Goal: Task Accomplishment & Management: Use online tool/utility

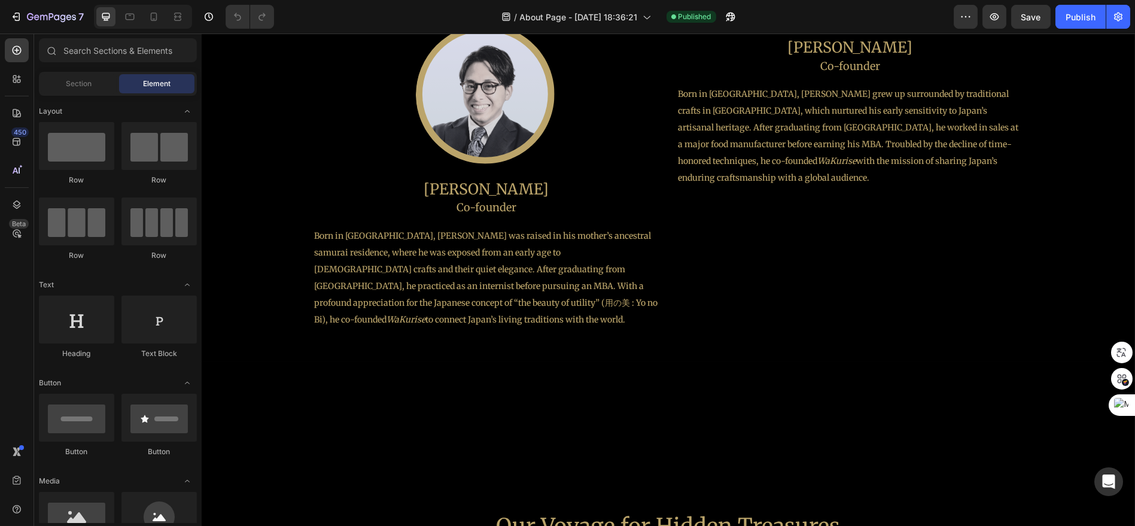
scroll to position [1130, 0]
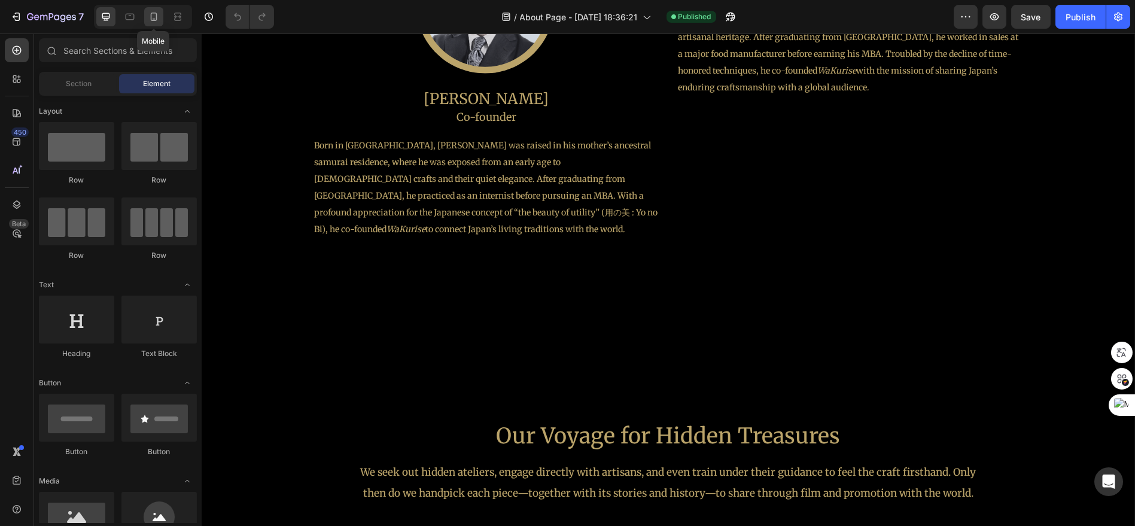
click at [160, 20] on div at bounding box center [153, 16] width 19 height 19
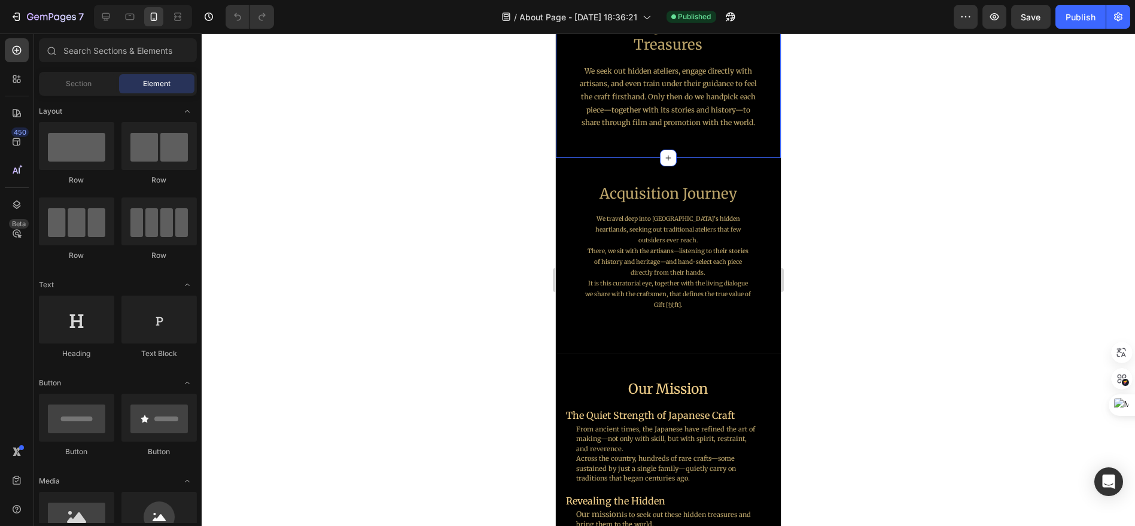
scroll to position [703, 0]
click at [107, 23] on div at bounding box center [105, 16] width 19 height 19
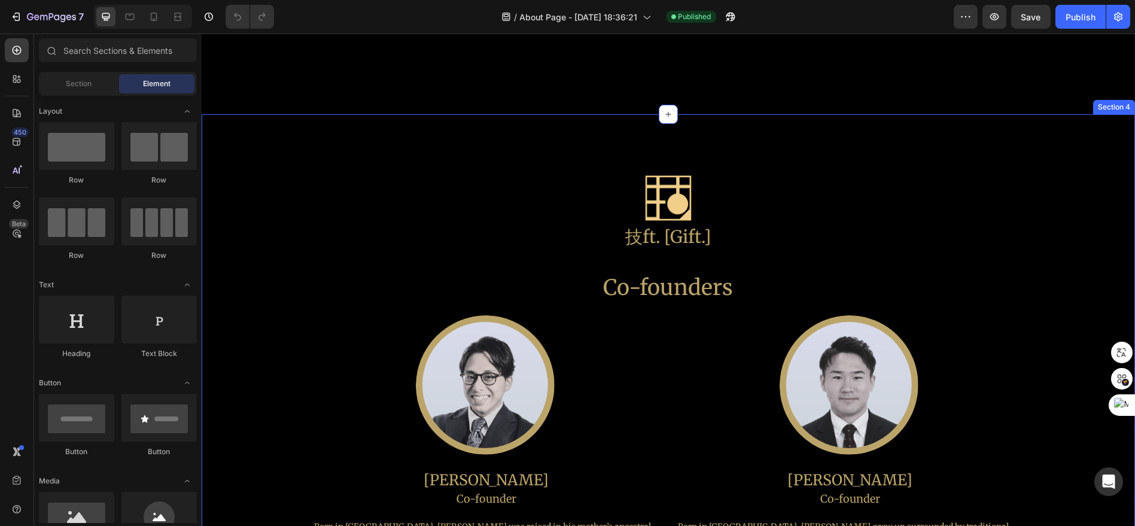
scroll to position [828, 0]
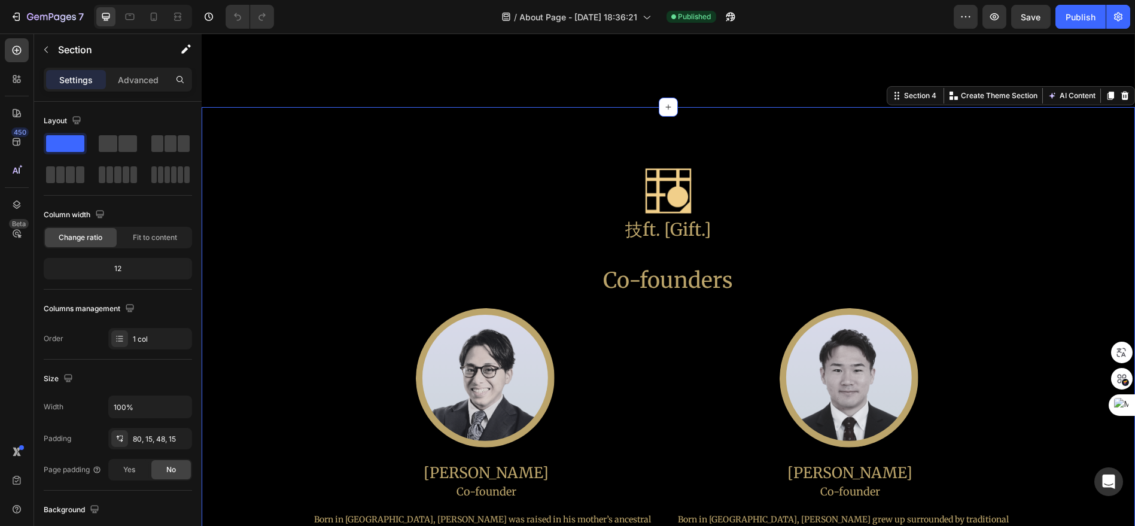
click at [781, 145] on div "Image 技ft. [Gift.] Heading Co-founders Heading Image Daisuke Kamano Heading Co-…" at bounding box center [669, 376] width 934 height 539
click at [1108, 94] on icon at bounding box center [1111, 96] width 7 height 8
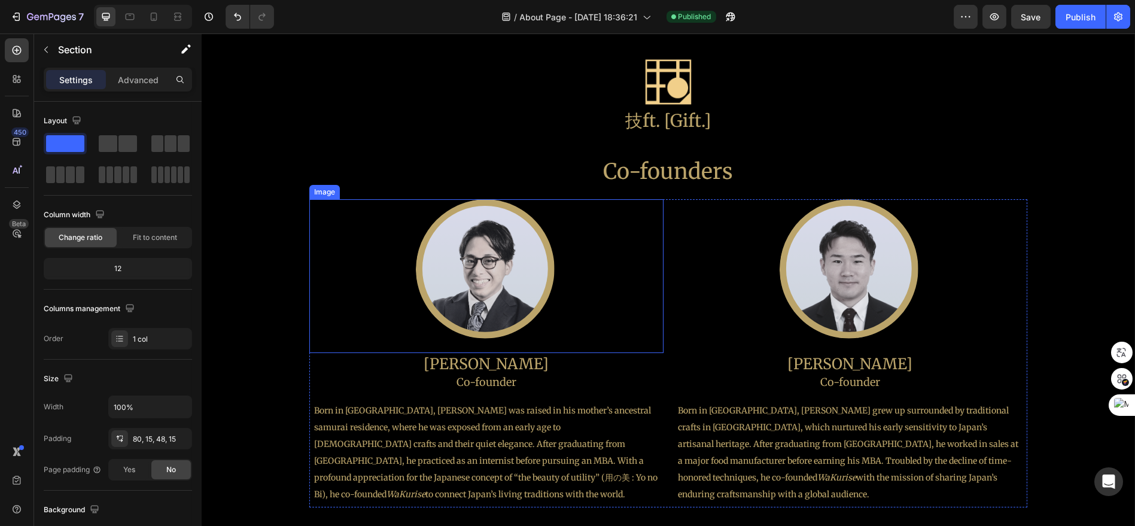
scroll to position [932, 0]
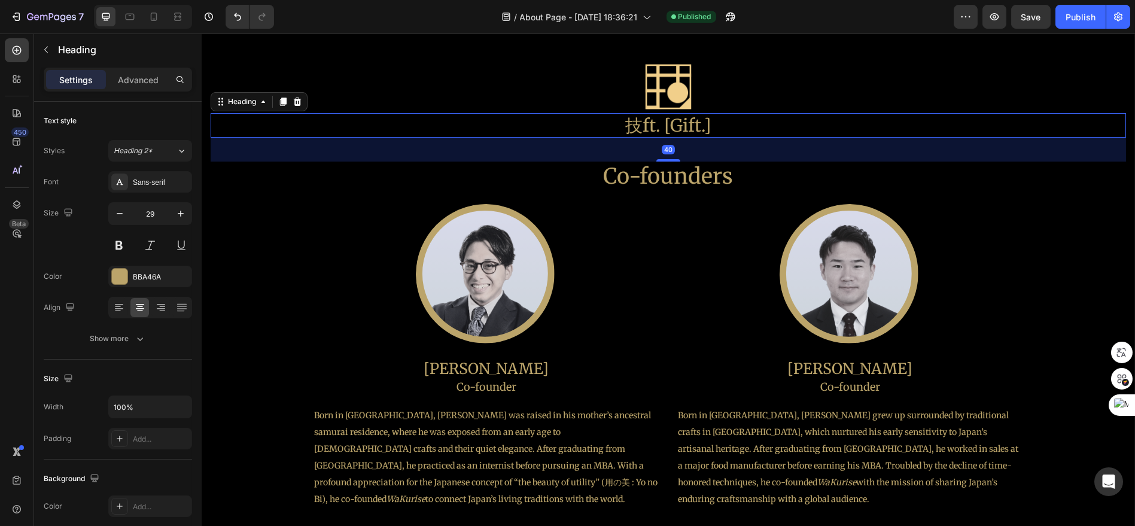
click at [686, 113] on h2 "技ft. [Gift.]" at bounding box center [669, 125] width 916 height 25
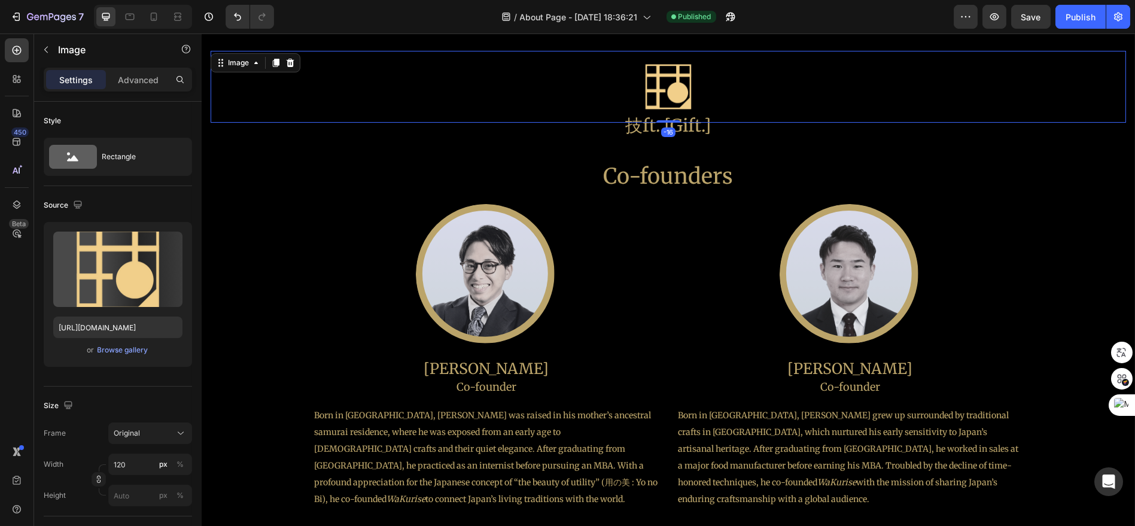
click at [534, 101] on div at bounding box center [669, 87] width 916 height 72
click at [137, 84] on p "Advanced" at bounding box center [138, 80] width 41 height 13
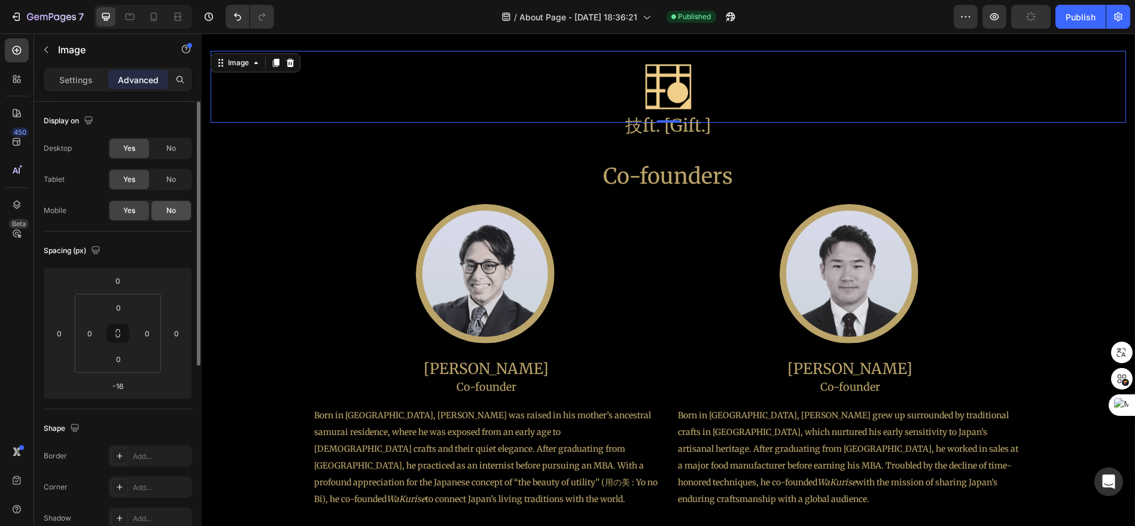
click at [175, 212] on span "No" at bounding box center [171, 210] width 10 height 11
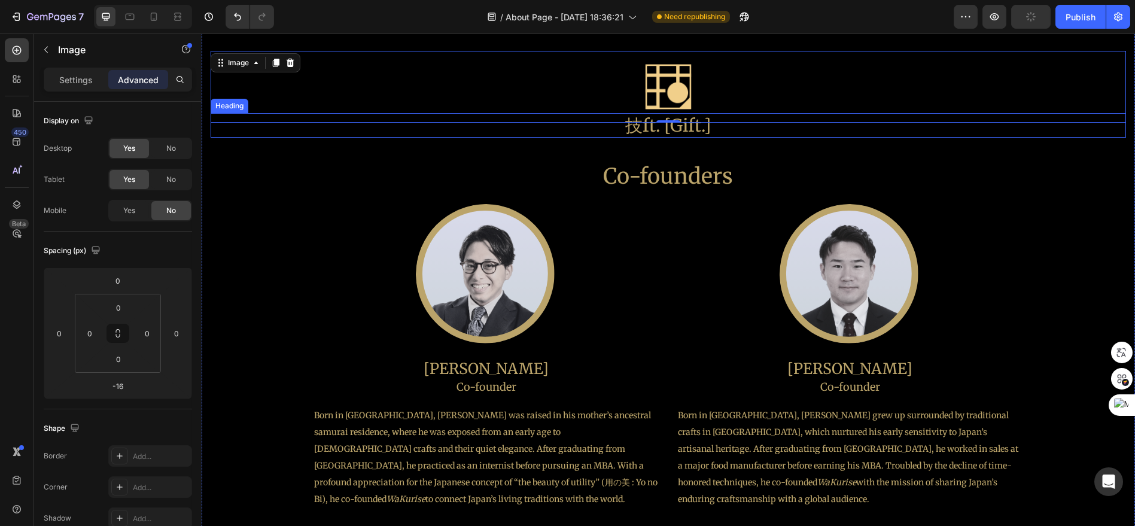
click at [649, 127] on h2 "技ft. [Gift.]" at bounding box center [669, 125] width 916 height 25
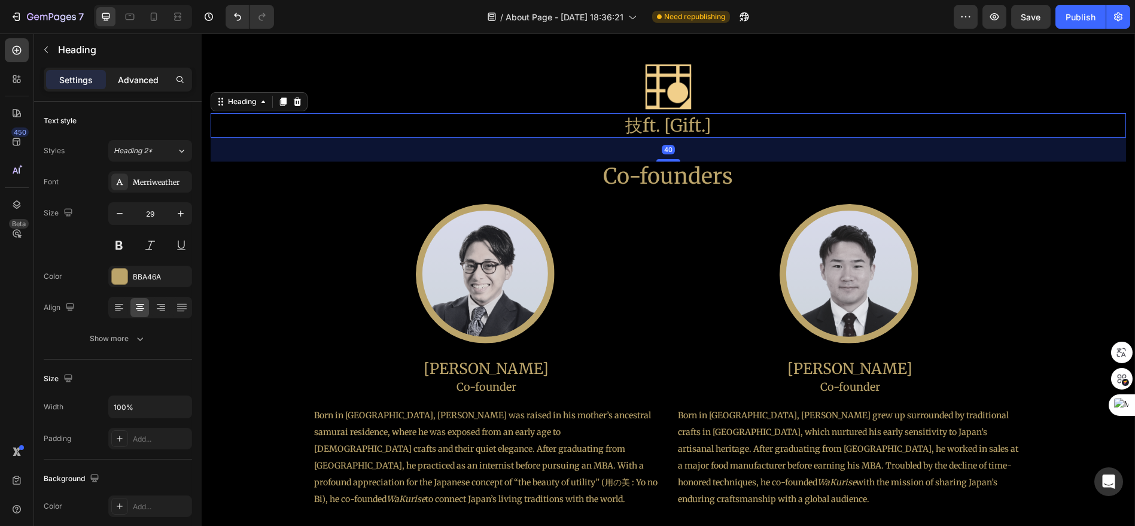
click at [159, 79] on div "Advanced" at bounding box center [138, 79] width 60 height 19
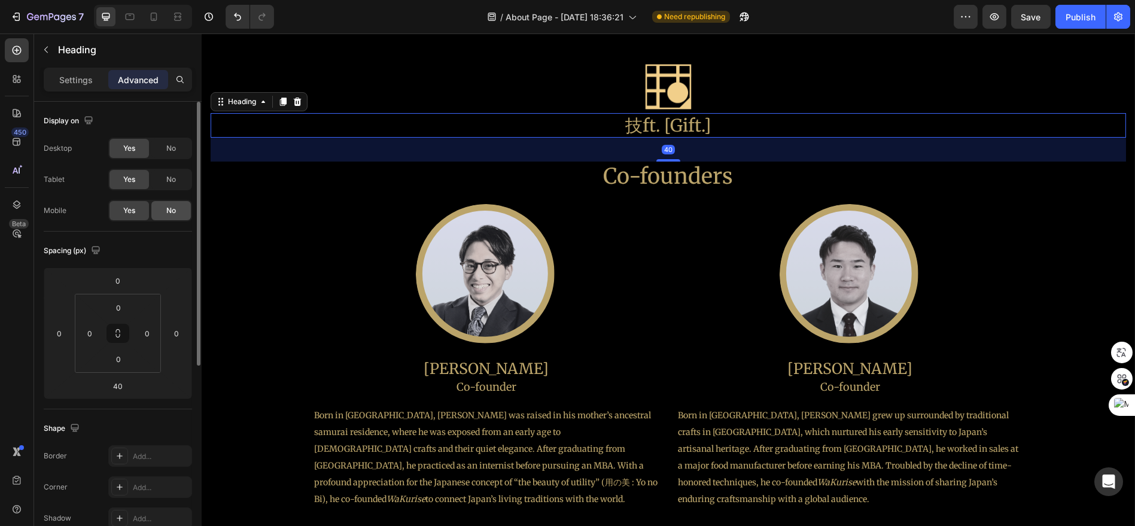
click at [182, 206] on div "No" at bounding box center [170, 210] width 39 height 19
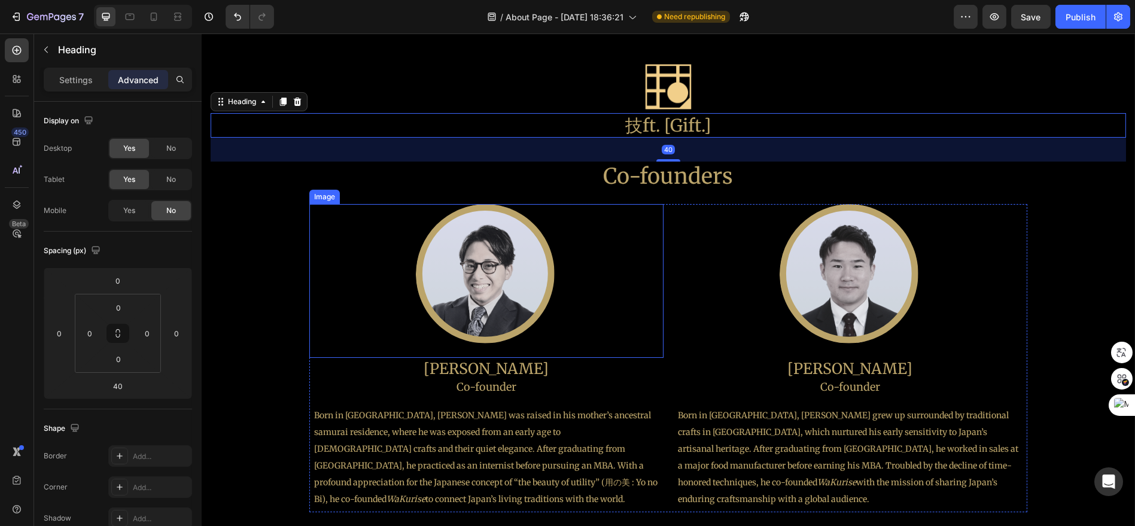
click at [446, 260] on img at bounding box center [487, 275] width 142 height 142
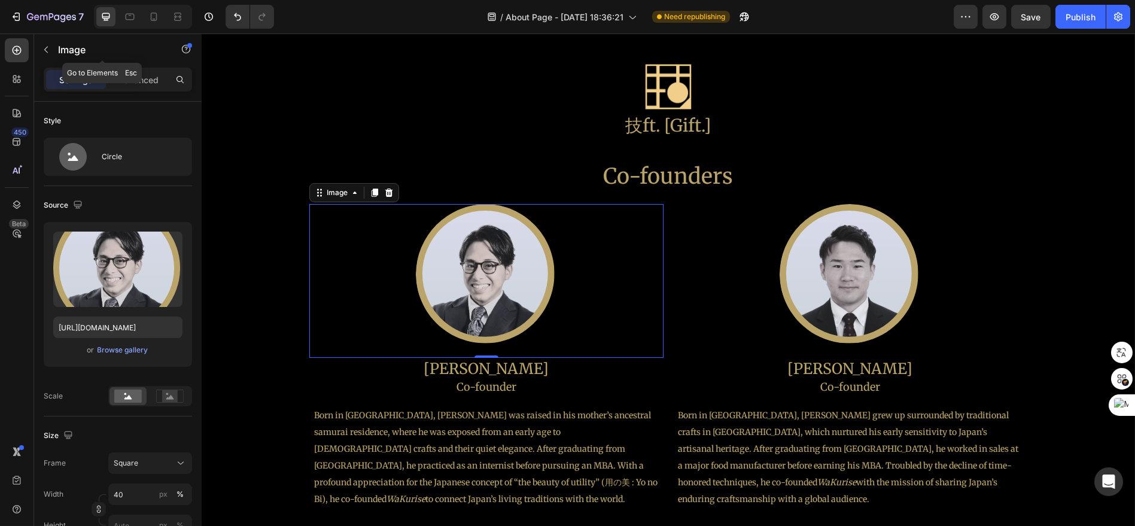
click at [147, 66] on div "Image" at bounding box center [102, 51] width 136 height 34
click at [151, 77] on p "Advanced" at bounding box center [138, 80] width 41 height 13
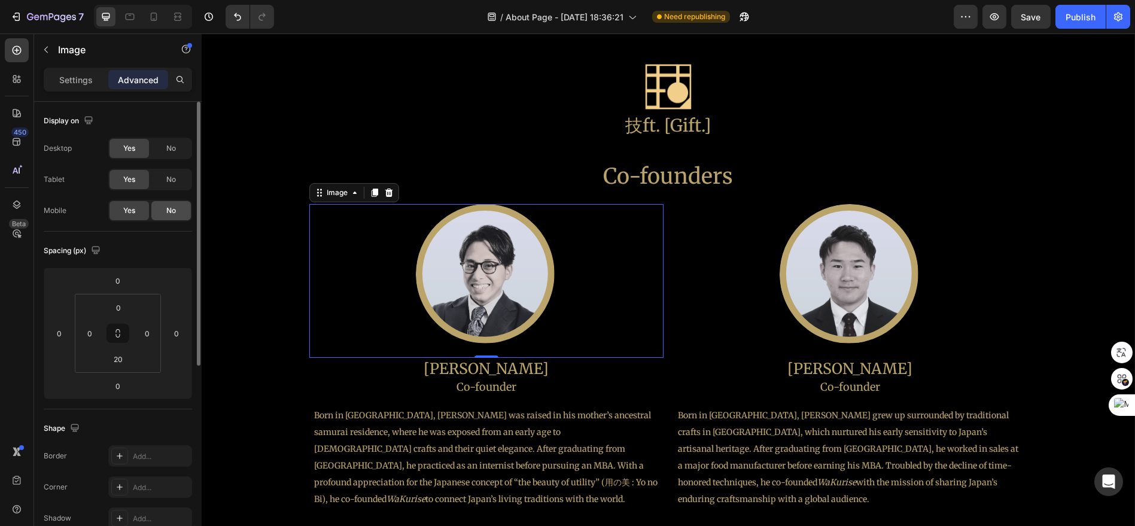
drag, startPoint x: 168, startPoint y: 208, endPoint x: 190, endPoint y: 209, distance: 22.8
click at [168, 208] on span "No" at bounding box center [171, 210] width 10 height 11
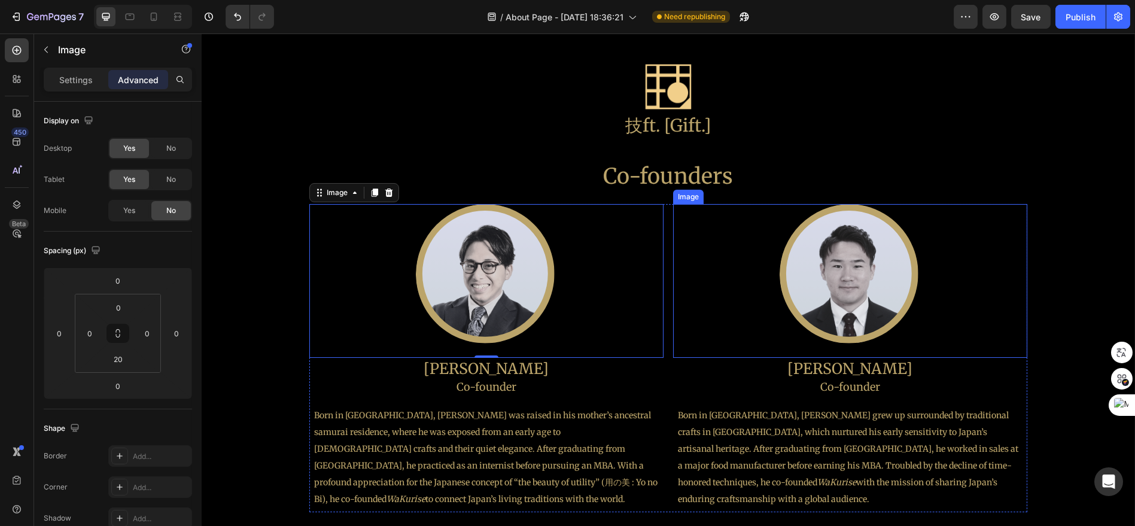
click at [815, 297] on img at bounding box center [851, 275] width 142 height 142
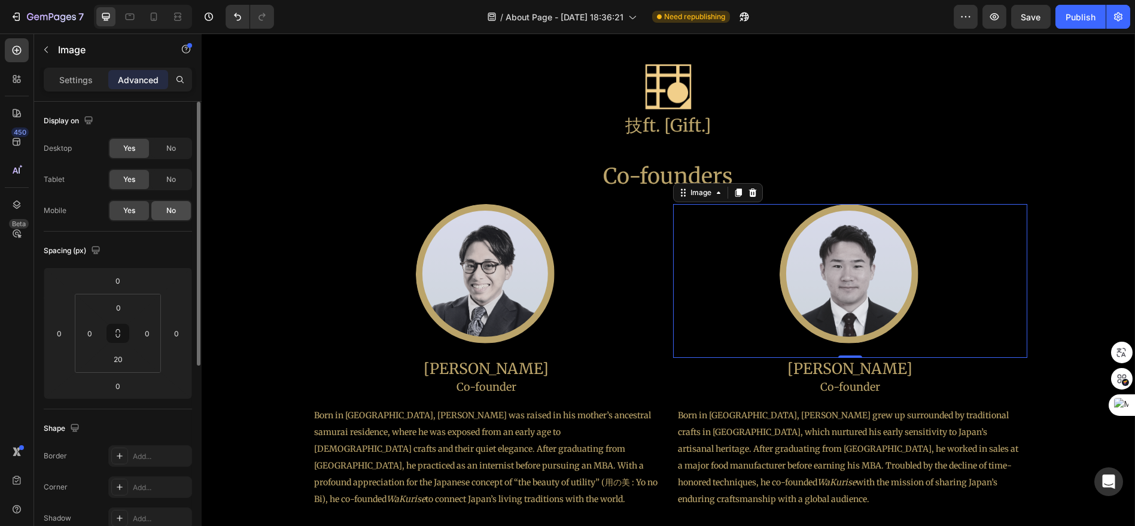
click at [166, 207] on span "No" at bounding box center [171, 210] width 10 height 11
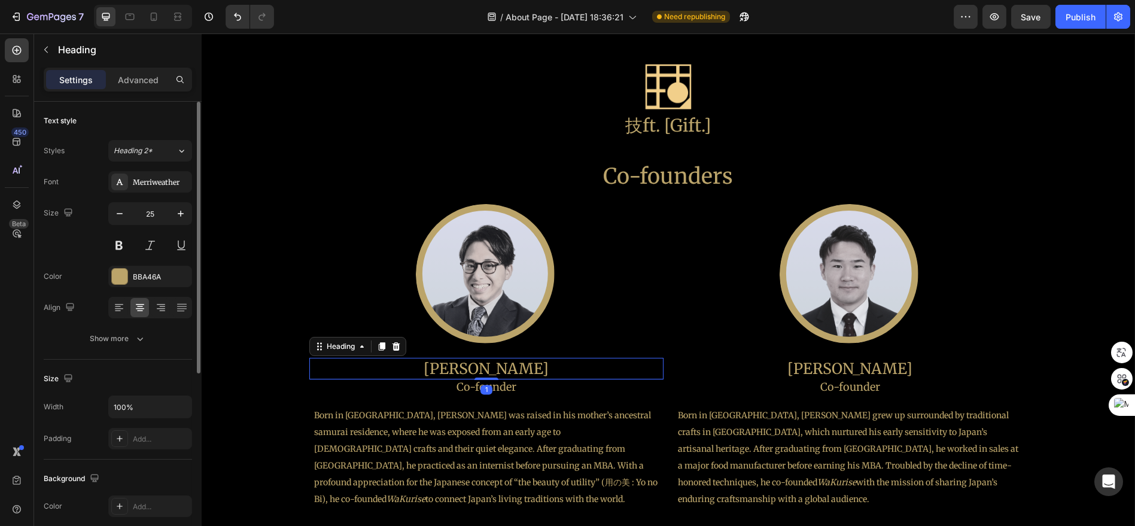
click at [466, 366] on h2 "[PERSON_NAME]" at bounding box center [486, 369] width 354 height 22
click at [154, 65] on div "Heading" at bounding box center [112, 51] width 156 height 34
click at [153, 87] on div "Advanced" at bounding box center [138, 79] width 60 height 19
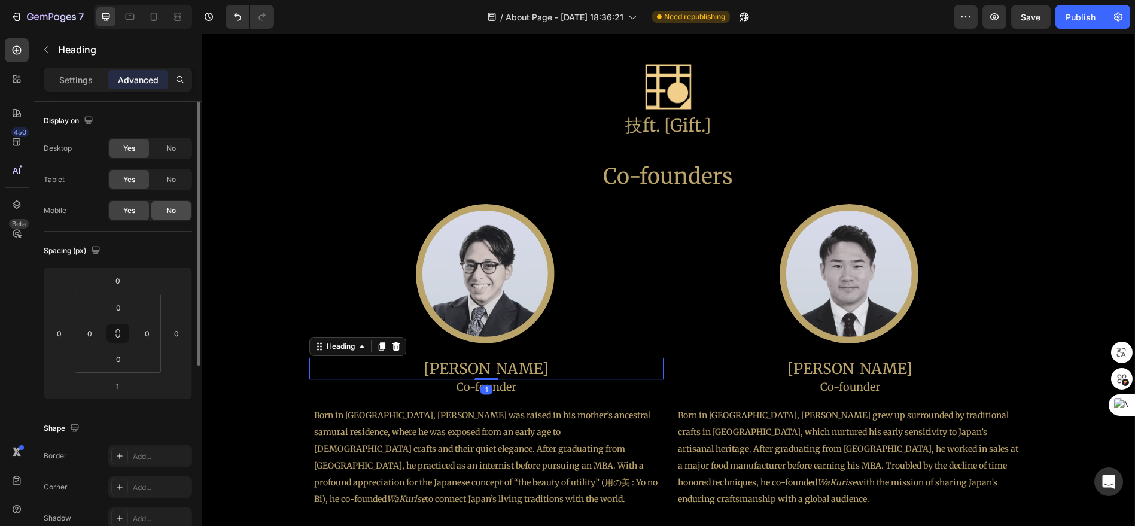
click at [174, 211] on span "No" at bounding box center [171, 210] width 10 height 11
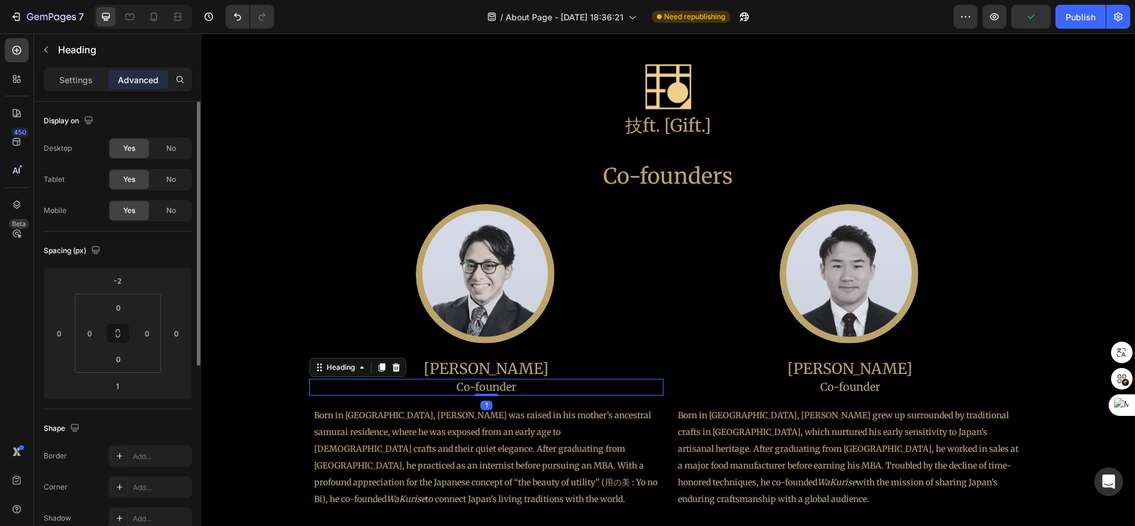
click at [497, 388] on h2 "Co-founder" at bounding box center [486, 387] width 354 height 16
click at [183, 214] on div "No" at bounding box center [170, 210] width 39 height 19
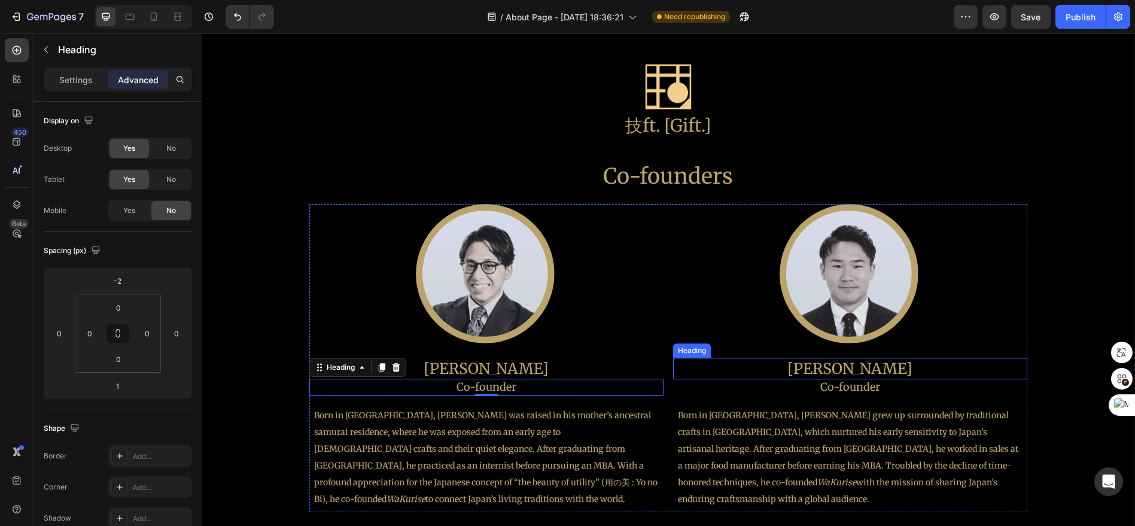
click at [852, 375] on h2 "[PERSON_NAME]" at bounding box center [850, 369] width 354 height 22
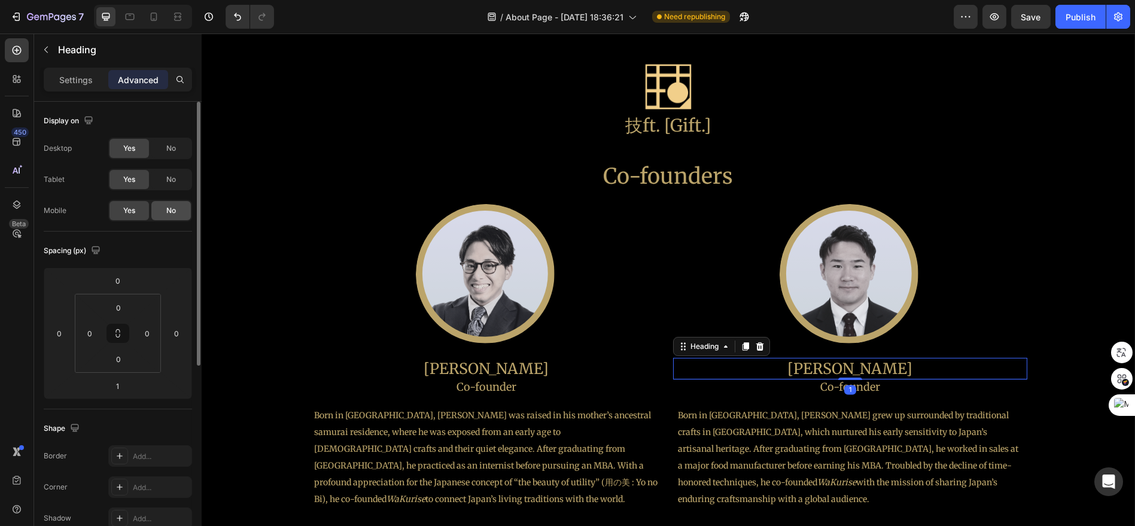
click at [174, 201] on div "No" at bounding box center [170, 210] width 39 height 19
click at [829, 387] on h2 "Co-founder" at bounding box center [850, 387] width 354 height 16
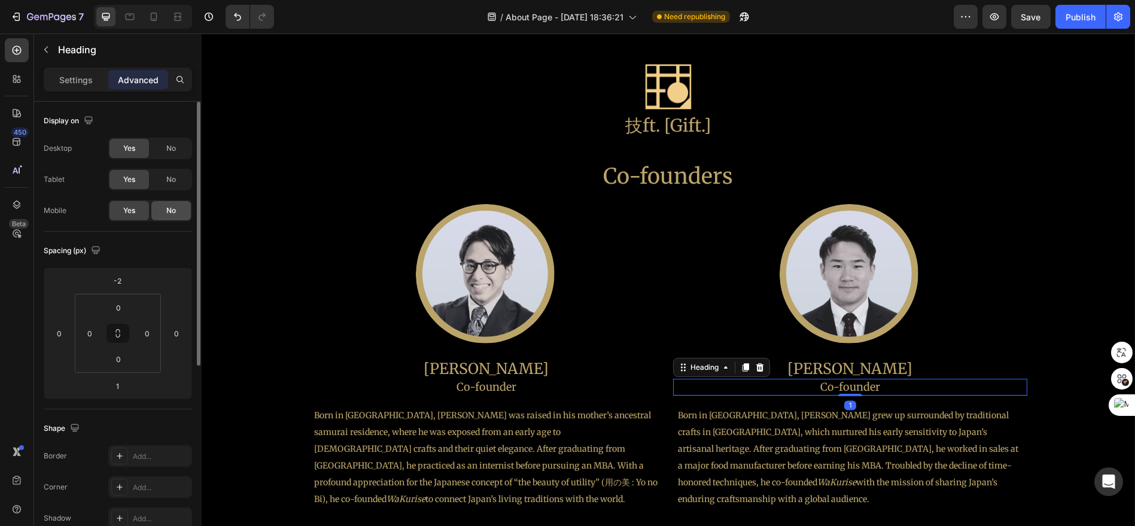
click at [178, 216] on div "No" at bounding box center [170, 210] width 39 height 19
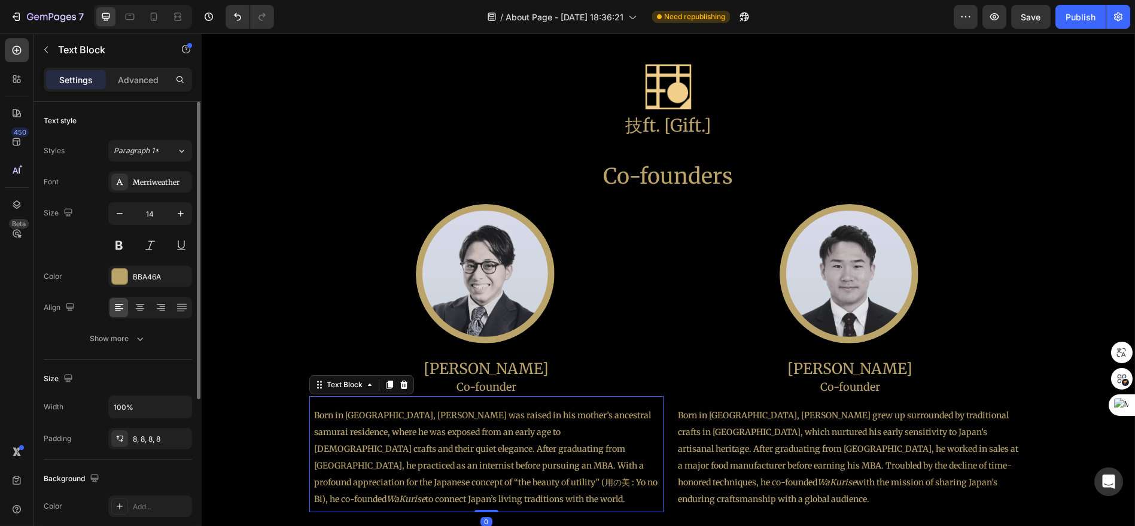
click at [478, 448] on p "Born in [GEOGRAPHIC_DATA], [PERSON_NAME] was raised in his mother’s ancestral s…" at bounding box center [486, 457] width 345 height 101
click at [149, 71] on div "Advanced" at bounding box center [138, 79] width 60 height 19
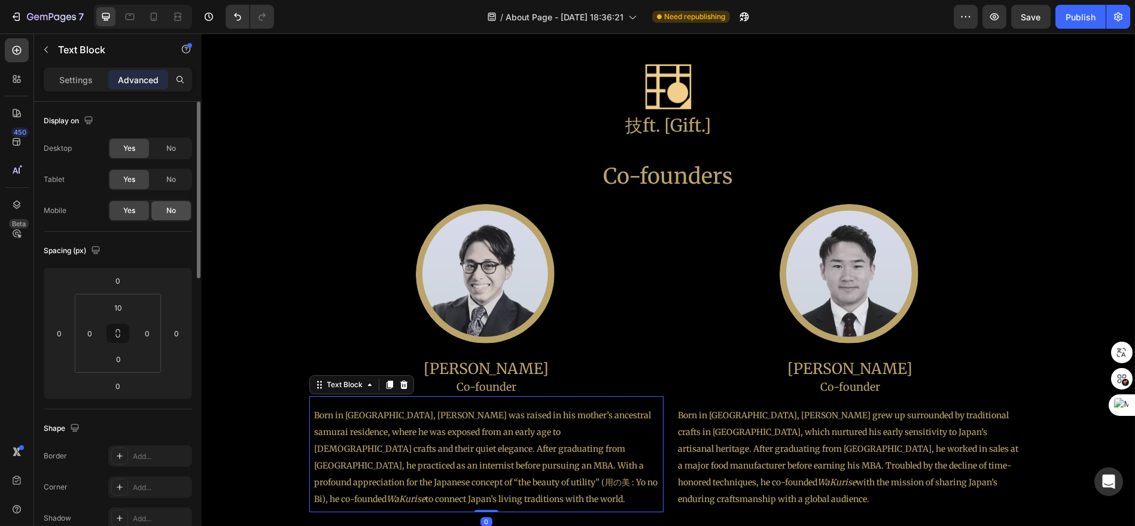
click at [171, 202] on div "Desktop Yes No Tablet Yes No Mobile Yes No" at bounding box center [118, 180] width 148 height 84
click at [172, 208] on span "No" at bounding box center [171, 210] width 10 height 11
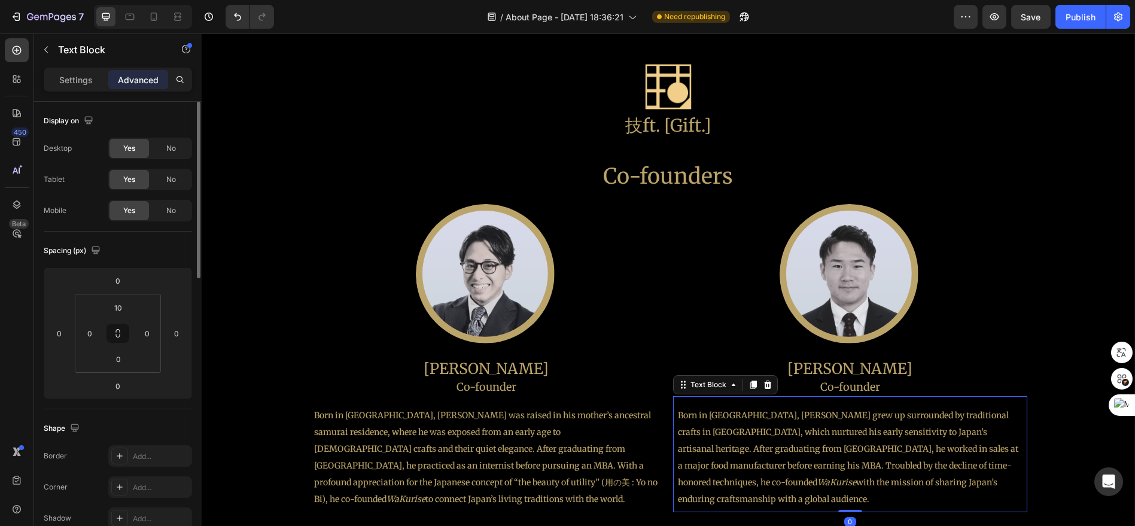
drag, startPoint x: 724, startPoint y: 431, endPoint x: 545, endPoint y: 360, distance: 192.3
click at [721, 430] on p "Born in [GEOGRAPHIC_DATA], [PERSON_NAME] grew up surrounded by traditional craf…" at bounding box center [850, 457] width 345 height 101
click at [180, 206] on div "No" at bounding box center [170, 210] width 39 height 19
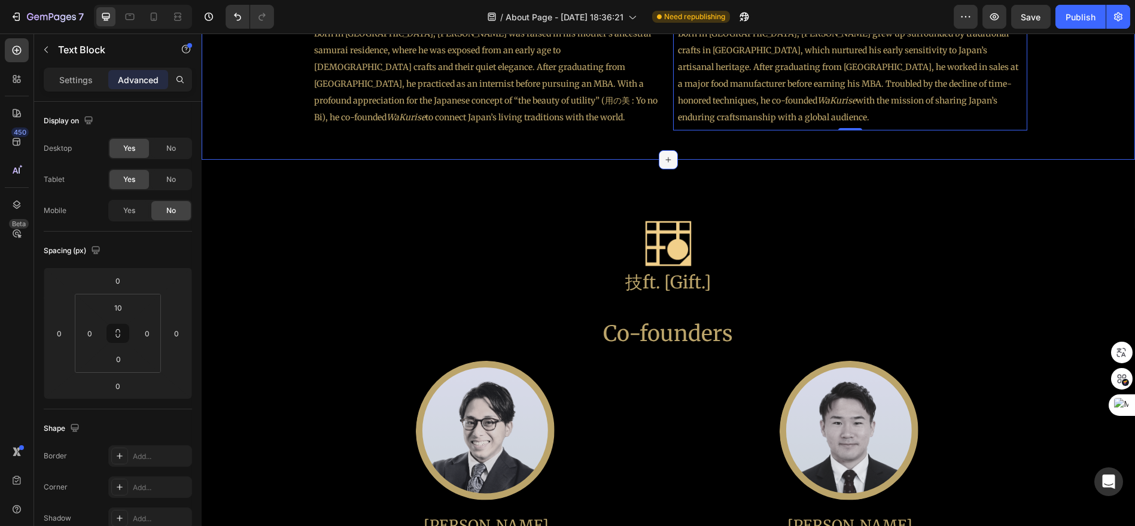
scroll to position [1331, 0]
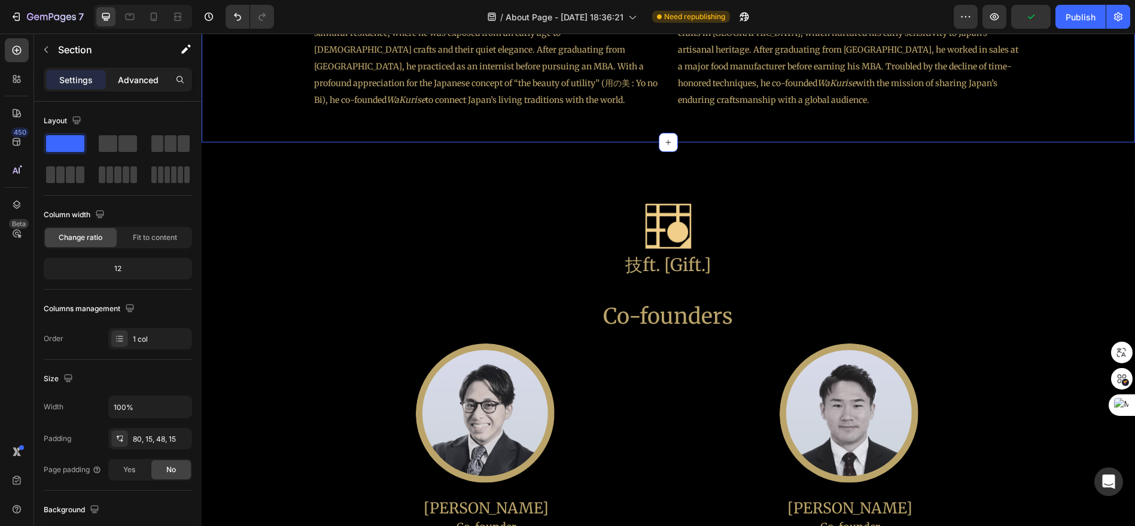
click at [128, 71] on div "Advanced" at bounding box center [138, 79] width 60 height 19
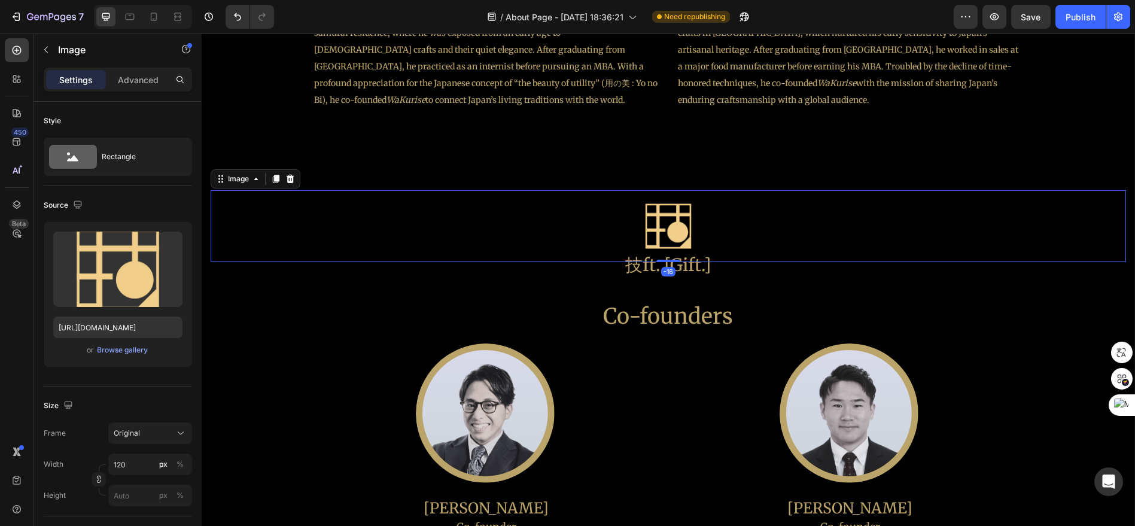
click at [645, 223] on img at bounding box center [669, 226] width 72 height 72
click at [138, 84] on p "Advanced" at bounding box center [138, 80] width 41 height 13
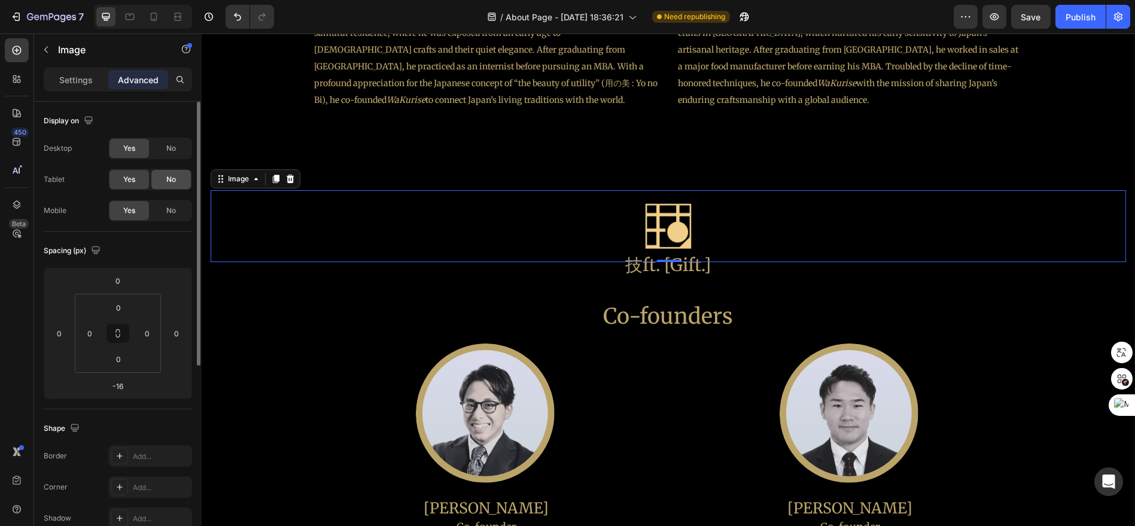
click at [162, 175] on div "No" at bounding box center [170, 179] width 39 height 19
click at [168, 150] on span "No" at bounding box center [171, 148] width 10 height 11
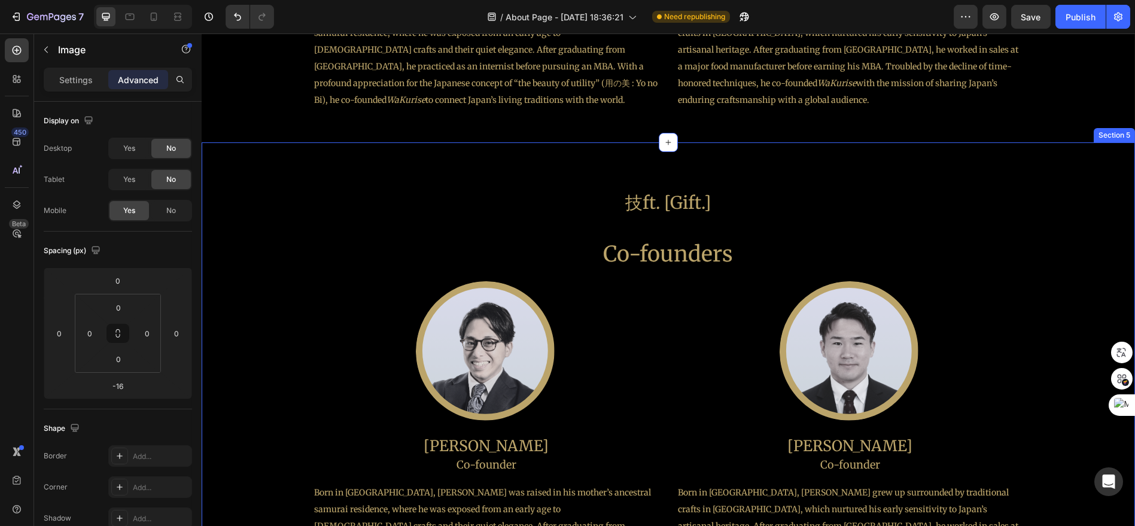
click at [652, 218] on div "Image -16 技ft. [Gift.] Heading Co-founders Heading Image Daisuke Kamano Heading…" at bounding box center [669, 390] width 916 height 400
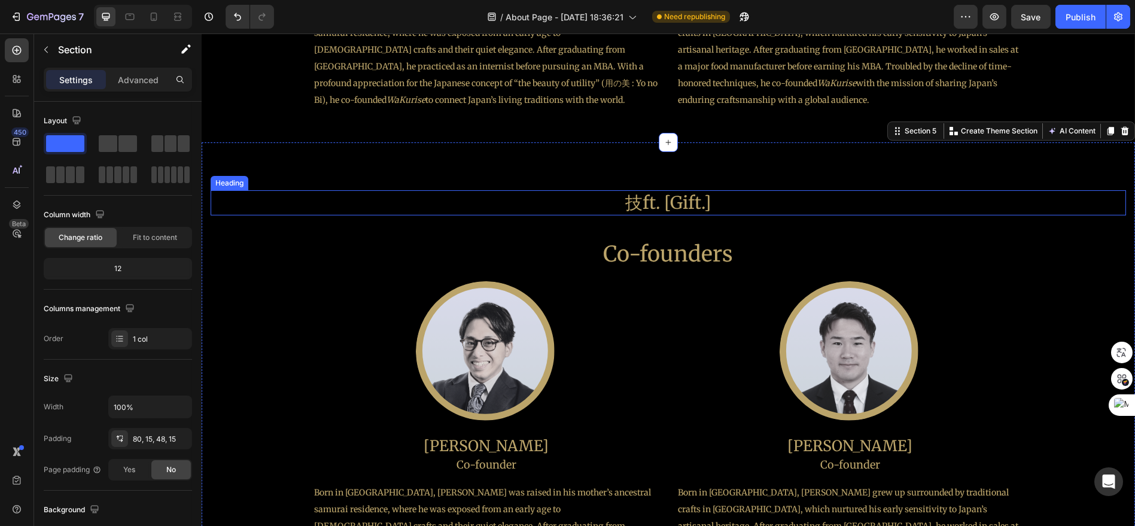
click at [643, 206] on h2 "技ft. [Gift.]" at bounding box center [669, 202] width 916 height 25
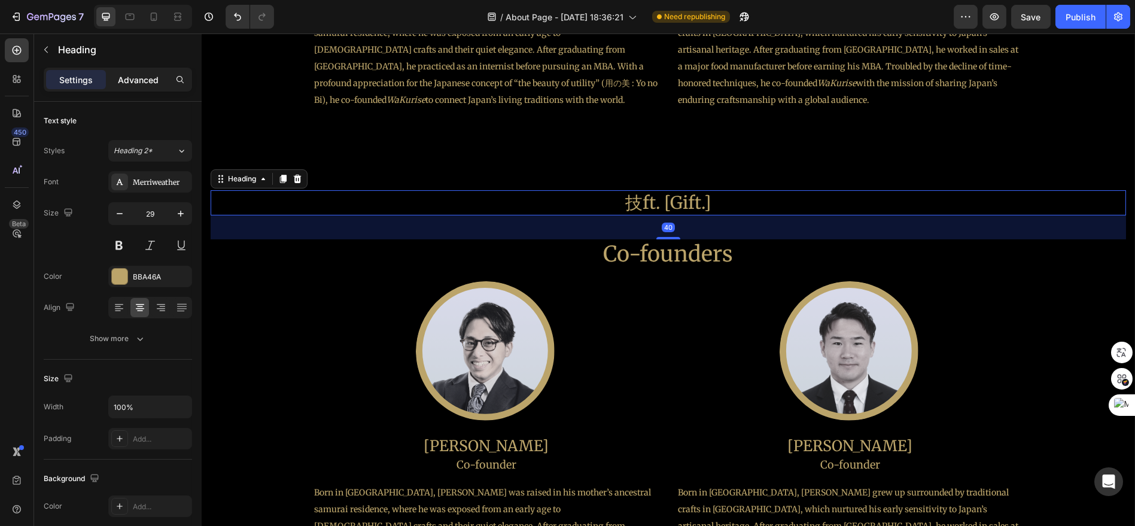
click at [145, 78] on p "Advanced" at bounding box center [138, 80] width 41 height 13
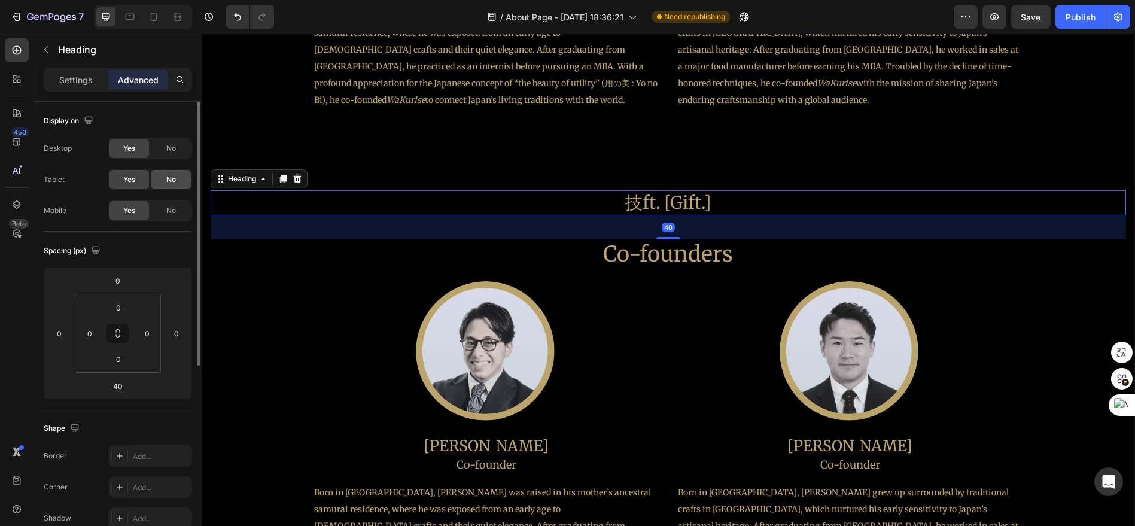
click at [179, 181] on div "No" at bounding box center [170, 179] width 39 height 19
click at [175, 409] on div "Display on Desktop Yes No Tablet Yes No Mobile Yes No" at bounding box center [118, 474] width 148 height 130
click at [180, 148] on div "No" at bounding box center [170, 148] width 39 height 19
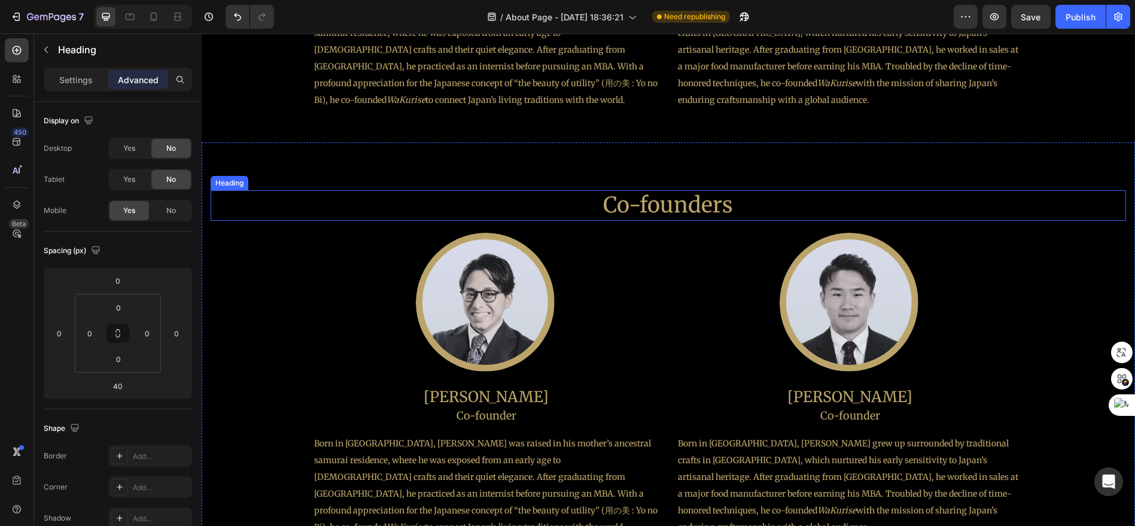
click at [695, 212] on h2 "Co-founders" at bounding box center [669, 205] width 916 height 31
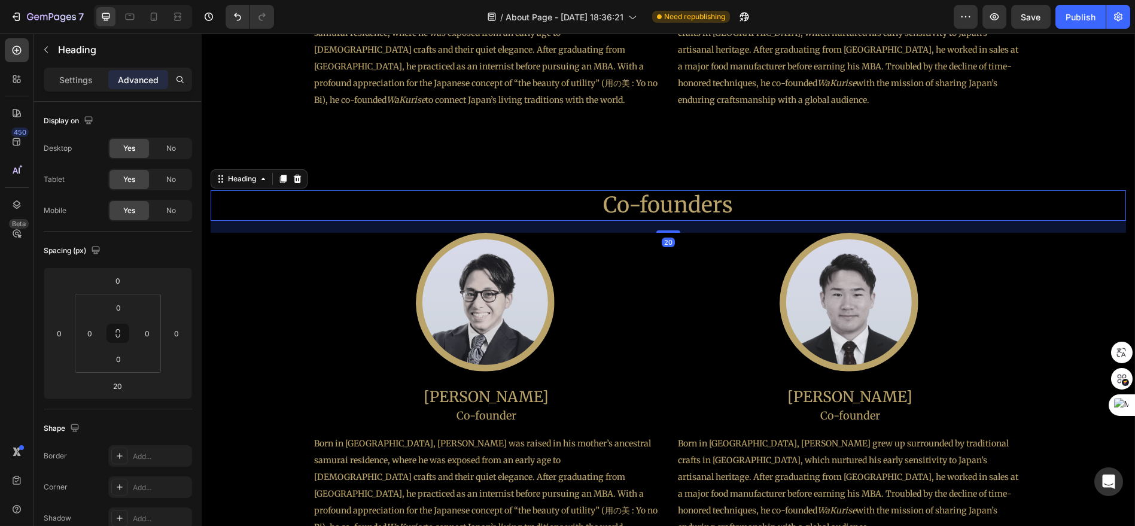
click at [153, 81] on p "Advanced" at bounding box center [138, 80] width 41 height 13
click at [172, 177] on span "No" at bounding box center [171, 179] width 10 height 11
click at [178, 154] on div "No" at bounding box center [170, 148] width 39 height 19
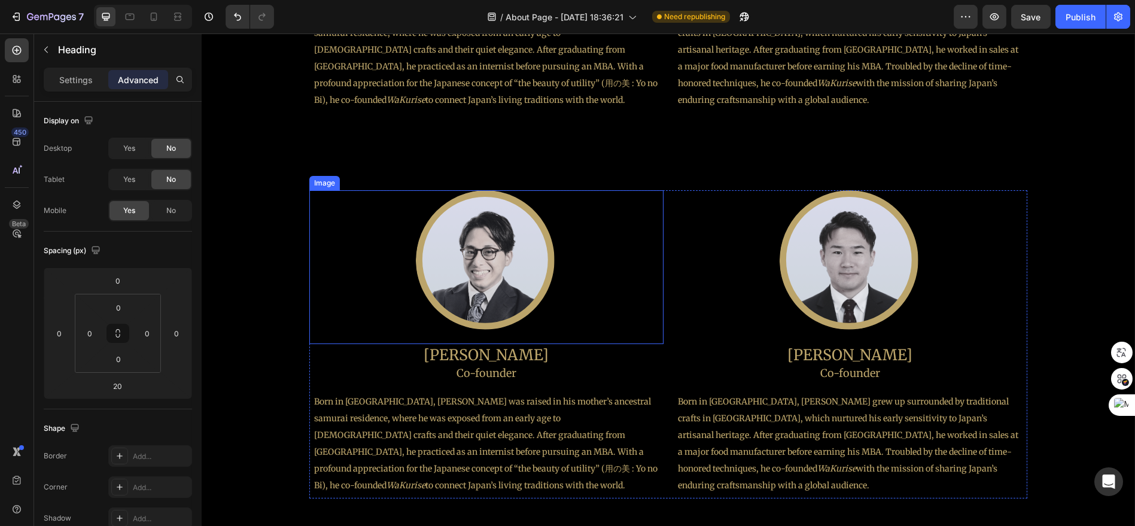
click at [536, 257] on img at bounding box center [487, 261] width 142 height 142
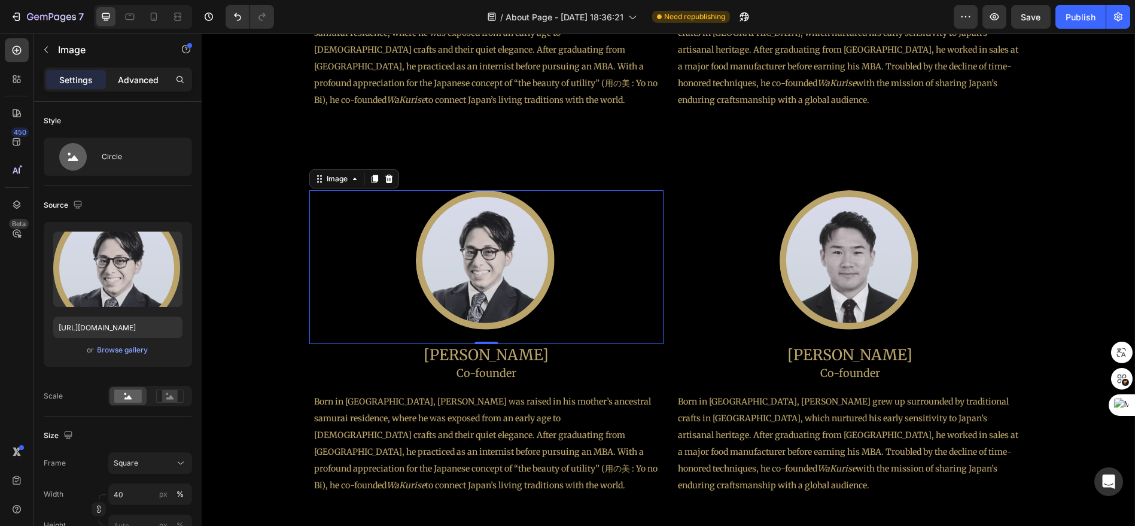
click at [155, 78] on p "Advanced" at bounding box center [138, 80] width 41 height 13
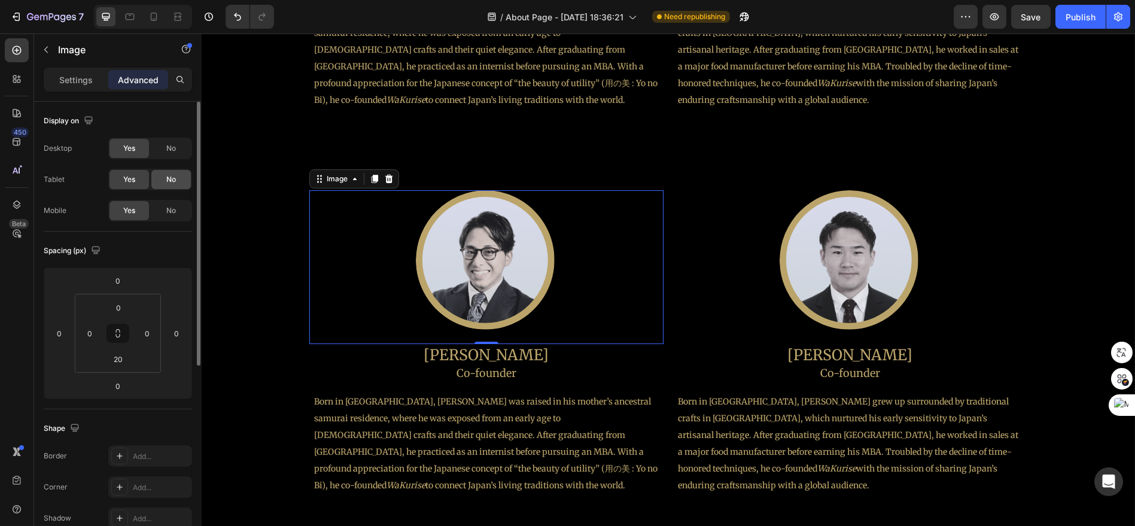
click at [181, 182] on div "No" at bounding box center [170, 179] width 39 height 19
click at [181, 150] on div "No" at bounding box center [170, 148] width 39 height 19
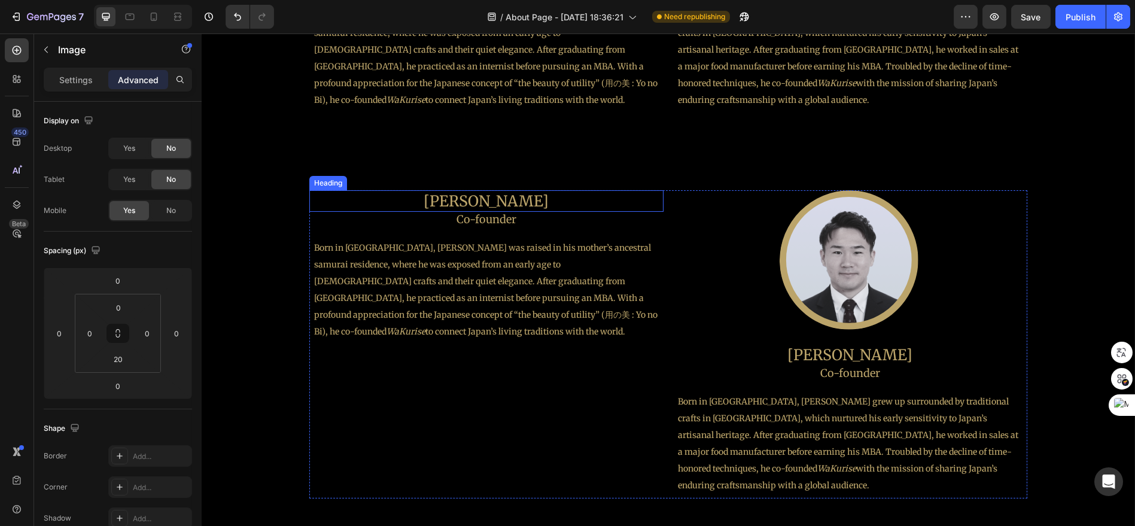
click at [520, 201] on h2 "[PERSON_NAME]" at bounding box center [486, 201] width 354 height 22
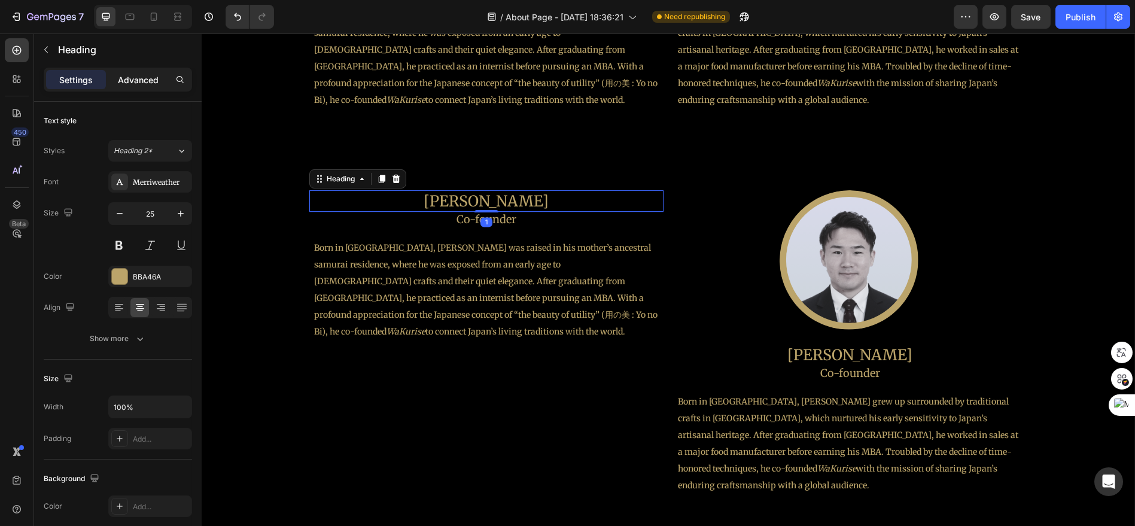
drag, startPoint x: 132, startPoint y: 81, endPoint x: 141, endPoint y: 88, distance: 11.0
click at [133, 81] on p "Advanced" at bounding box center [138, 80] width 41 height 13
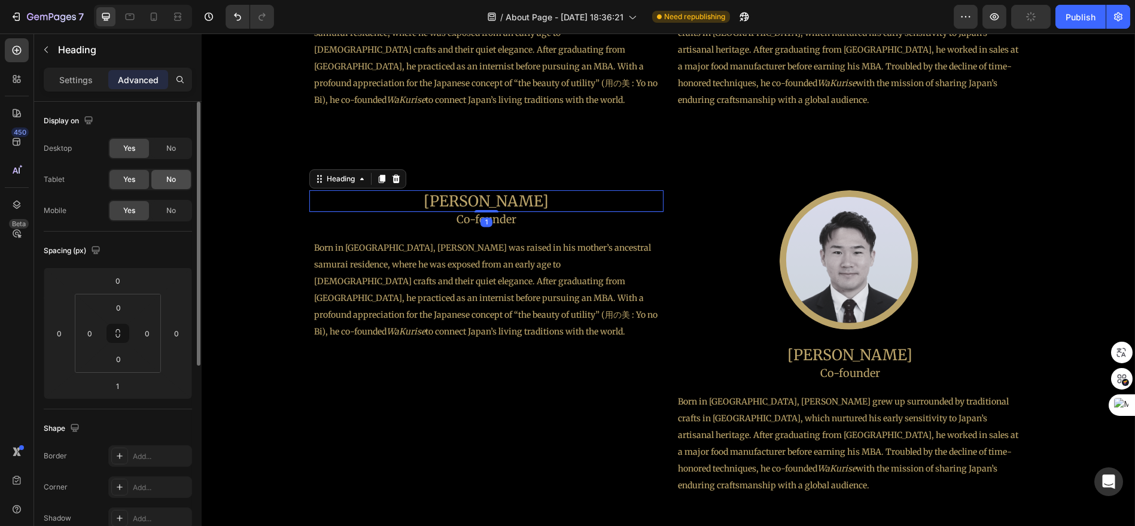
click at [172, 183] on span "No" at bounding box center [171, 179] width 10 height 11
click at [174, 157] on div "No" at bounding box center [170, 148] width 39 height 19
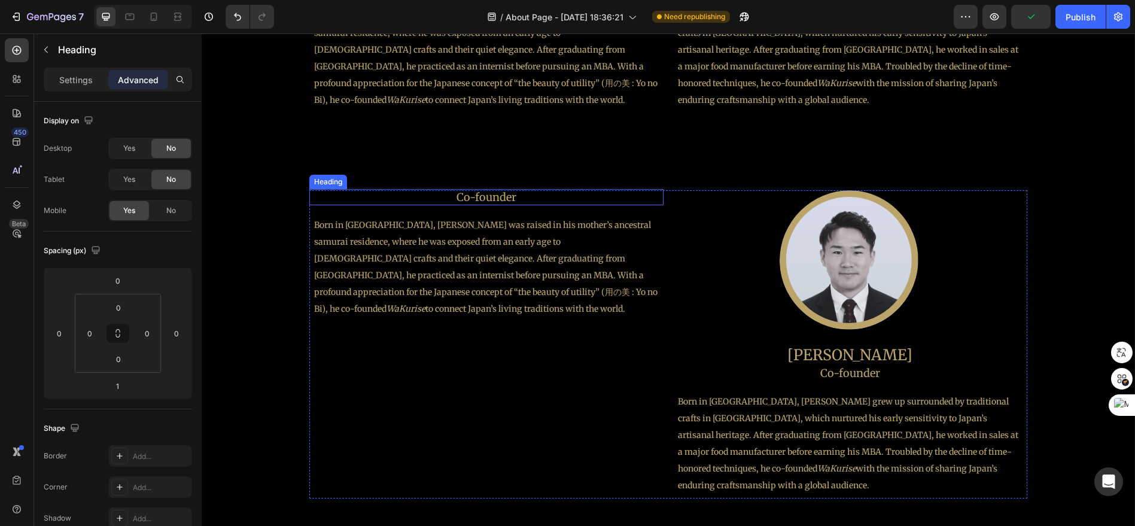
click at [511, 194] on h2 "Co-founder" at bounding box center [486, 197] width 354 height 16
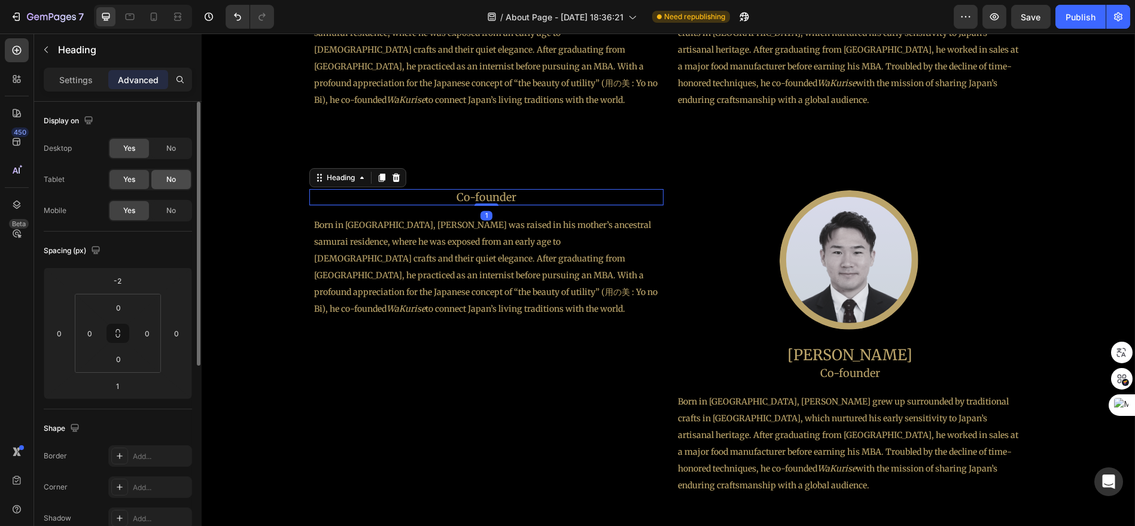
click at [176, 179] on span "No" at bounding box center [171, 179] width 10 height 11
click at [176, 141] on div "No" at bounding box center [170, 148] width 39 height 19
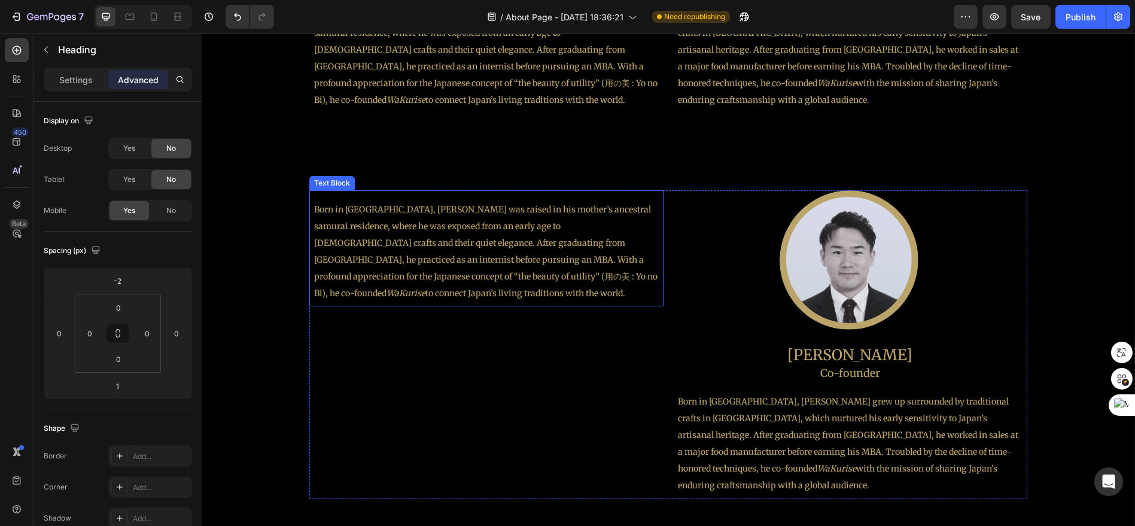
click at [408, 241] on p "Born in [GEOGRAPHIC_DATA], [PERSON_NAME] was raised in his mother’s ancestral s…" at bounding box center [486, 251] width 345 height 101
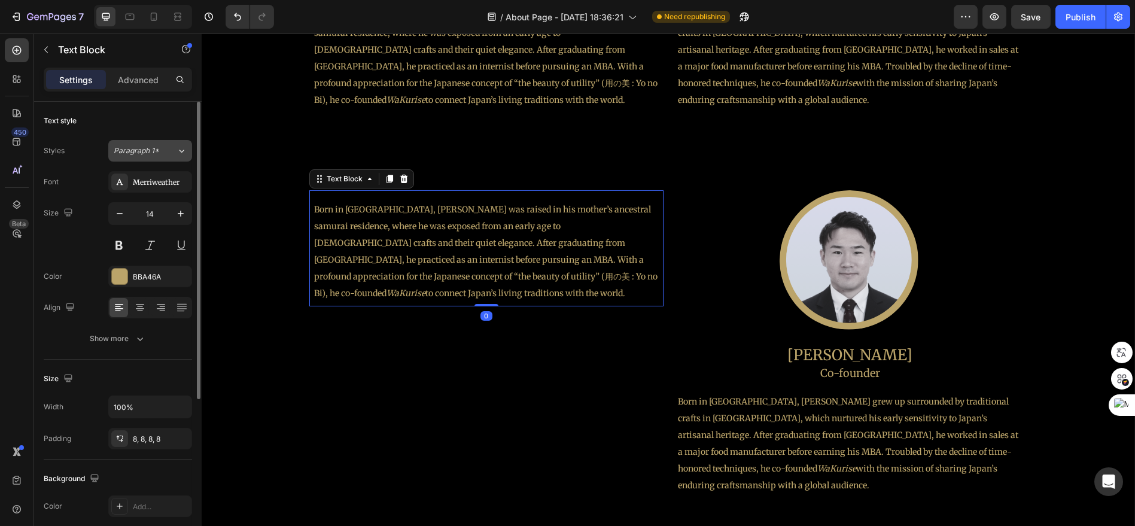
drag, startPoint x: 141, startPoint y: 86, endPoint x: 171, endPoint y: 147, distance: 67.4
click at [141, 89] on div "Settings Advanced" at bounding box center [118, 80] width 148 height 24
click at [145, 79] on p "Advanced" at bounding box center [138, 80] width 41 height 13
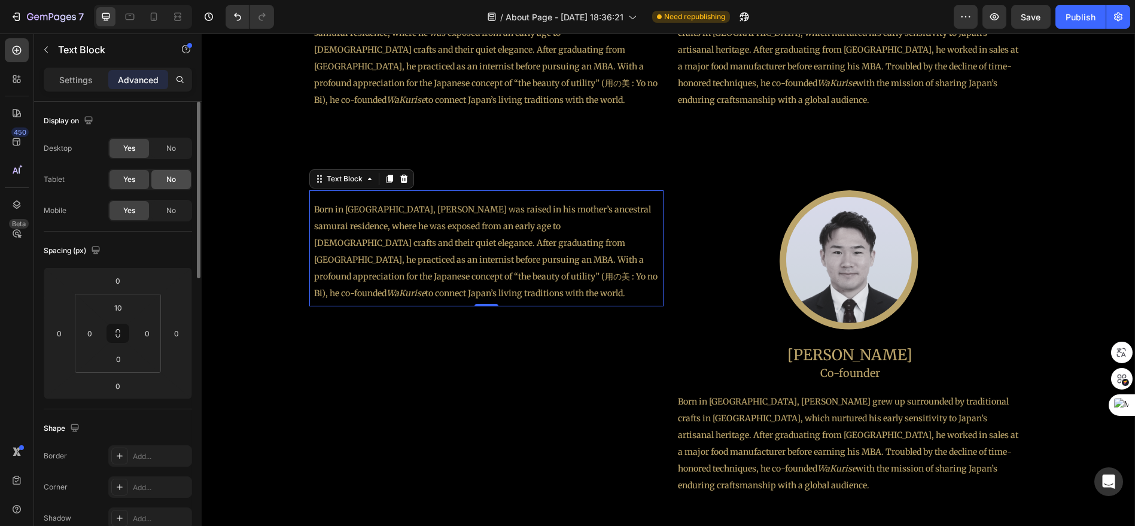
click at [176, 182] on div "No" at bounding box center [170, 179] width 39 height 19
click at [174, 154] on div "No" at bounding box center [170, 148] width 39 height 19
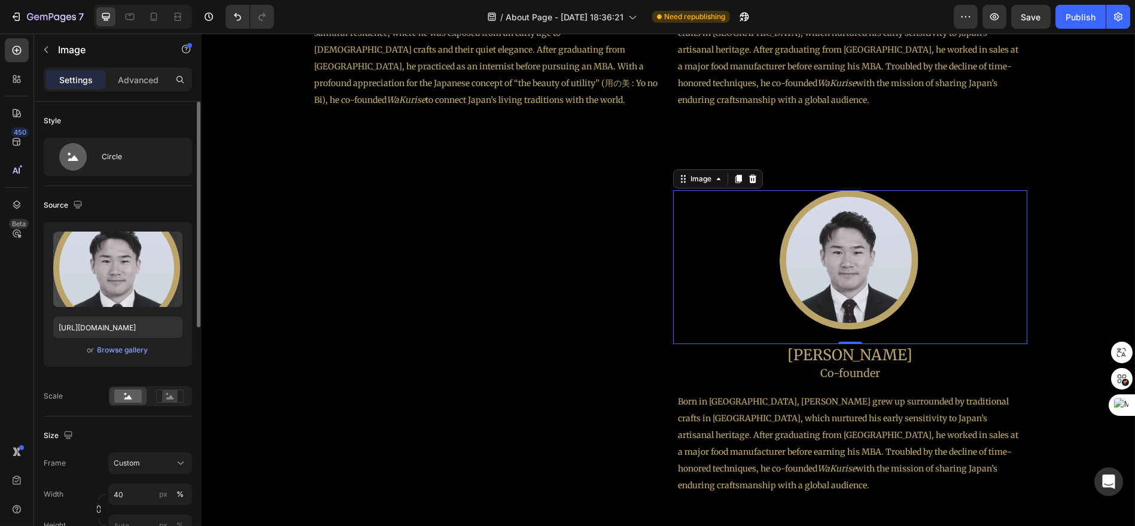
click at [905, 284] on img at bounding box center [851, 261] width 142 height 142
click at [160, 83] on div "Advanced" at bounding box center [138, 79] width 60 height 19
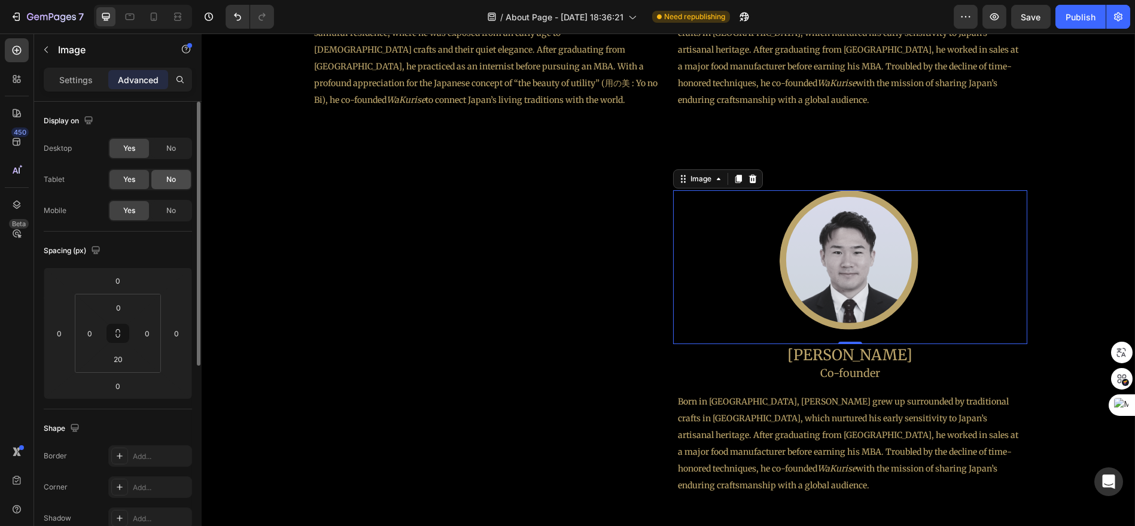
click at [177, 170] on div "No" at bounding box center [170, 179] width 39 height 19
click at [181, 152] on div "No" at bounding box center [170, 148] width 39 height 19
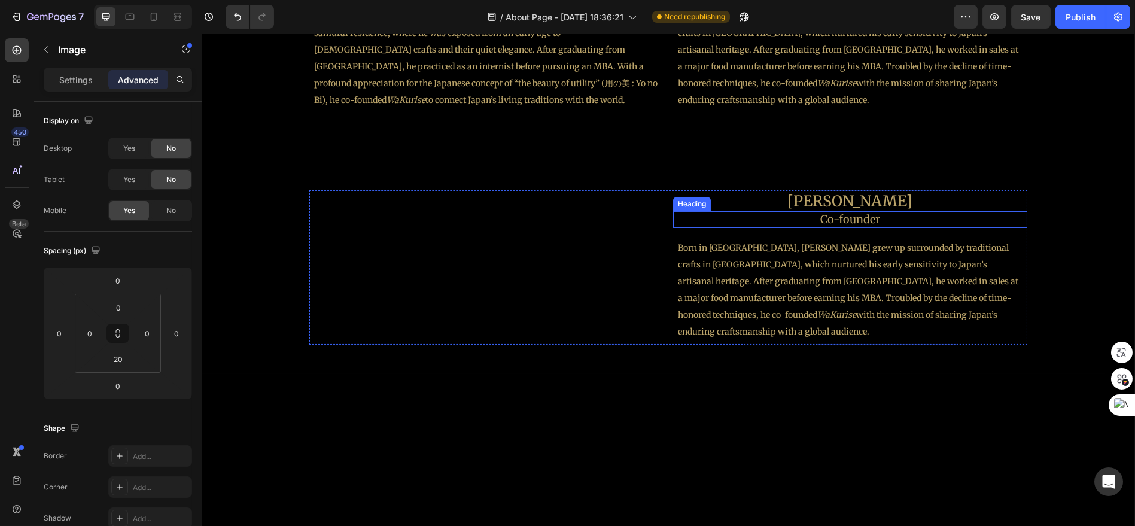
click at [871, 211] on h2 "Co-founder" at bounding box center [850, 219] width 354 height 16
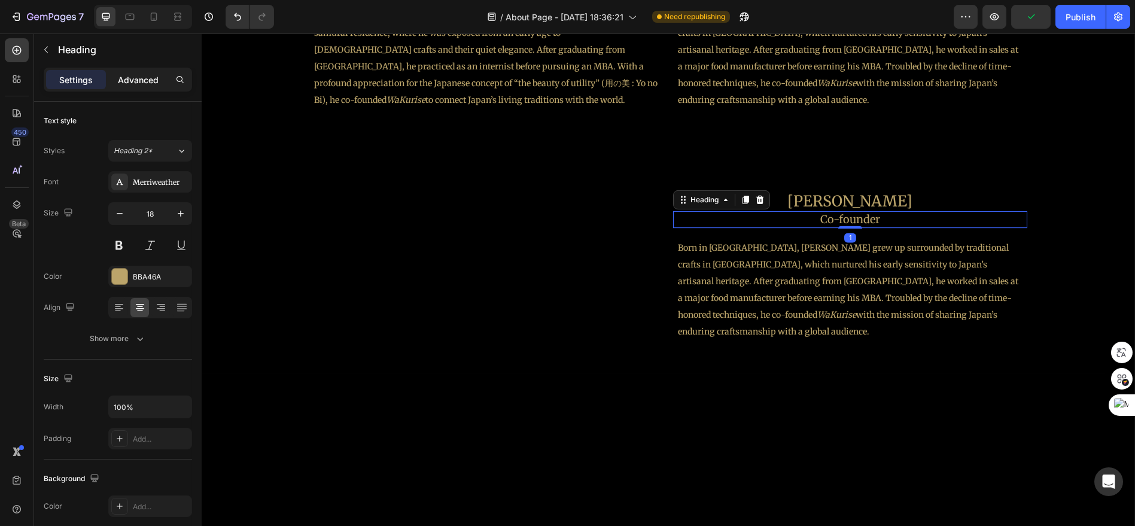
click at [164, 86] on div "Advanced" at bounding box center [138, 79] width 60 height 19
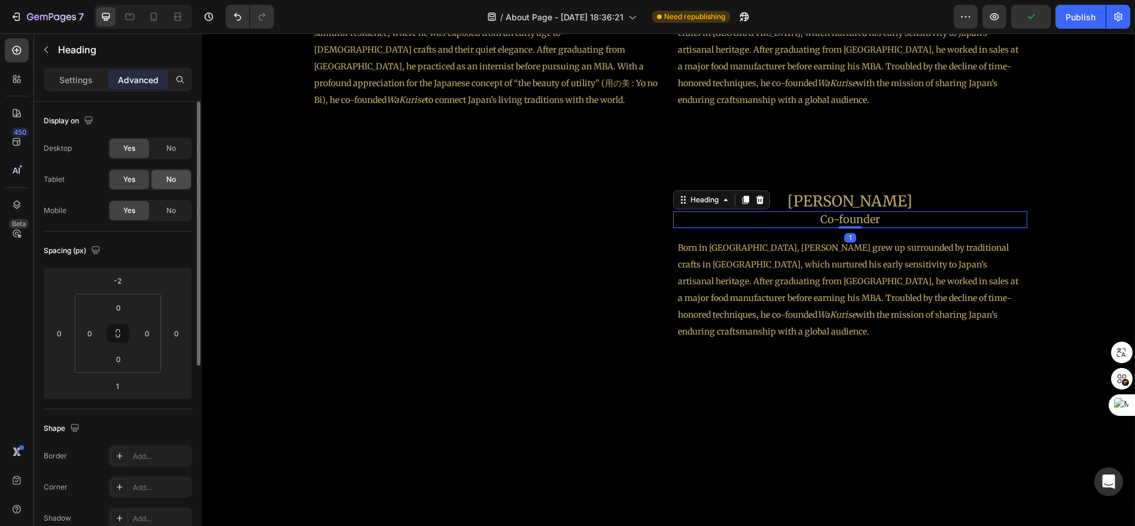
click at [175, 178] on span "No" at bounding box center [171, 179] width 10 height 11
click at [176, 144] on div "No" at bounding box center [170, 148] width 39 height 19
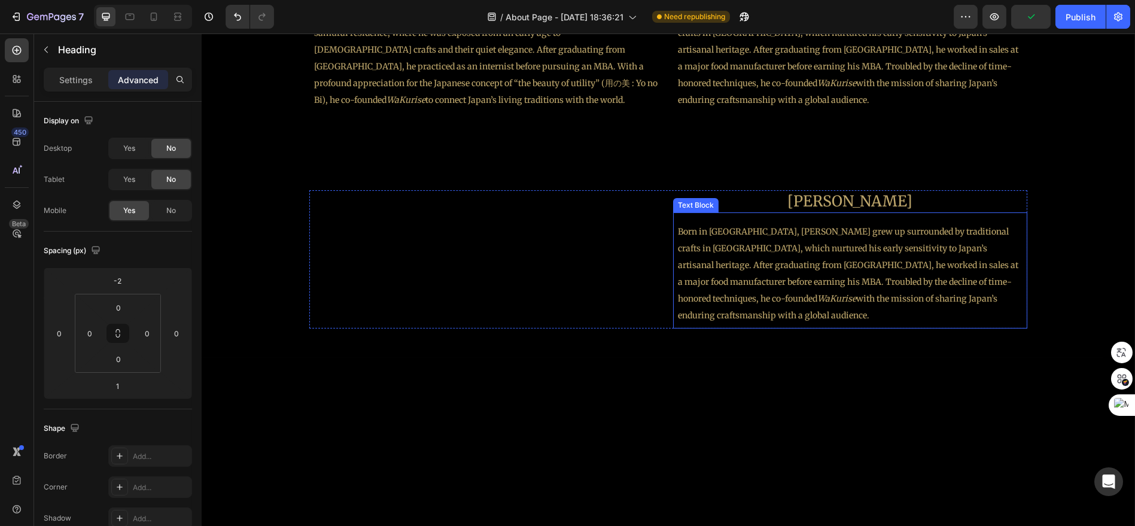
click at [856, 211] on div "Image Seiya Kosui Heading Co-founder Heading 1 Born in Nagasaki, Kosui grew up …" at bounding box center [850, 259] width 354 height 139
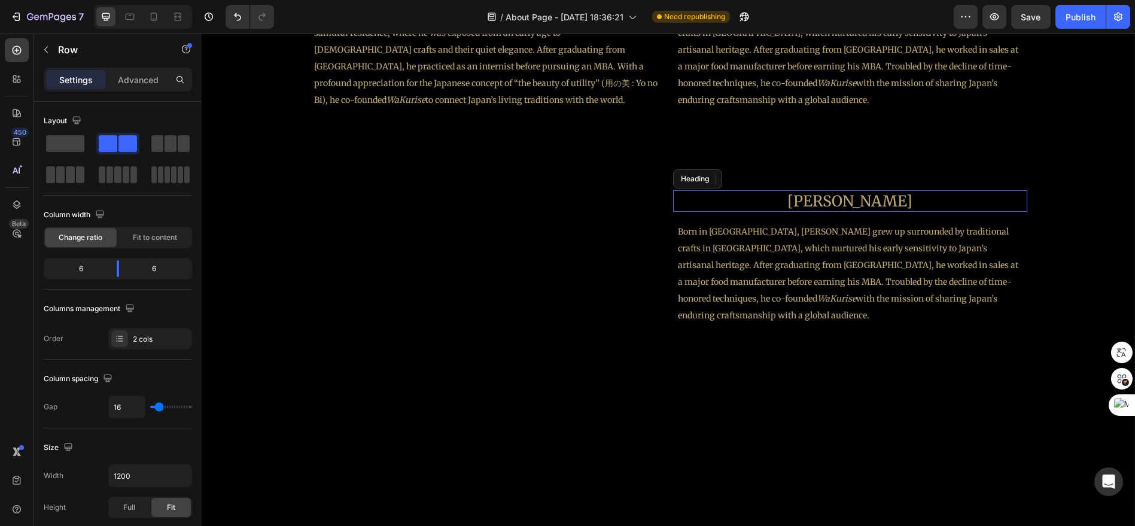
click at [853, 208] on h2 "[PERSON_NAME]" at bounding box center [850, 201] width 354 height 22
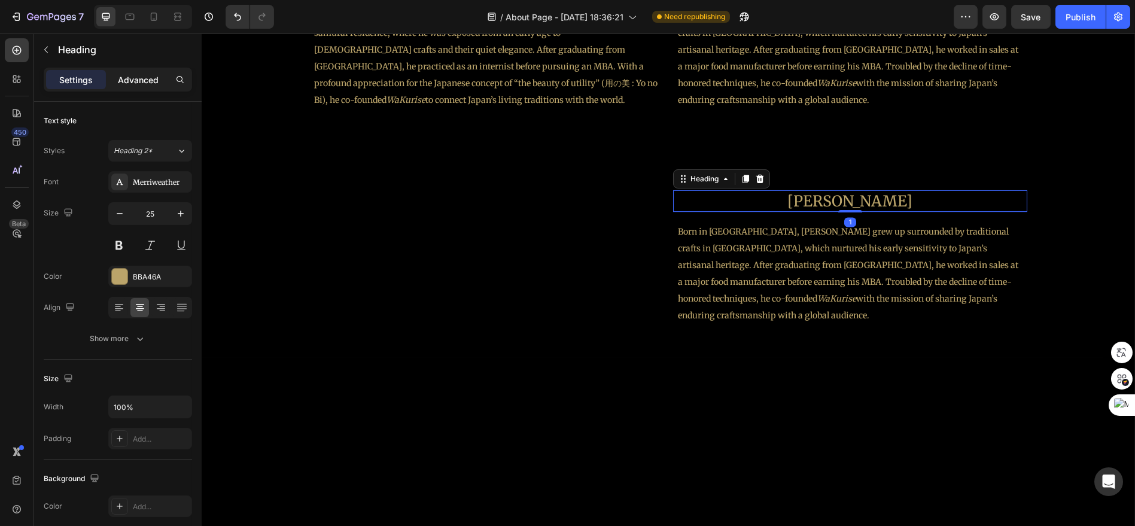
click at [155, 84] on p "Advanced" at bounding box center [138, 80] width 41 height 13
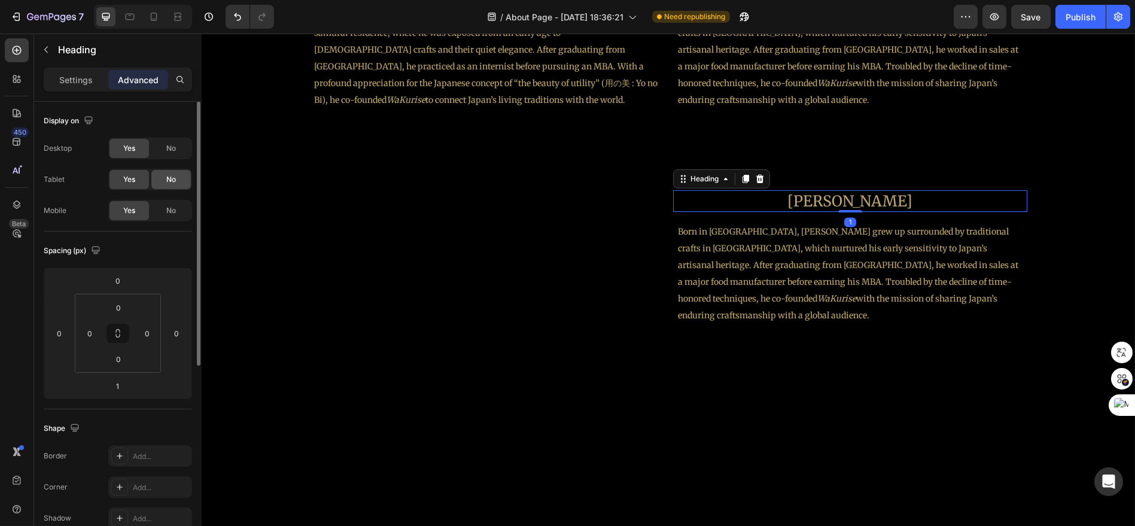
click at [172, 172] on div "No" at bounding box center [170, 179] width 39 height 19
click at [181, 144] on div "No" at bounding box center [170, 148] width 39 height 19
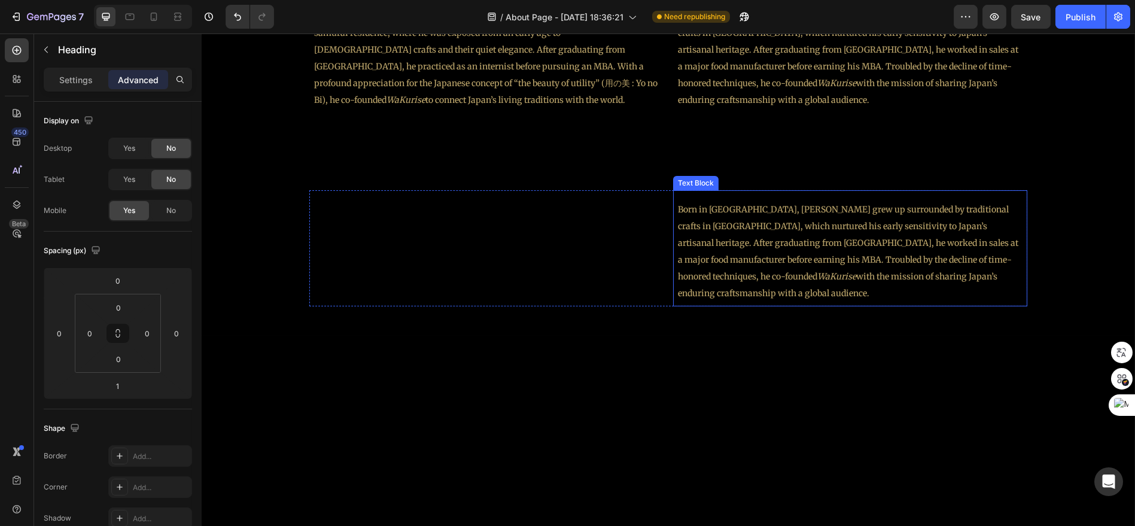
drag, startPoint x: 918, startPoint y: 263, endPoint x: 856, endPoint y: 247, distance: 64.2
click at [916, 262] on p "Born in [GEOGRAPHIC_DATA], [PERSON_NAME] grew up surrounded by traditional craf…" at bounding box center [850, 251] width 345 height 101
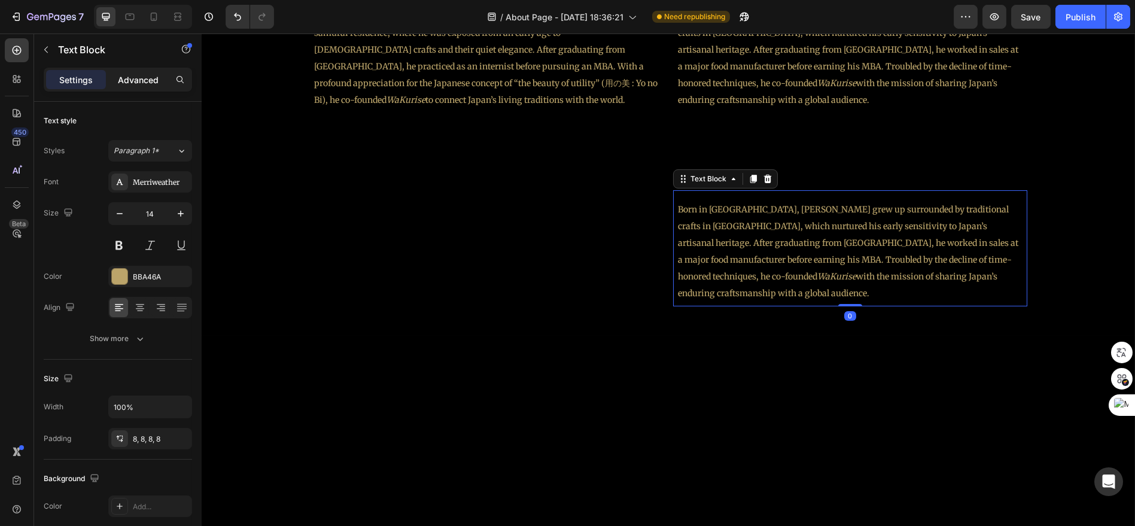
click at [147, 83] on p "Advanced" at bounding box center [138, 80] width 41 height 13
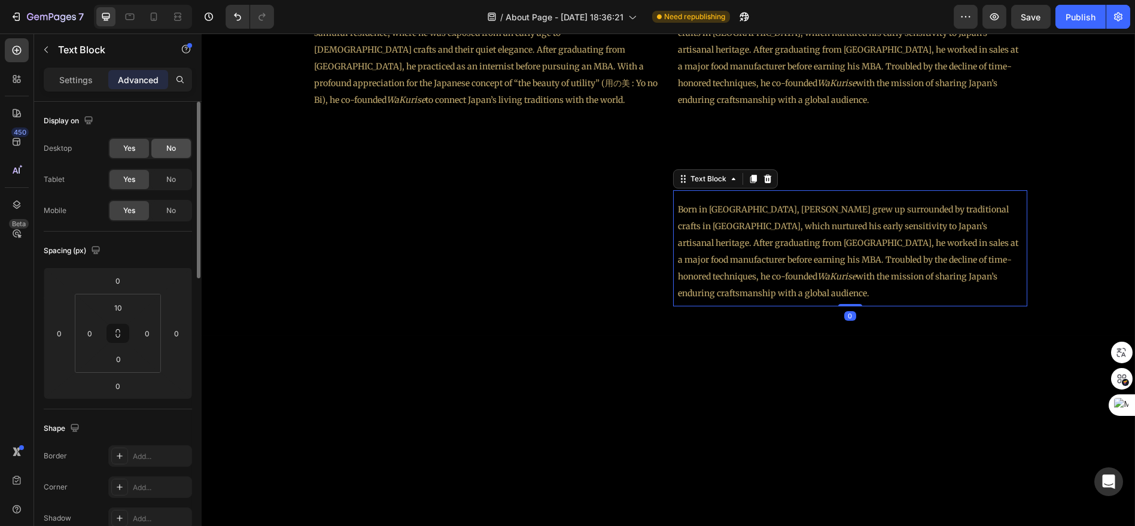
drag, startPoint x: 174, startPoint y: 174, endPoint x: 184, endPoint y: 154, distance: 22.2
click at [174, 174] on span "No" at bounding box center [171, 179] width 10 height 11
click at [185, 150] on div "No" at bounding box center [170, 148] width 39 height 19
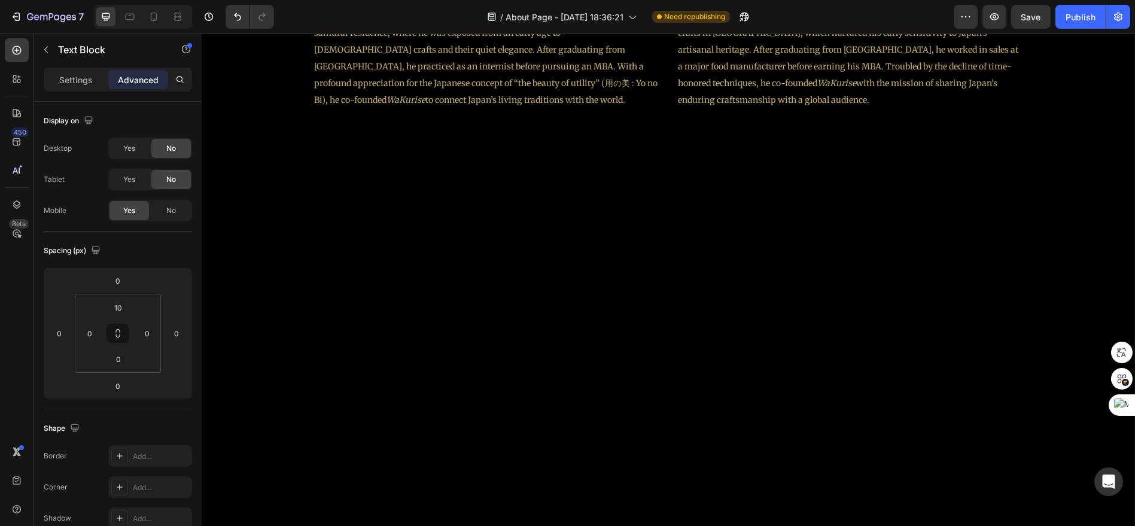
click at [706, 238] on div at bounding box center [669, 391] width 934 height 343
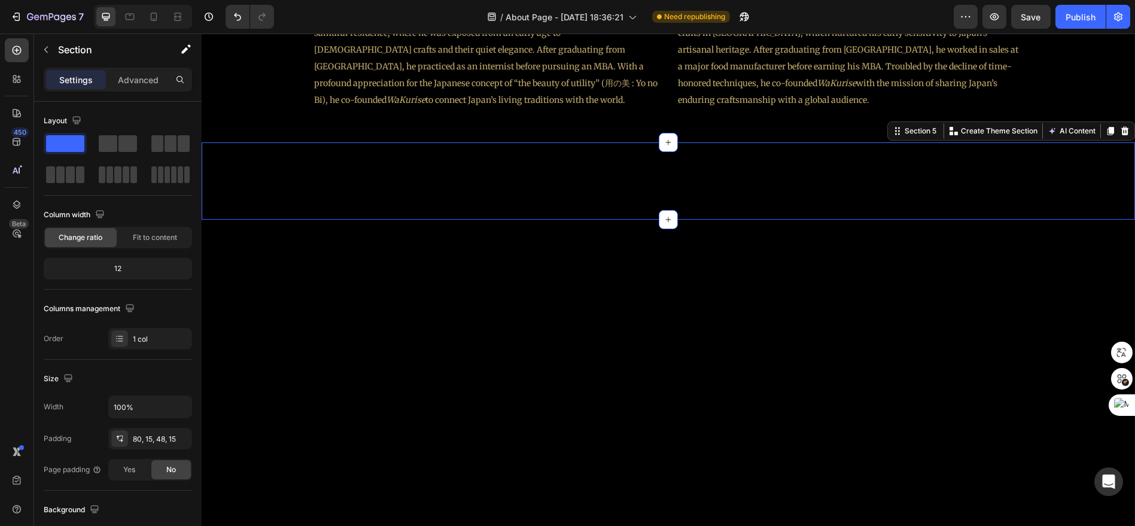
click at [680, 201] on div "Image 技ft. [Gift.] Heading Co-founders Heading Image Daisuke Kamano Heading Co-…" at bounding box center [669, 180] width 934 height 77
click at [154, 83] on p "Advanced" at bounding box center [138, 80] width 41 height 13
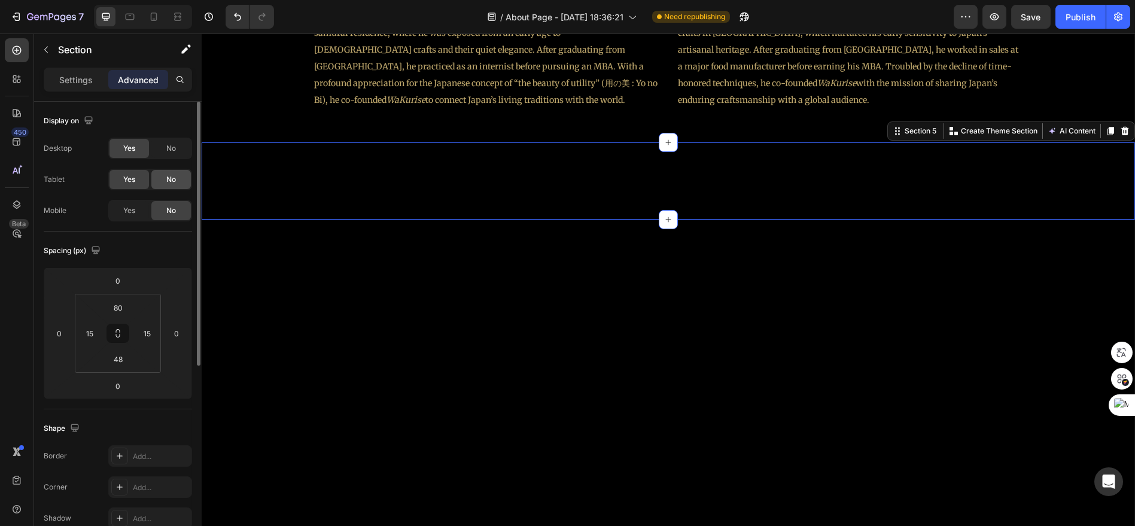
click at [183, 177] on div "No" at bounding box center [170, 179] width 39 height 19
click at [142, 209] on div "Yes" at bounding box center [129, 210] width 39 height 19
click at [171, 156] on div "No" at bounding box center [170, 148] width 39 height 19
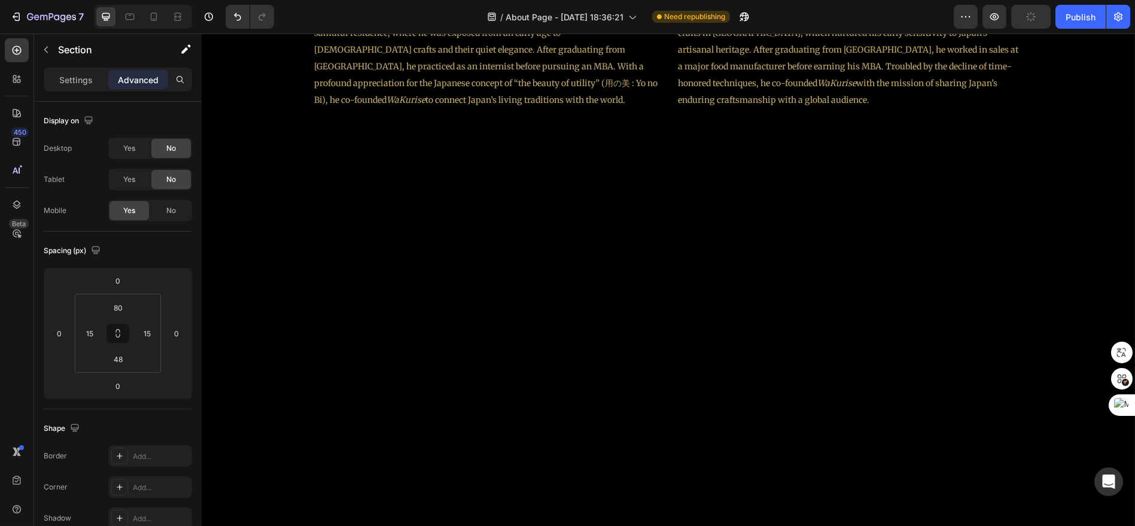
click at [745, 197] on div at bounding box center [669, 313] width 934 height 343
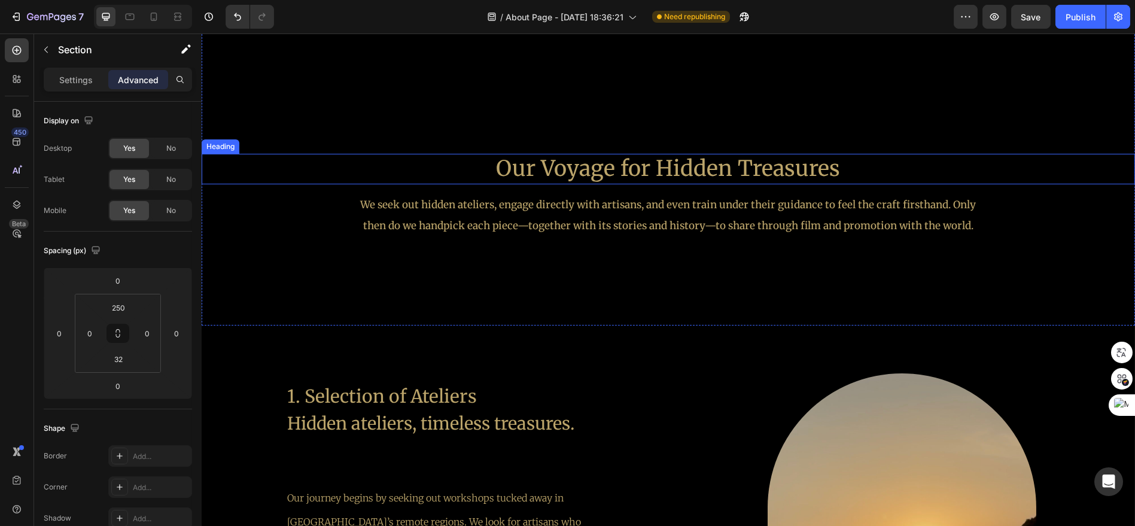
scroll to position [1464, 0]
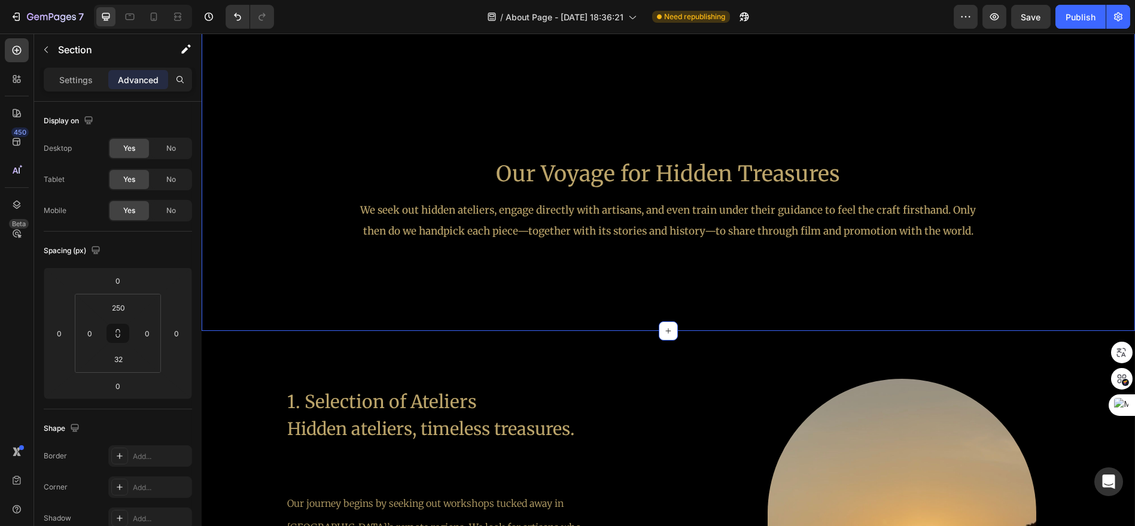
click at [870, 117] on div "Our Voyage for Hidden Treasures Heading We seek out hidden ateliers, engage dir…" at bounding box center [669, 170] width 934 height 321
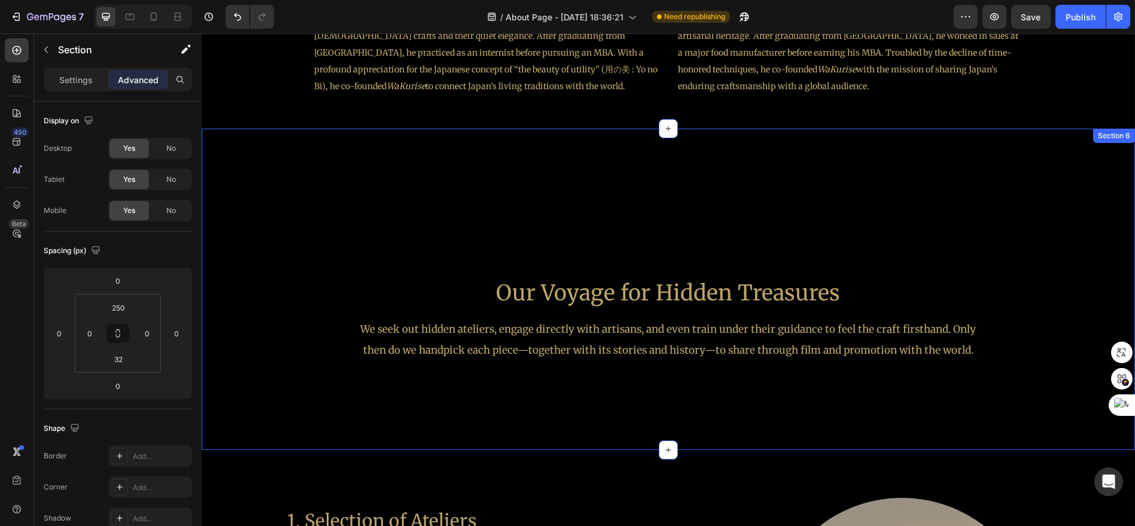
scroll to position [1331, 0]
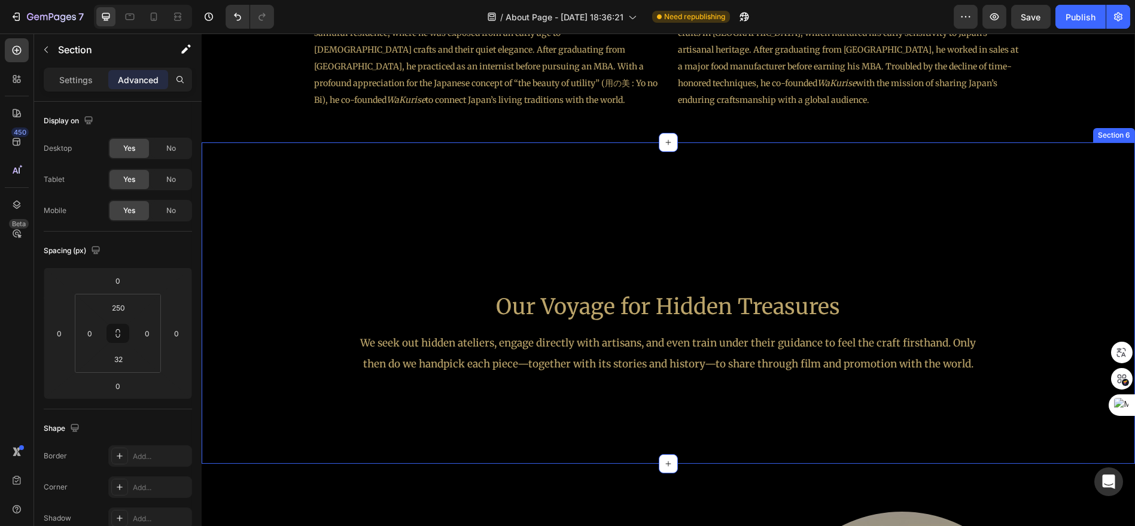
click at [1027, 167] on div "Our Voyage for Hidden Treasures Heading We seek out hidden ateliers, engage dir…" at bounding box center [669, 302] width 934 height 321
click at [855, 178] on div "Our Voyage for Hidden Treasures Heading We seek out hidden ateliers, engage dir…" at bounding box center [669, 302] width 934 height 321
click at [703, 174] on div "Our Voyage for Hidden Treasures Heading We seek out hidden ateliers, engage dir…" at bounding box center [669, 302] width 934 height 321
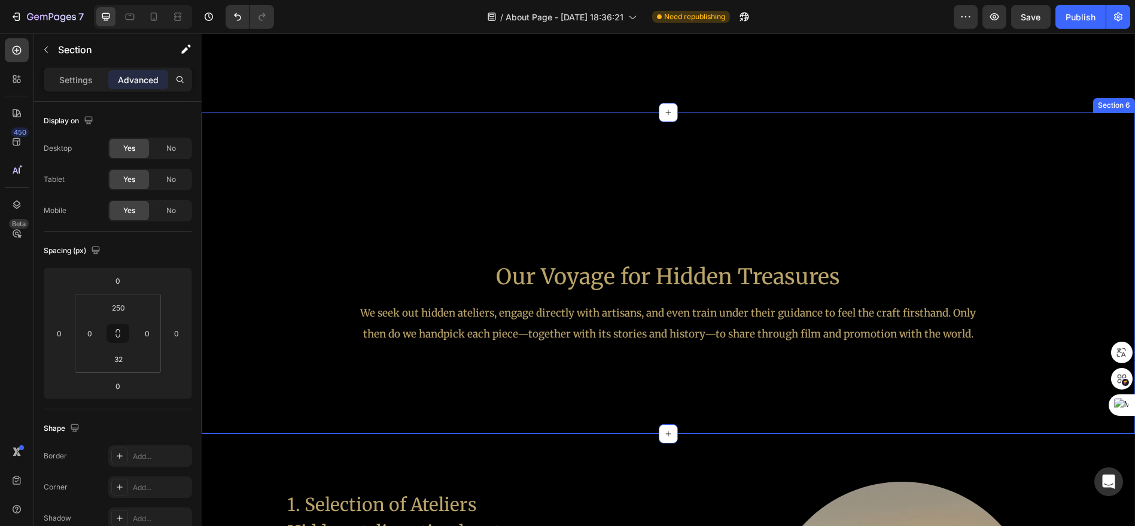
scroll to position [1464, 0]
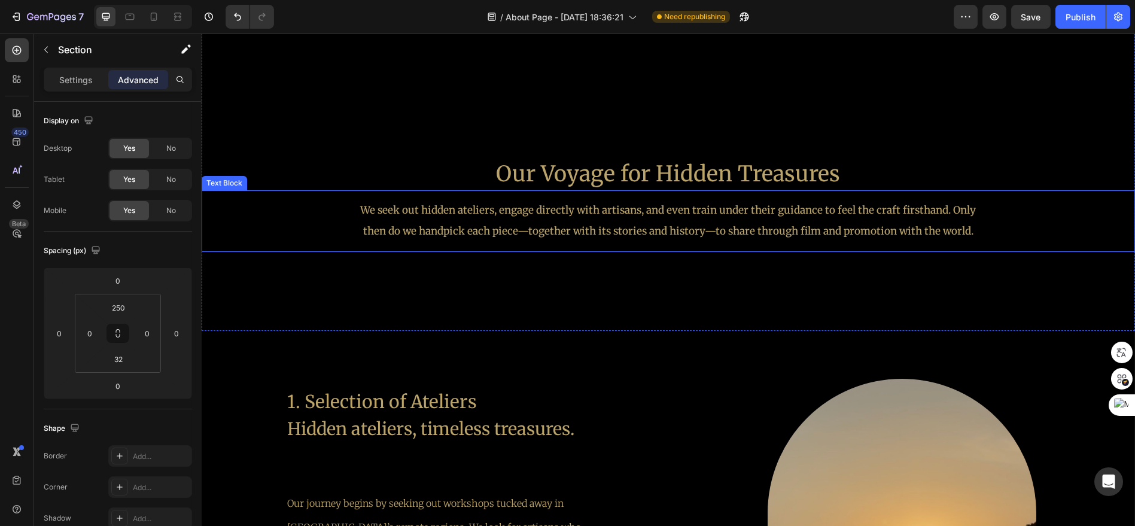
click at [717, 222] on p "We seek out hidden ateliers, engage directly with artisans, and even train unde…" at bounding box center [668, 221] width 634 height 42
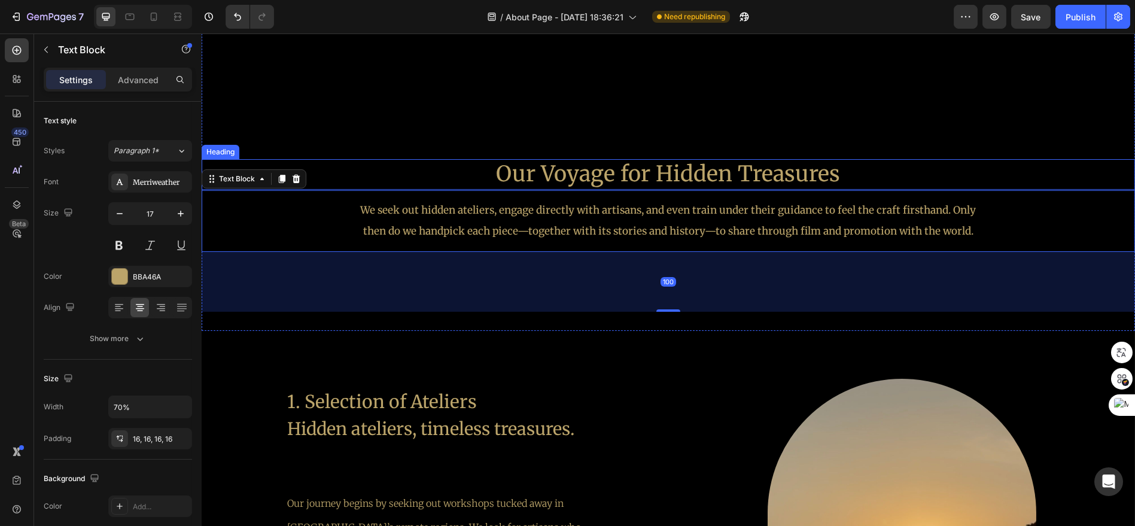
click at [685, 186] on h2 "Our Voyage for Hidden Treasures" at bounding box center [669, 174] width 934 height 31
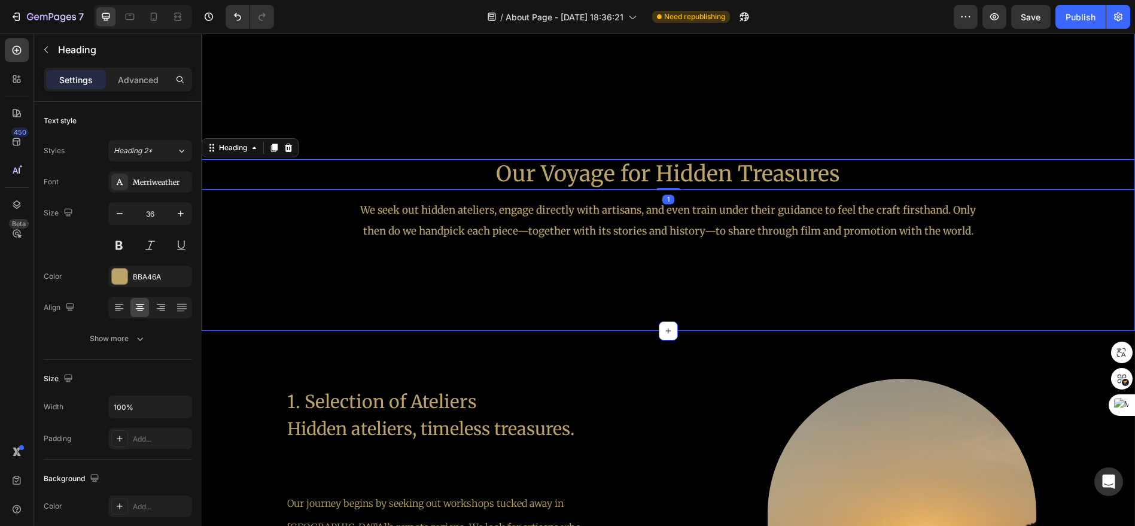
click at [682, 117] on div "Our Voyage for Hidden Treasures Heading 1 We seek out hidden ateliers, engage d…" at bounding box center [669, 170] width 934 height 321
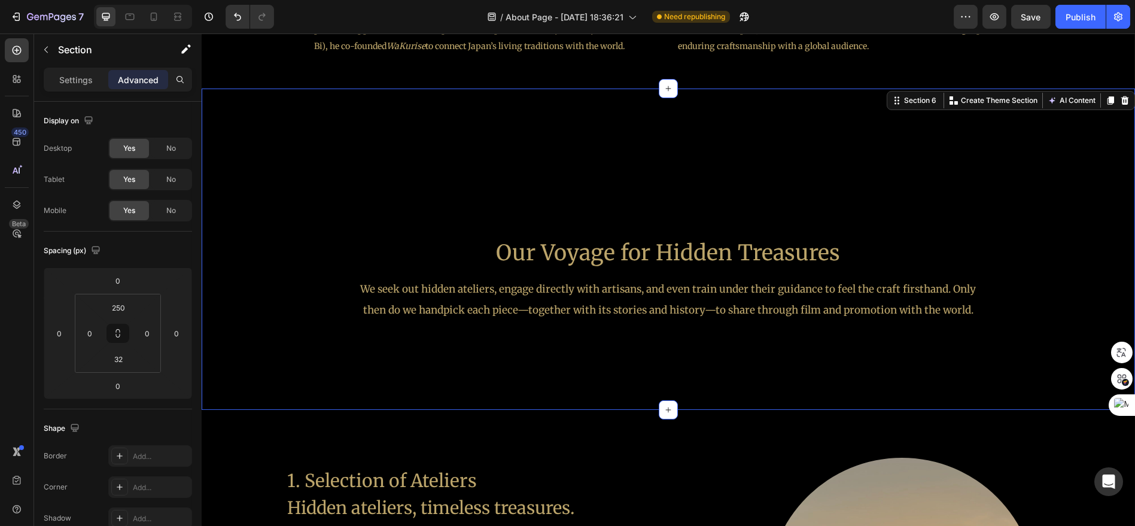
scroll to position [1265, 0]
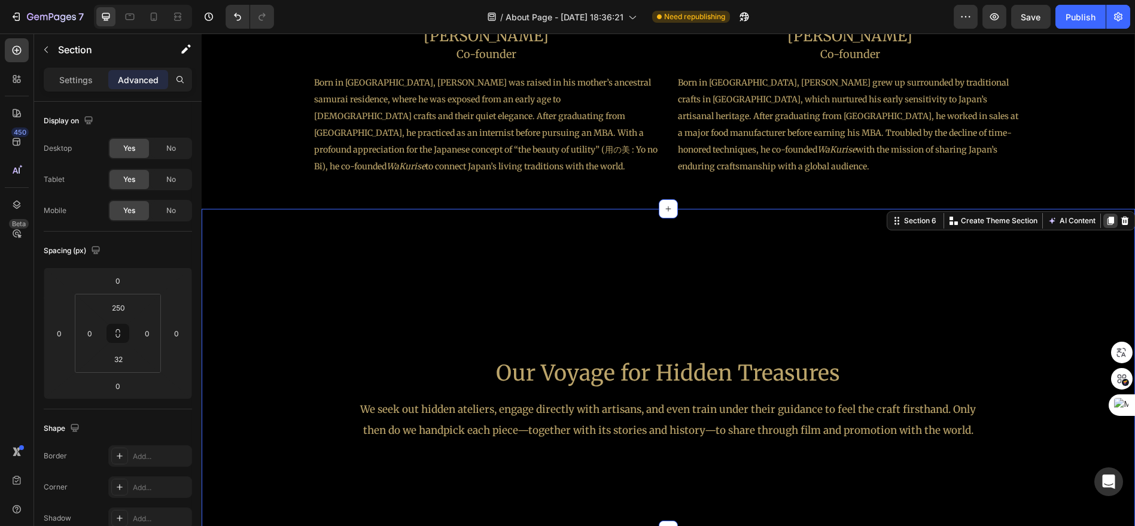
click at [1108, 222] on icon at bounding box center [1111, 221] width 7 height 8
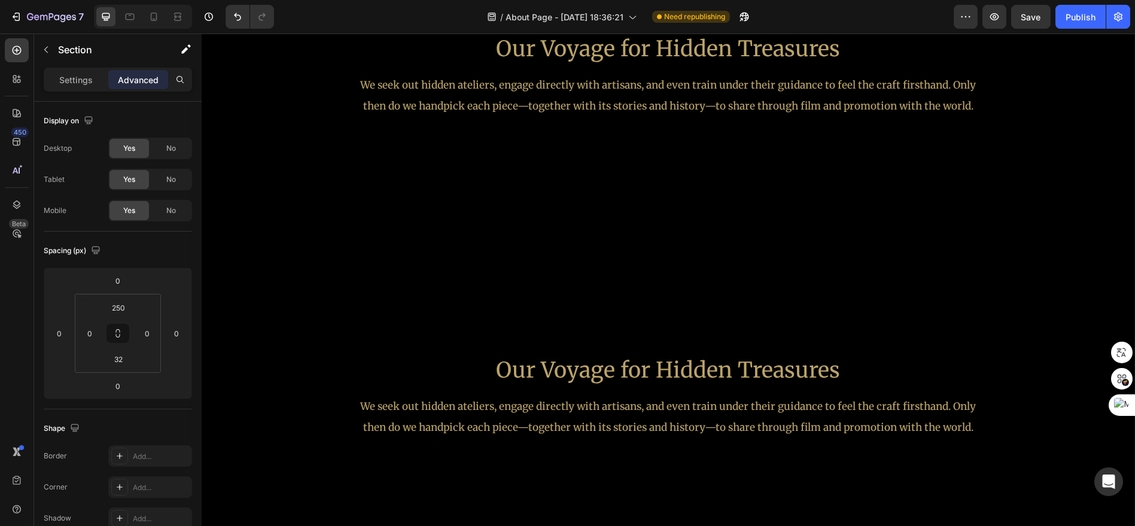
scroll to position [1519, 0]
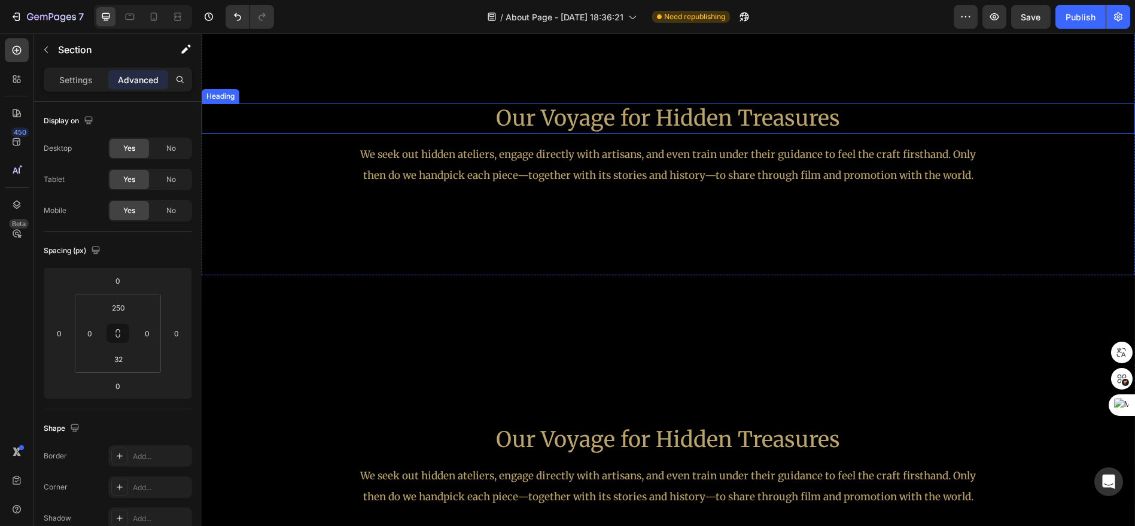
click at [761, 120] on h2 "Our Voyage for Hidden Treasures" at bounding box center [669, 119] width 934 height 31
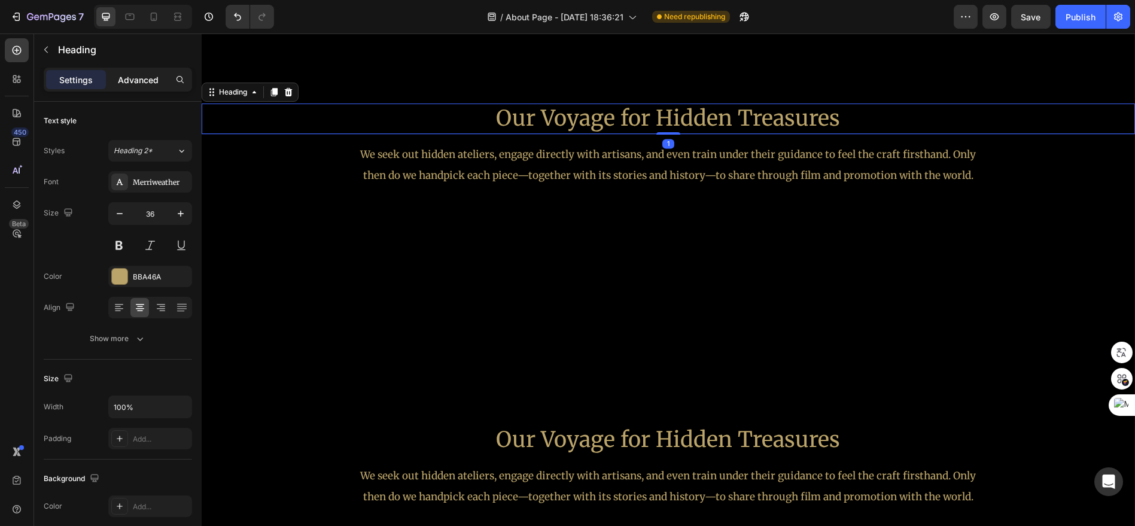
click at [147, 76] on p "Advanced" at bounding box center [138, 80] width 41 height 13
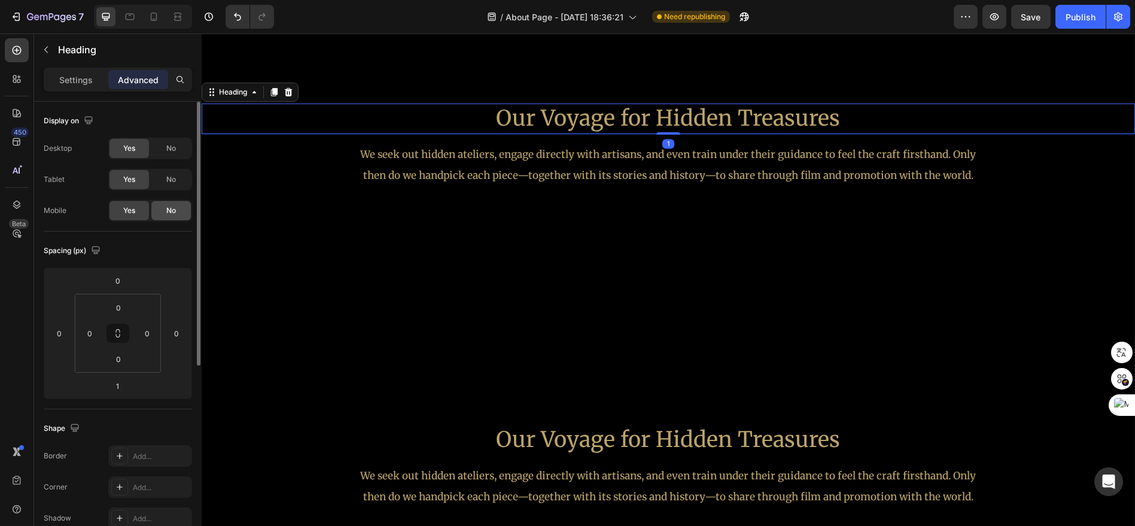
click at [162, 203] on div "No" at bounding box center [170, 210] width 39 height 19
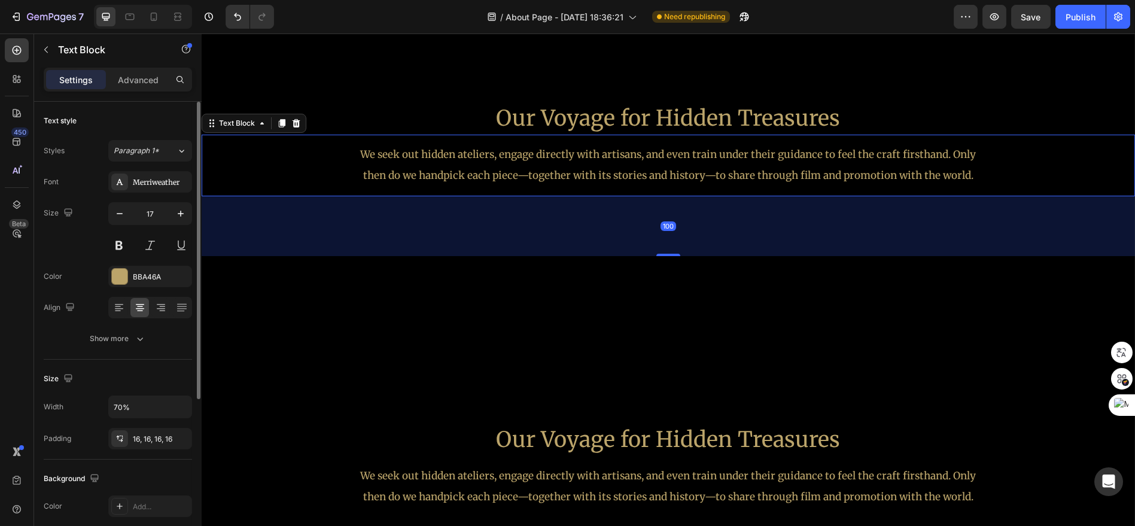
click at [613, 160] on p "We seek out hidden ateliers, engage directly with artisans, and even train unde…" at bounding box center [668, 165] width 634 height 42
click at [148, 80] on p "Advanced" at bounding box center [138, 80] width 41 height 13
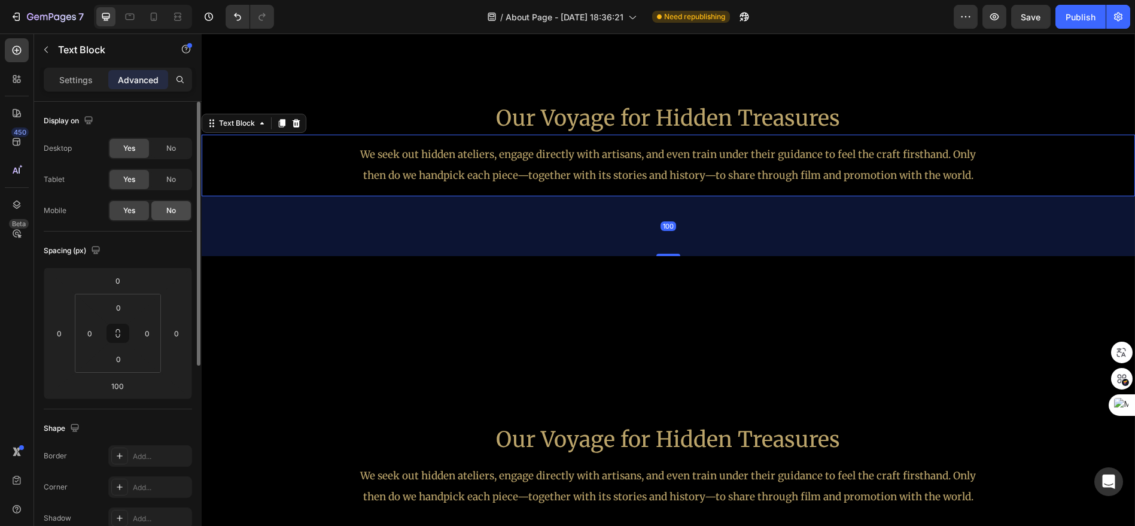
click at [174, 206] on span "No" at bounding box center [171, 210] width 10 height 11
click at [549, 232] on div "100" at bounding box center [669, 226] width 934 height 60
click at [507, 127] on h2 "Our Voyage for Hidden Treasures" at bounding box center [669, 119] width 934 height 31
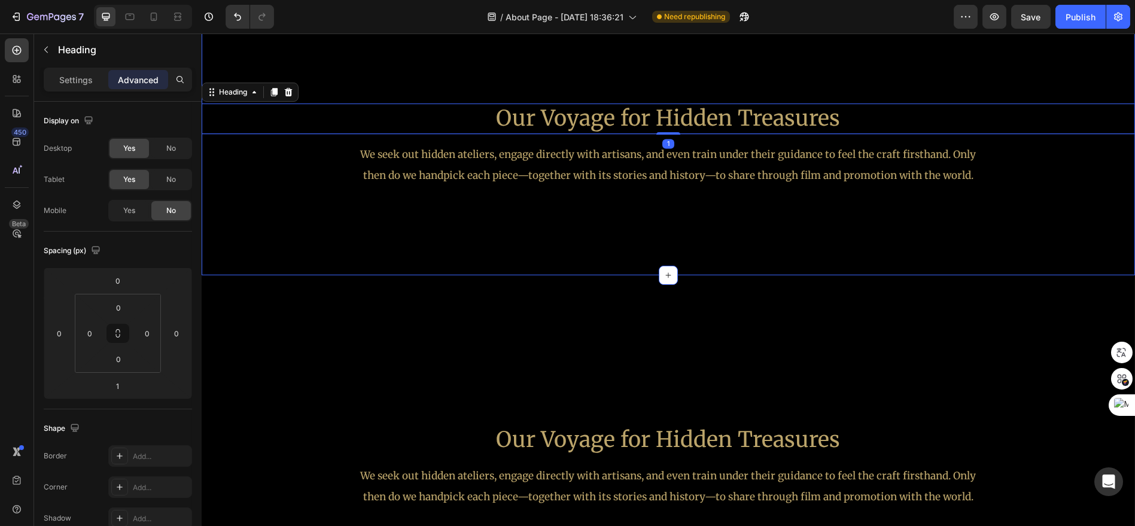
click at [533, 236] on div "Our Voyage for Hidden Treasures Heading 1 We seek out hidden ateliers, engage d…" at bounding box center [669, 180] width 934 height 153
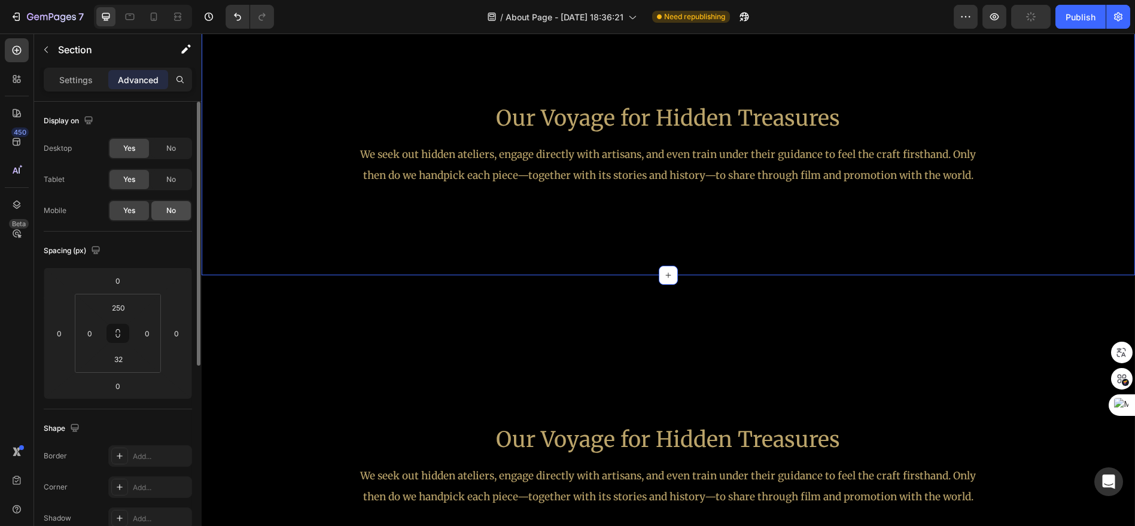
click at [176, 217] on div "No" at bounding box center [170, 210] width 39 height 19
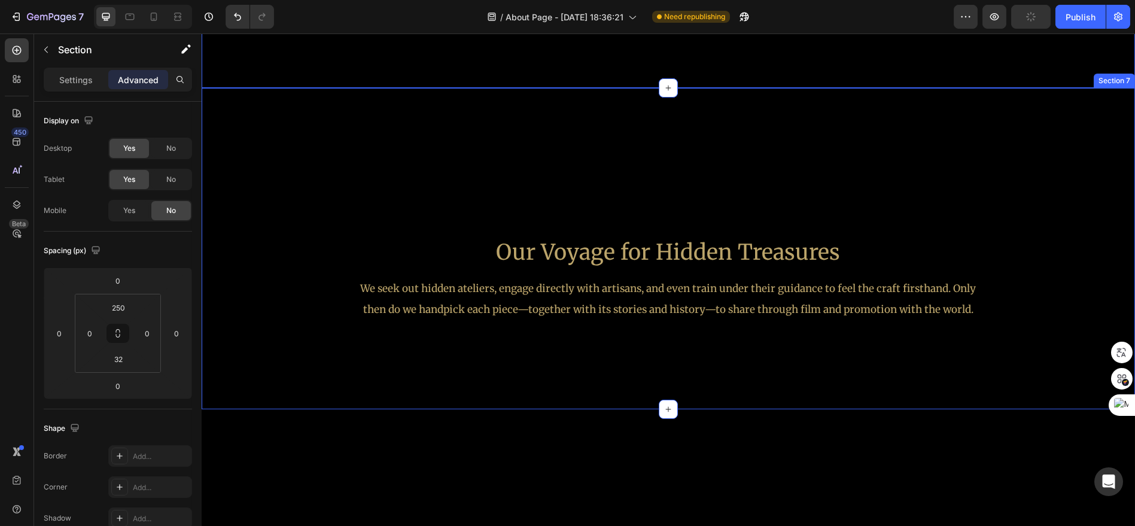
scroll to position [1719, 0]
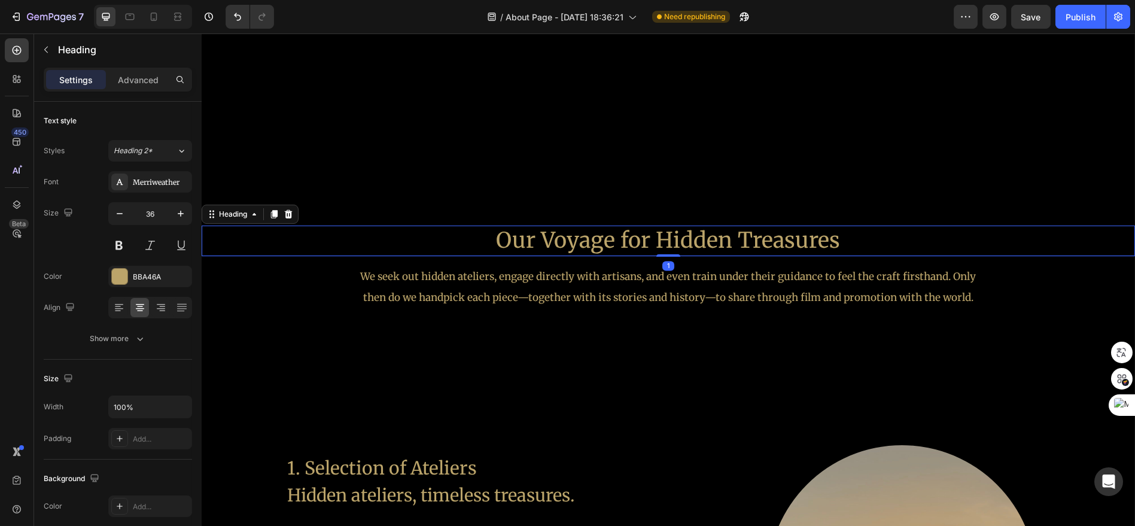
click at [579, 253] on h2 "Our Voyage for Hidden Treasures" at bounding box center [669, 241] width 934 height 31
click at [141, 78] on p "Advanced" at bounding box center [138, 80] width 41 height 13
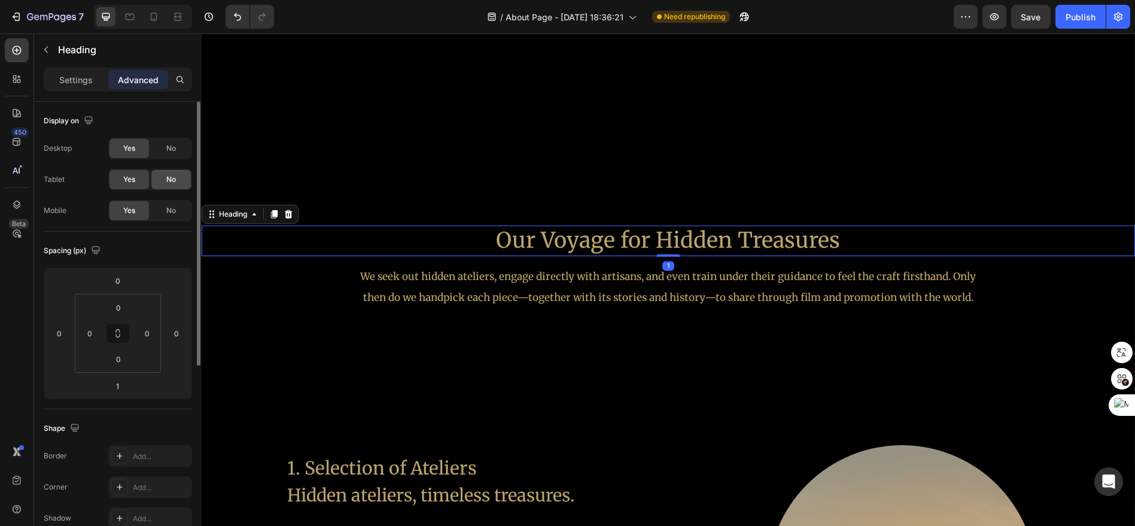
click at [172, 177] on span "No" at bounding box center [171, 179] width 10 height 11
click at [177, 145] on div "No" at bounding box center [170, 148] width 39 height 19
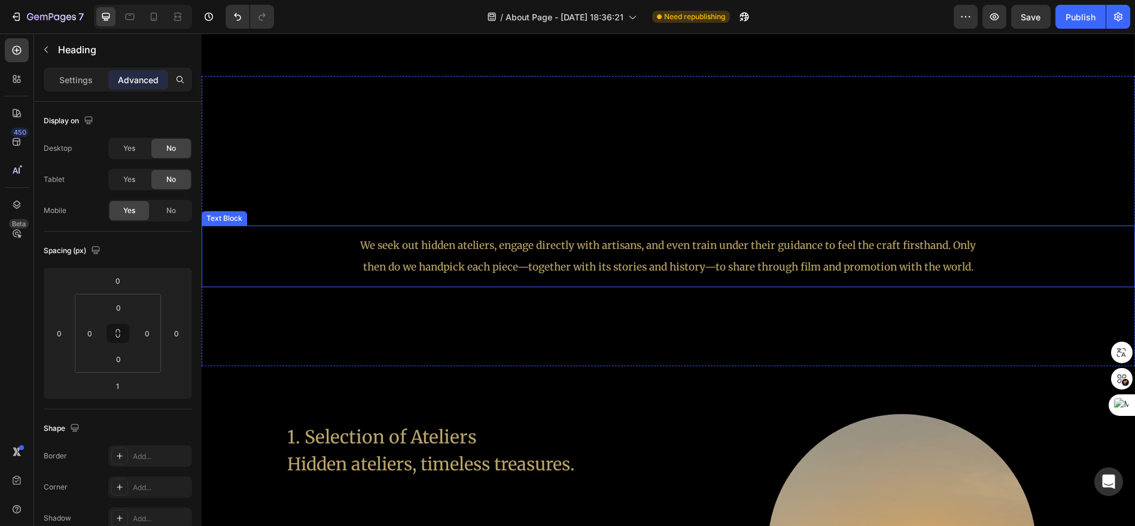
click at [496, 257] on p "We seek out hidden ateliers, engage directly with artisans, and even train unde…" at bounding box center [668, 256] width 634 height 42
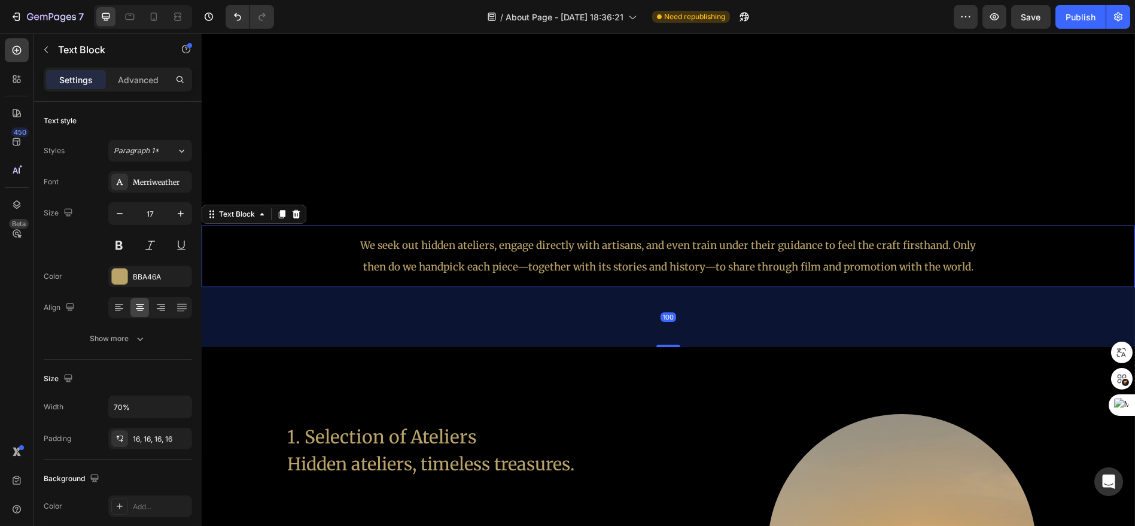
click at [137, 68] on div "Settings Advanced" at bounding box center [118, 80] width 148 height 24
click at [142, 80] on p "Advanced" at bounding box center [138, 80] width 41 height 13
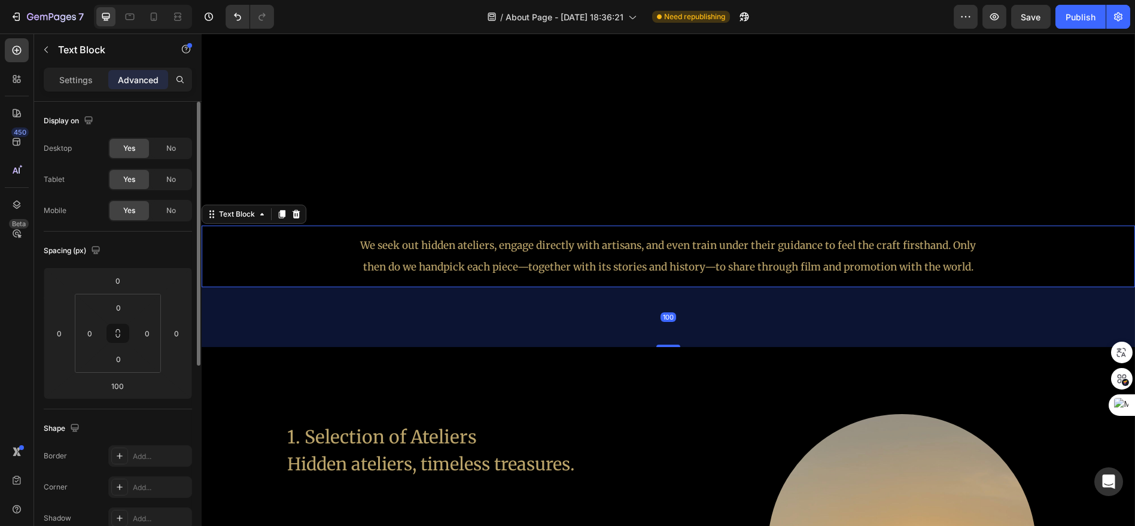
click at [167, 166] on div "Desktop Yes No Tablet Yes No Mobile Yes No" at bounding box center [118, 180] width 148 height 84
click at [171, 177] on span "No" at bounding box center [171, 179] width 10 height 11
click at [174, 149] on span "No" at bounding box center [171, 148] width 10 height 11
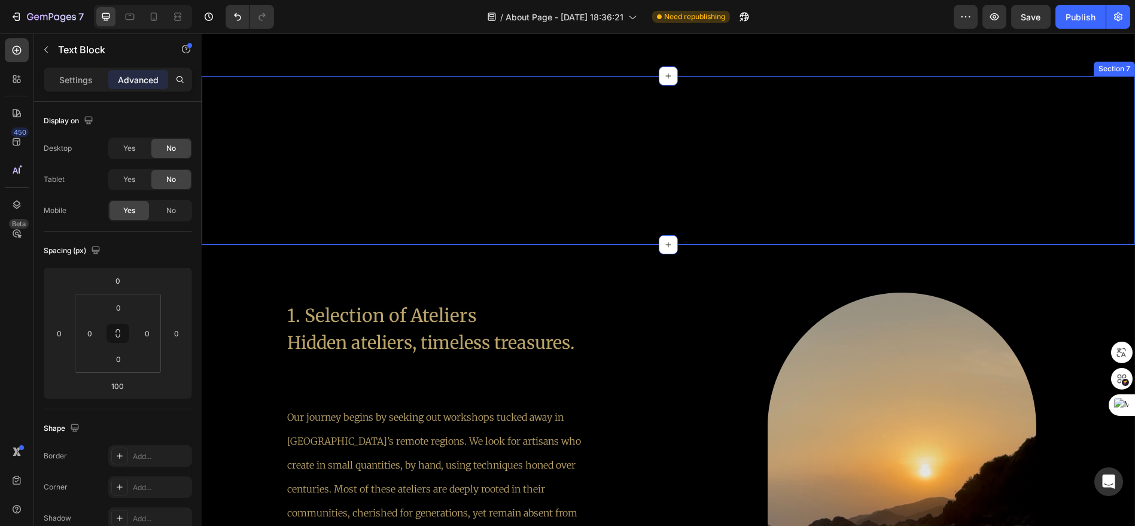
click at [545, 182] on div "Our Voyage for Hidden Treasures Heading We seek out hidden ateliers, engage dir…" at bounding box center [669, 160] width 934 height 169
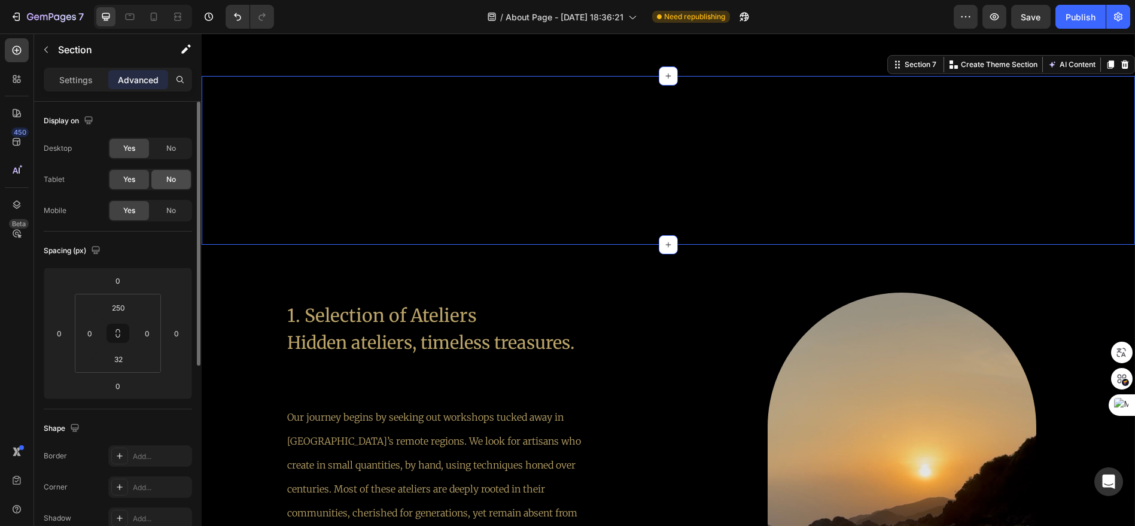
click at [172, 174] on span "No" at bounding box center [171, 179] width 10 height 11
click at [177, 154] on div "No" at bounding box center [170, 148] width 39 height 19
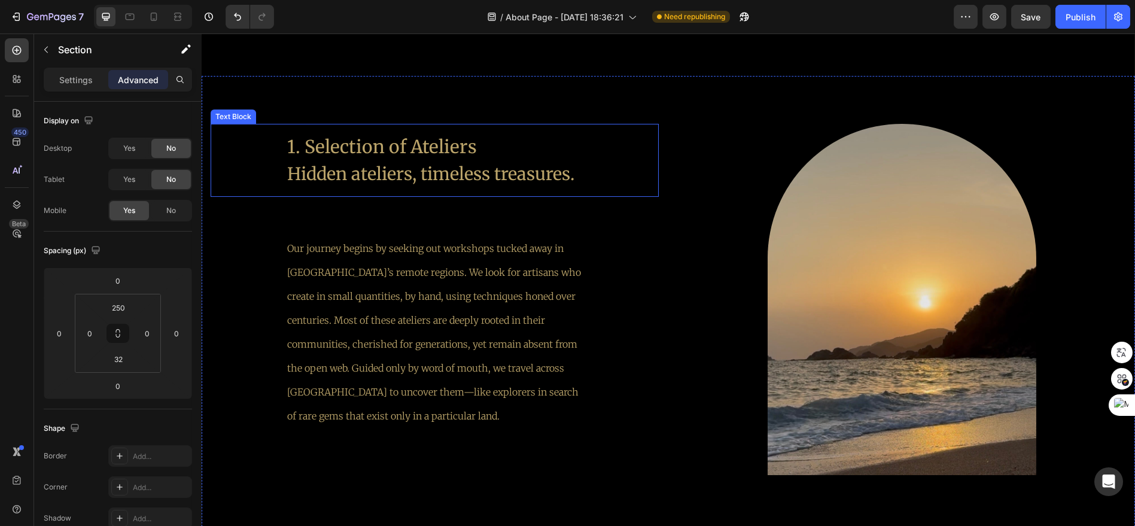
click at [543, 188] on div "1. Selection of Ateliers Hidden ateliers, timeless treasures." at bounding box center [435, 160] width 314 height 73
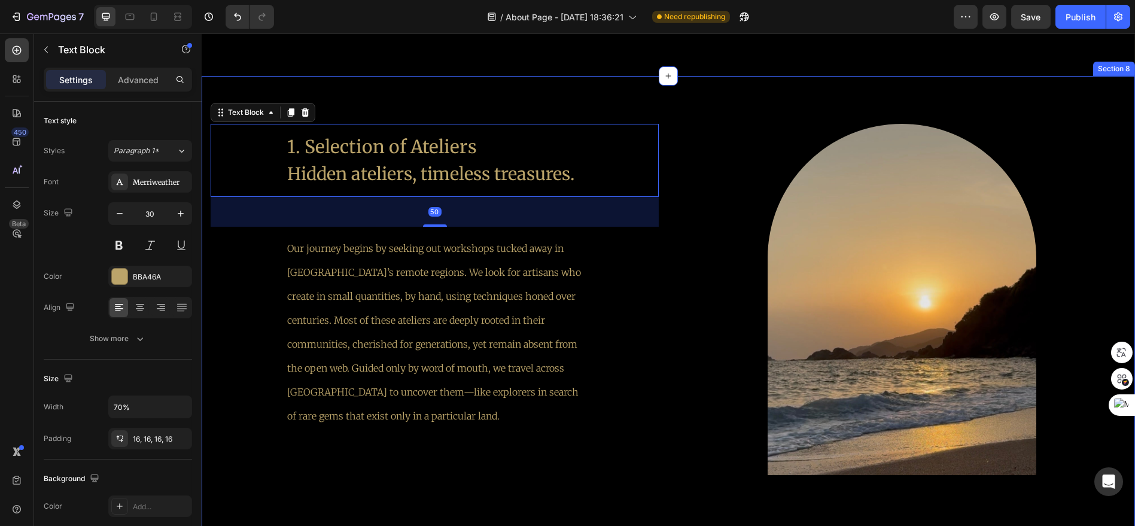
click at [728, 111] on div "1. Selection of Ateliers Hidden ateliers, timeless treasures. Text Block 50 Our…" at bounding box center [669, 321] width 934 height 490
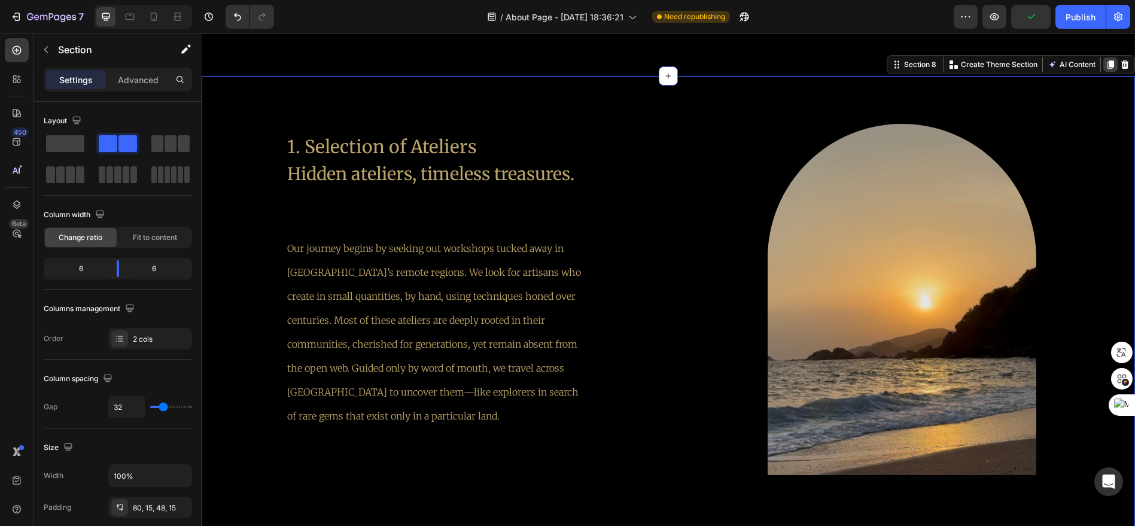
click at [1108, 68] on icon at bounding box center [1111, 64] width 7 height 8
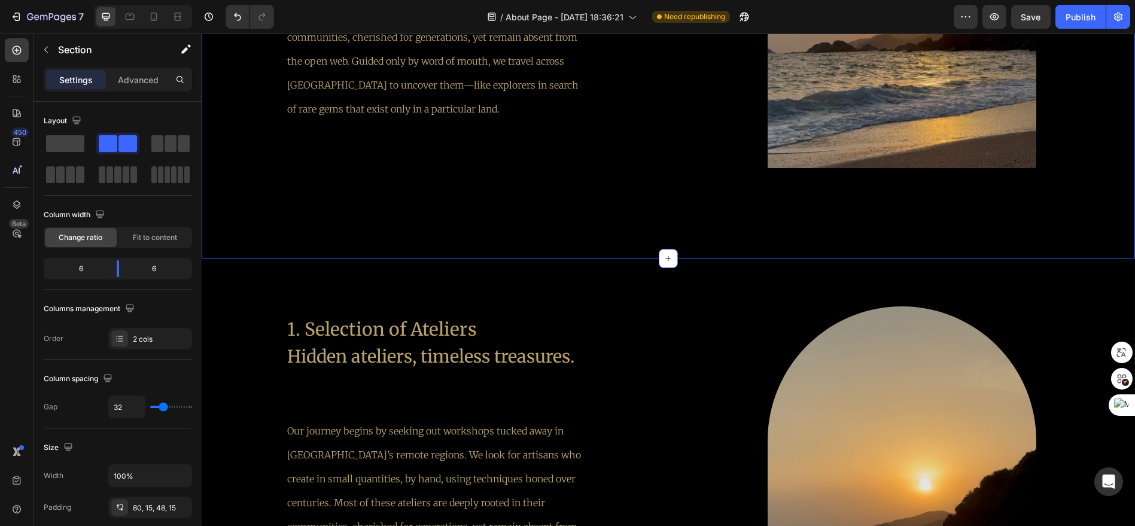
scroll to position [1871, 0]
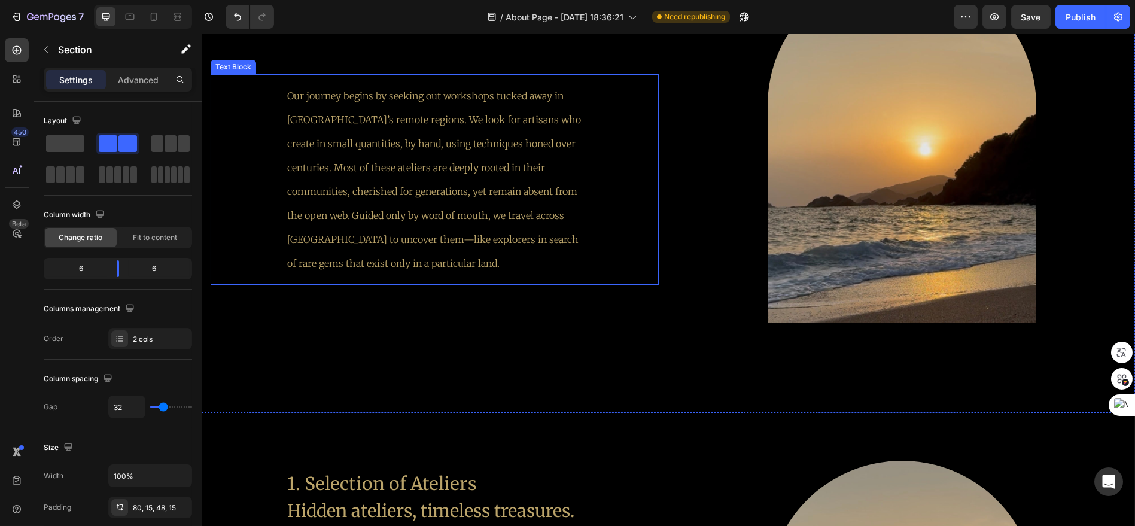
click at [533, 148] on p "Our journey begins by seeking out workshops tucked away in [GEOGRAPHIC_DATA]’s …" at bounding box center [434, 180] width 294 height 192
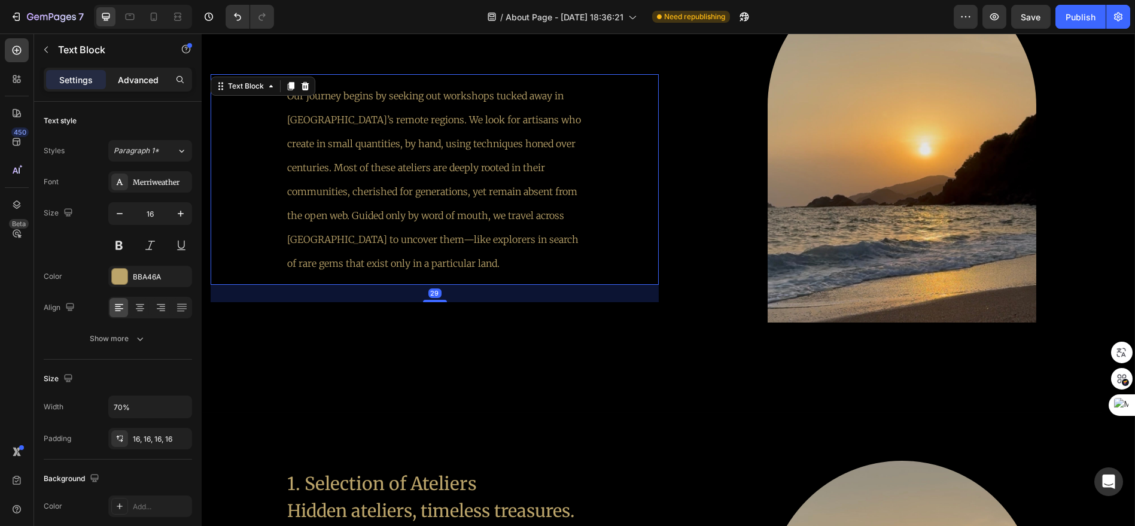
click at [134, 81] on p "Advanced" at bounding box center [138, 80] width 41 height 13
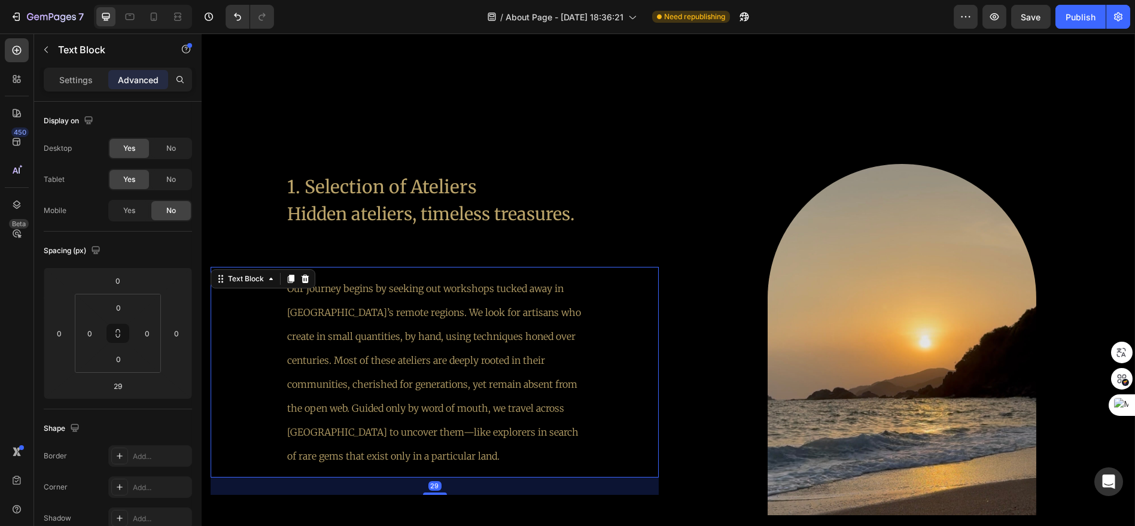
scroll to position [1672, 0]
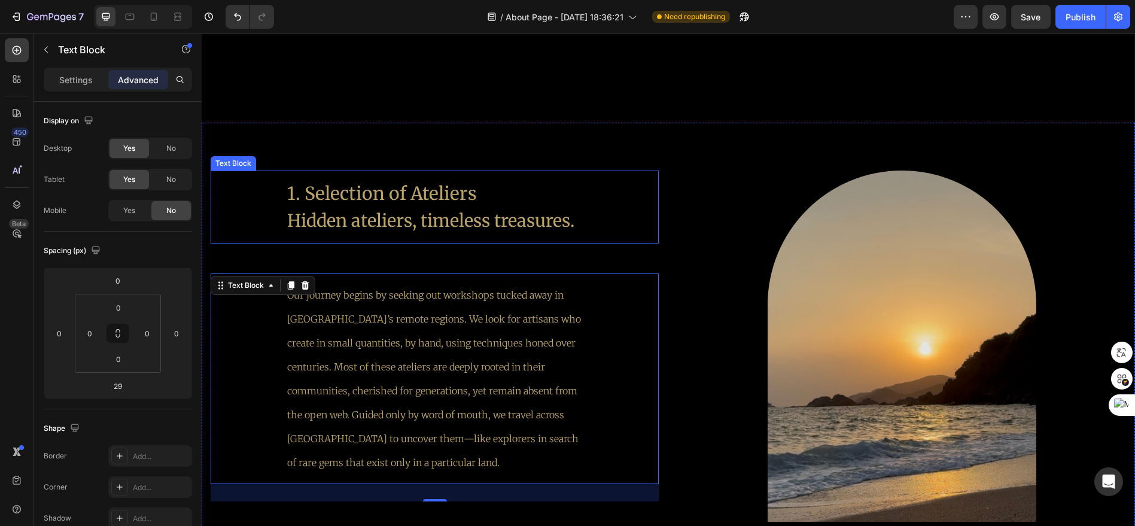
click at [388, 189] on p "1. Selection of Ateliers" at bounding box center [434, 193] width 294 height 27
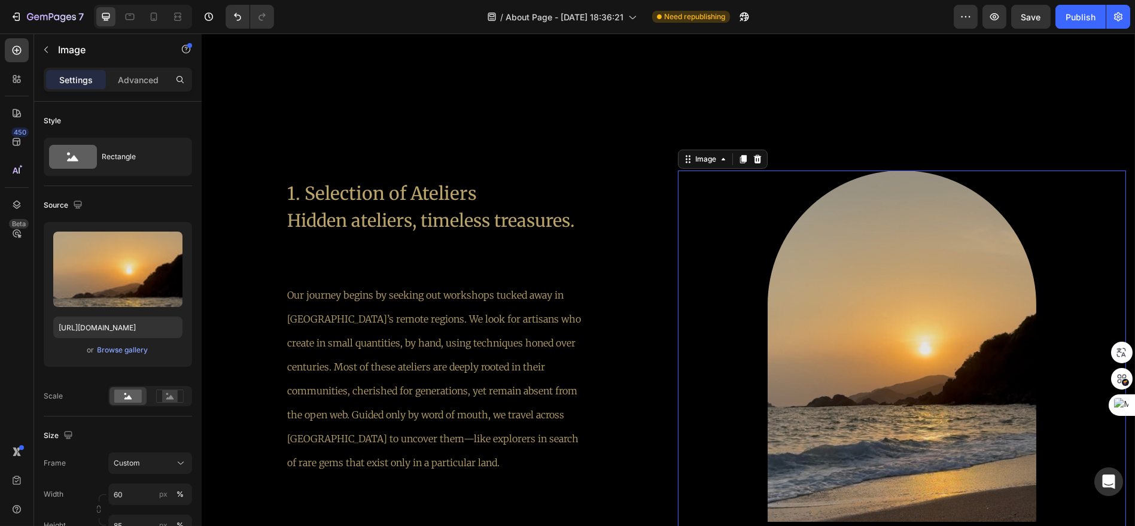
click at [892, 254] on img at bounding box center [902, 346] width 269 height 351
click at [133, 91] on div "Settings Advanced" at bounding box center [118, 80] width 148 height 24
click at [136, 84] on p "Advanced" at bounding box center [138, 80] width 41 height 13
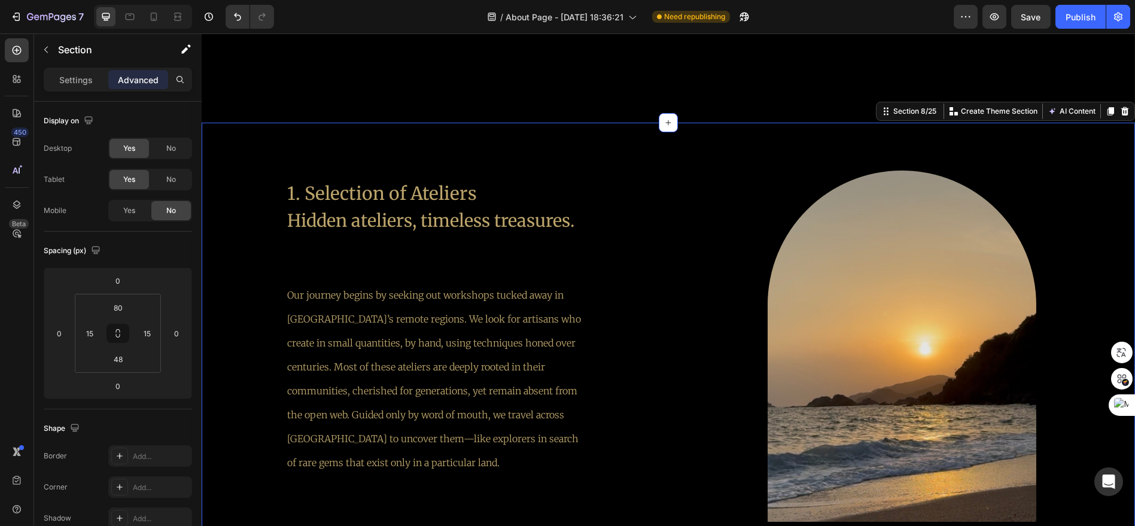
click at [470, 136] on div "1. Selection of Ateliers Hidden ateliers, timeless treasures. Text Block Our jo…" at bounding box center [669, 368] width 934 height 490
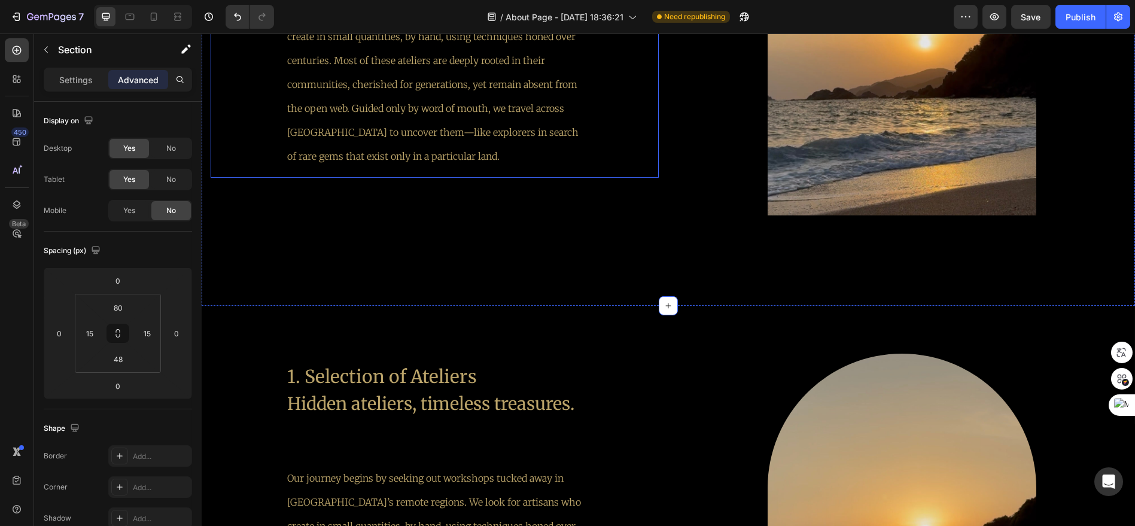
scroll to position [2137, 0]
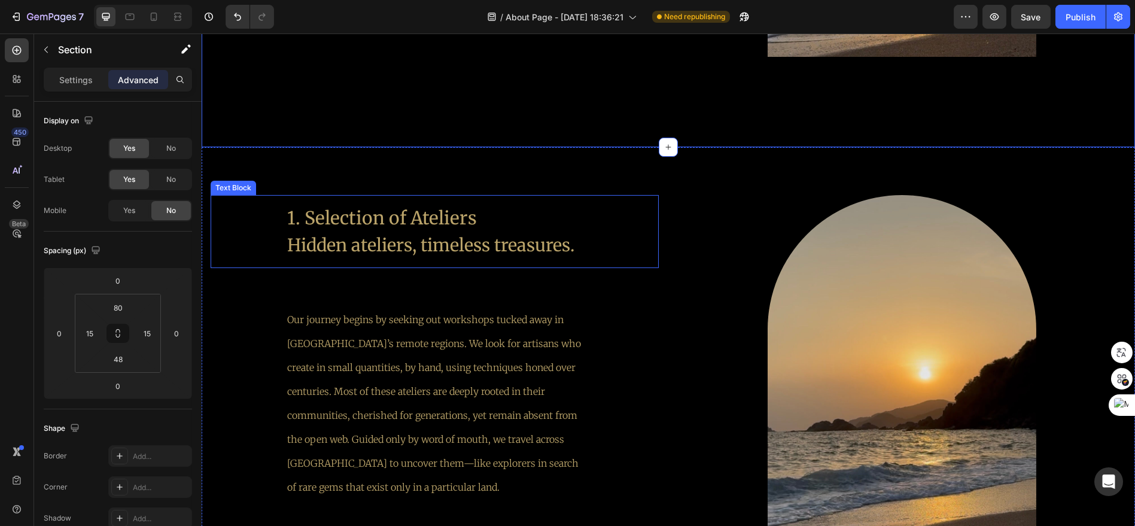
click at [403, 223] on p "1. Selection of Ateliers" at bounding box center [434, 218] width 294 height 27
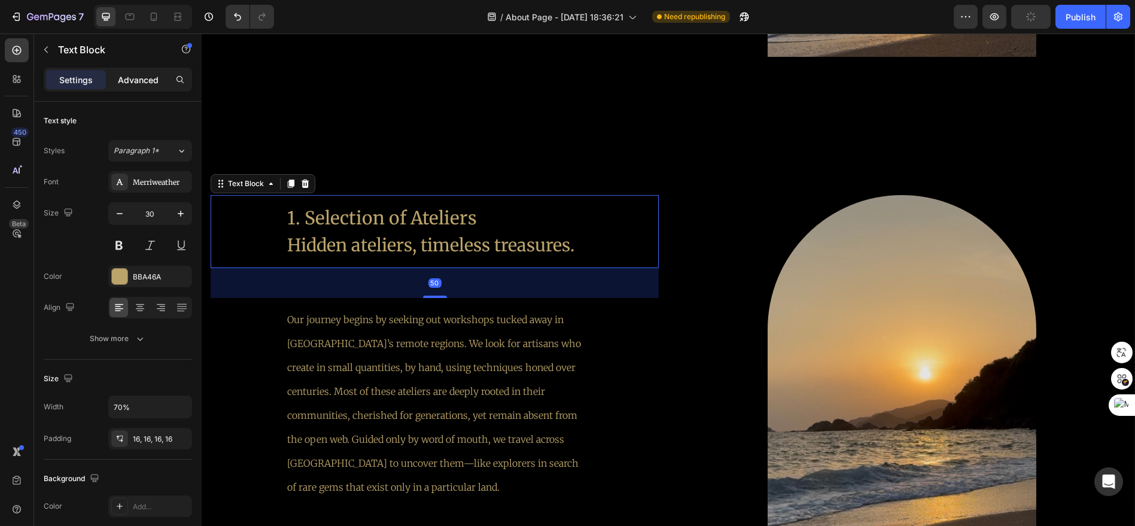
click at [128, 78] on p "Advanced" at bounding box center [138, 80] width 41 height 13
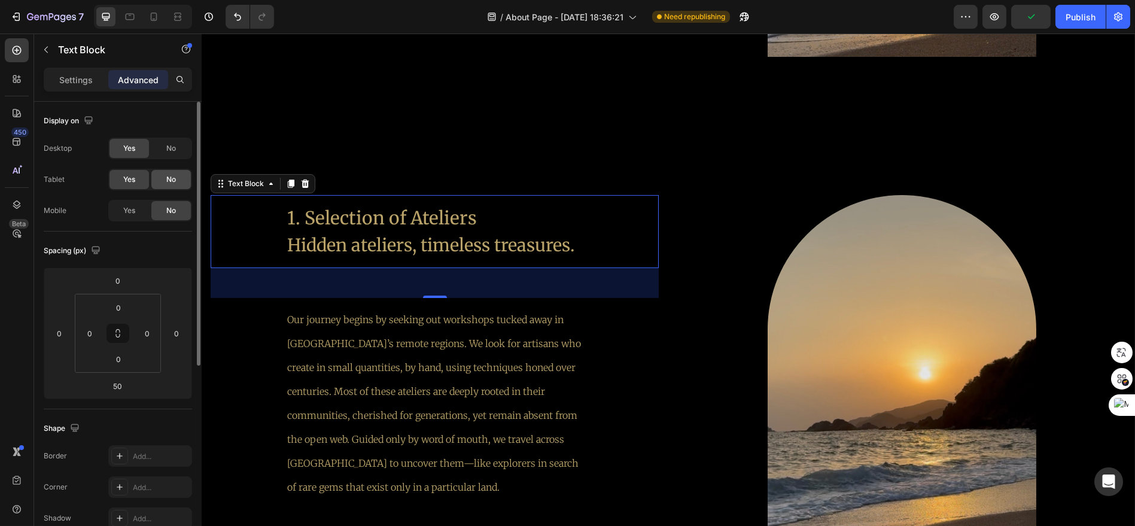
click at [163, 183] on div "No" at bounding box center [170, 179] width 39 height 19
drag, startPoint x: 129, startPoint y: 209, endPoint x: 159, endPoint y: 177, distance: 44.5
click at [129, 209] on span "Yes" at bounding box center [129, 210] width 12 height 11
click at [175, 151] on span "No" at bounding box center [171, 148] width 10 height 11
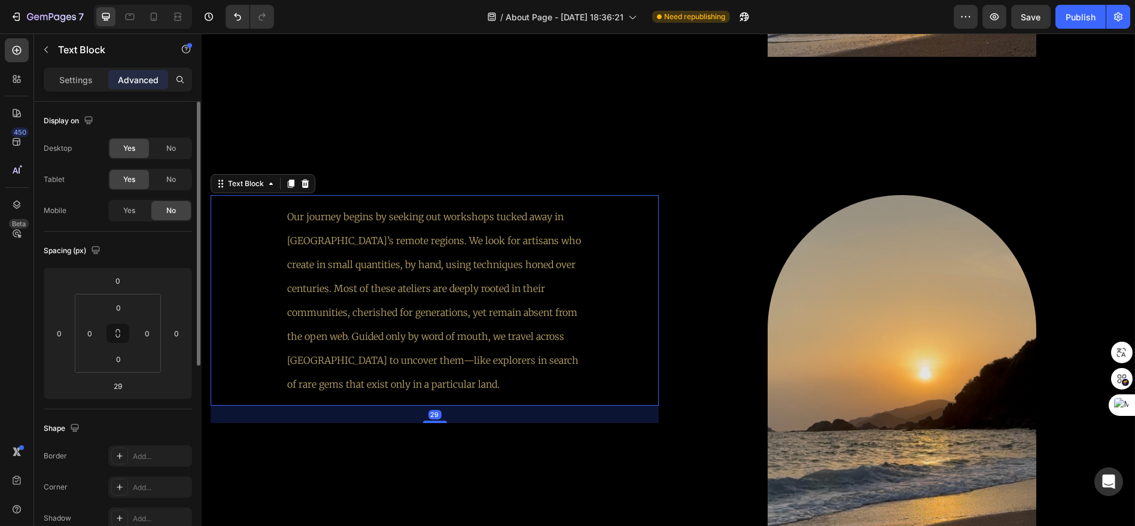
click at [400, 278] on p "Our journey begins by seeking out workshops tucked away in [GEOGRAPHIC_DATA]’s …" at bounding box center [434, 301] width 294 height 192
click at [114, 208] on div "Yes" at bounding box center [129, 210] width 39 height 19
click at [128, 178] on span "Yes" at bounding box center [129, 179] width 12 height 11
click at [126, 145] on span "Yes" at bounding box center [129, 148] width 12 height 11
click at [172, 183] on span "No" at bounding box center [171, 179] width 10 height 11
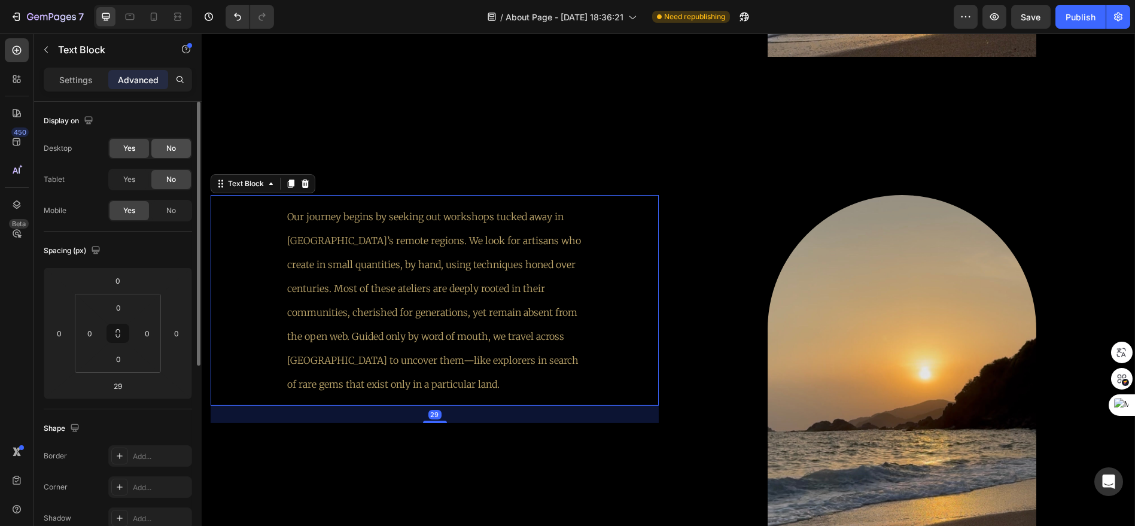
click at [172, 139] on div "No" at bounding box center [170, 148] width 39 height 19
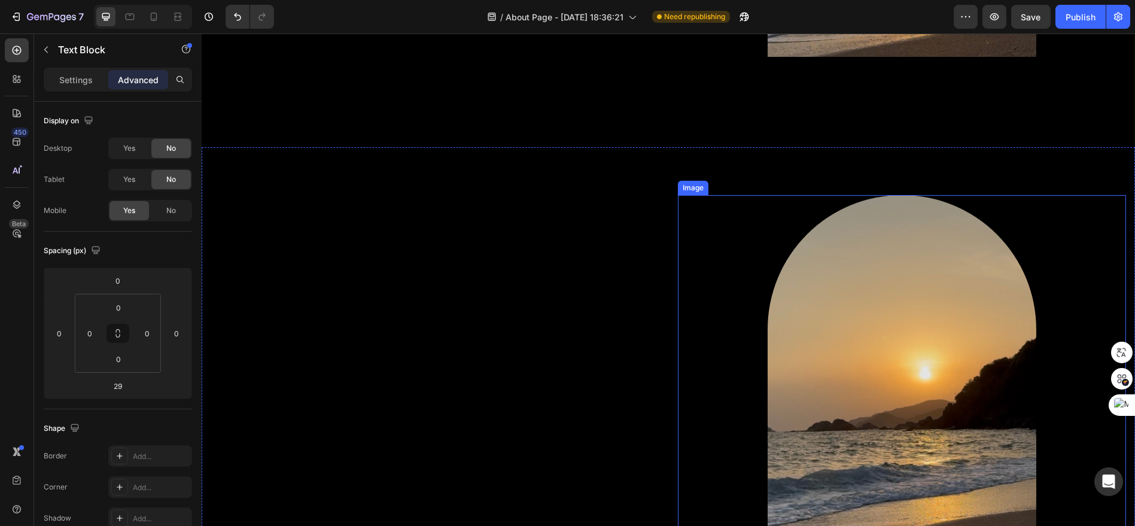
click at [817, 321] on img at bounding box center [902, 370] width 269 height 351
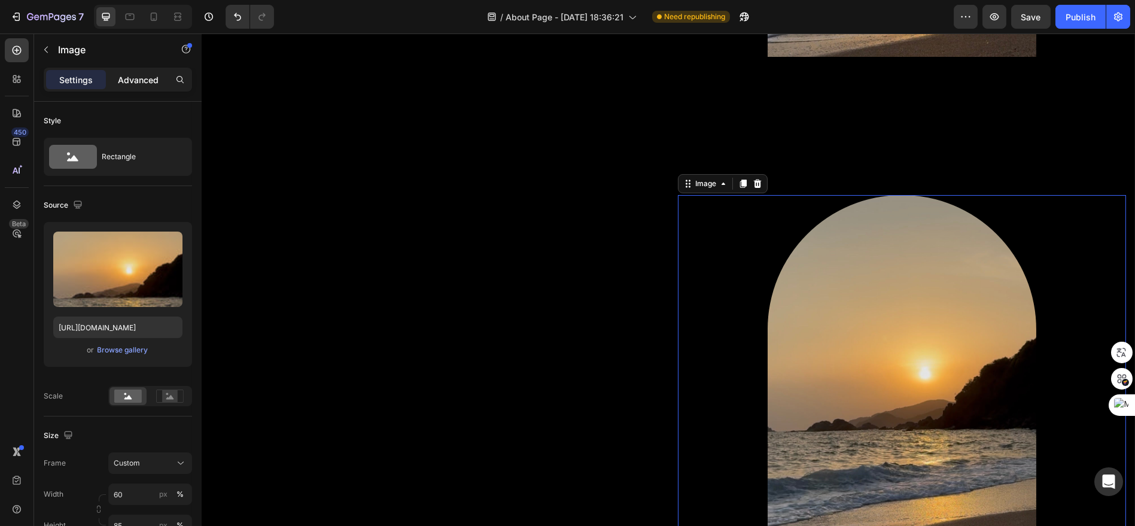
click at [145, 85] on p "Advanced" at bounding box center [138, 80] width 41 height 13
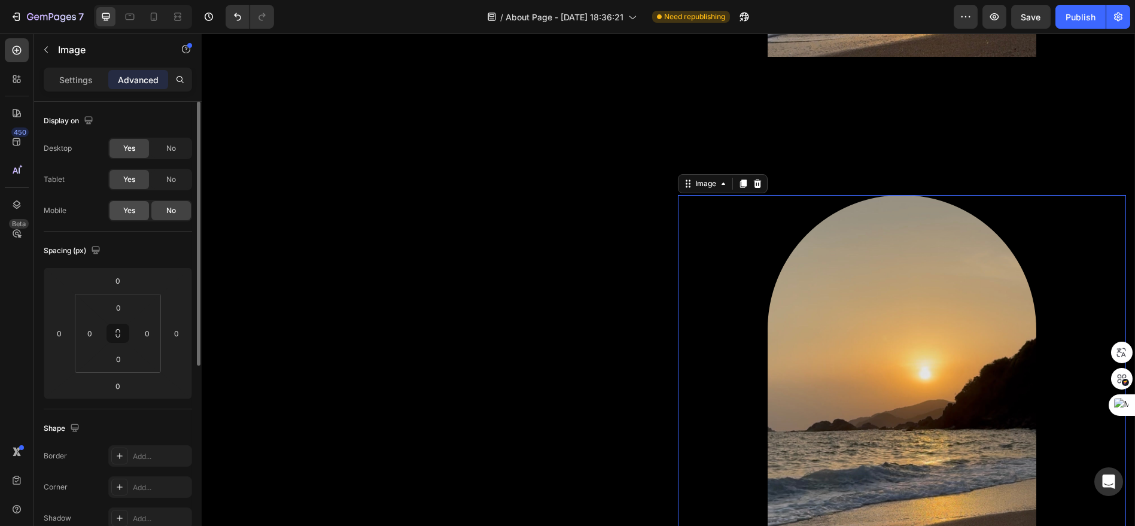
click at [126, 215] on span "Yes" at bounding box center [129, 210] width 12 height 11
click at [154, 188] on div "No" at bounding box center [170, 179] width 39 height 19
click at [168, 148] on span "No" at bounding box center [171, 148] width 10 height 11
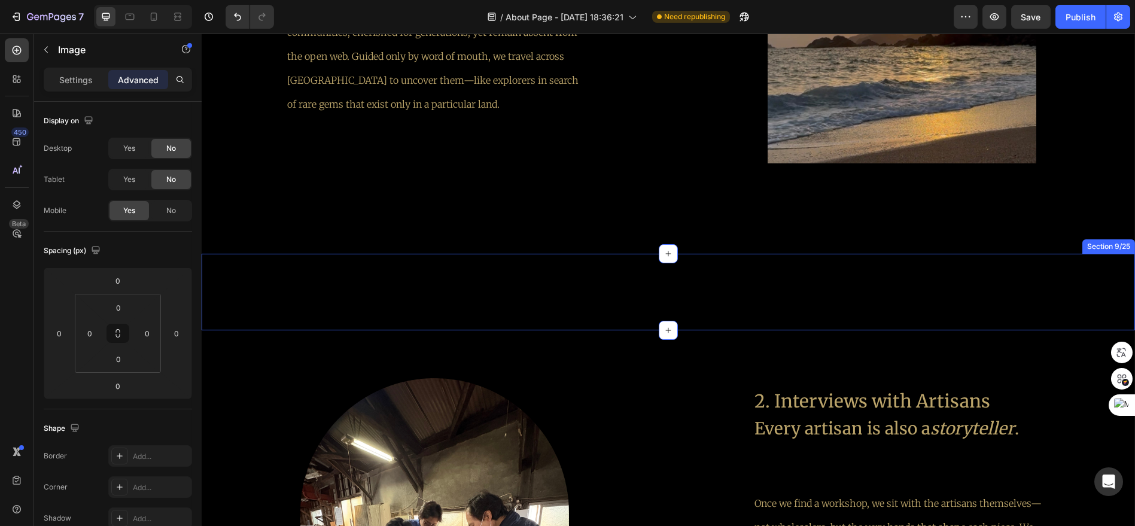
scroll to position [2004, 0]
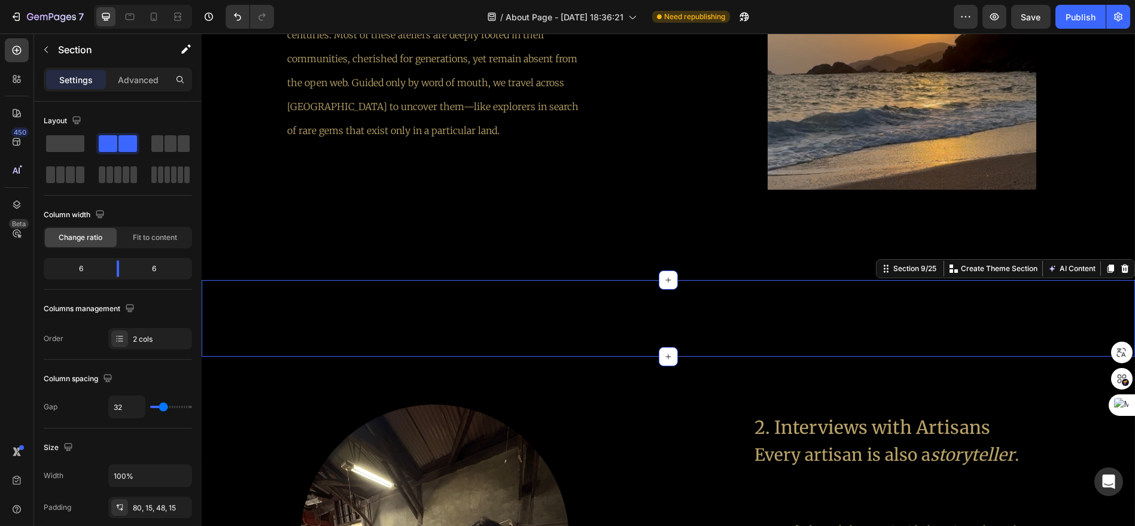
click at [533, 300] on div "1. Selection of Ateliers Hidden ateliers, timeless treasures. Text Block Our jo…" at bounding box center [669, 318] width 934 height 77
click at [150, 84] on p "Advanced" at bounding box center [138, 80] width 41 height 13
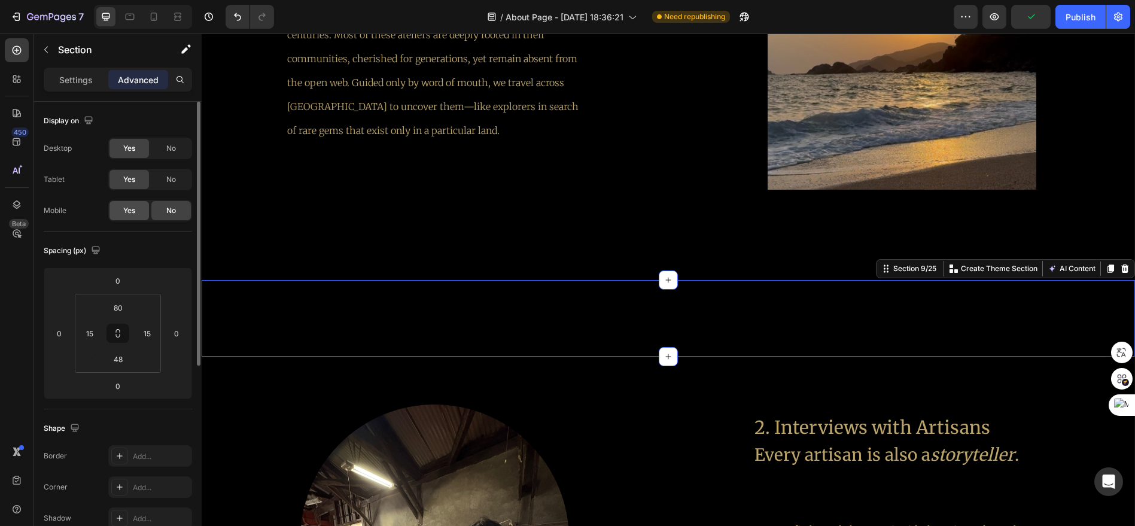
click at [142, 213] on div "Yes" at bounding box center [129, 210] width 39 height 19
click at [190, 179] on div "No" at bounding box center [170, 179] width 39 height 19
click at [184, 156] on div "No" at bounding box center [170, 148] width 39 height 19
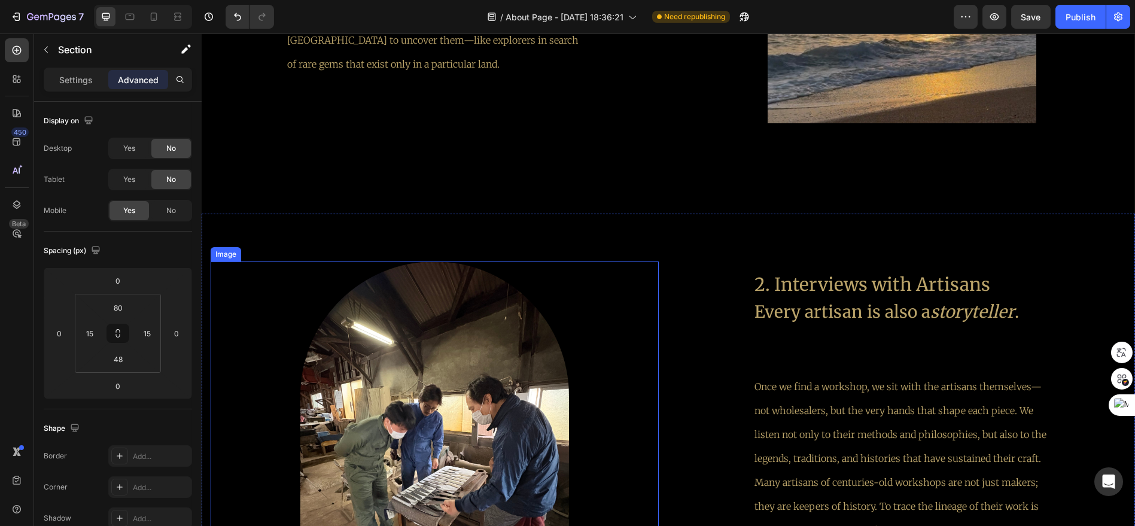
click at [537, 269] on div at bounding box center [435, 441] width 448 height 358
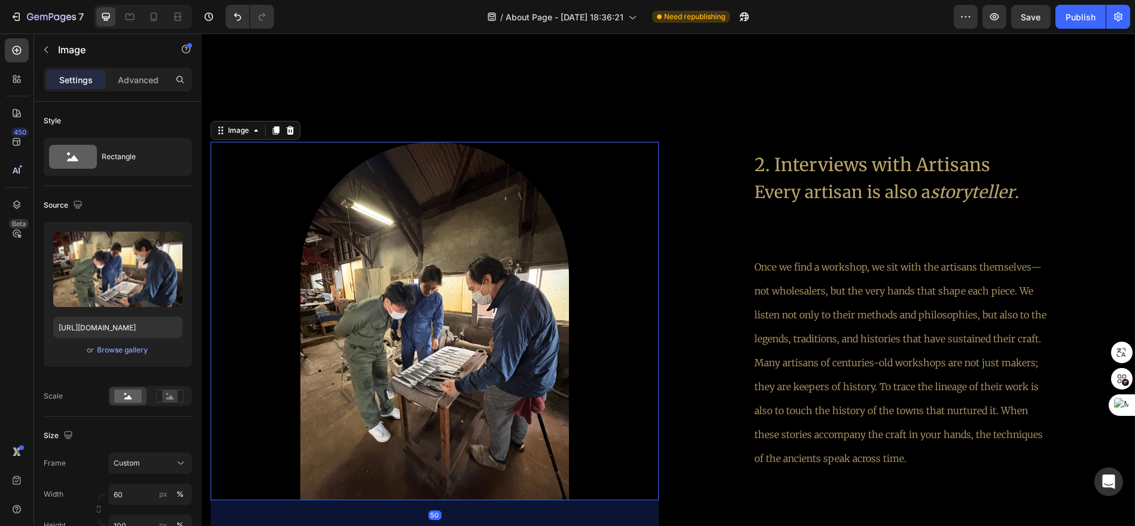
scroll to position [2204, 0]
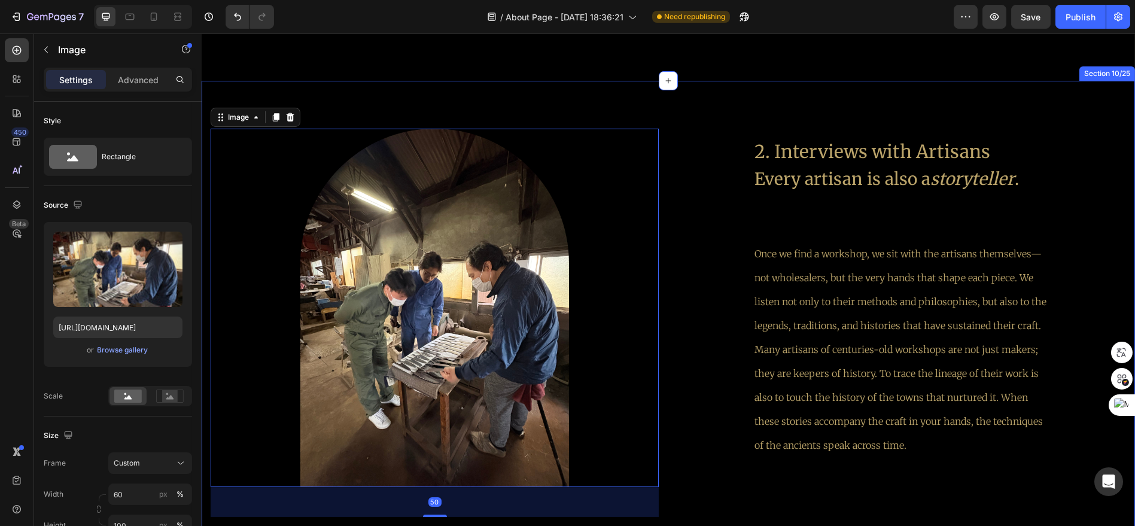
click at [673, 108] on div "Image 50 2. Interviews with Artisans Every artisan is also a storyteller . Text…" at bounding box center [669, 313] width 934 height 465
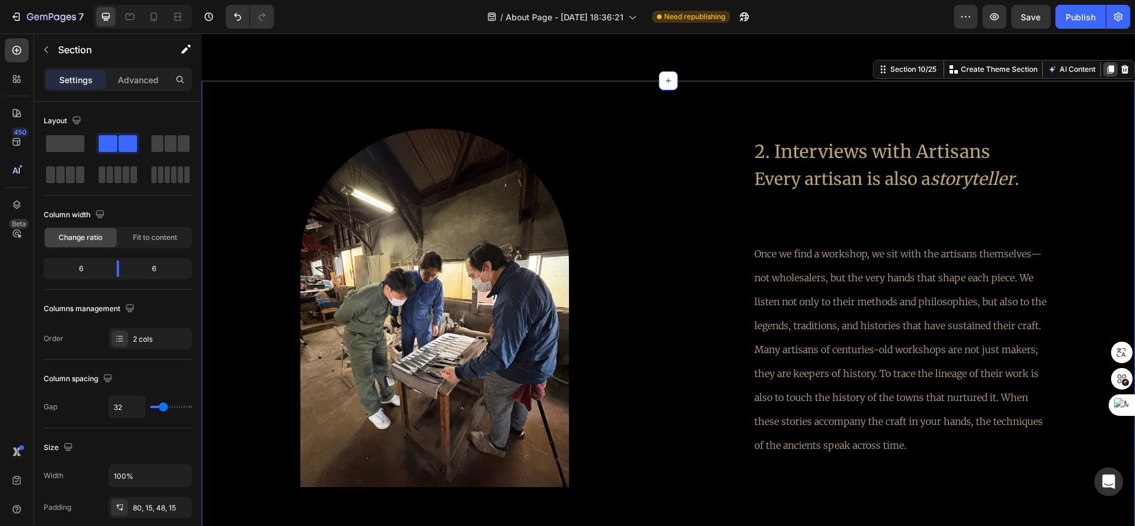
click at [1108, 68] on icon at bounding box center [1111, 69] width 7 height 8
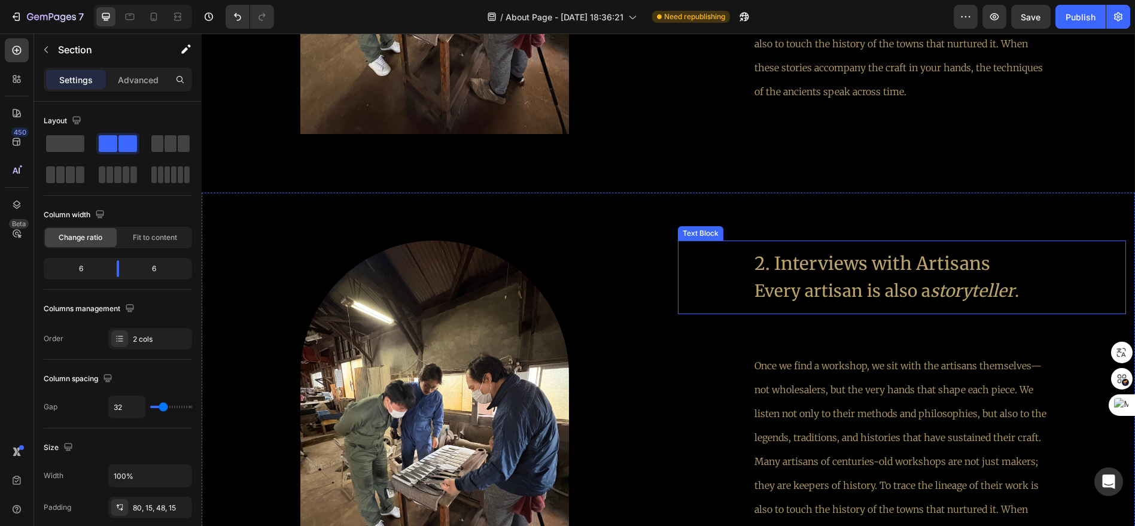
scroll to position [2399, 0]
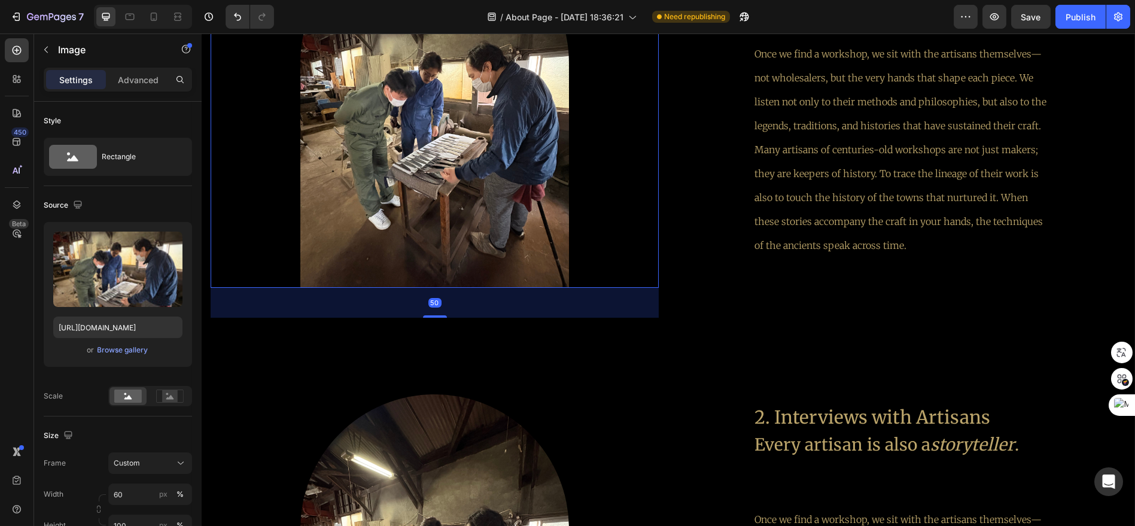
click at [503, 179] on img at bounding box center [434, 108] width 269 height 358
click at [133, 84] on p "Advanced" at bounding box center [138, 80] width 41 height 13
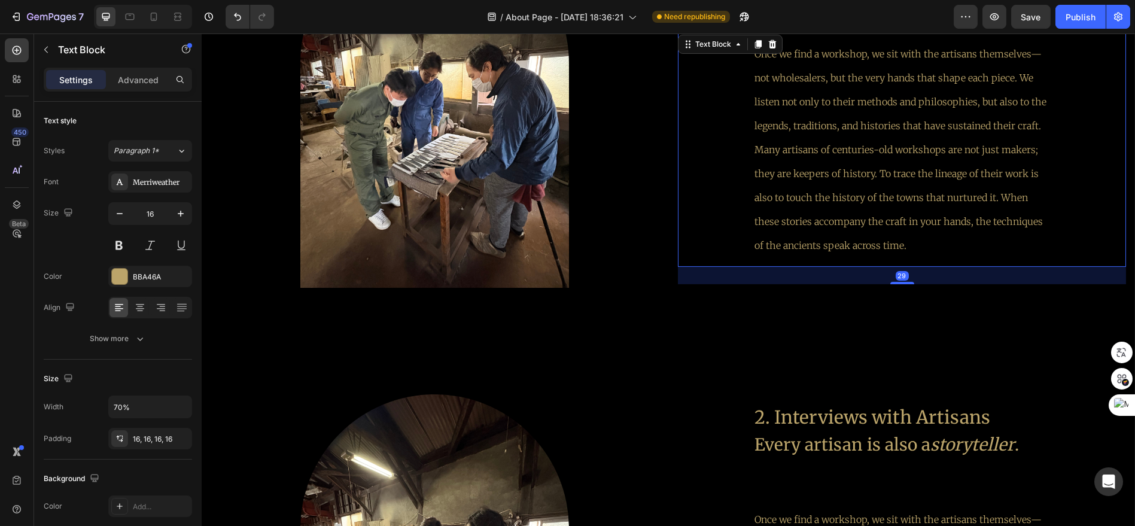
click at [962, 169] on p "Once we find a workshop, we sit with the artisans themselves—not wholesalers, b…" at bounding box center [902, 149] width 294 height 215
click at [791, 306] on div "2. Interviews with Artisans Every artisan is also a storyteller . Text Block On…" at bounding box center [902, 123] width 448 height 388
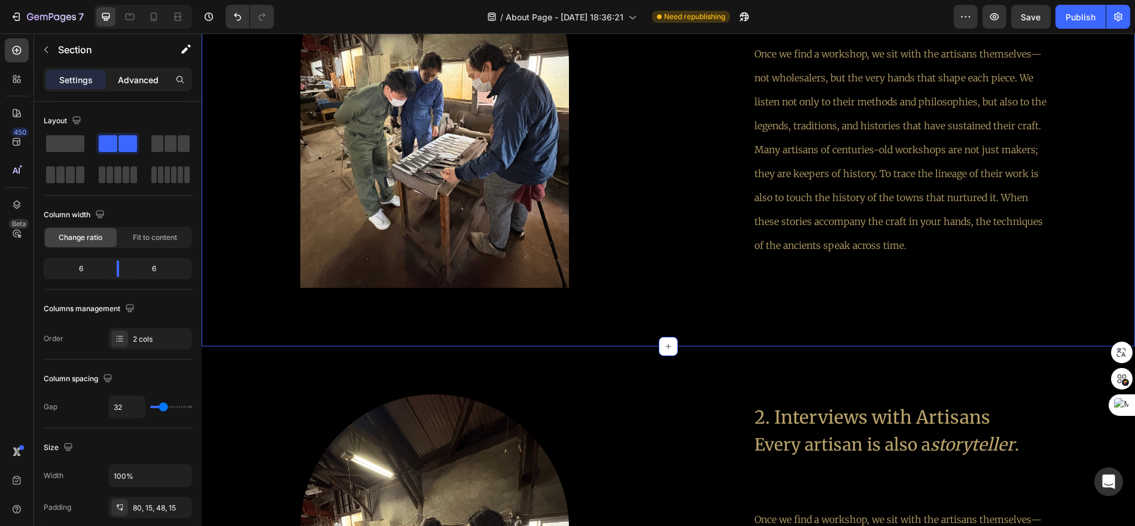
click at [142, 71] on div "Advanced" at bounding box center [138, 79] width 60 height 19
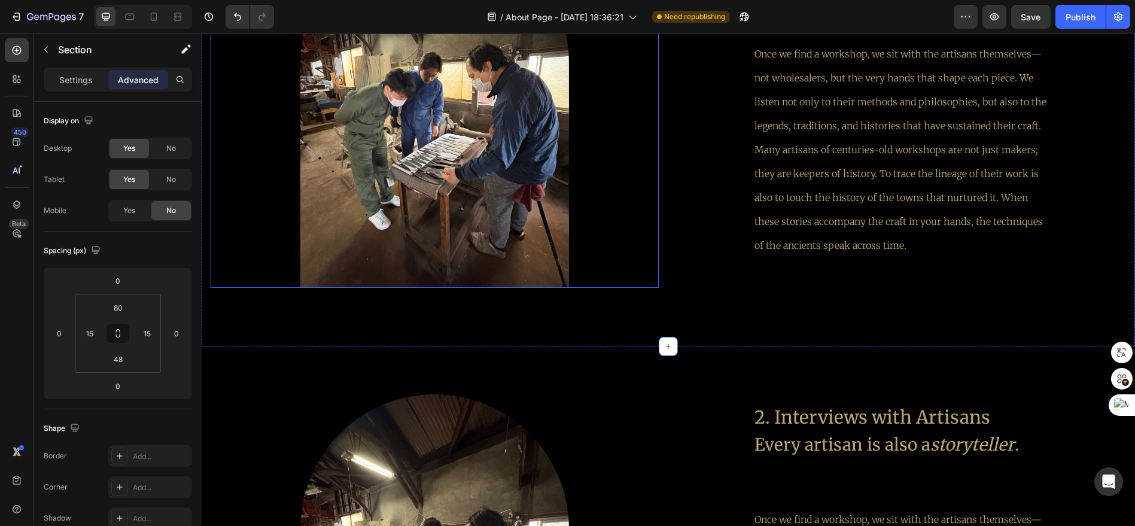
scroll to position [2599, 0]
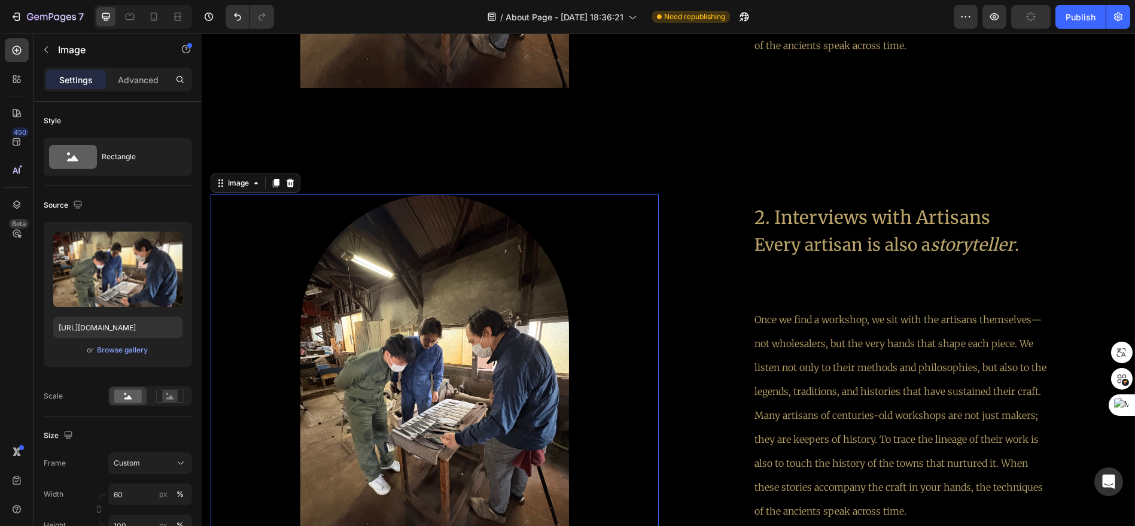
click at [511, 228] on img at bounding box center [434, 374] width 269 height 358
click at [134, 75] on p "Advanced" at bounding box center [138, 80] width 41 height 13
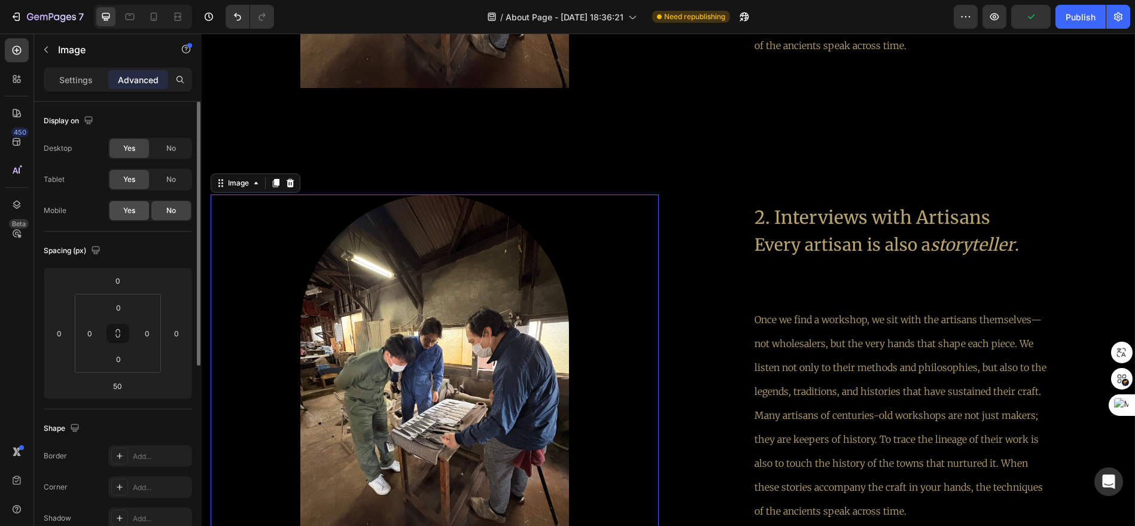
click at [140, 204] on div "Yes" at bounding box center [129, 210] width 39 height 19
drag, startPoint x: 181, startPoint y: 183, endPoint x: 178, endPoint y: 163, distance: 20.0
click at [181, 182] on div "No" at bounding box center [170, 179] width 39 height 19
click at [177, 156] on div "No" at bounding box center [170, 148] width 39 height 19
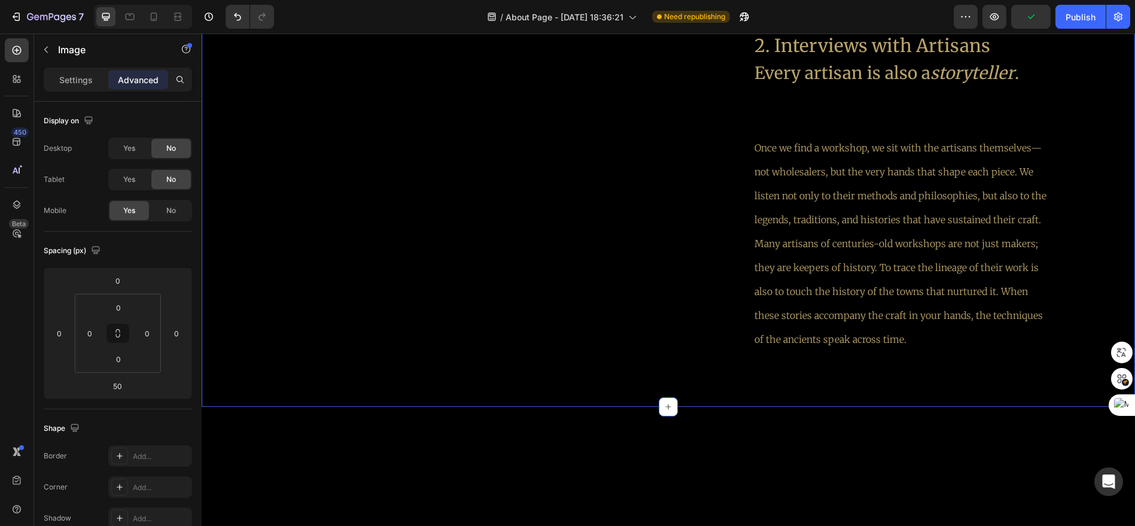
scroll to position [2798, 0]
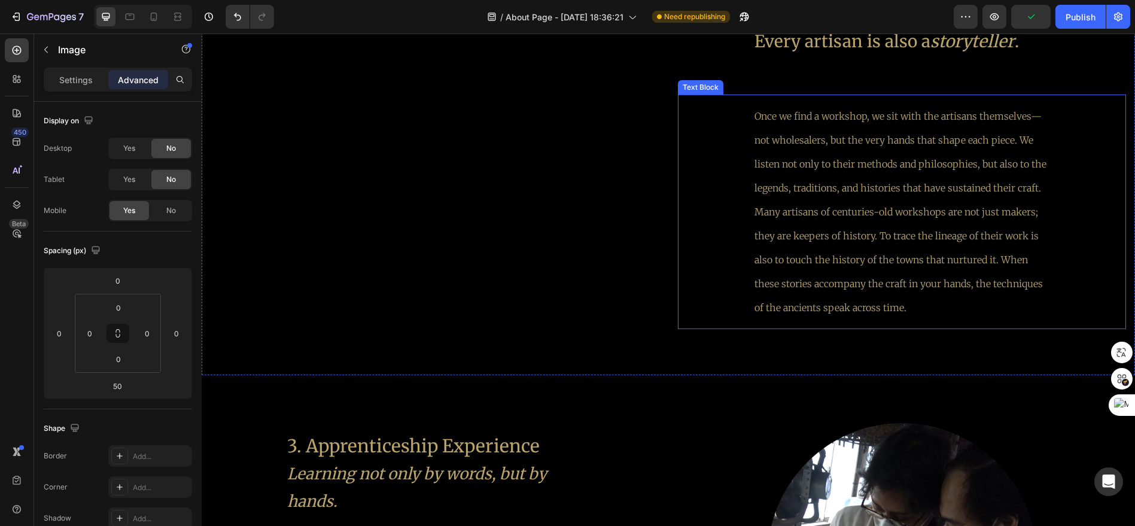
click at [832, 190] on p "Once we find a workshop, we sit with the artisans themselves—not wholesalers, b…" at bounding box center [902, 211] width 294 height 215
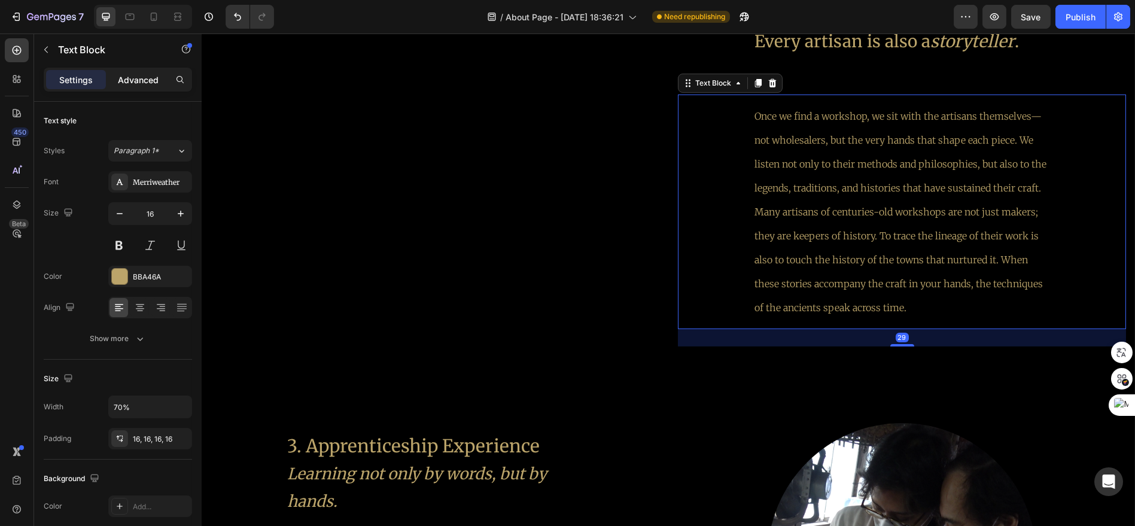
click at [148, 79] on p "Advanced" at bounding box center [138, 80] width 41 height 13
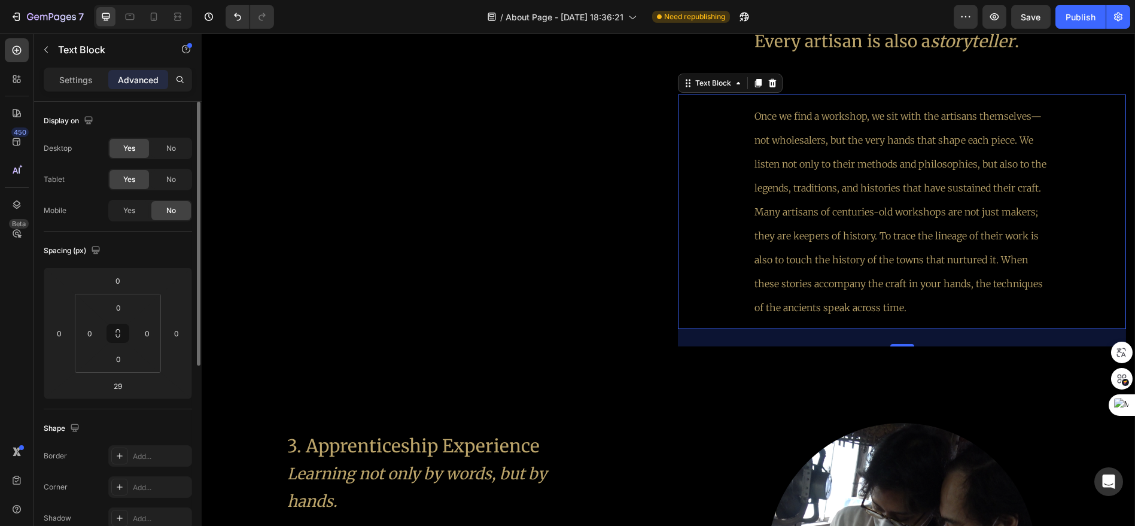
click at [138, 202] on div "Yes" at bounding box center [129, 210] width 39 height 19
click at [178, 174] on div "No" at bounding box center [170, 179] width 39 height 19
click at [177, 151] on div "No" at bounding box center [170, 148] width 39 height 19
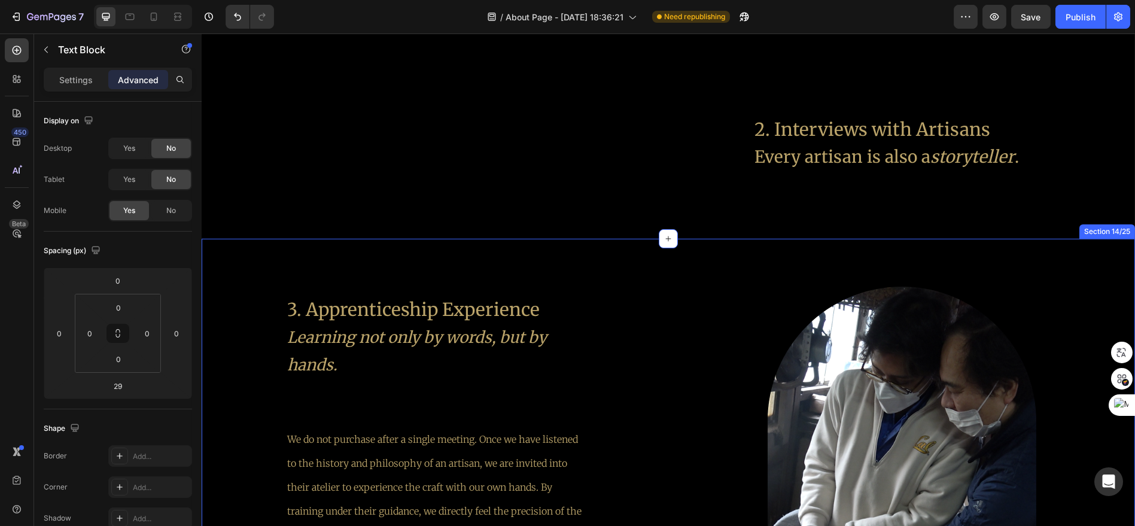
scroll to position [2665, 0]
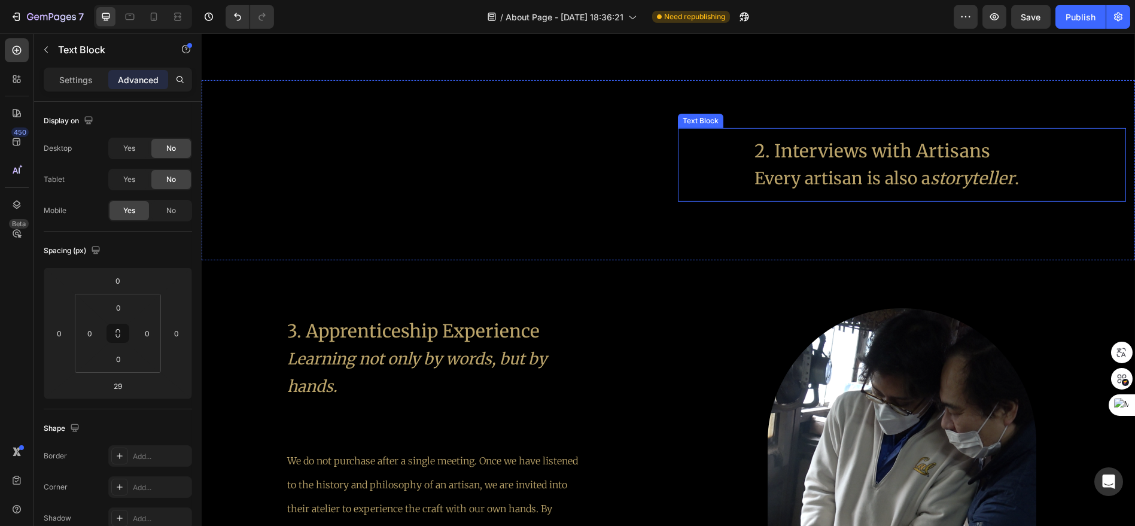
click at [841, 171] on span "Every artisan is also a storyteller ." at bounding box center [887, 179] width 265 height 22
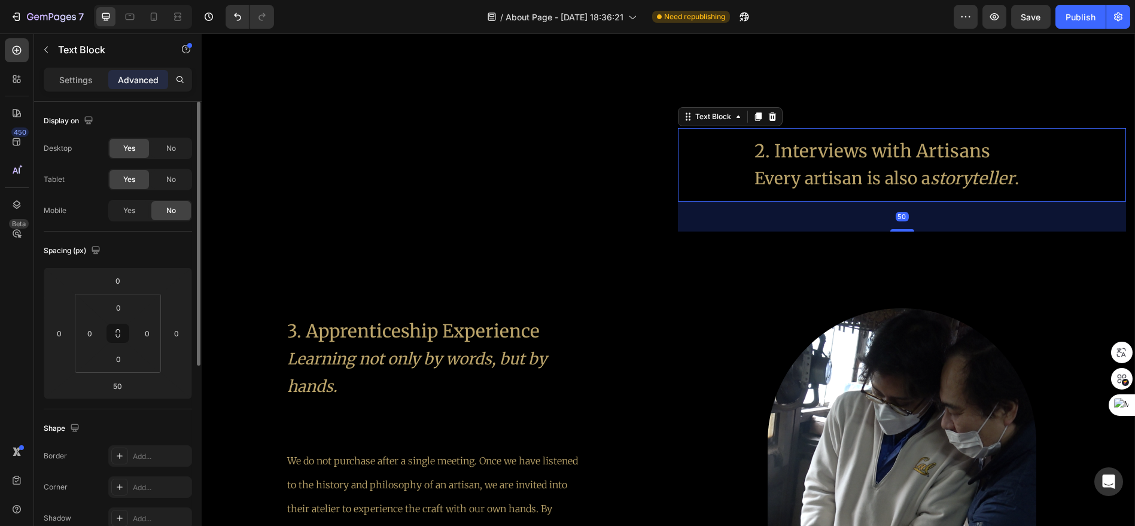
drag, startPoint x: 130, startPoint y: 206, endPoint x: 150, endPoint y: 189, distance: 26.3
click at [132, 205] on span "Yes" at bounding box center [129, 210] width 12 height 11
click at [162, 182] on div "No" at bounding box center [170, 179] width 39 height 19
click at [169, 150] on span "No" at bounding box center [171, 148] width 10 height 11
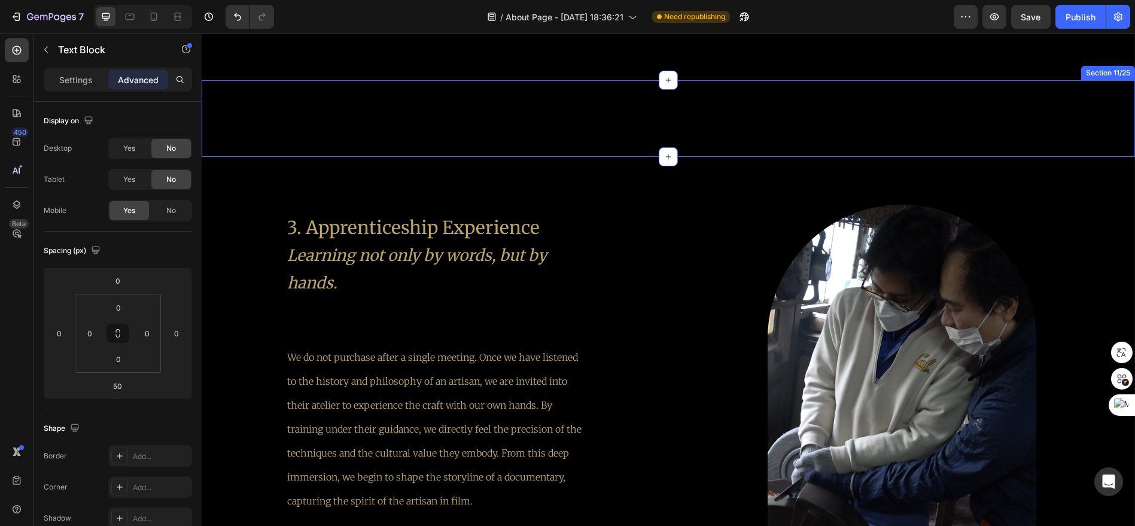
click at [461, 132] on div "Image 2. Interviews with Artisans Every artisan is also a storyteller . Text Bl…" at bounding box center [669, 118] width 934 height 77
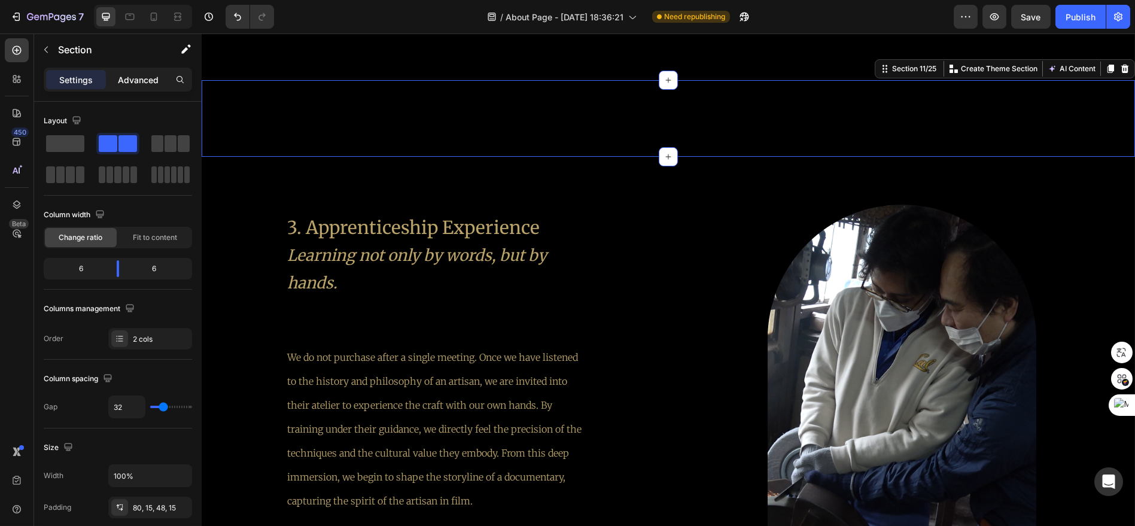
drag, startPoint x: 127, startPoint y: 76, endPoint x: 133, endPoint y: 81, distance: 8.1
click at [127, 77] on p "Advanced" at bounding box center [138, 80] width 41 height 13
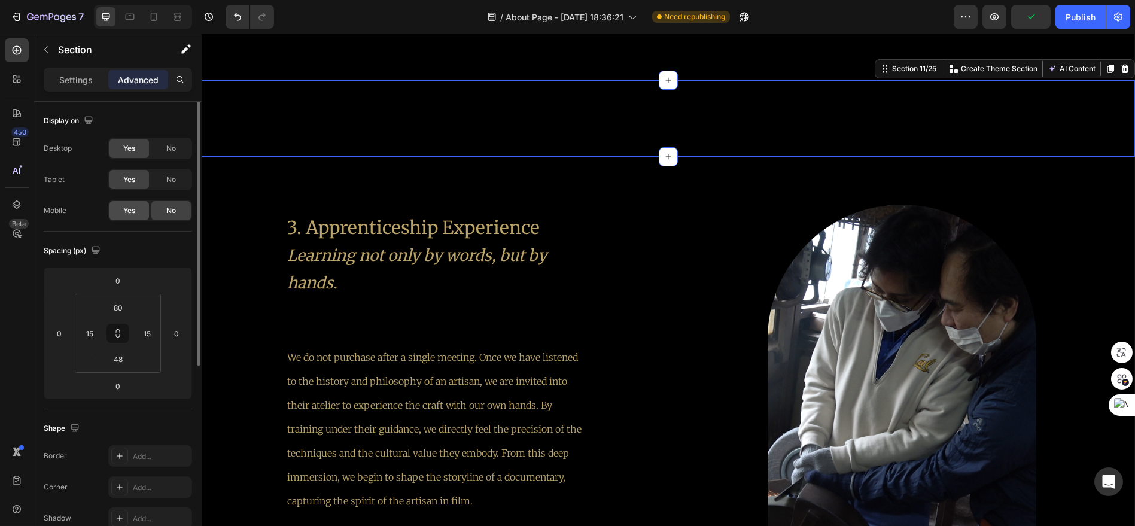
click at [142, 202] on div "Yes" at bounding box center [129, 210] width 39 height 19
click at [162, 181] on div "No" at bounding box center [170, 179] width 39 height 19
click at [176, 150] on span "No" at bounding box center [171, 148] width 10 height 11
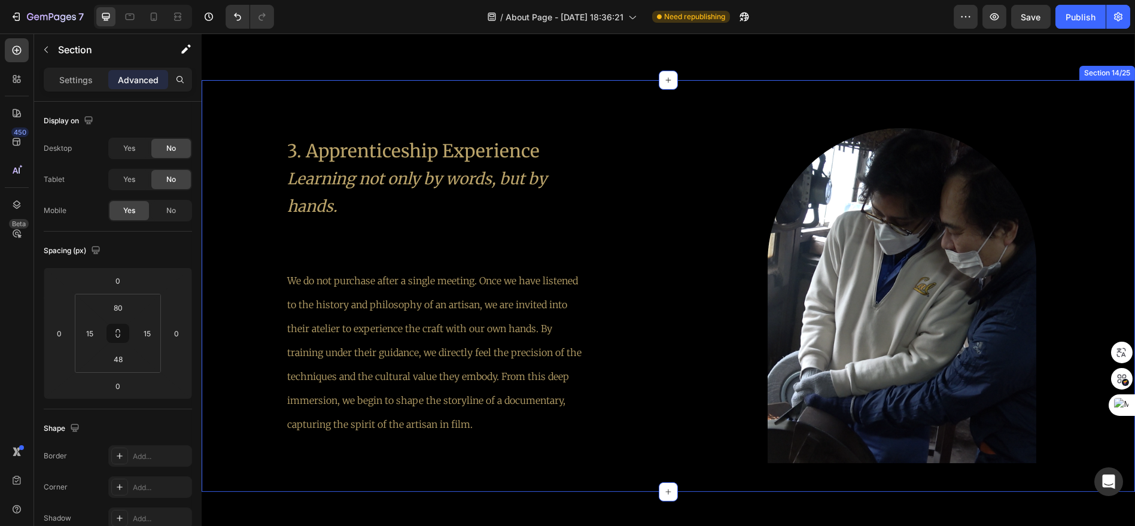
click at [665, 104] on div "3. Apprenticeship Experience Learning not only by words, but by hands. Text Blo…" at bounding box center [669, 286] width 934 height 412
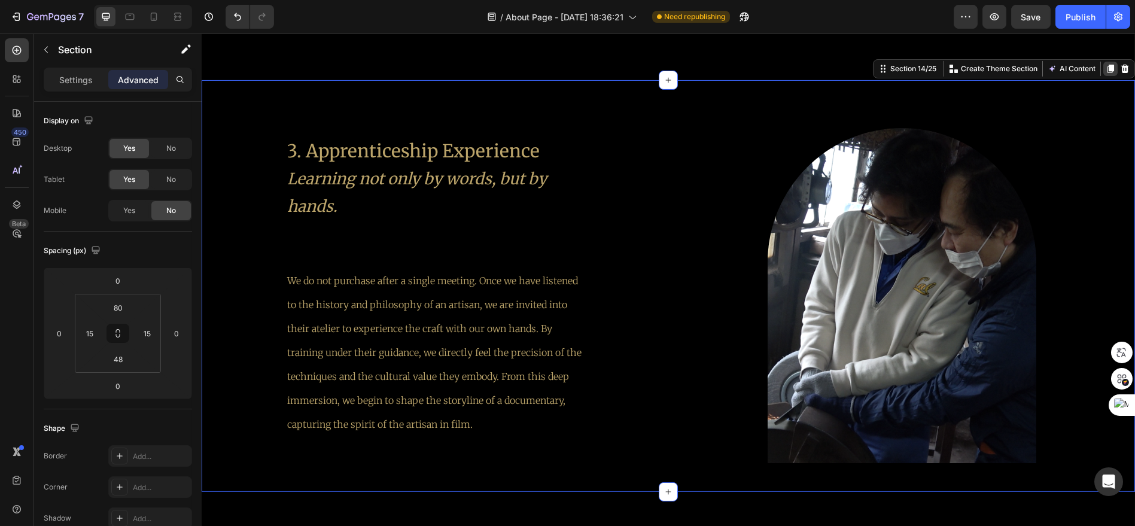
click at [1108, 66] on icon at bounding box center [1111, 69] width 7 height 8
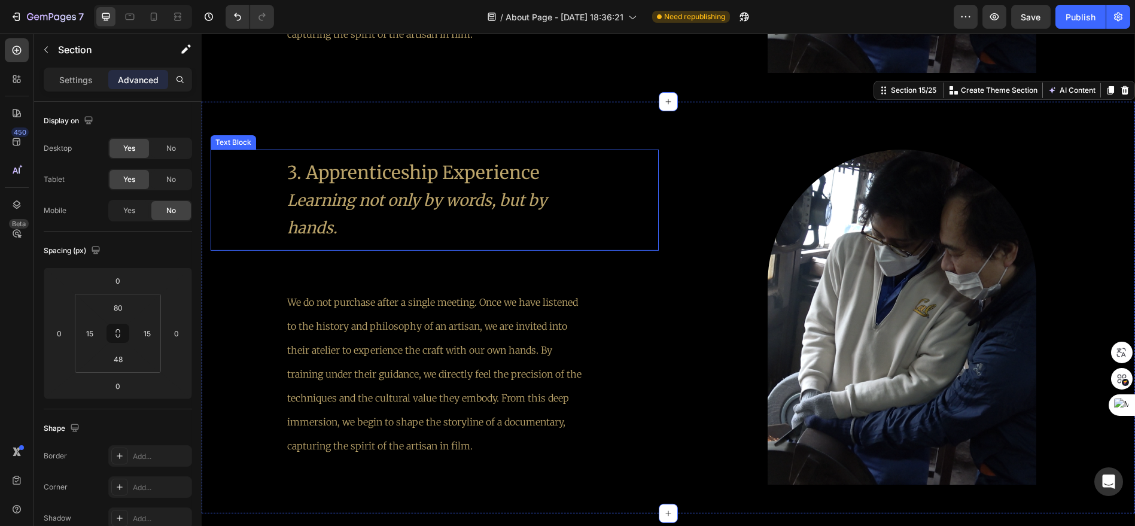
scroll to position [3077, 0]
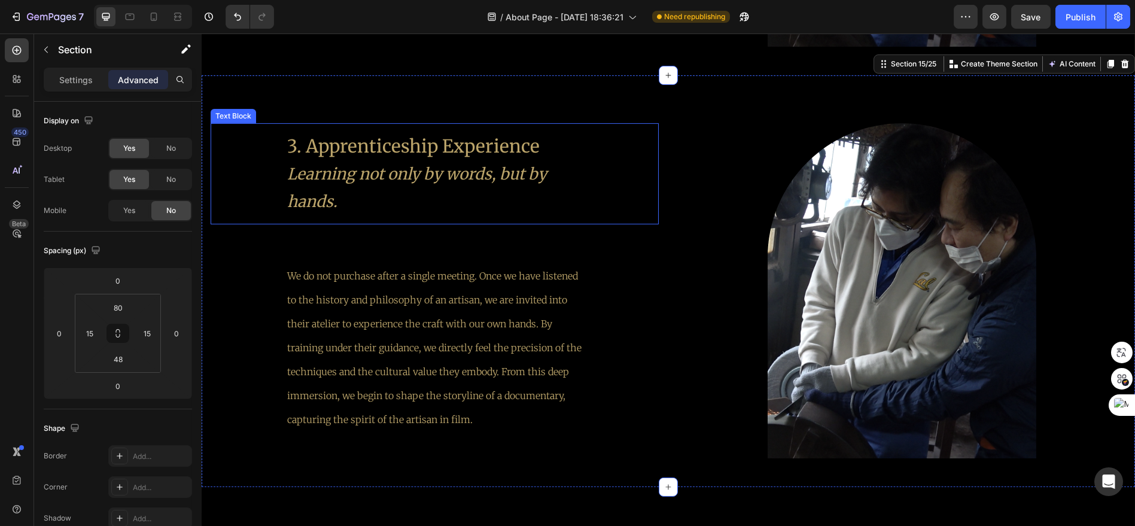
click at [494, 166] on icon "Learning not only by words, but by hands." at bounding box center [417, 187] width 260 height 47
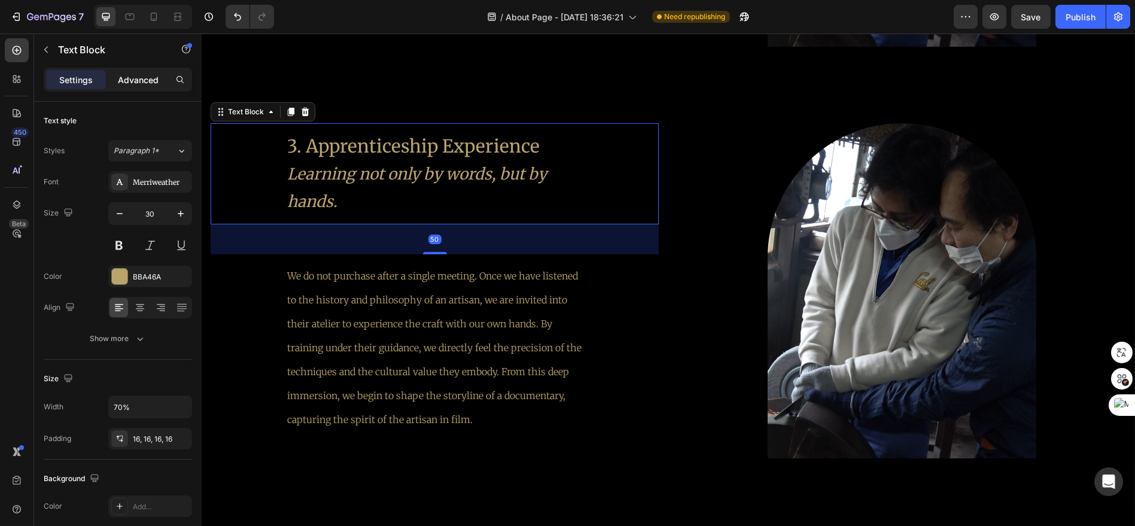
click at [130, 80] on p "Advanced" at bounding box center [138, 80] width 41 height 13
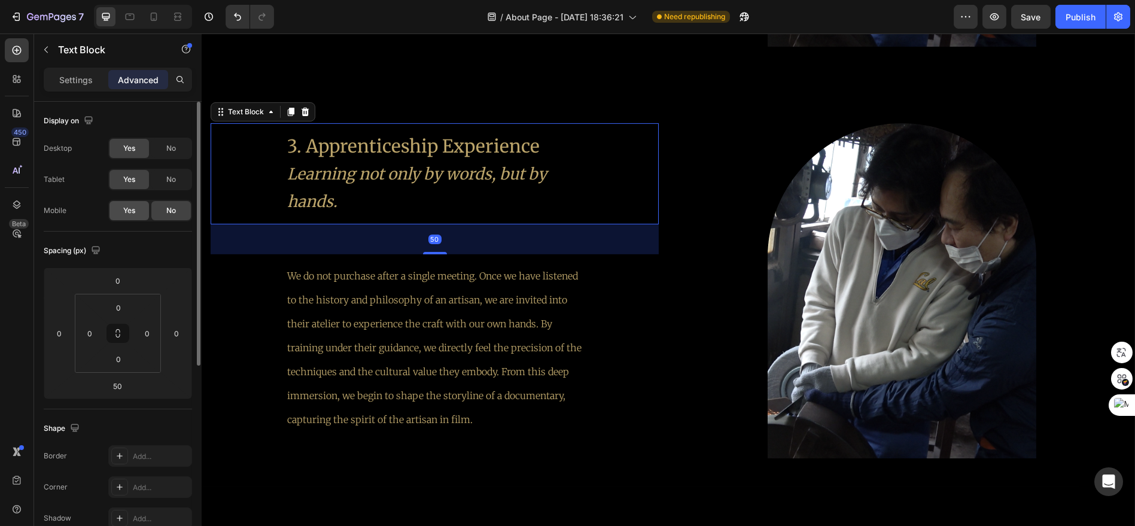
drag, startPoint x: 142, startPoint y: 205, endPoint x: 145, endPoint y: 193, distance: 12.9
click at [142, 205] on div "Yes" at bounding box center [129, 210] width 39 height 19
click at [163, 177] on div "No" at bounding box center [170, 179] width 39 height 19
click at [164, 154] on div "No" at bounding box center [170, 148] width 39 height 19
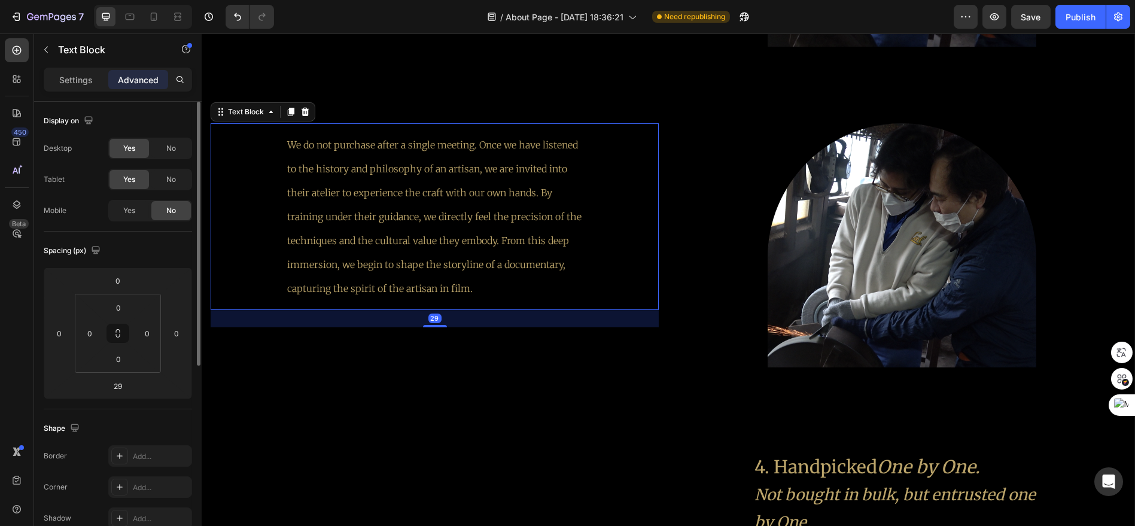
drag, startPoint x: 367, startPoint y: 223, endPoint x: 259, endPoint y: 197, distance: 111.9
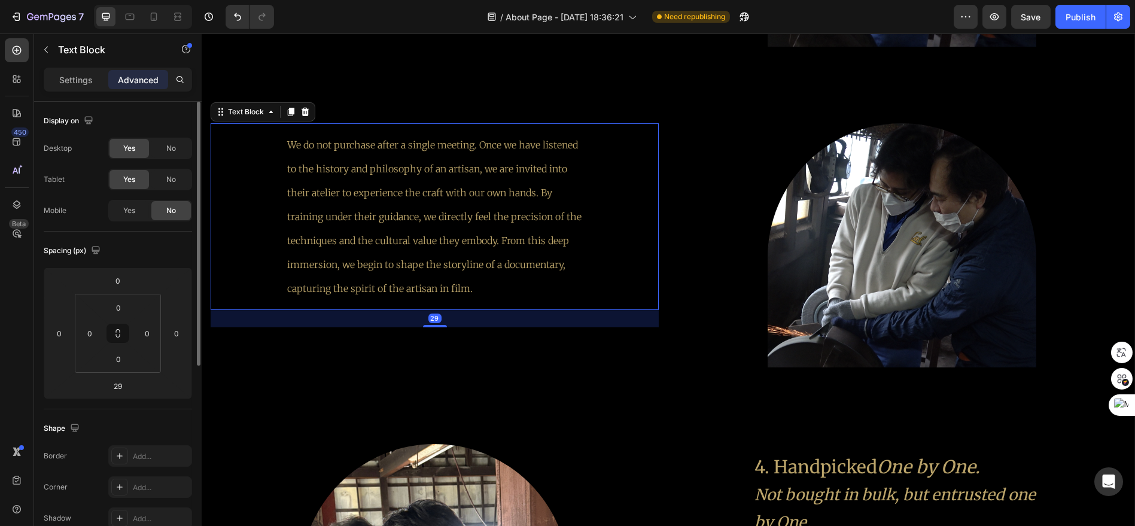
click at [367, 223] on p "We do not purchase after a single meeting. Once we have listened to the history…" at bounding box center [434, 217] width 294 height 168
drag, startPoint x: 126, startPoint y: 208, endPoint x: 168, endPoint y: 182, distance: 49.2
click at [129, 207] on span "Yes" at bounding box center [129, 210] width 12 height 11
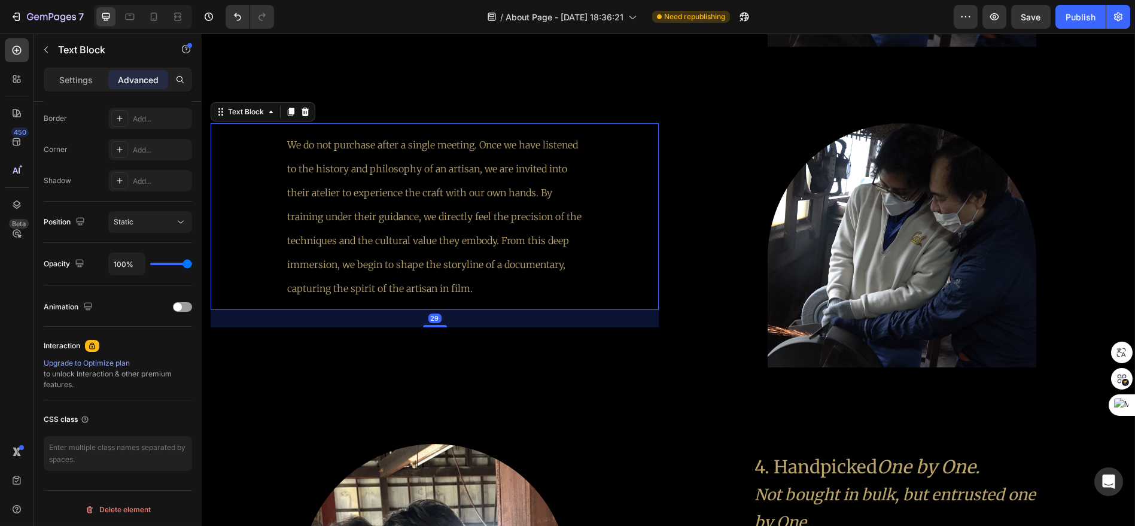
click at [150, 78] on p "Advanced" at bounding box center [138, 80] width 41 height 13
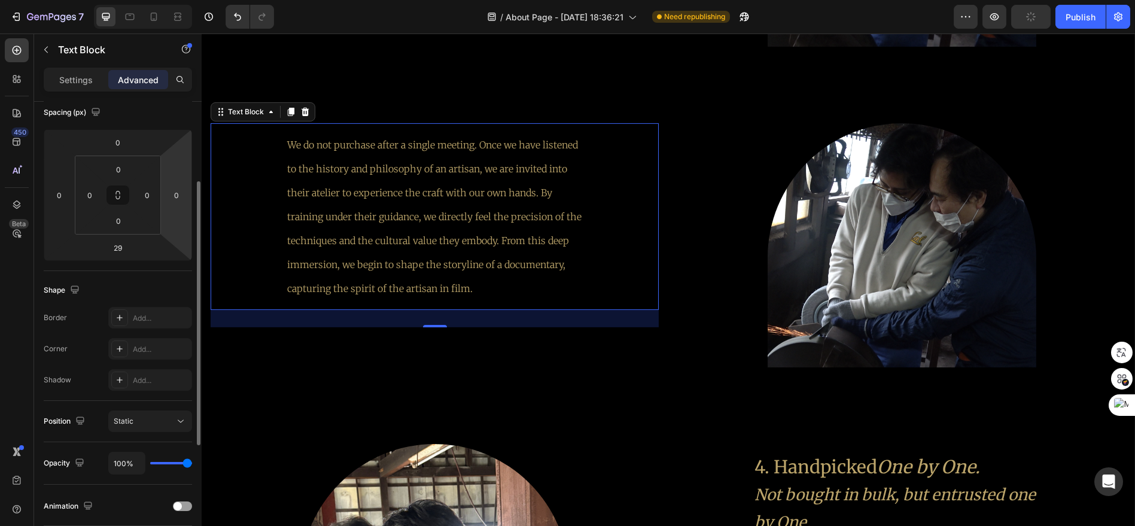
scroll to position [0, 0]
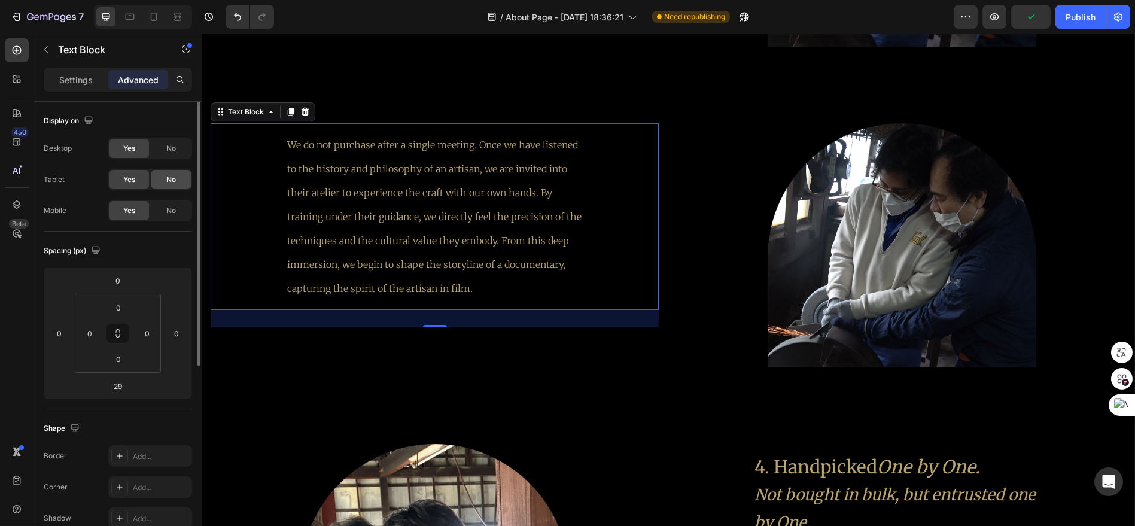
click at [172, 182] on span "No" at bounding box center [171, 179] width 10 height 11
drag, startPoint x: 174, startPoint y: 146, endPoint x: 180, endPoint y: 150, distance: 6.5
click at [174, 145] on span "No" at bounding box center [171, 148] width 10 height 11
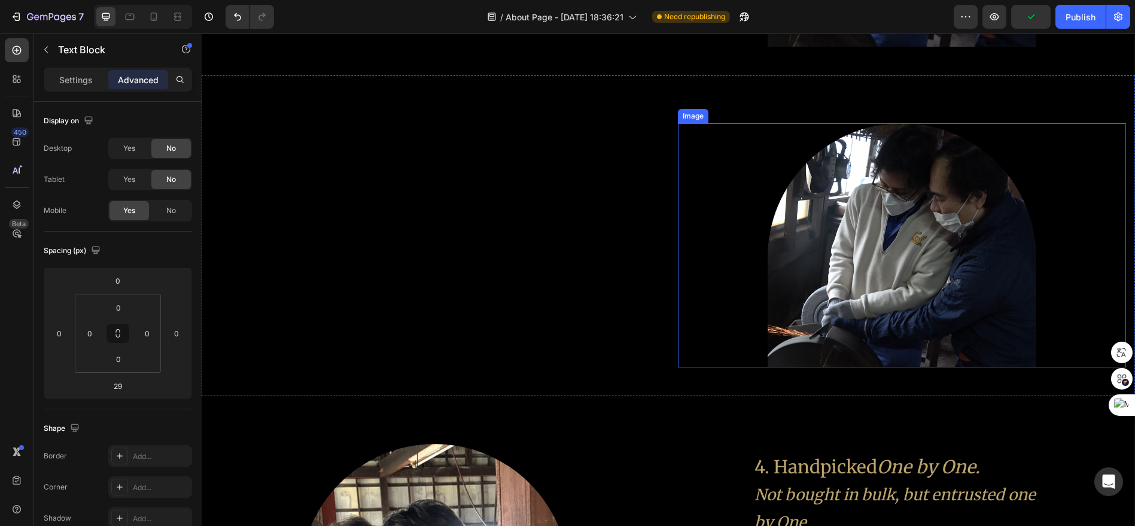
drag, startPoint x: 760, startPoint y: 212, endPoint x: 709, endPoint y: 208, distance: 51.0
click at [755, 212] on div at bounding box center [902, 245] width 448 height 244
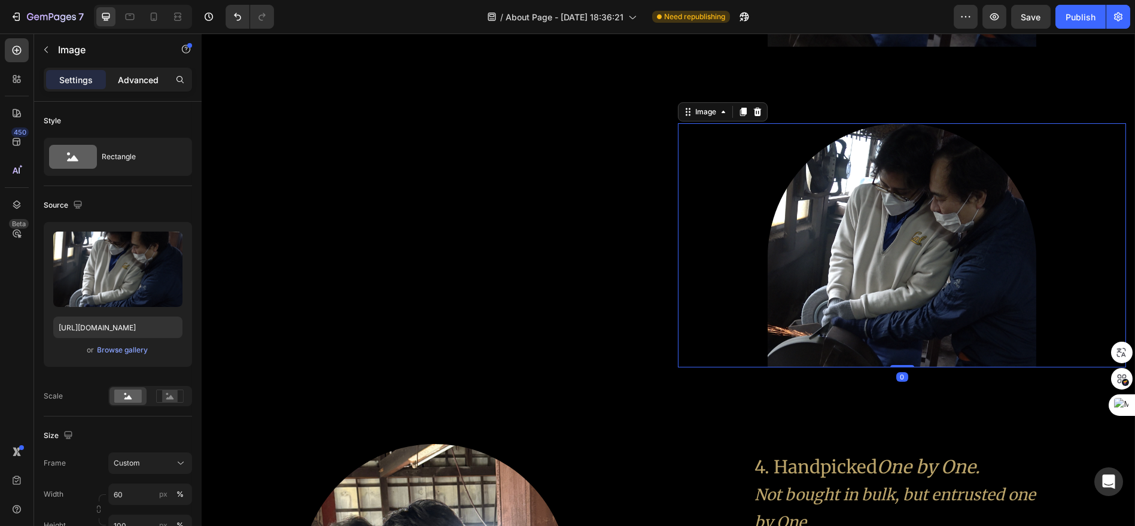
drag, startPoint x: 128, startPoint y: 79, endPoint x: 133, endPoint y: 88, distance: 10.2
click at [128, 79] on p "Advanced" at bounding box center [138, 80] width 41 height 13
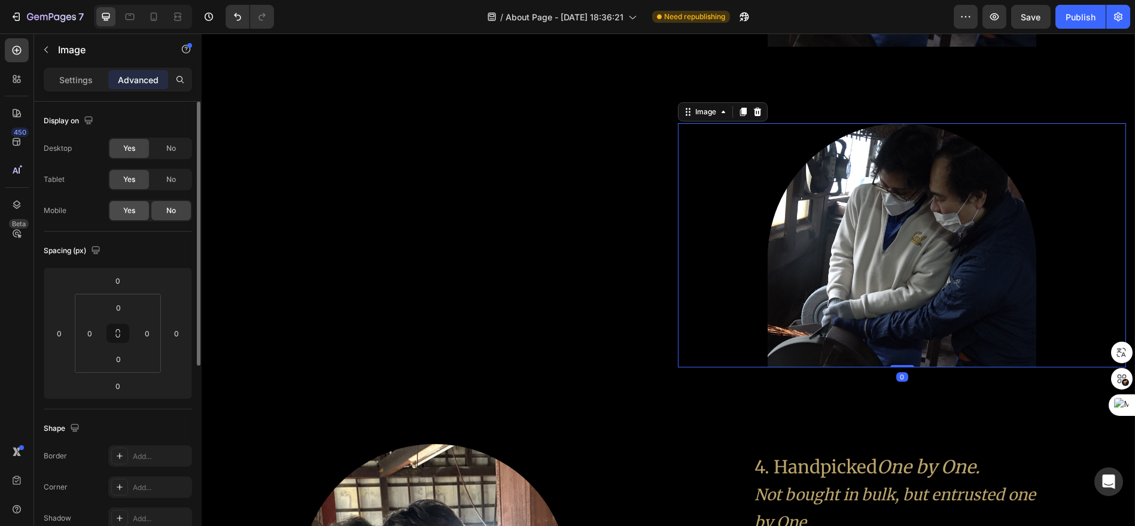
click at [127, 205] on span "Yes" at bounding box center [129, 210] width 12 height 11
drag, startPoint x: 171, startPoint y: 174, endPoint x: 172, endPoint y: 165, distance: 8.6
click at [171, 174] on span "No" at bounding box center [171, 179] width 10 height 11
click at [174, 154] on div "No" at bounding box center [170, 148] width 39 height 19
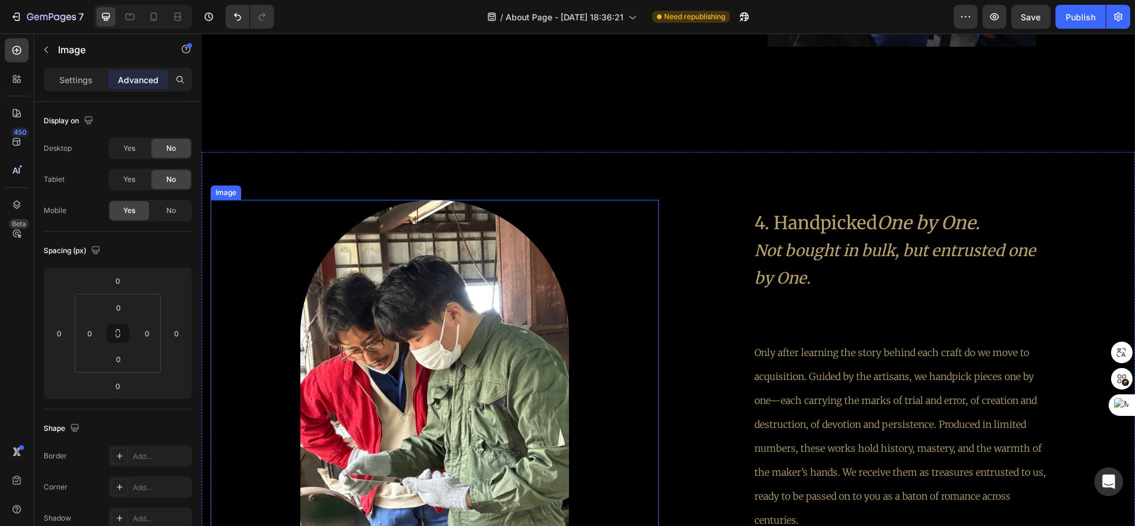
click at [546, 245] on div at bounding box center [435, 379] width 448 height 358
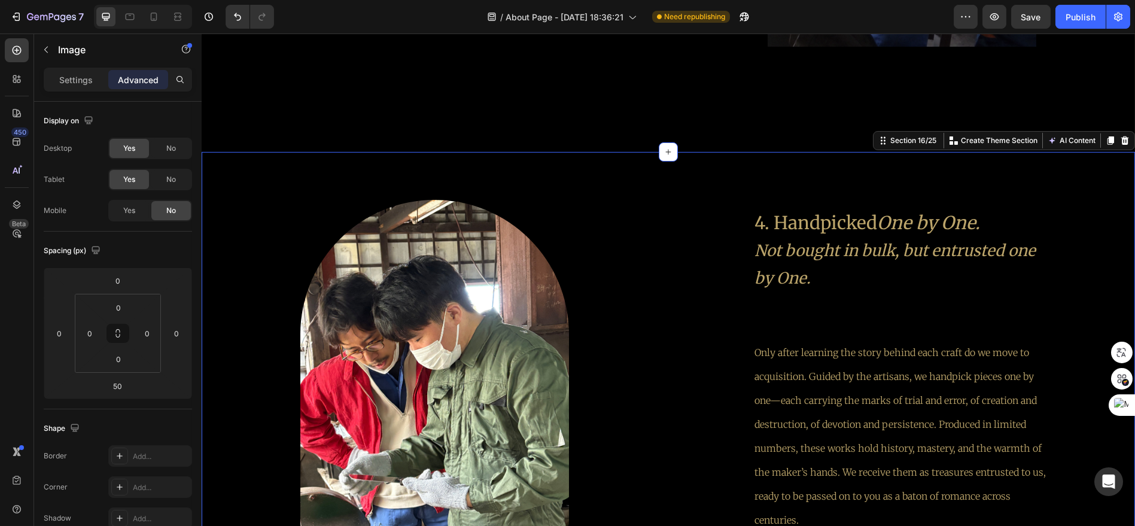
click at [372, 182] on div "Image 4. Handpicked One by One. Not bought in bulk, but entrusted one by One. T…" at bounding box center [669, 384] width 934 height 465
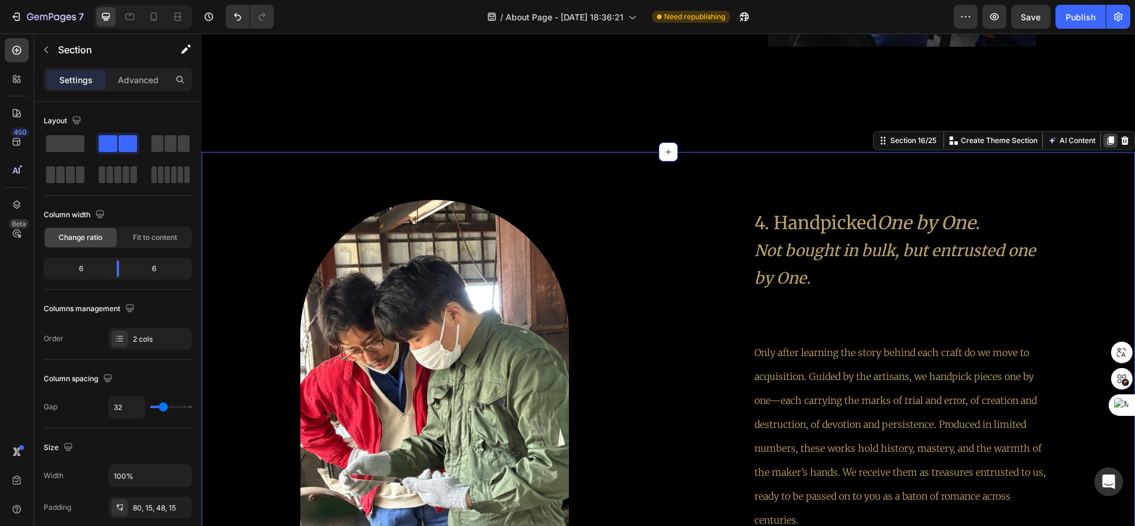
click at [1108, 144] on icon at bounding box center [1111, 140] width 7 height 8
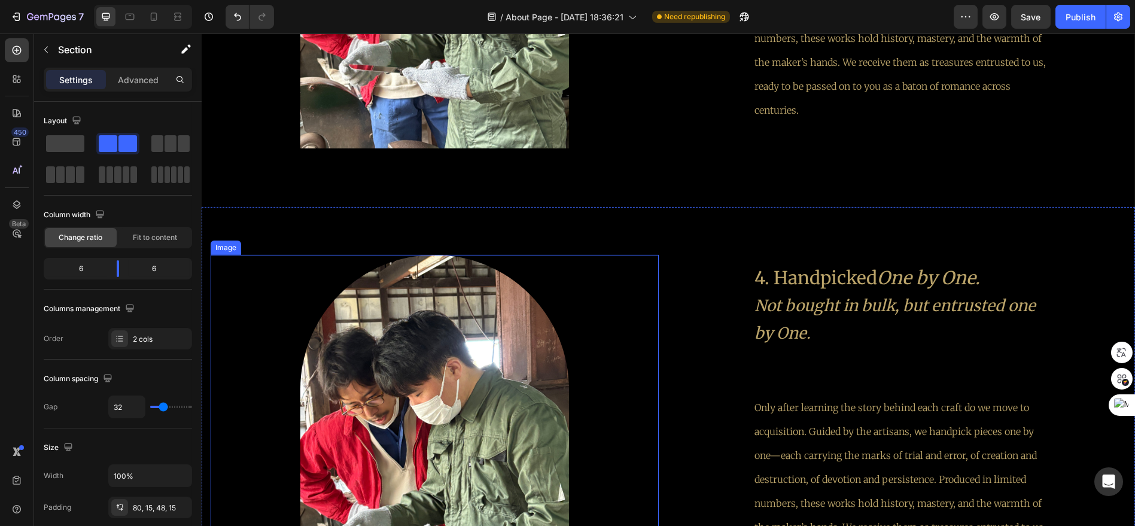
scroll to position [3482, 0]
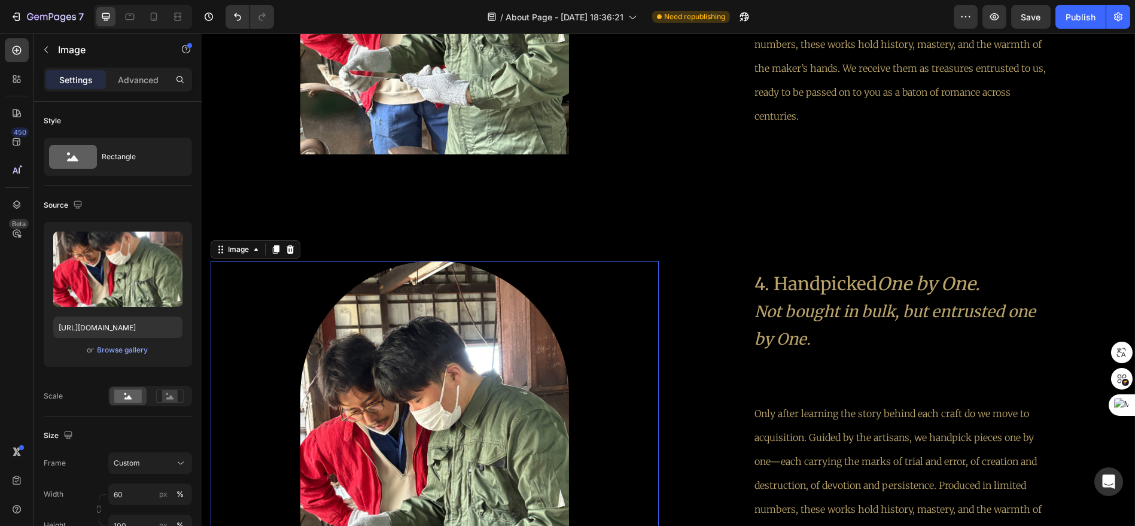
click at [486, 324] on img at bounding box center [434, 440] width 269 height 358
click at [133, 79] on p "Advanced" at bounding box center [138, 80] width 41 height 13
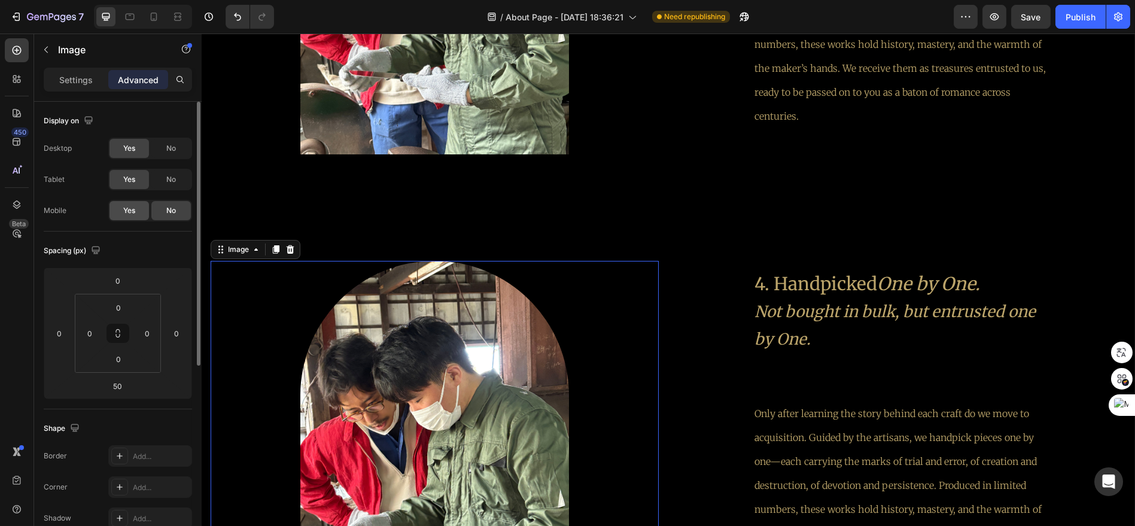
click at [125, 205] on span "Yes" at bounding box center [129, 210] width 12 height 11
click at [175, 174] on span "No" at bounding box center [171, 179] width 10 height 11
click at [180, 147] on div "No" at bounding box center [170, 148] width 39 height 19
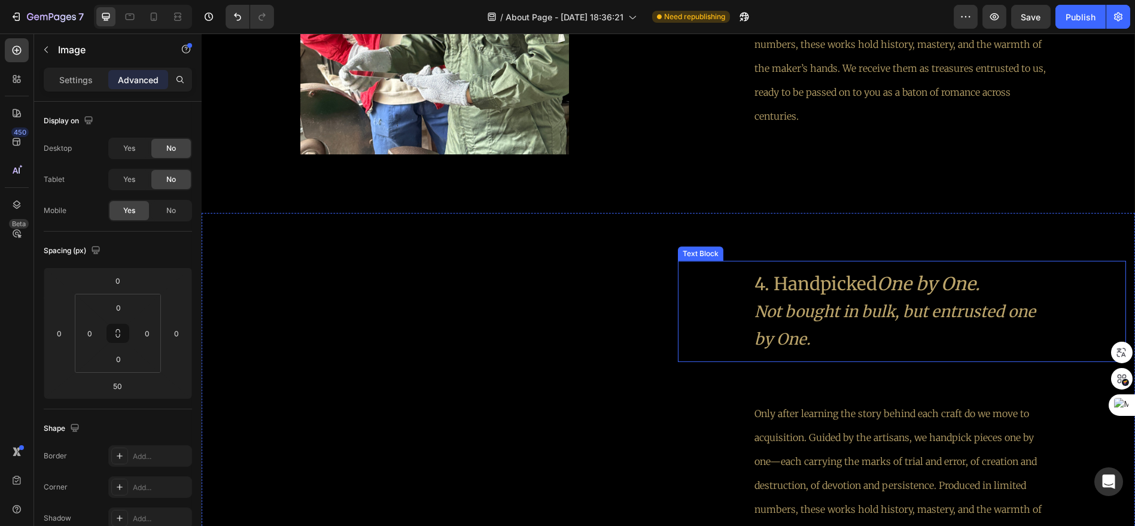
drag, startPoint x: 943, startPoint y: 303, endPoint x: 813, endPoint y: 281, distance: 131.7
click at [943, 303] on icon "Not bought in bulk, but entrusted one by One." at bounding box center [895, 325] width 281 height 47
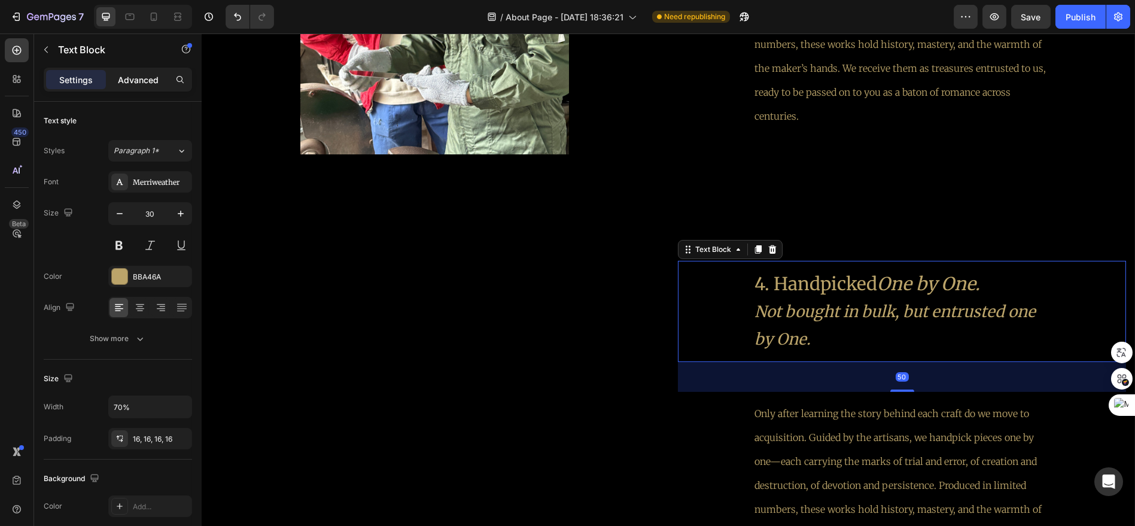
click at [145, 83] on p "Advanced" at bounding box center [138, 80] width 41 height 13
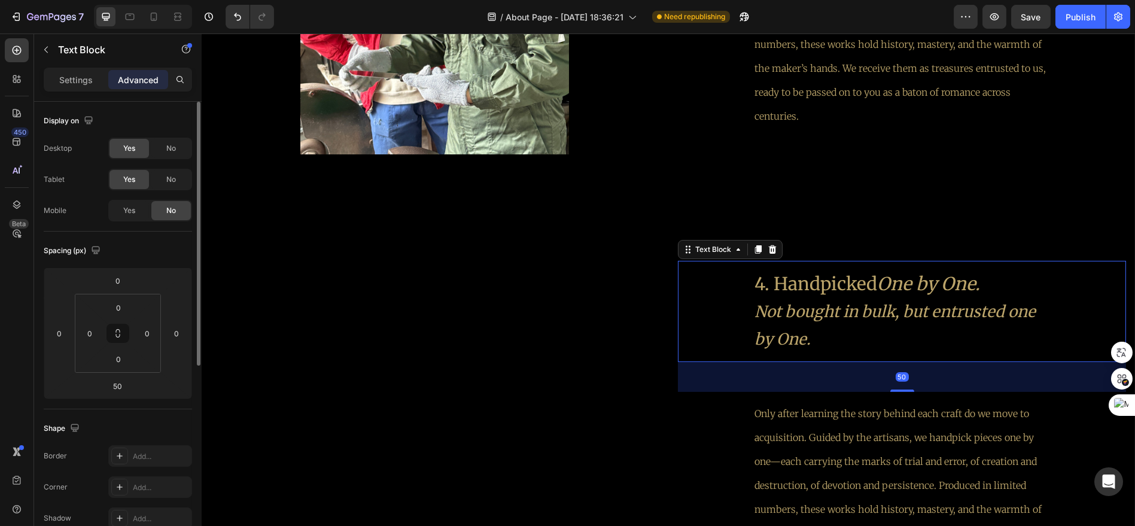
click at [142, 201] on div "Yes" at bounding box center [129, 210] width 39 height 19
drag, startPoint x: 169, startPoint y: 181, endPoint x: 169, endPoint y: 166, distance: 14.4
click at [169, 181] on span "No" at bounding box center [171, 179] width 10 height 11
click at [171, 150] on span "No" at bounding box center [171, 148] width 10 height 11
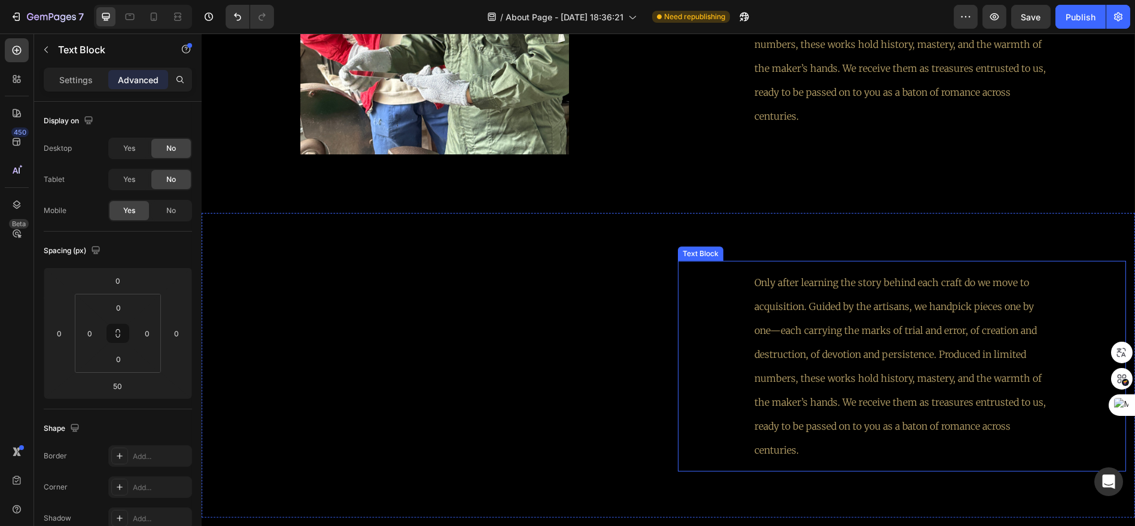
click at [981, 297] on p "Only after learning the story behind each craft do we move to acquisition. Guid…" at bounding box center [902, 367] width 294 height 192
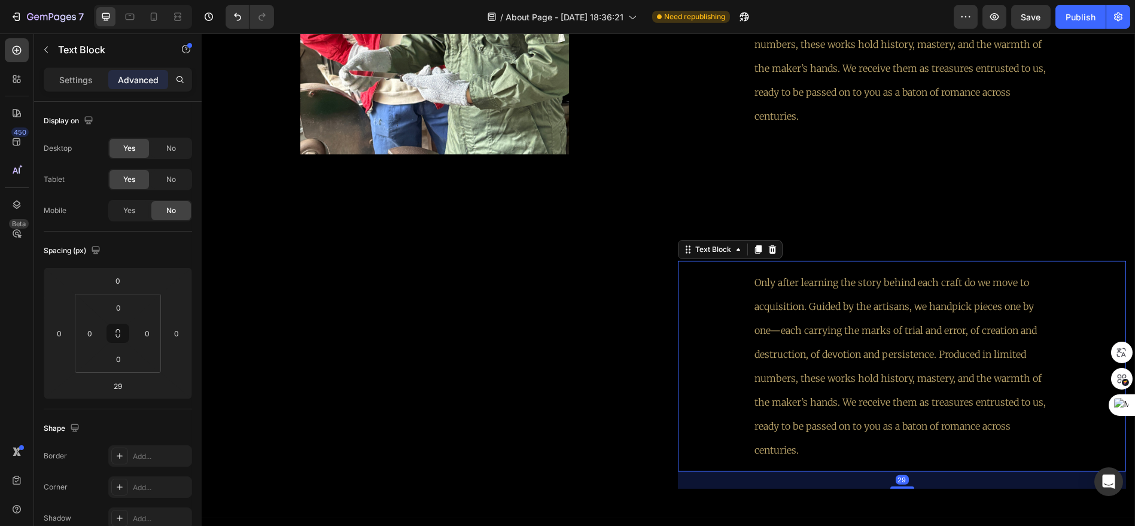
click at [144, 81] on p "Advanced" at bounding box center [138, 80] width 41 height 13
click at [148, 214] on div "Yes" at bounding box center [129, 210] width 39 height 19
click at [190, 165] on div "Desktop Yes No Tablet Yes No Mobile Yes No" at bounding box center [118, 180] width 148 height 84
click at [172, 160] on div "Desktop Yes No Tablet Yes No Mobile Yes No" at bounding box center [118, 180] width 148 height 84
click at [178, 174] on div "No" at bounding box center [170, 179] width 39 height 19
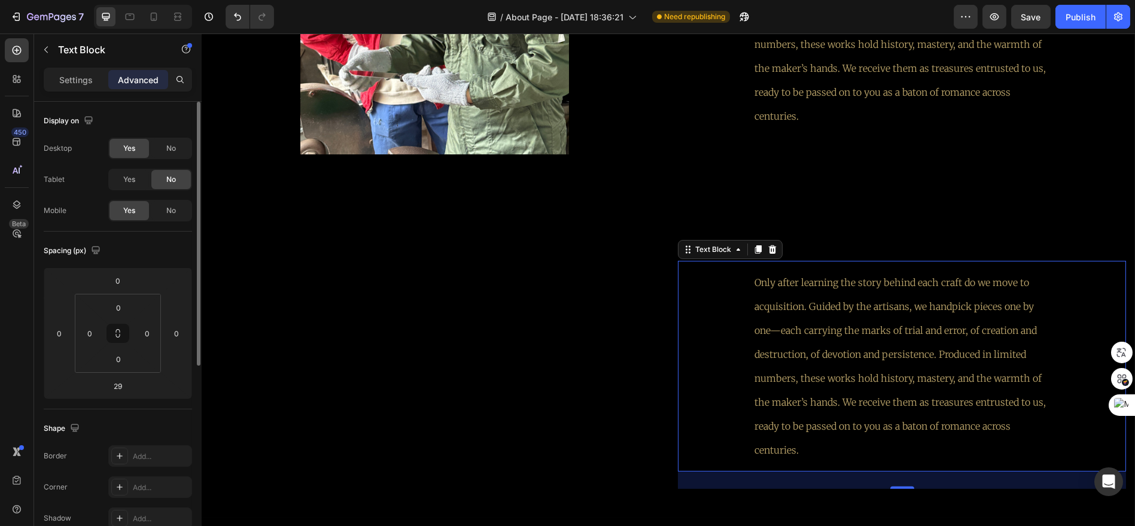
click at [184, 159] on div "Desktop Yes No Tablet Yes No Mobile Yes No" at bounding box center [118, 180] width 148 height 84
click at [183, 151] on div "No" at bounding box center [170, 148] width 39 height 19
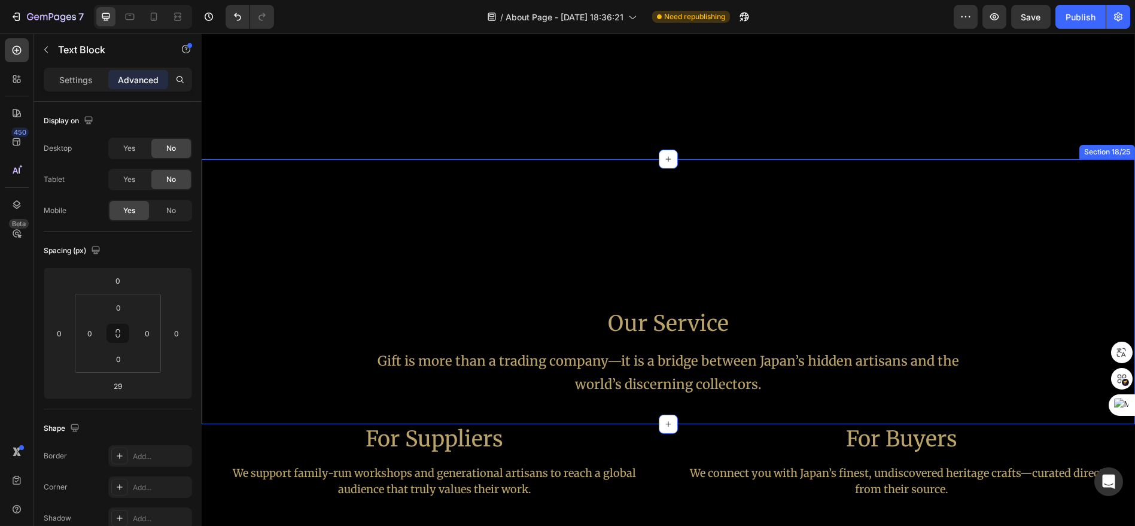
scroll to position [3615, 0]
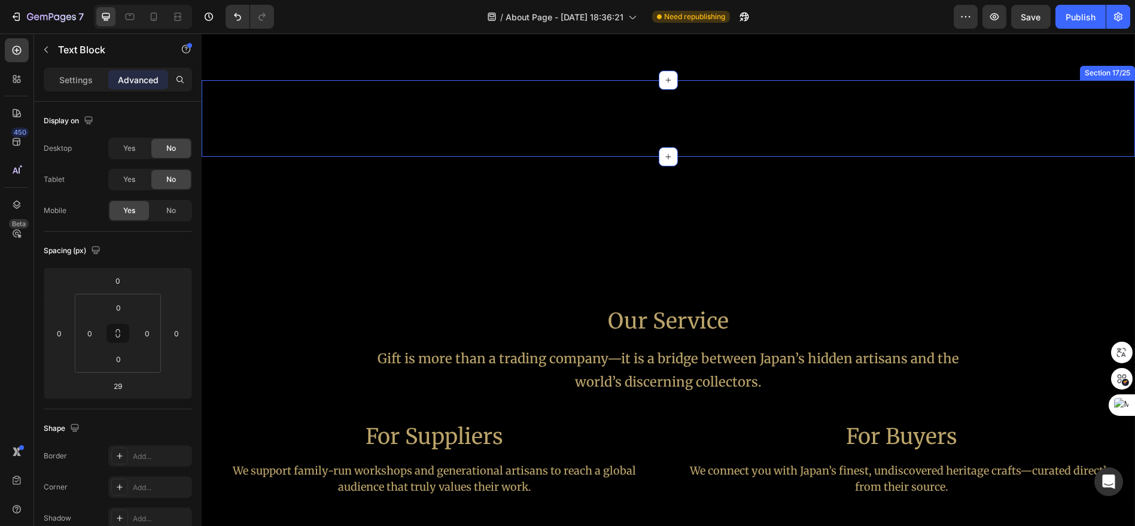
click at [612, 115] on div "Image 4. Handpicked One by One. Not bought in bulk, but entrusted one by One. T…" at bounding box center [669, 118] width 934 height 77
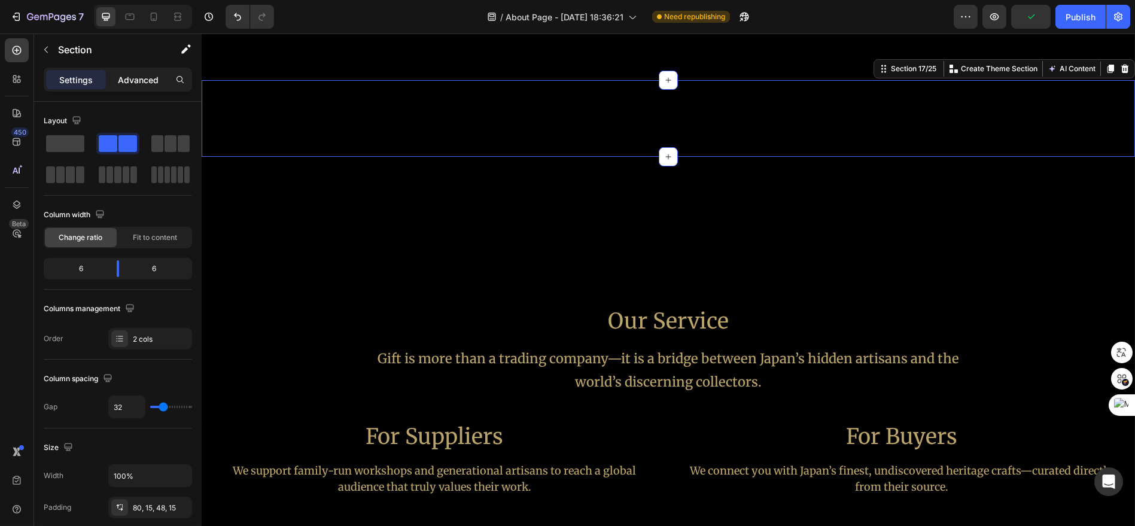
click at [145, 83] on p "Advanced" at bounding box center [138, 80] width 41 height 13
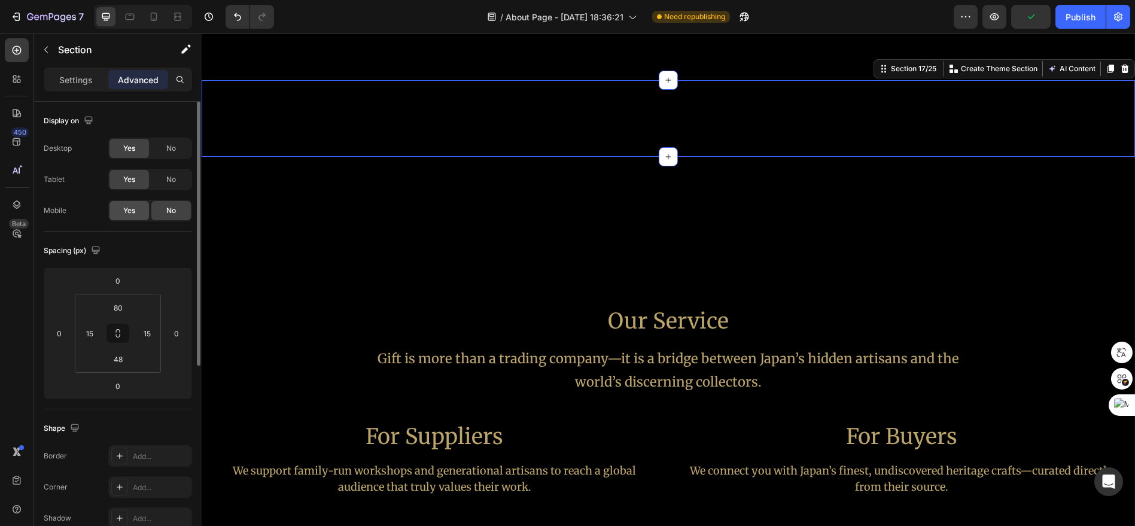
click at [130, 219] on div "Yes" at bounding box center [129, 210] width 39 height 19
drag, startPoint x: 178, startPoint y: 180, endPoint x: 172, endPoint y: 146, distance: 34.5
click at [178, 177] on div "No" at bounding box center [170, 179] width 39 height 19
click at [172, 144] on span "No" at bounding box center [171, 148] width 10 height 11
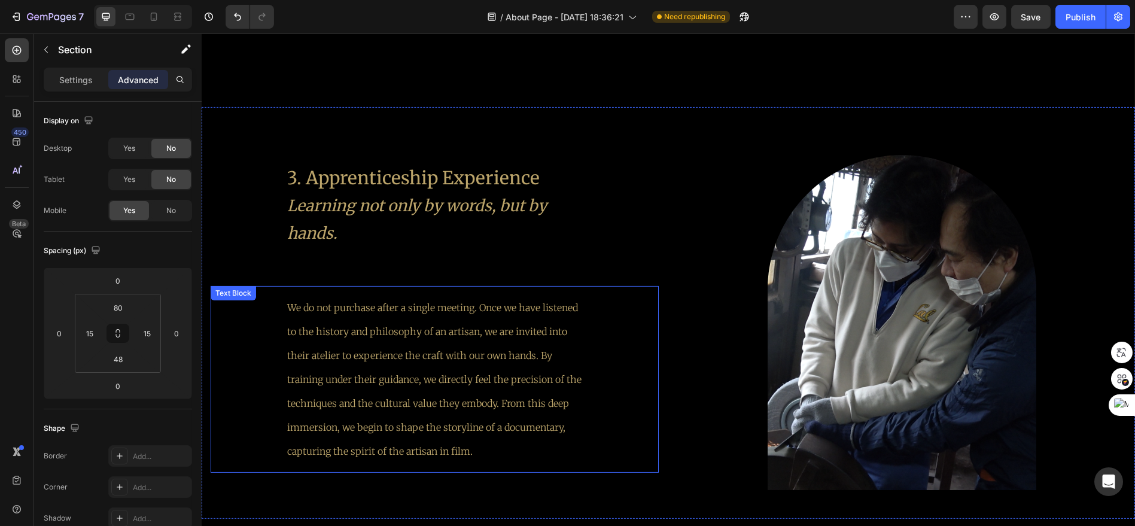
scroll to position [2484, 0]
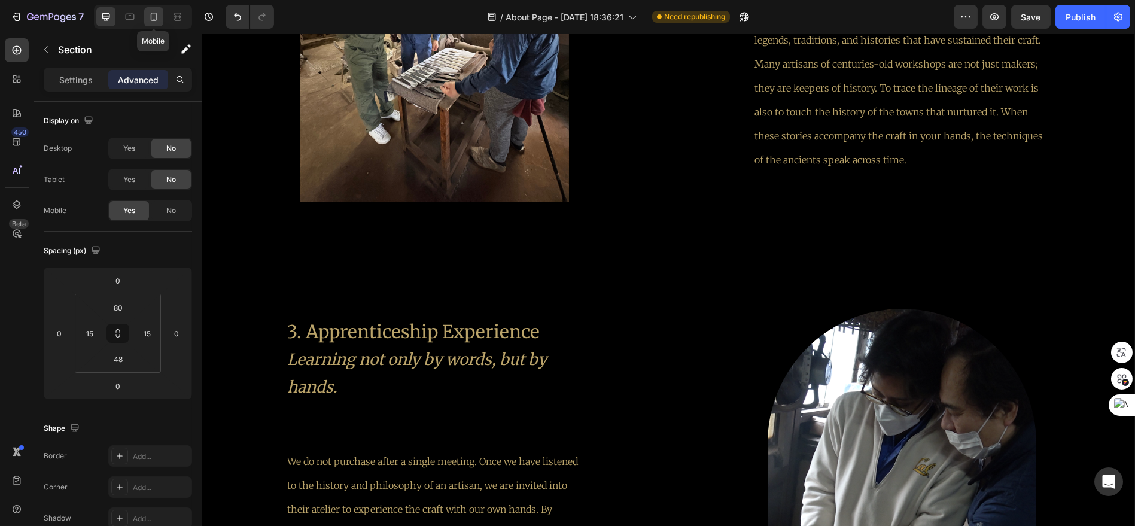
click at [154, 17] on icon at bounding box center [154, 17] width 12 height 12
type input "42"
type input "14"
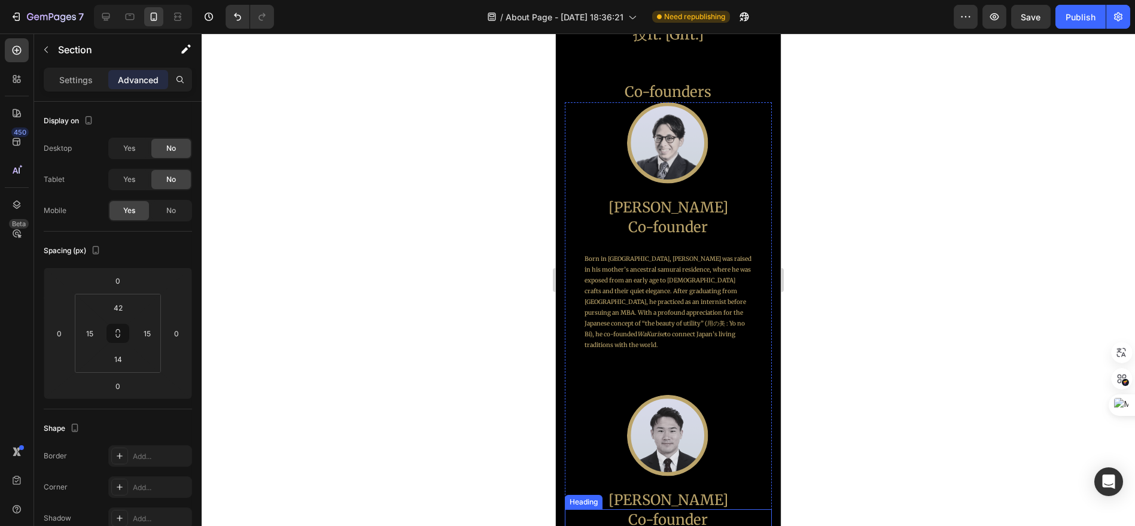
scroll to position [665, 0]
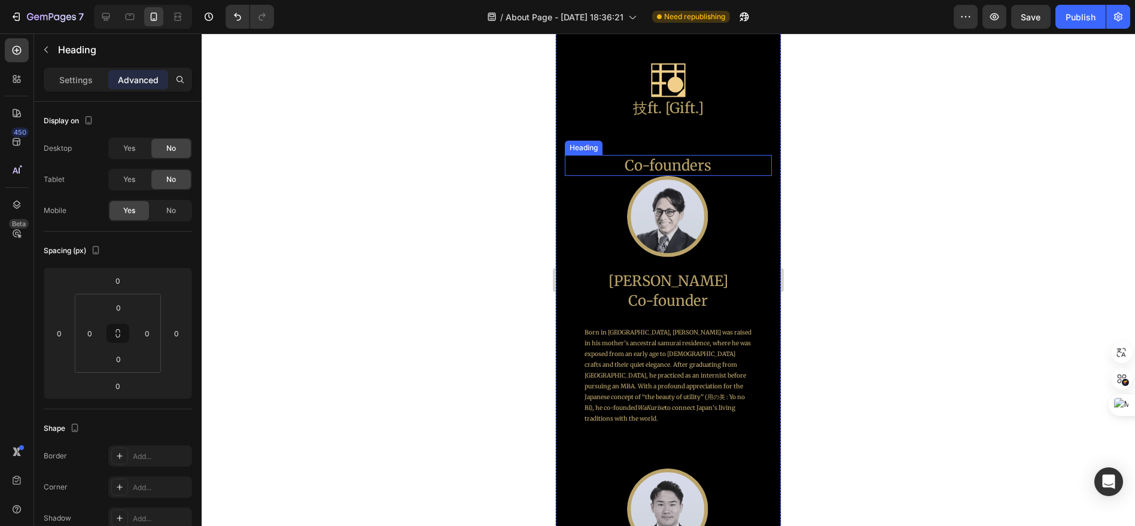
click at [679, 168] on h2 "Co-founders" at bounding box center [667, 165] width 207 height 21
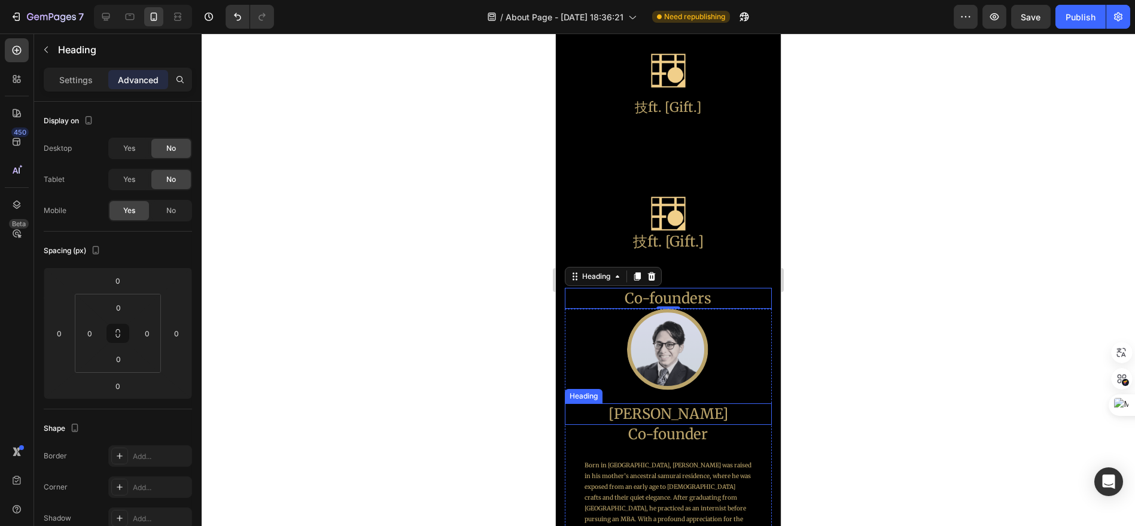
scroll to position [399, 0]
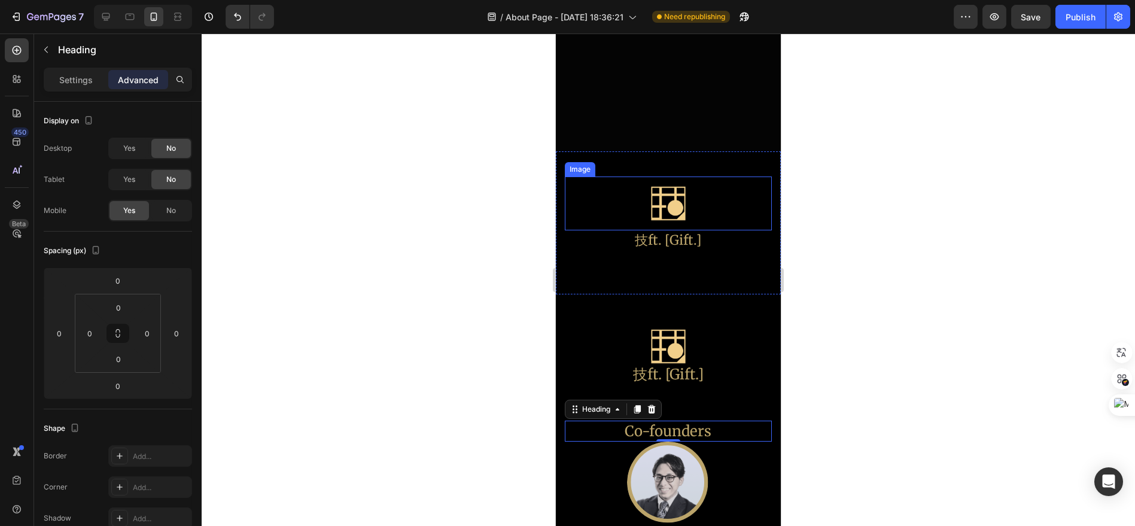
click at [685, 199] on img at bounding box center [668, 204] width 54 height 54
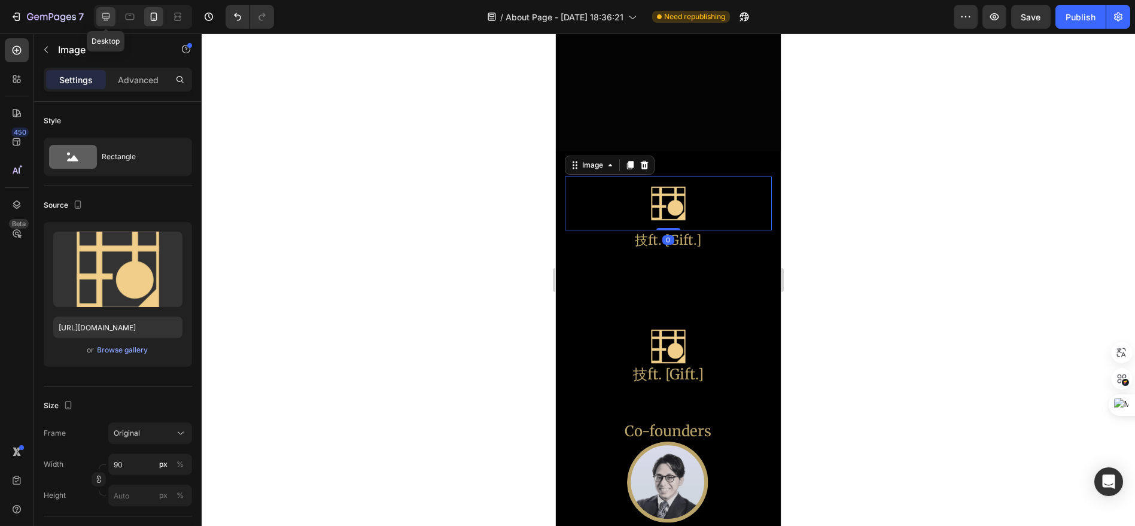
click at [111, 25] on div at bounding box center [105, 16] width 19 height 19
type input "120"
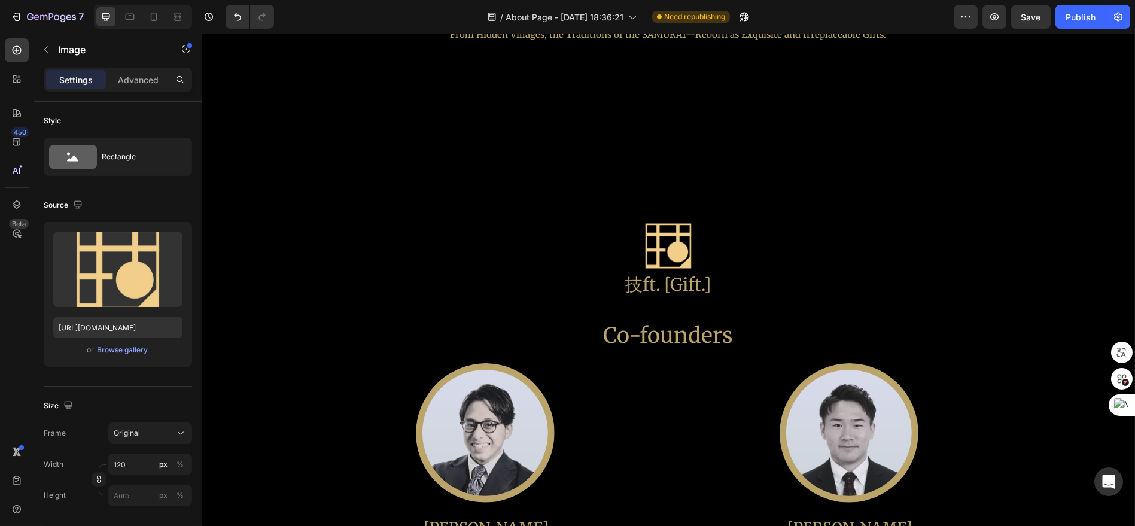
scroll to position [798, 0]
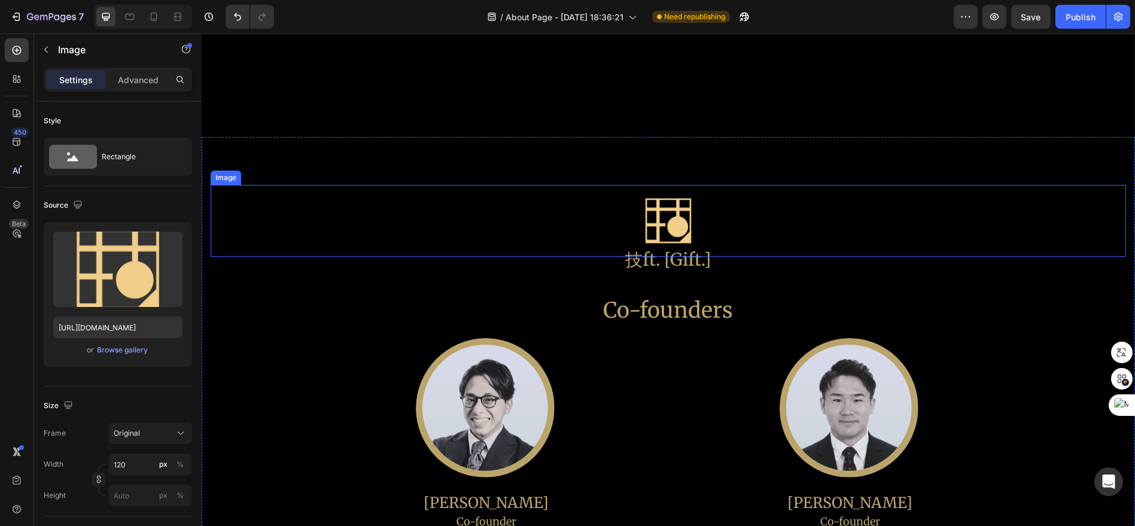
click at [680, 205] on img at bounding box center [669, 221] width 72 height 72
click at [142, 76] on p "Advanced" at bounding box center [138, 80] width 41 height 13
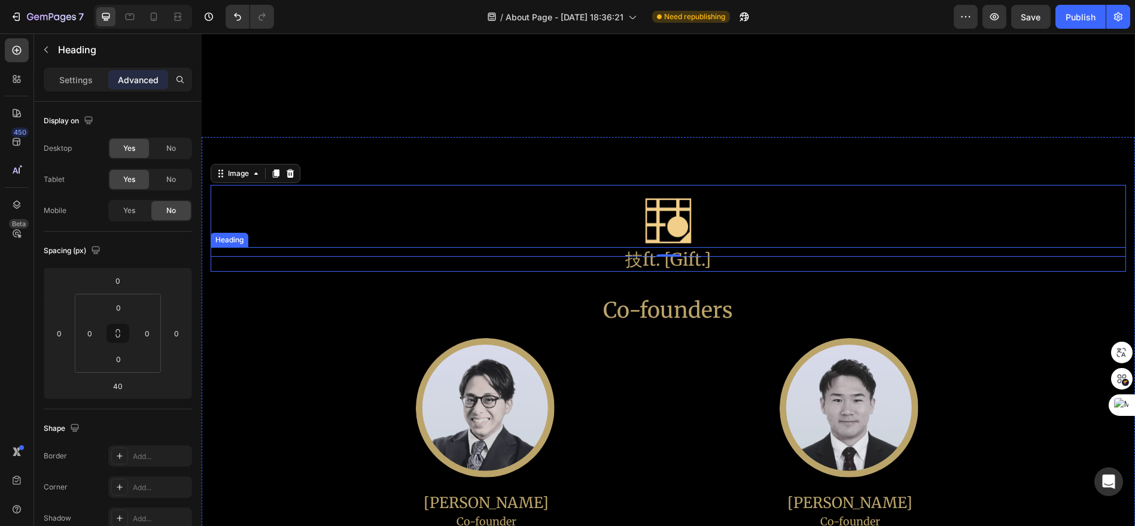
click at [715, 271] on div "技ft. [Gift.] Heading" at bounding box center [669, 259] width 916 height 25
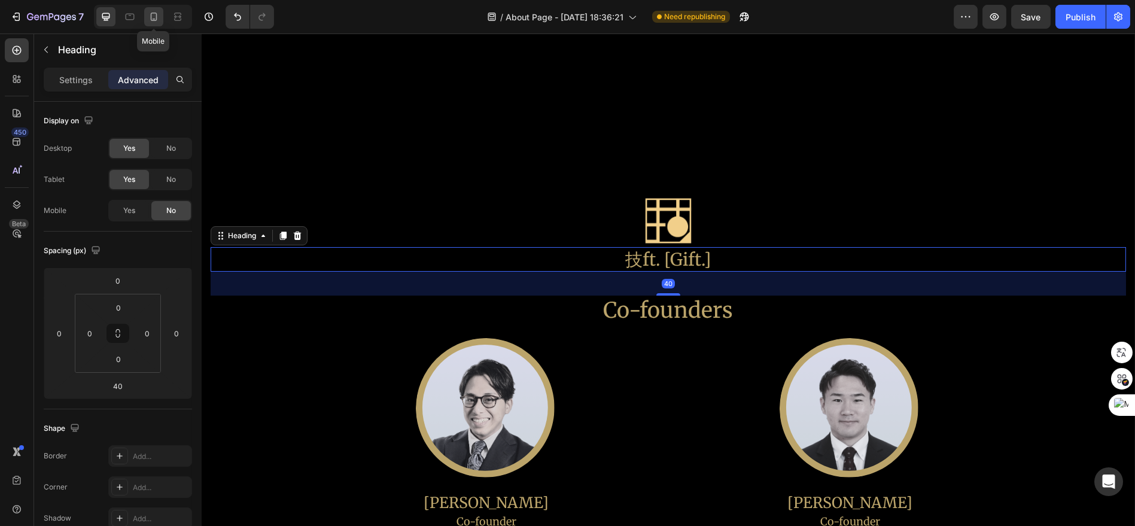
click at [157, 23] on div at bounding box center [153, 16] width 19 height 19
type input "60"
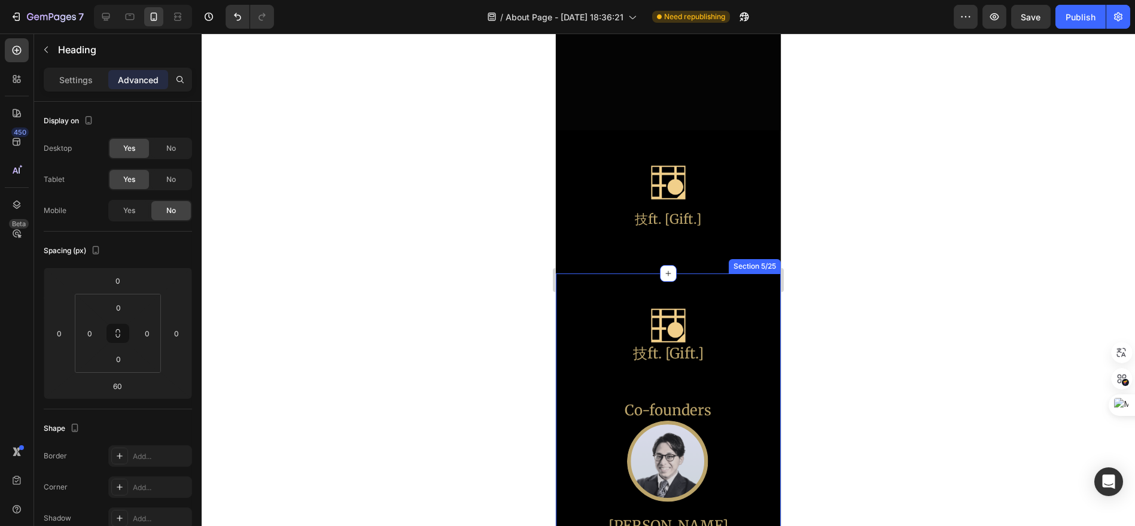
scroll to position [423, 0]
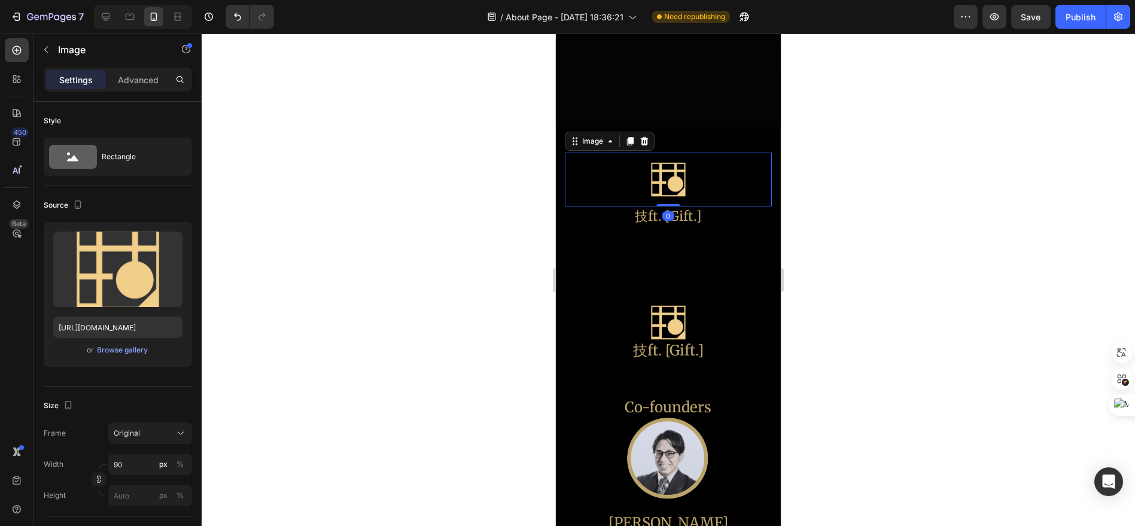
click at [694, 191] on div at bounding box center [667, 180] width 207 height 54
click at [640, 144] on icon at bounding box center [644, 141] width 10 height 10
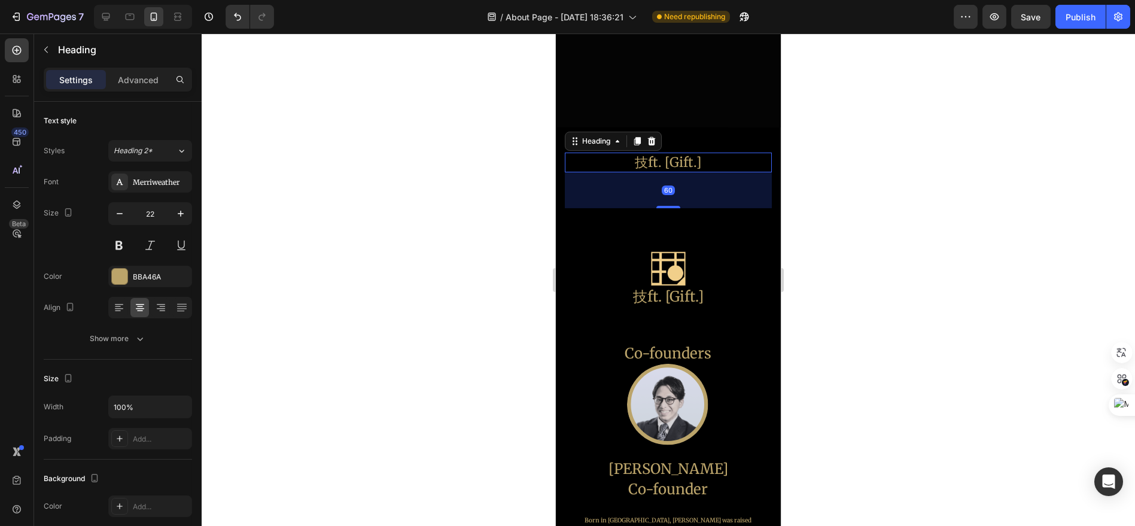
click at [660, 156] on h2 "技ft. [Gift.]" at bounding box center [667, 163] width 207 height 20
click at [653, 141] on icon at bounding box center [652, 141] width 8 height 8
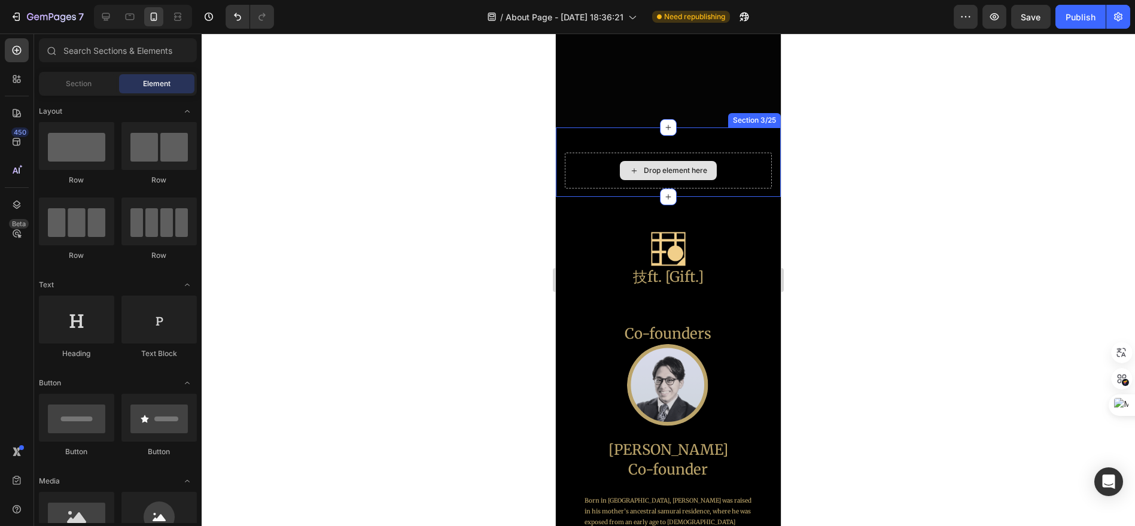
click at [668, 154] on div "Drop element here" at bounding box center [667, 171] width 207 height 36
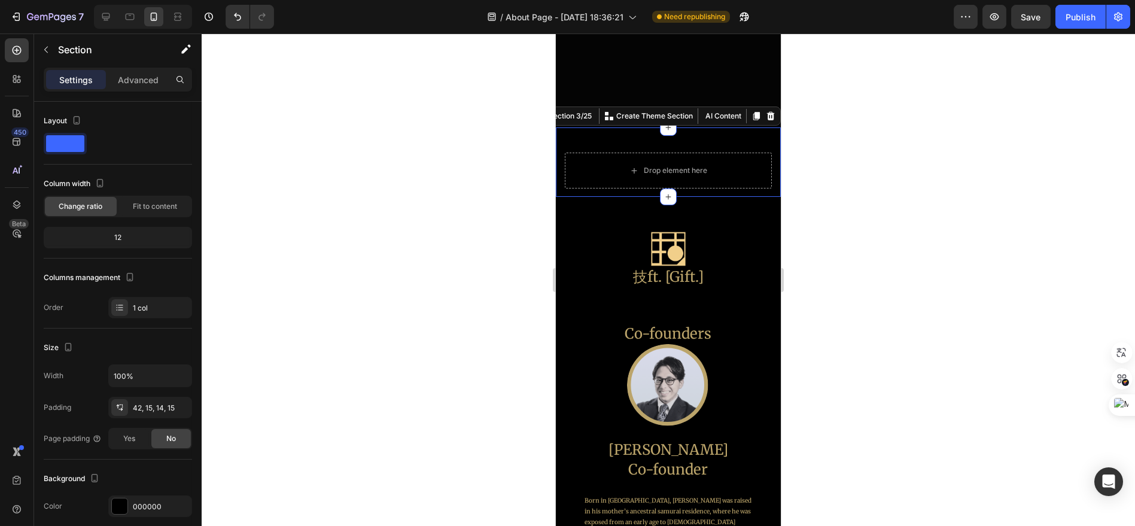
click at [761, 123] on div "Section 3/25 Create Theme Section AI Content Write with GemAI What would you li…" at bounding box center [656, 116] width 250 height 19
click at [767, 119] on icon at bounding box center [771, 116] width 8 height 8
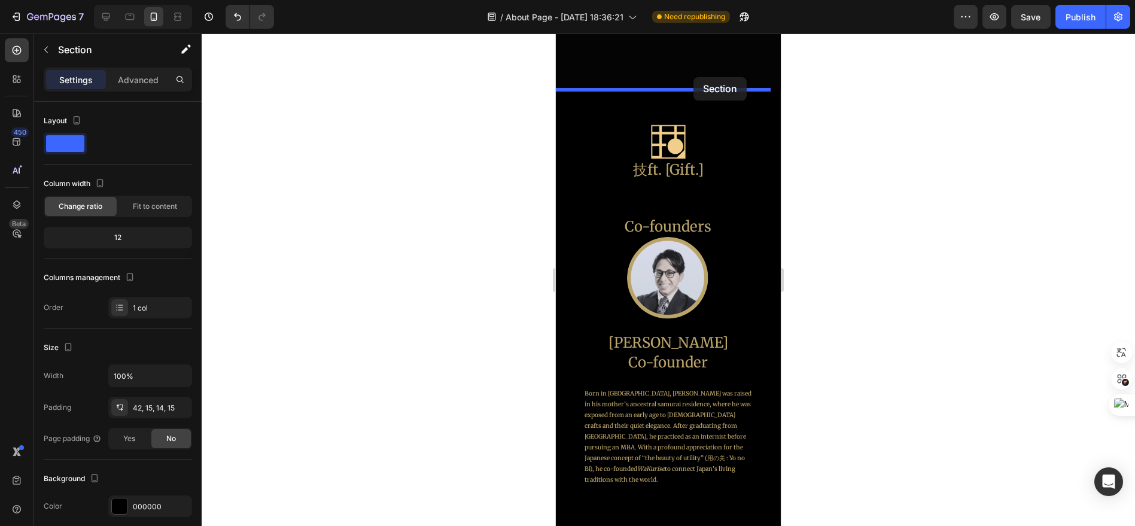
scroll to position [436, 0]
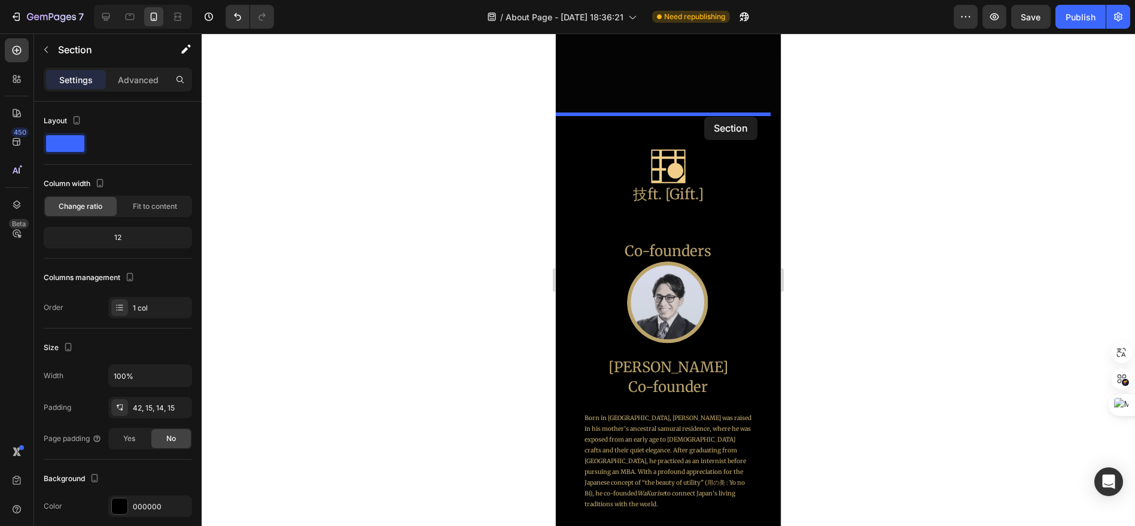
drag, startPoint x: 733, startPoint y: 133, endPoint x: 704, endPoint y: 117, distance: 33.0
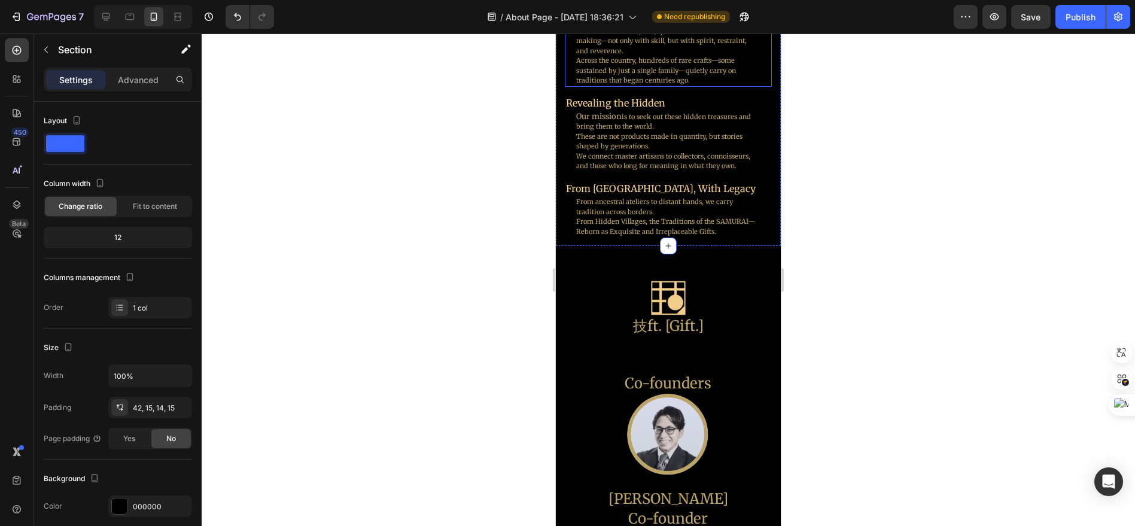
scroll to position [636, 0]
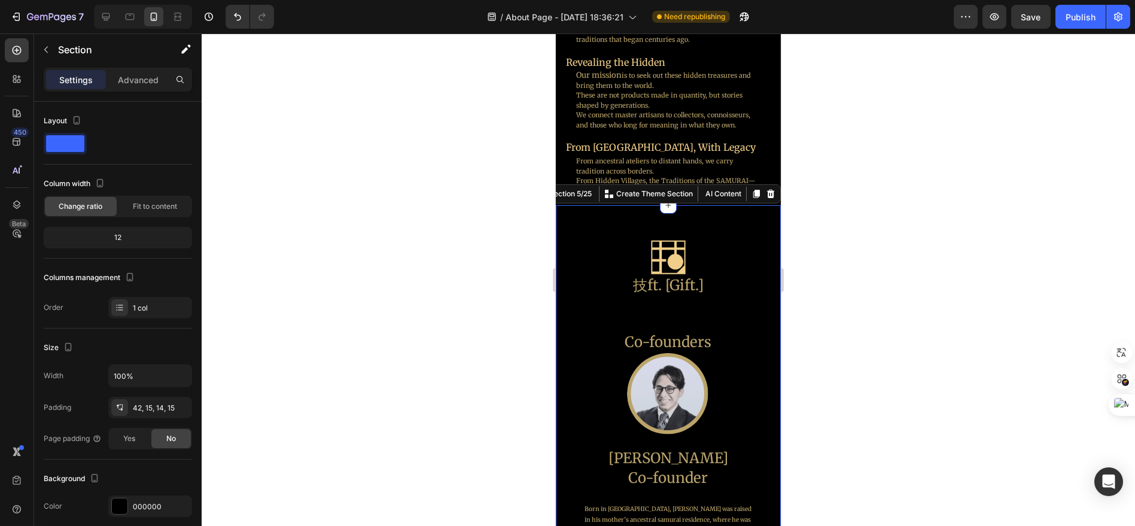
drag, startPoint x: 698, startPoint y: 312, endPoint x: 695, endPoint y: 320, distance: 8.1
click at [674, 282] on h2 "技ft. [Gift.]" at bounding box center [667, 285] width 207 height 21
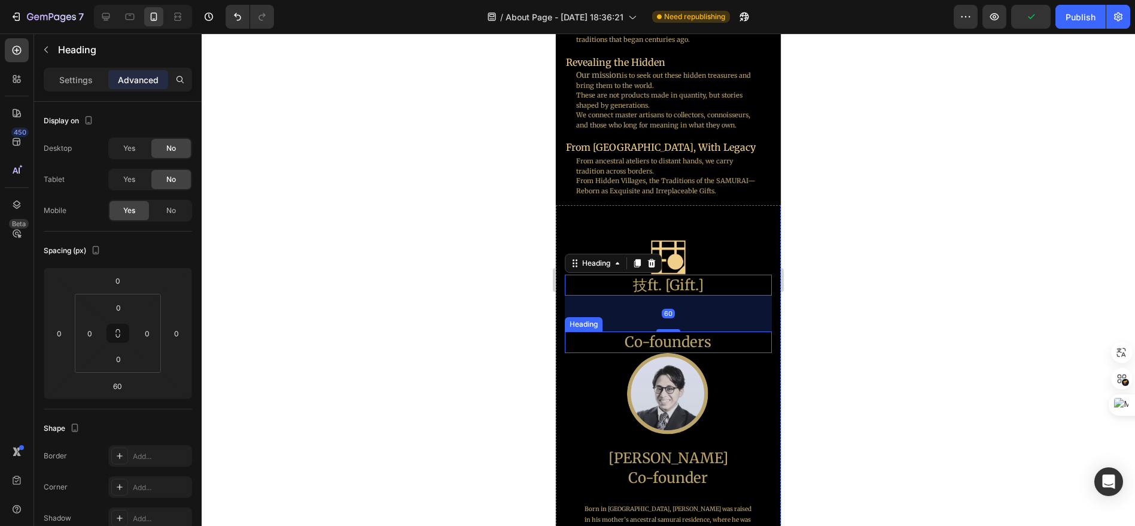
click at [665, 332] on h2 "Co-founders" at bounding box center [667, 342] width 207 height 21
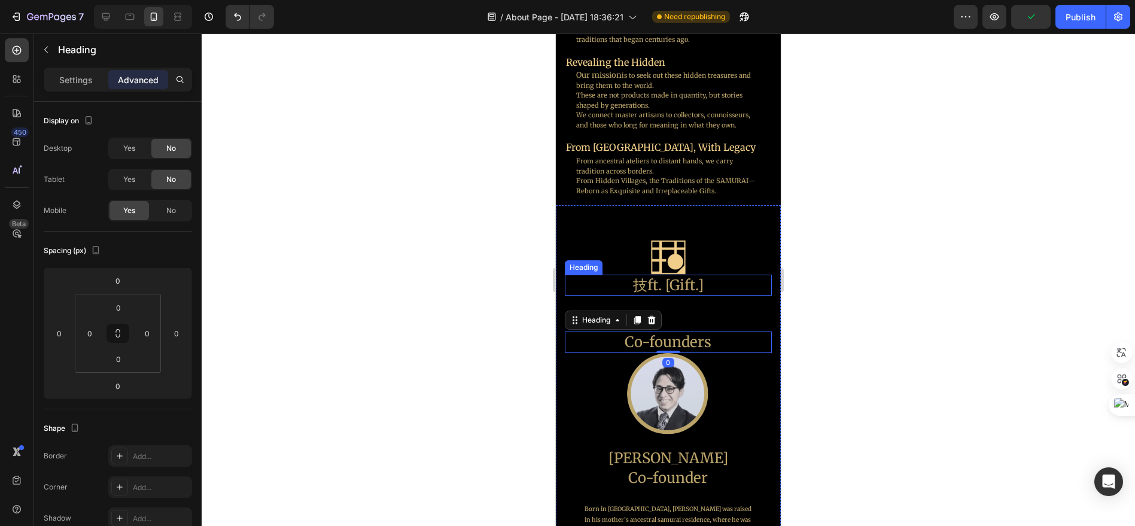
click at [669, 288] on h2 "技ft. [Gift.]" at bounding box center [667, 285] width 207 height 21
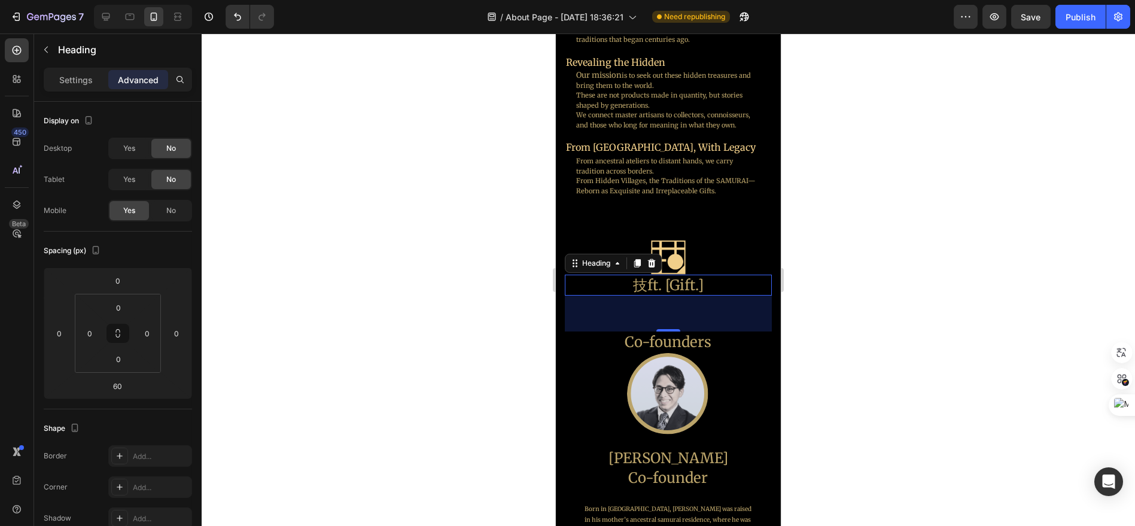
click at [96, 89] on div "Settings Advanced" at bounding box center [118, 80] width 148 height 24
click at [86, 86] on div "Settings" at bounding box center [76, 79] width 60 height 19
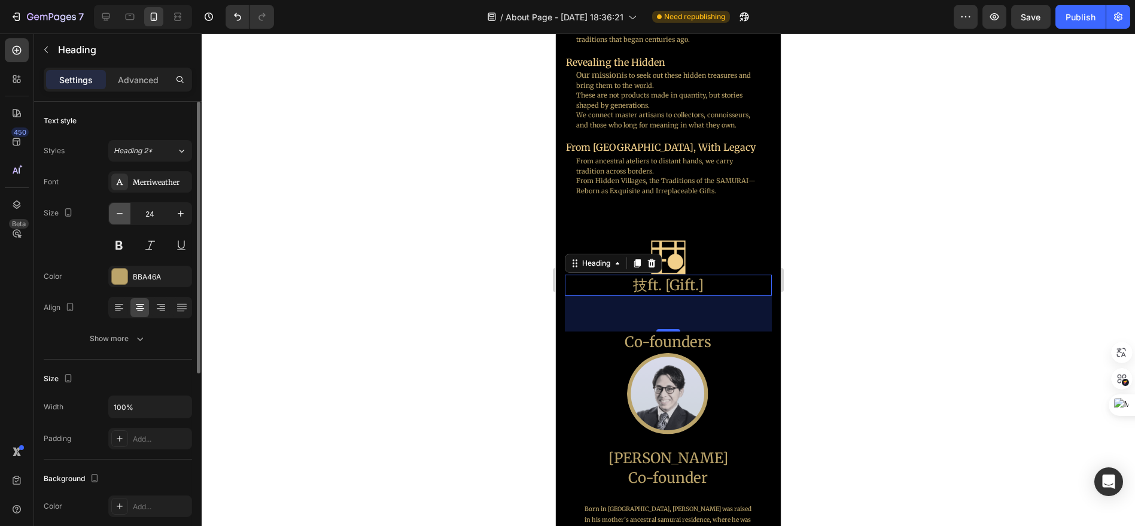
click at [121, 217] on icon "button" at bounding box center [120, 214] width 12 height 12
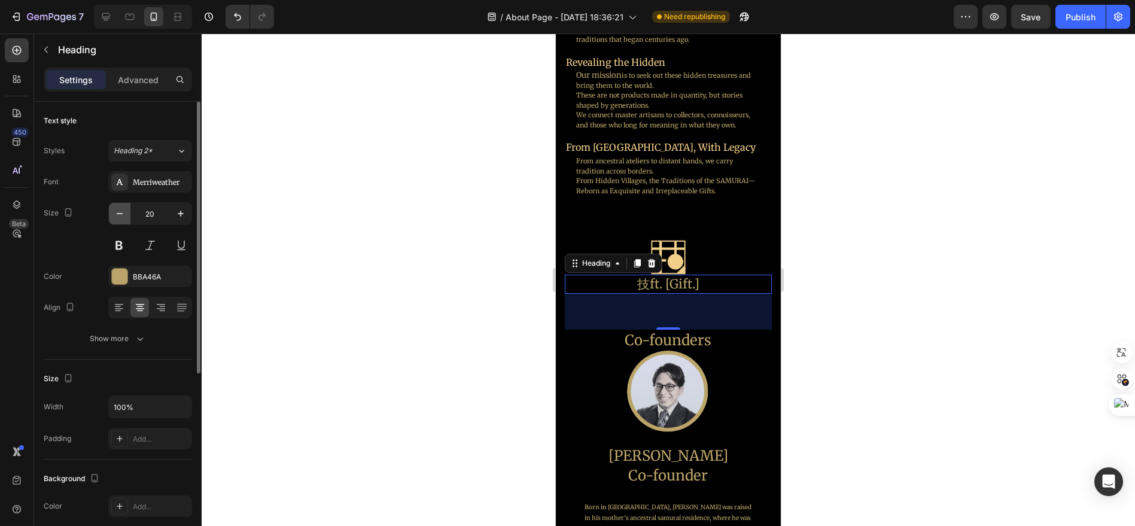
click at [121, 217] on icon "button" at bounding box center [120, 214] width 12 height 12
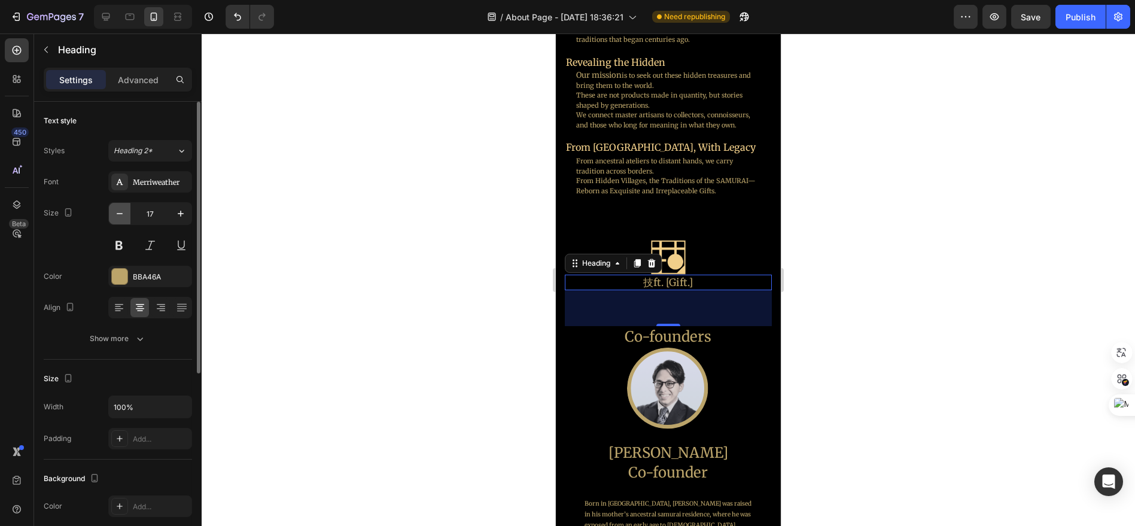
click at [121, 217] on icon "button" at bounding box center [120, 214] width 12 height 12
type input "16"
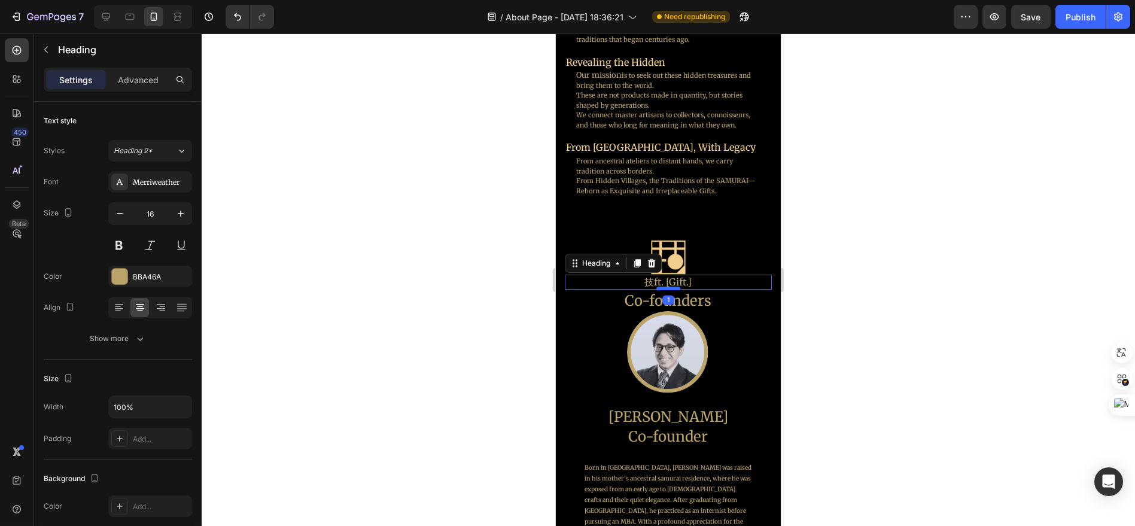
drag, startPoint x: 664, startPoint y: 323, endPoint x: 664, endPoint y: 288, distance: 35.3
click at [664, 288] on div at bounding box center [668, 289] width 24 height 4
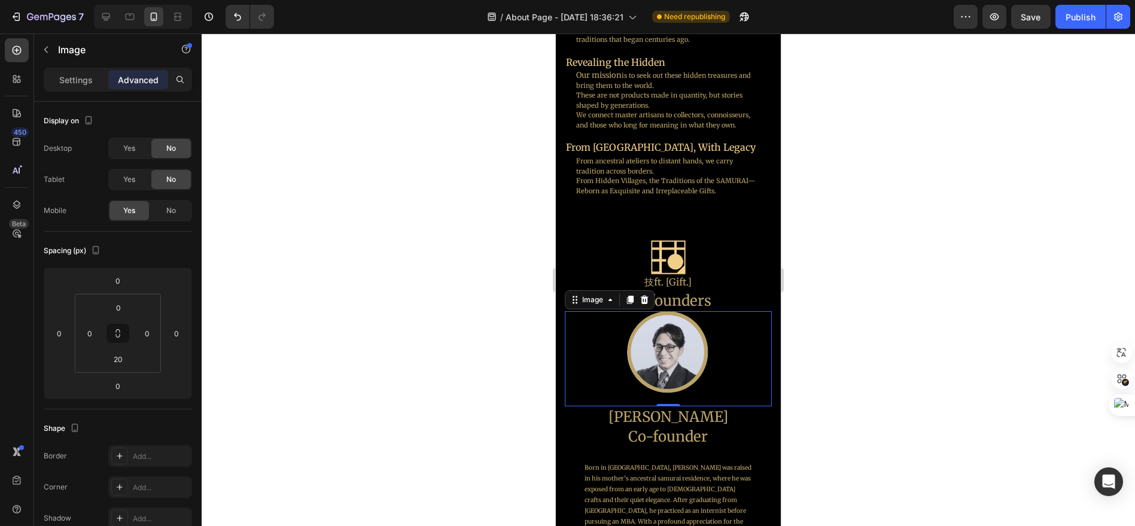
click at [664, 354] on img at bounding box center [668, 352] width 83 height 83
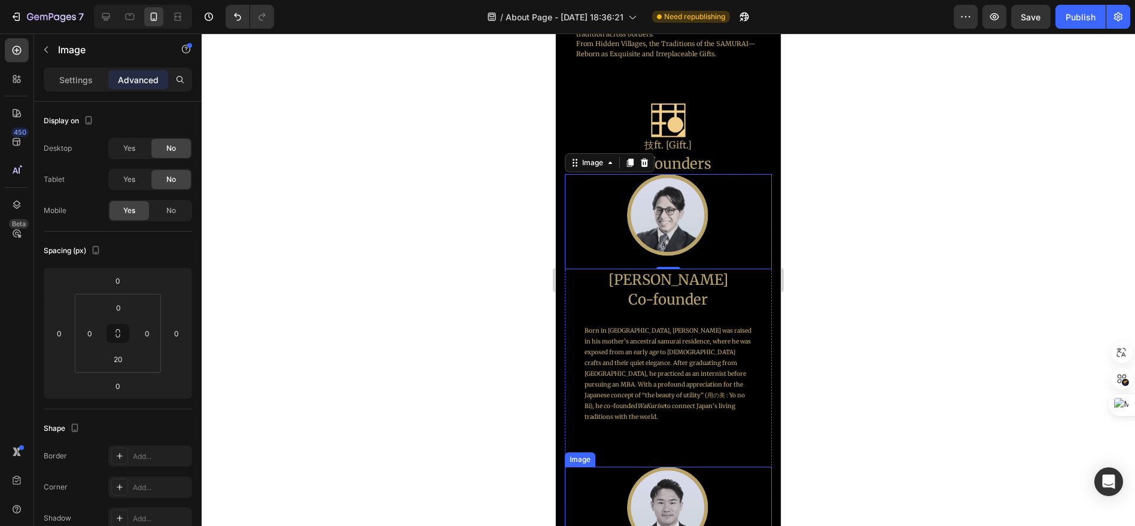
scroll to position [769, 0]
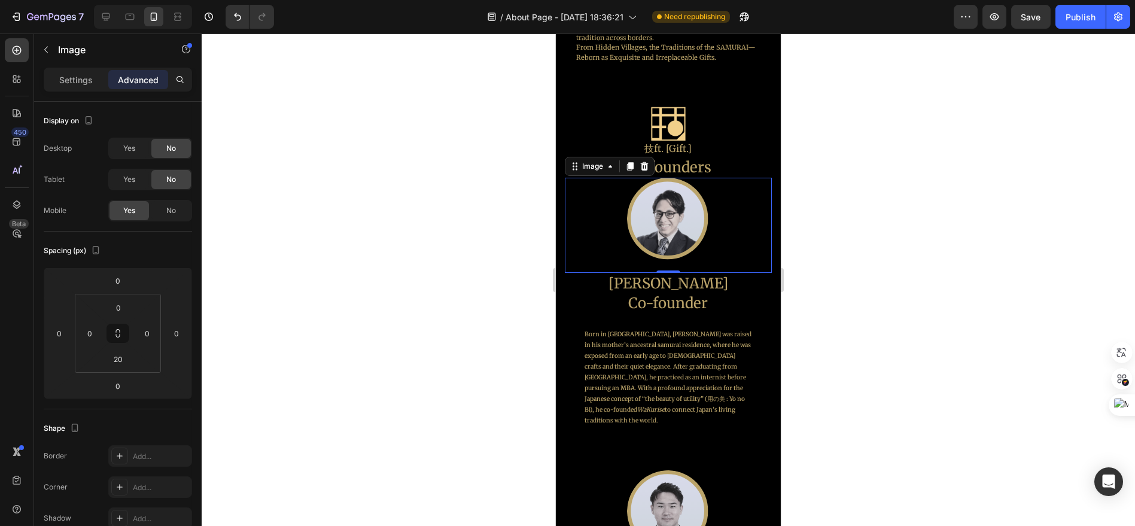
click at [662, 238] on img at bounding box center [668, 219] width 83 height 83
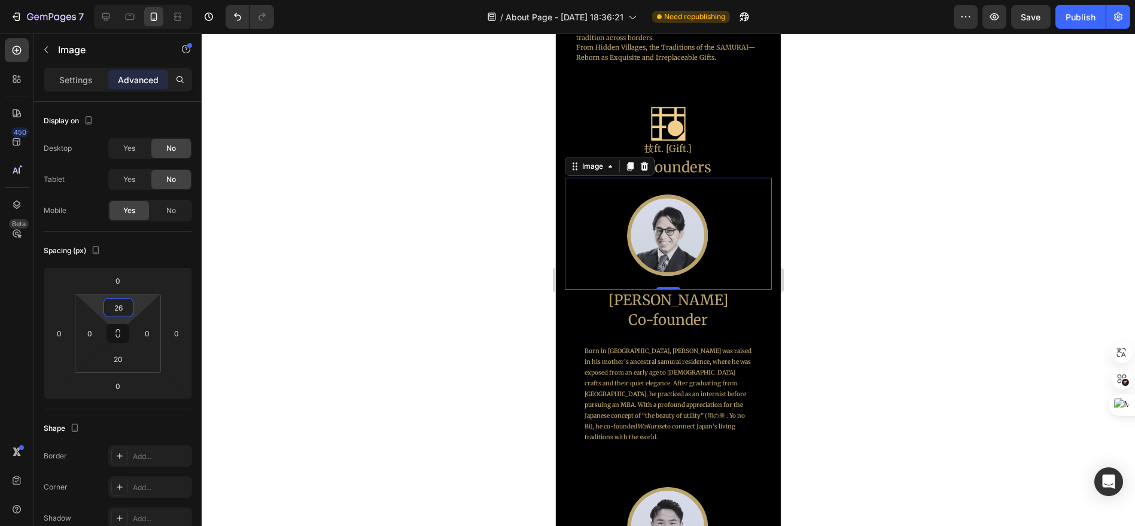
type input "24"
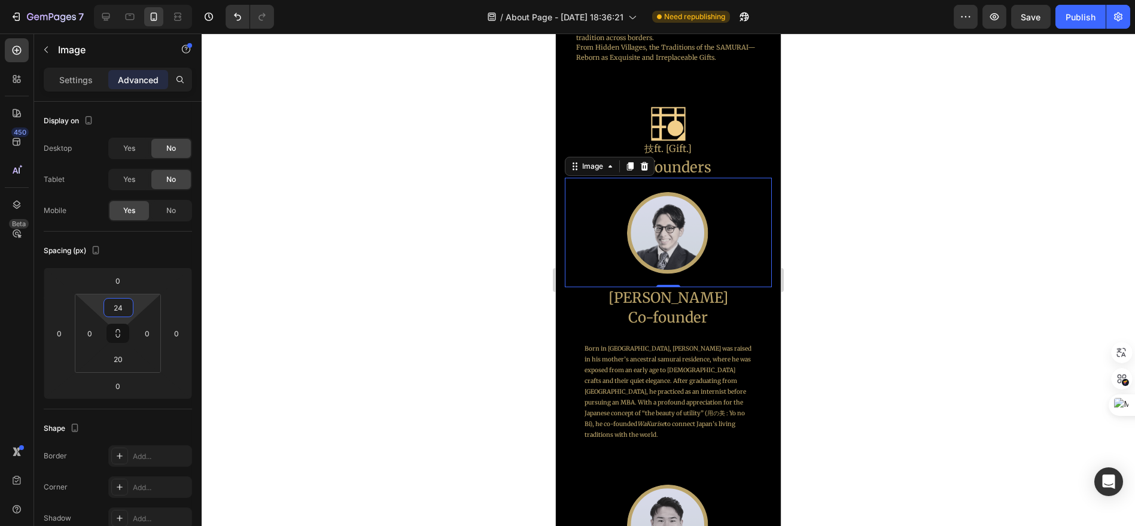
drag, startPoint x: 135, startPoint y: 305, endPoint x: 139, endPoint y: 297, distance: 8.8
click at [139, 0] on html "7 Version history / About Page - [DATE] 18:36:21 Need republishing Preview Save…" at bounding box center [567, 0] width 1135 height 0
click at [710, 298] on h2 "[PERSON_NAME]" at bounding box center [667, 297] width 207 height 21
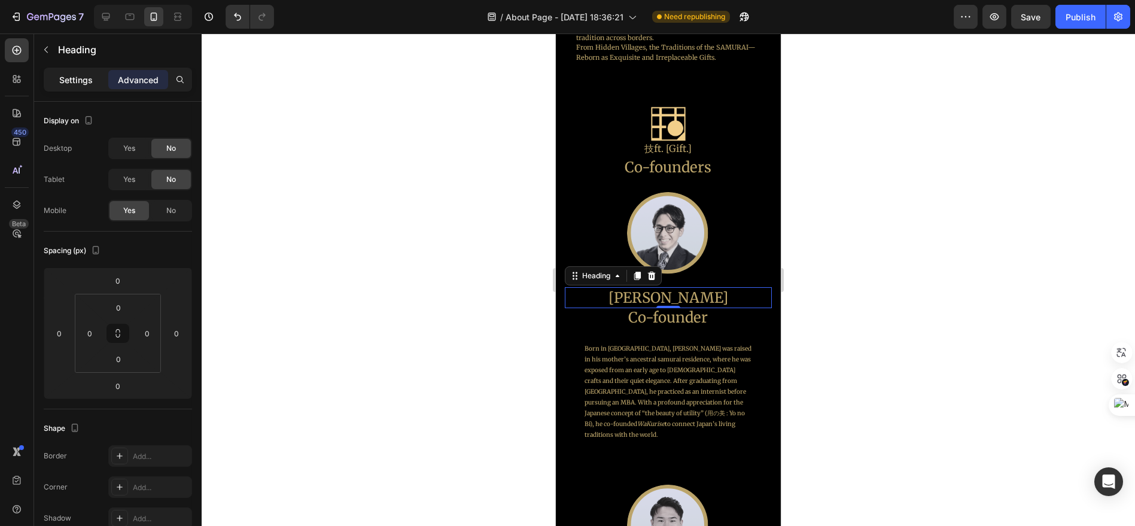
click at [89, 80] on p "Settings" at bounding box center [76, 80] width 34 height 13
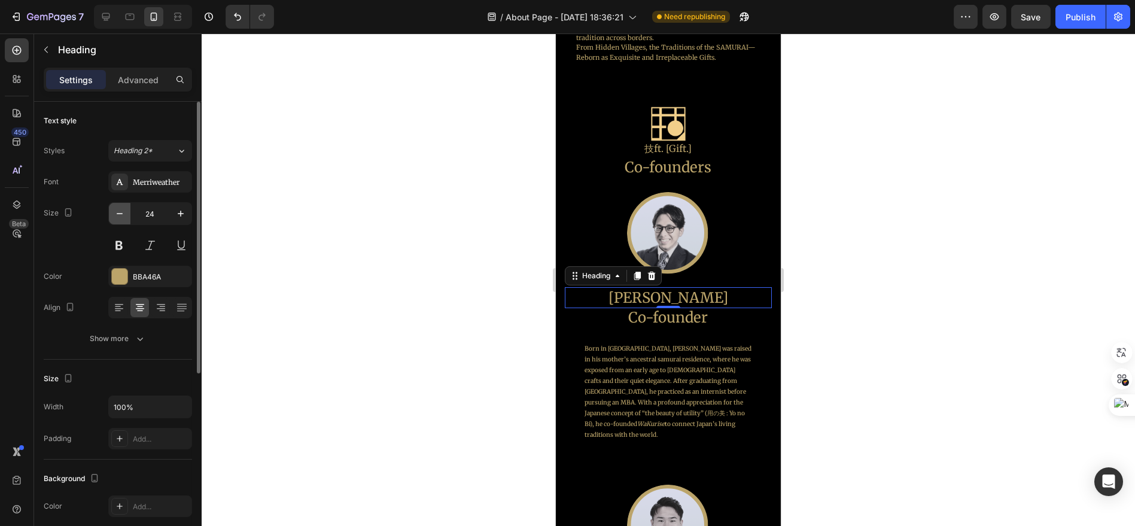
click at [125, 208] on icon "button" at bounding box center [120, 214] width 12 height 12
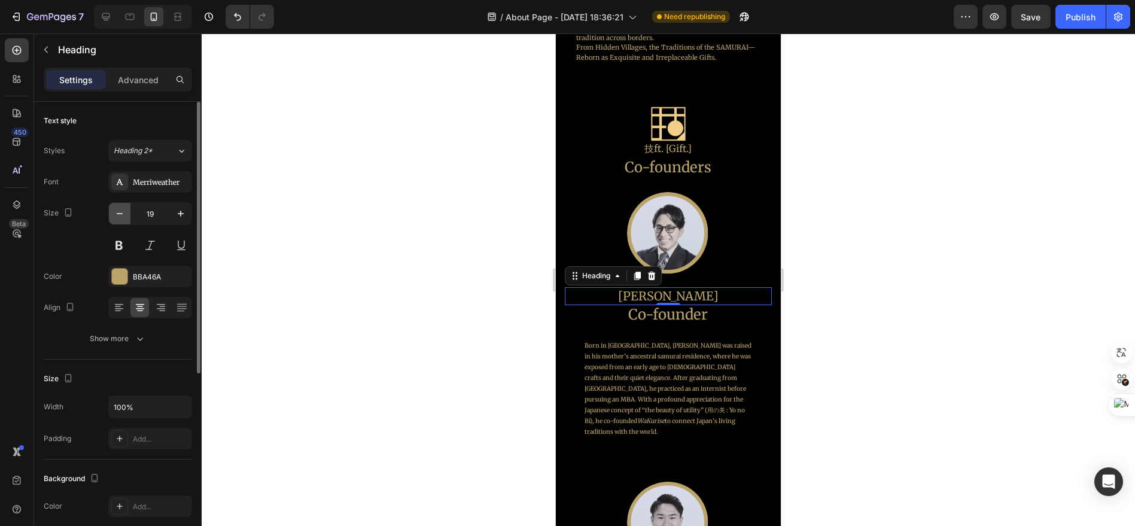
click at [125, 208] on icon "button" at bounding box center [120, 214] width 12 height 12
type input "18"
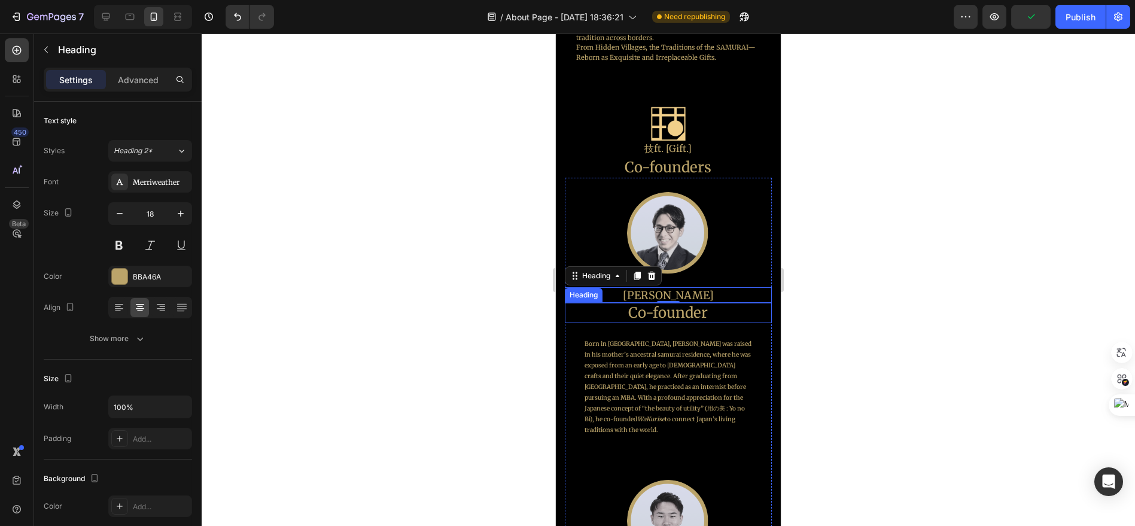
click at [696, 315] on h2 "Co-founder" at bounding box center [667, 312] width 207 height 21
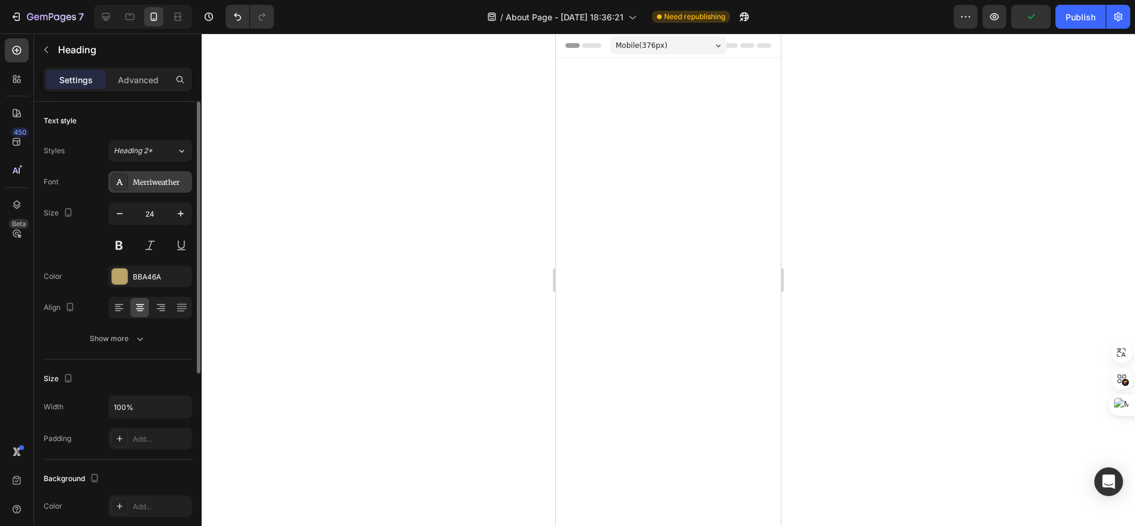
scroll to position [769, 0]
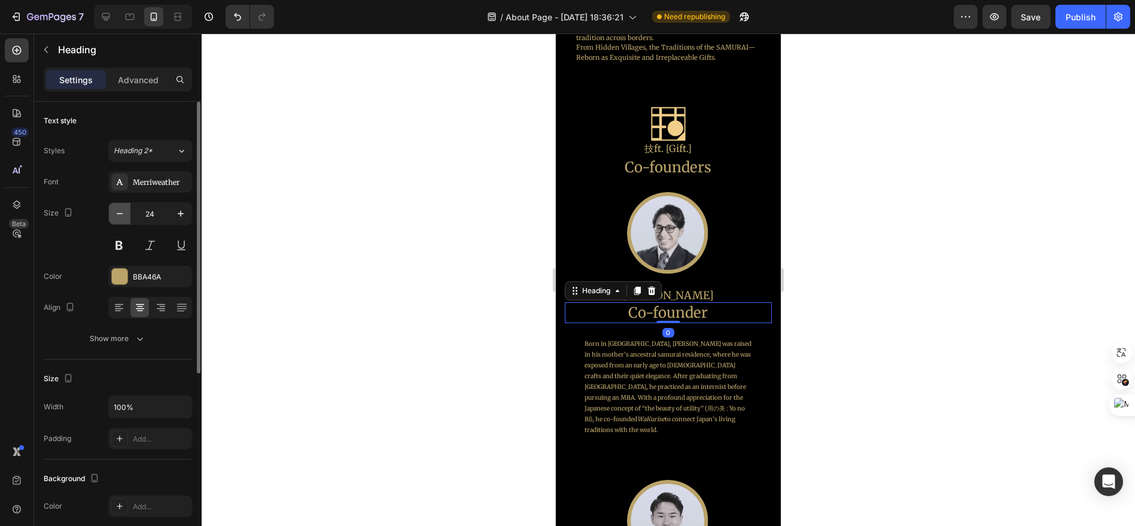
click at [126, 207] on button "button" at bounding box center [120, 214] width 22 height 22
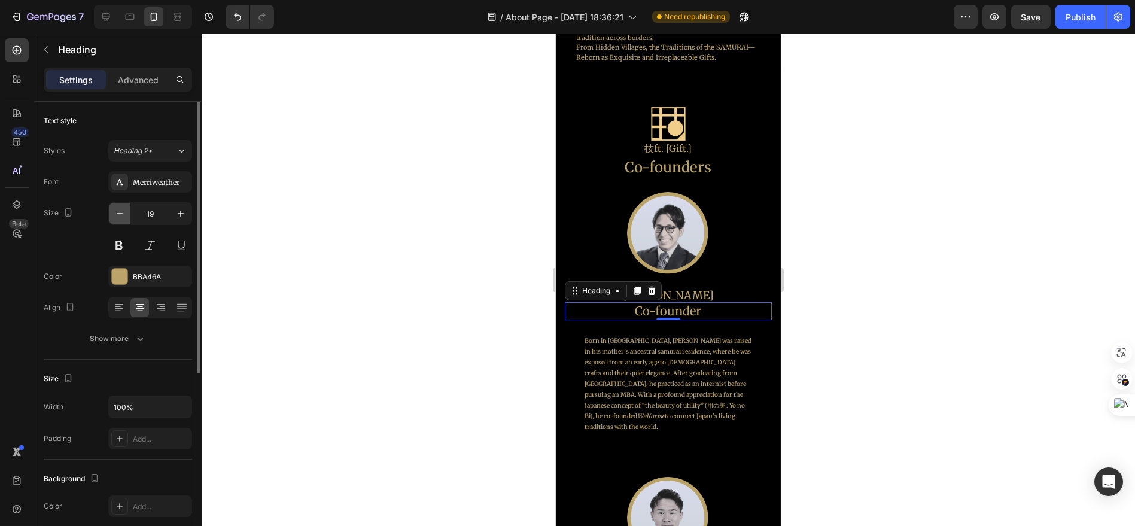
click at [126, 208] on button "button" at bounding box center [120, 214] width 22 height 22
click at [125, 208] on icon "button" at bounding box center [120, 214] width 12 height 12
click at [124, 208] on icon "button" at bounding box center [120, 214] width 12 height 12
type input "16"
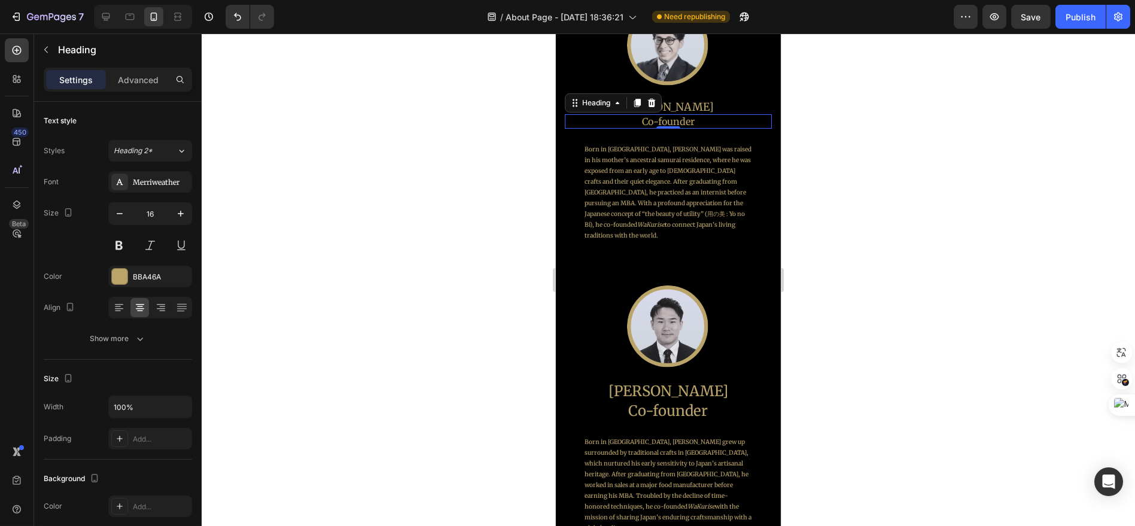
scroll to position [968, 0]
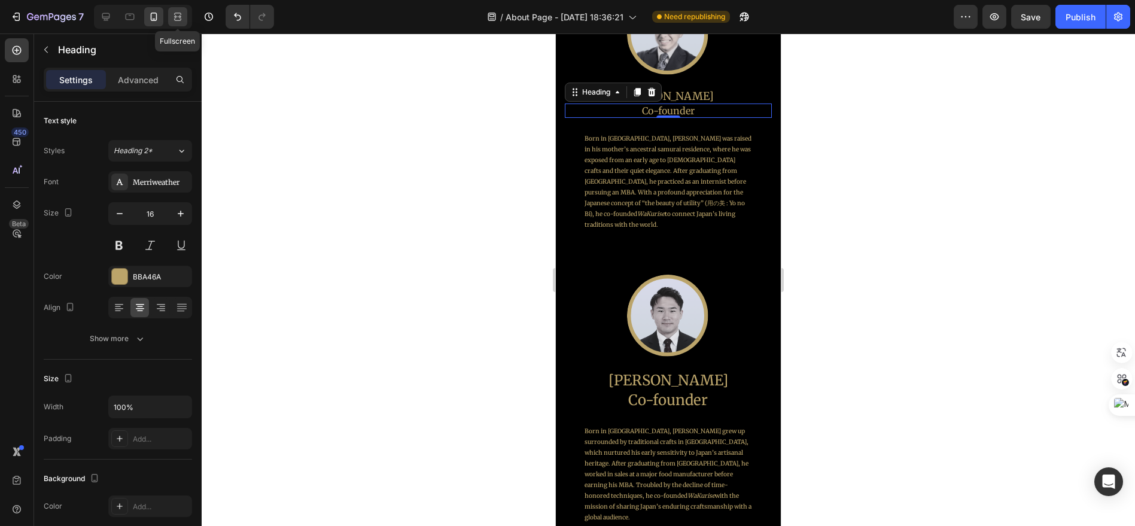
click at [175, 21] on icon at bounding box center [178, 17] width 12 height 12
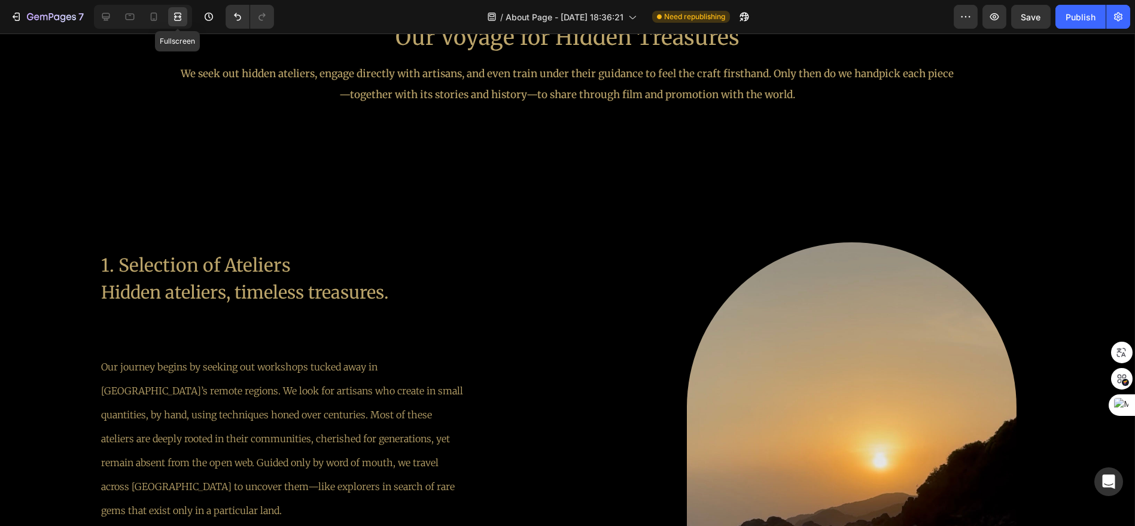
scroll to position [1549, 0]
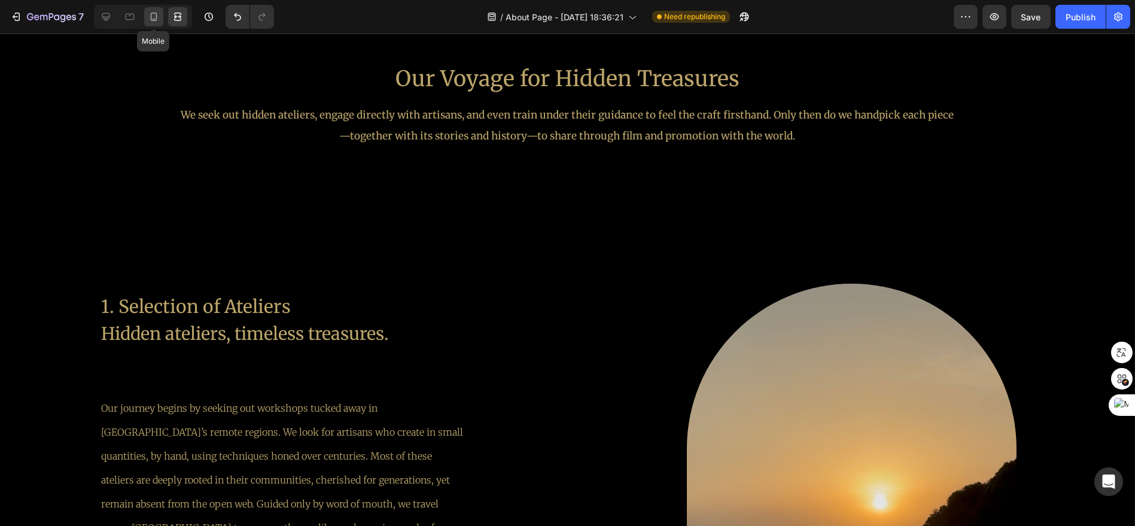
click at [154, 19] on icon at bounding box center [154, 17] width 7 height 8
type input "16"
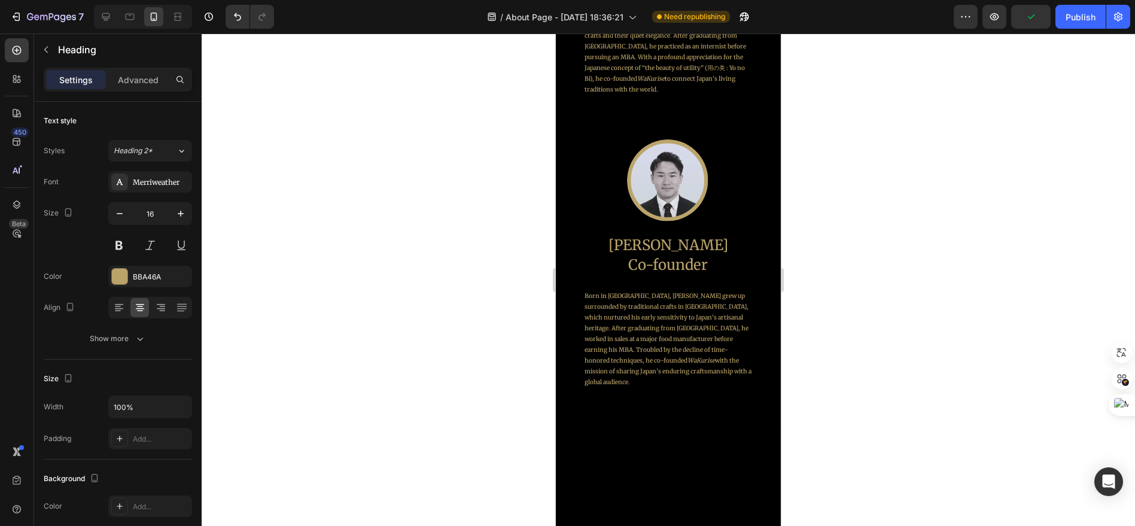
scroll to position [877, 0]
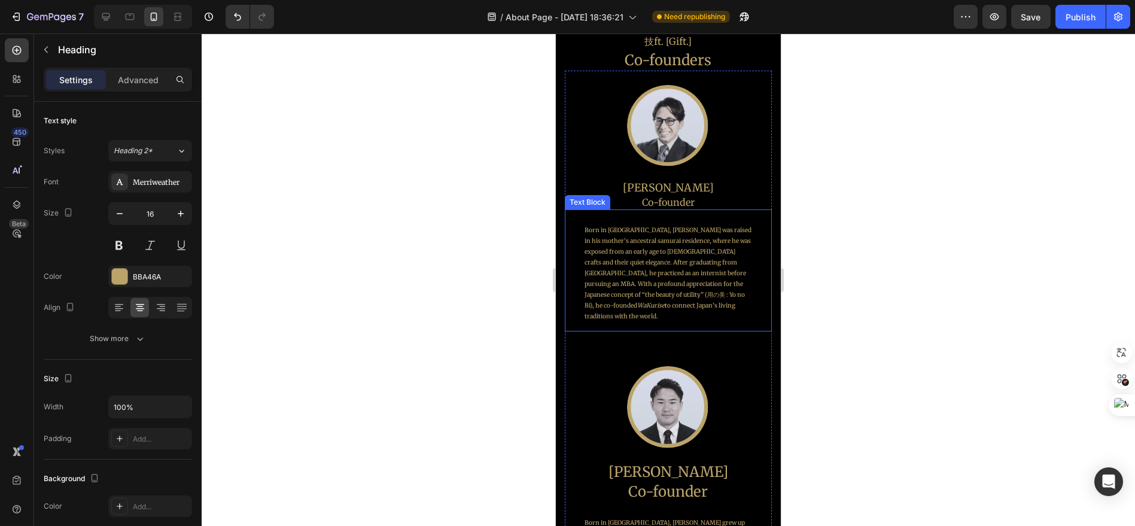
click at [659, 262] on p "Born in [GEOGRAPHIC_DATA], [PERSON_NAME] was raised in his mother’s ancestral s…" at bounding box center [667, 273] width 167 height 97
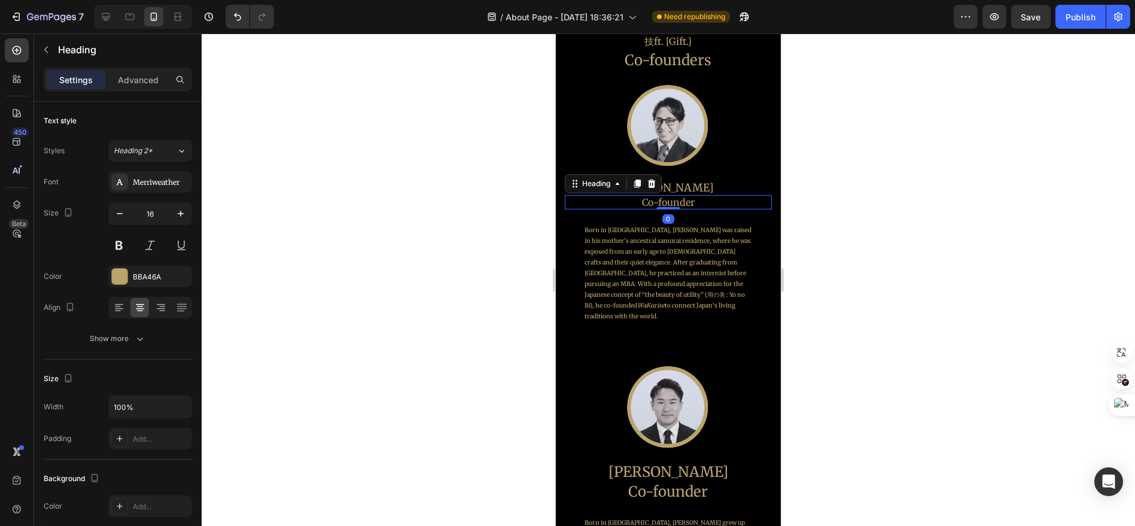
click at [716, 195] on h2 "Co-founder" at bounding box center [667, 202] width 207 height 15
click at [693, 238] on p "Born in [GEOGRAPHIC_DATA], [PERSON_NAME] was raised in his mother’s ancestral s…" at bounding box center [667, 273] width 167 height 97
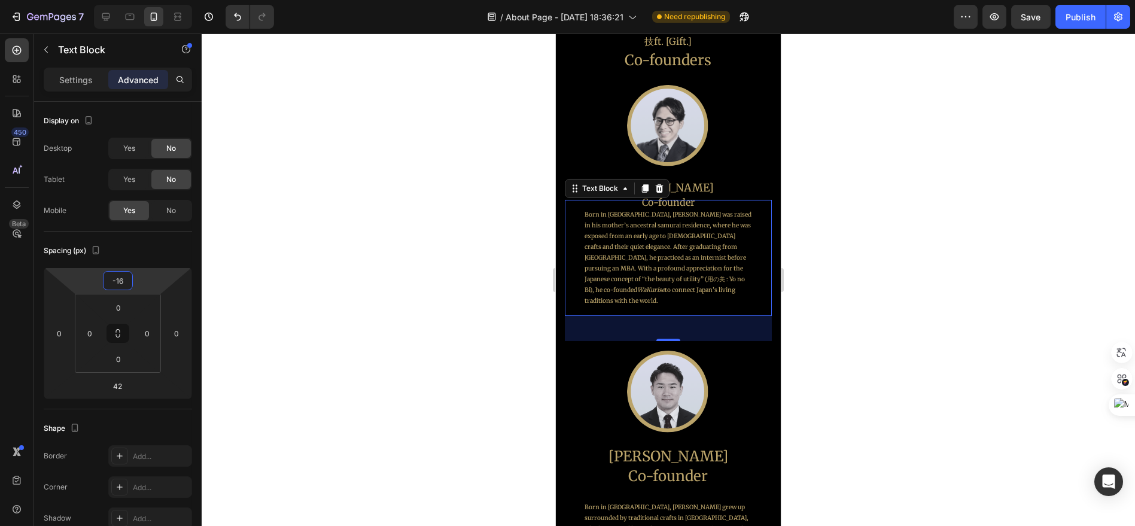
drag, startPoint x: 143, startPoint y: 274, endPoint x: 146, endPoint y: 280, distance: 6.7
click at [146, 0] on html "7 Version history / About Page - [DATE] 18:36:21 Need republishing Preview Save…" at bounding box center [567, 0] width 1135 height 0
click at [746, 262] on div "Born in [GEOGRAPHIC_DATA], [PERSON_NAME] was raised in his mother’s ancestral s…" at bounding box center [668, 258] width 186 height 116
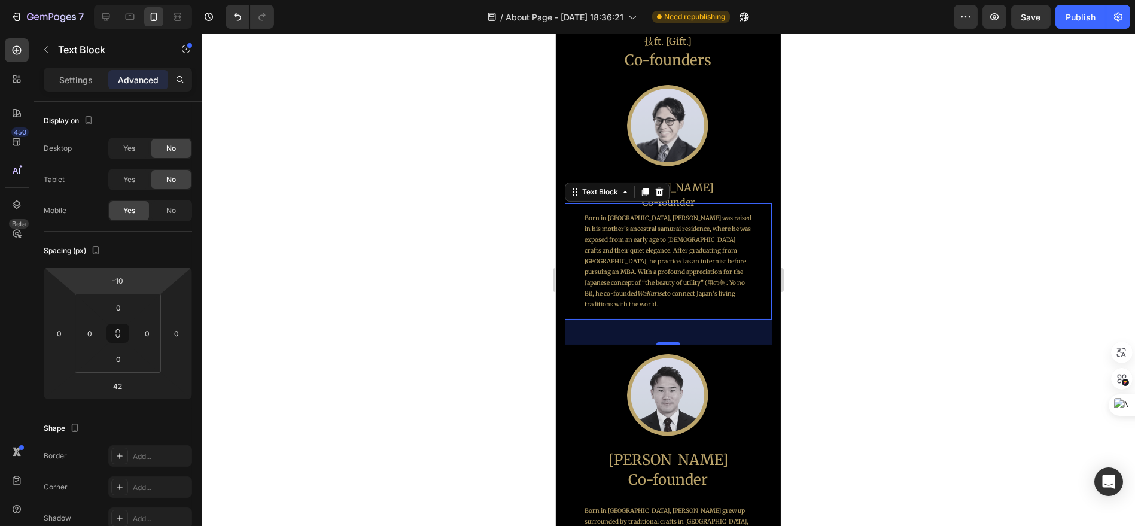
type input "-8"
click at [160, 0] on html "7 Version history / About Page - [DATE] 18:36:21 Need republishing Preview Save…" at bounding box center [567, 0] width 1135 height 0
drag, startPoint x: 868, startPoint y: 303, endPoint x: 200, endPoint y: 261, distance: 669.8
click at [868, 303] on div at bounding box center [669, 280] width 934 height 493
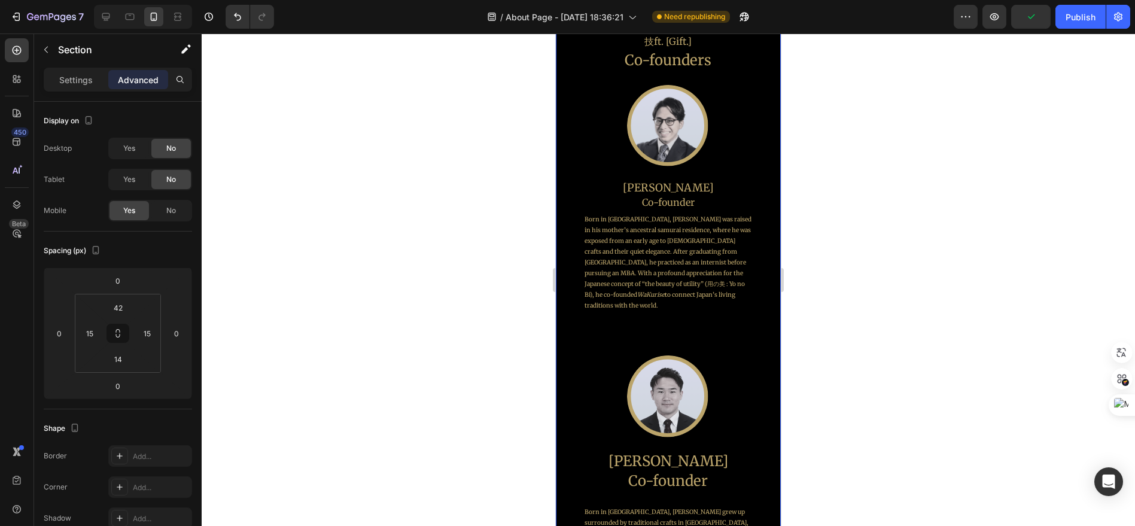
click at [768, 302] on div "Image 技ft. [Gift.] Heading Co-founders Heading Image [PERSON_NAME] Heading Co-f…" at bounding box center [667, 306] width 225 height 683
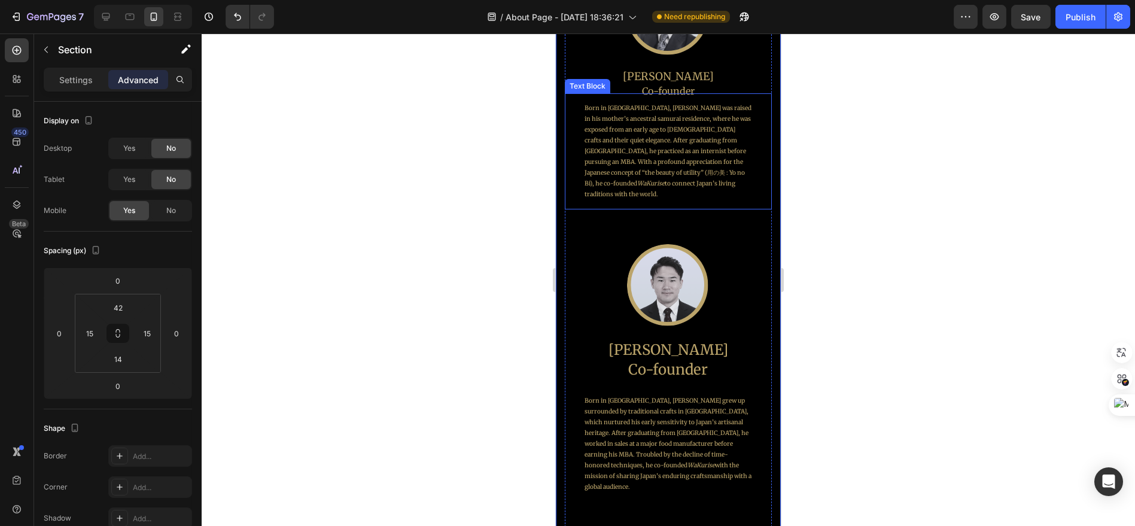
scroll to position [1010, 0]
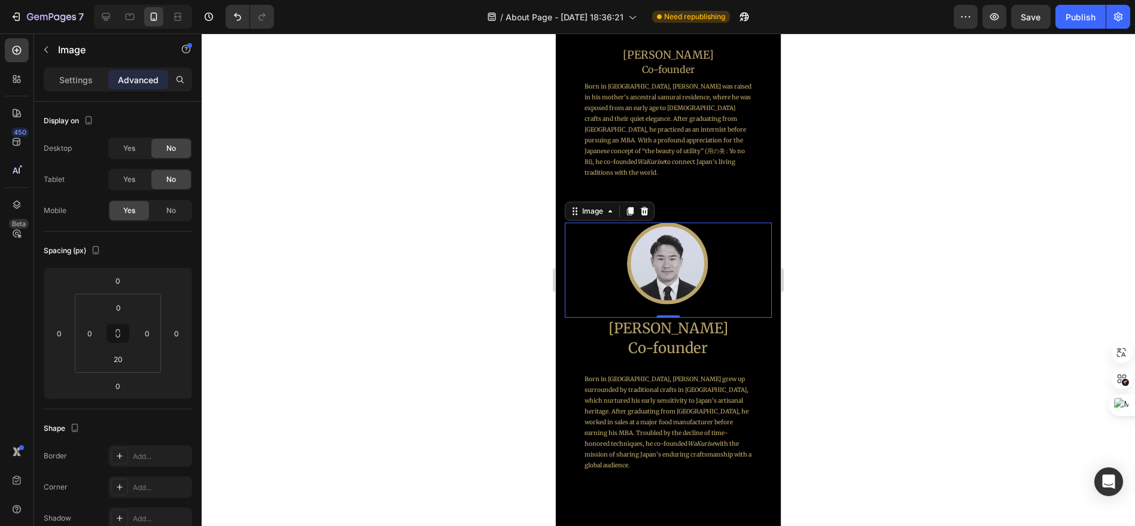
click at [683, 252] on img at bounding box center [668, 264] width 83 height 83
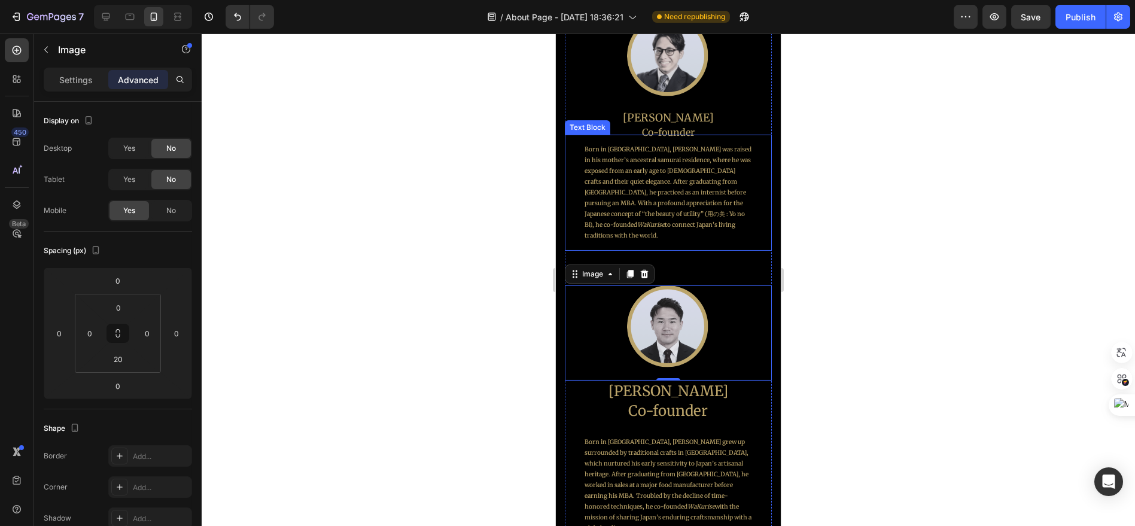
scroll to position [943, 0]
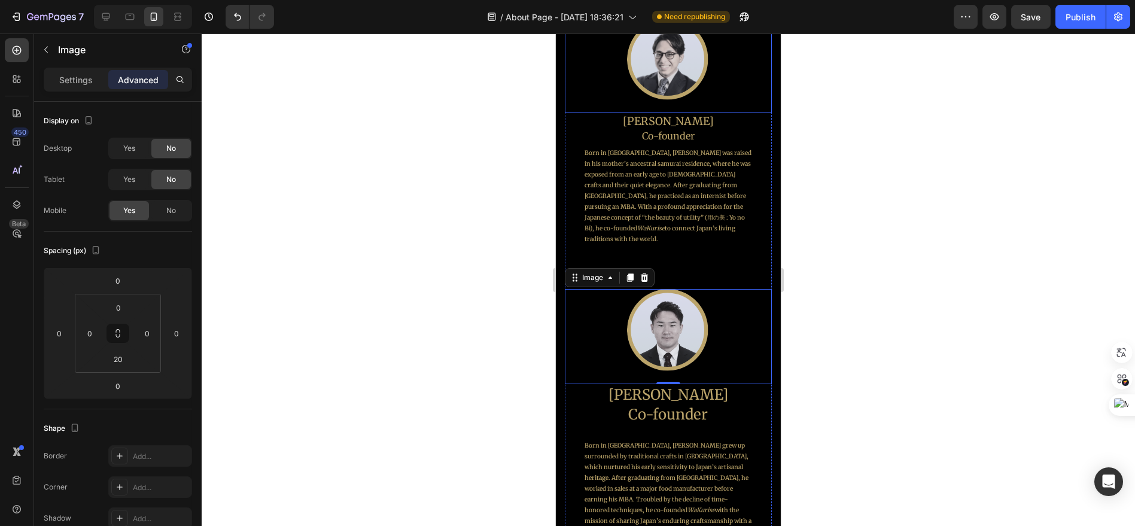
click at [671, 75] on img at bounding box center [668, 60] width 83 height 83
click at [675, 303] on img at bounding box center [668, 330] width 83 height 83
click at [678, 386] on h2 "[PERSON_NAME]" at bounding box center [667, 394] width 207 height 21
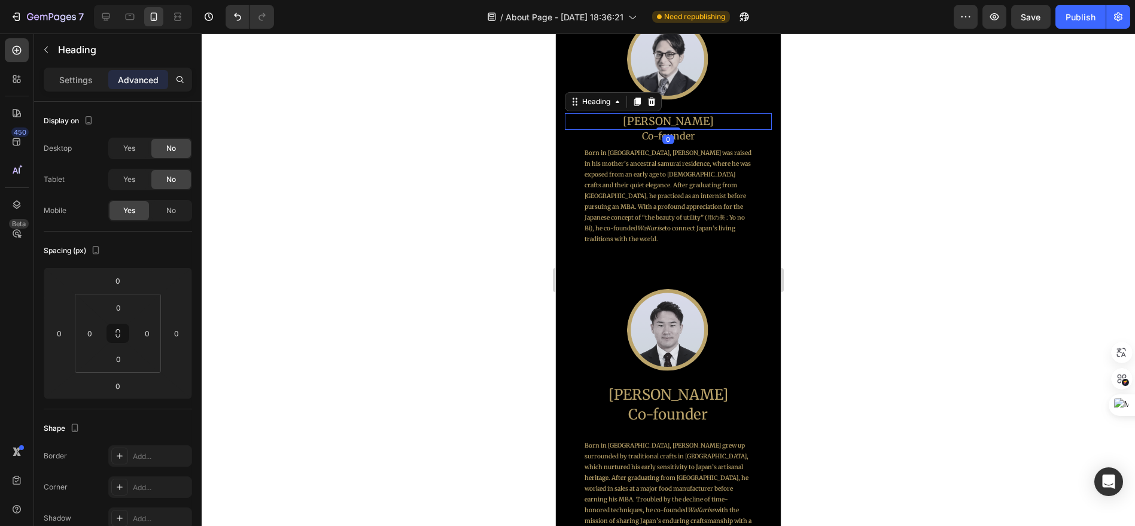
click at [680, 118] on h2 "[PERSON_NAME]" at bounding box center [667, 121] width 207 height 16
click at [53, 75] on div "Settings" at bounding box center [76, 79] width 60 height 19
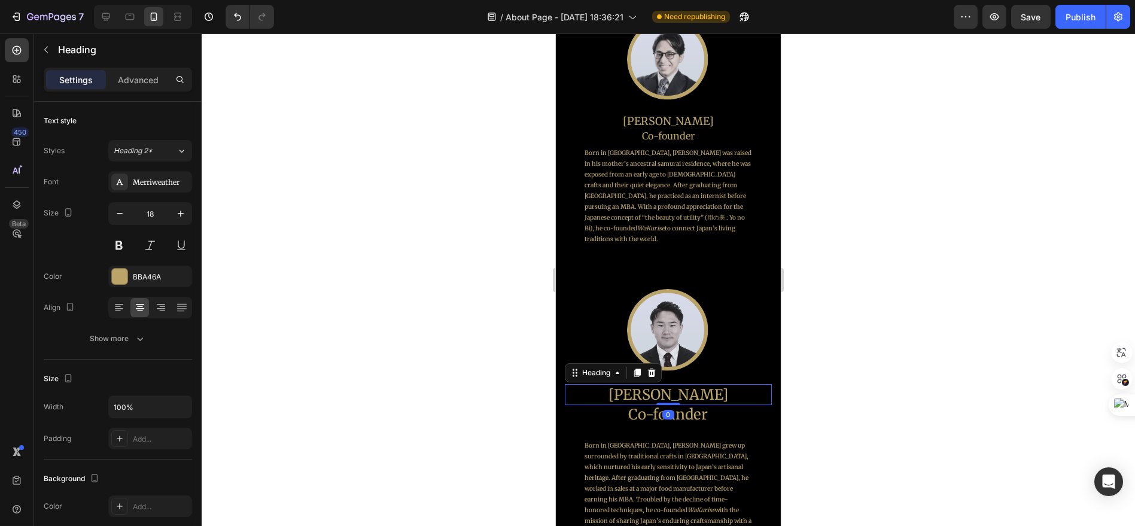
click at [676, 391] on h2 "[PERSON_NAME]" at bounding box center [667, 394] width 207 height 21
click at [118, 208] on icon "button" at bounding box center [120, 214] width 12 height 12
click at [117, 208] on icon "button" at bounding box center [120, 214] width 12 height 12
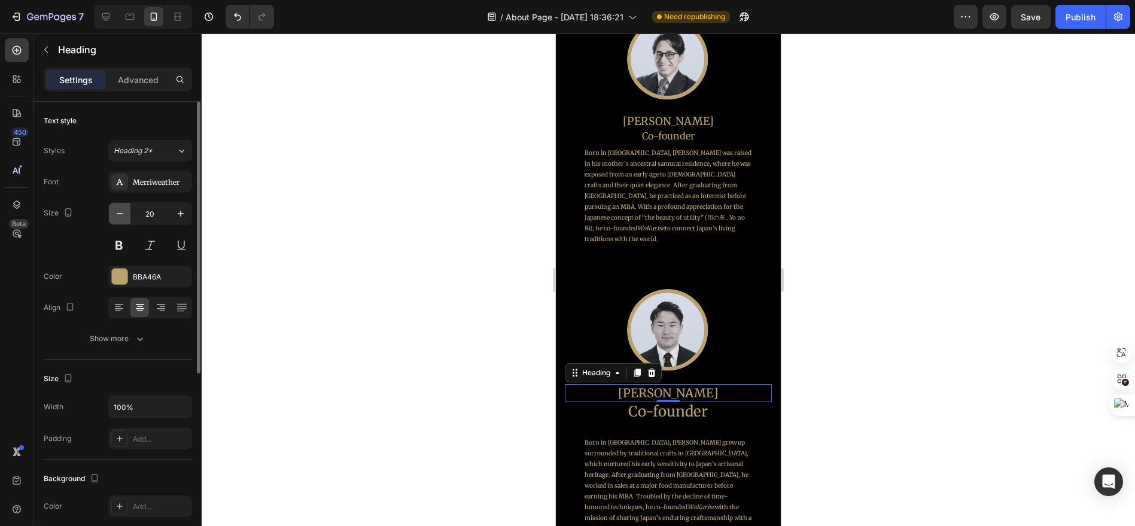
click at [117, 208] on icon "button" at bounding box center [120, 214] width 12 height 12
click at [186, 218] on icon "button" at bounding box center [181, 214] width 12 height 12
type input "18"
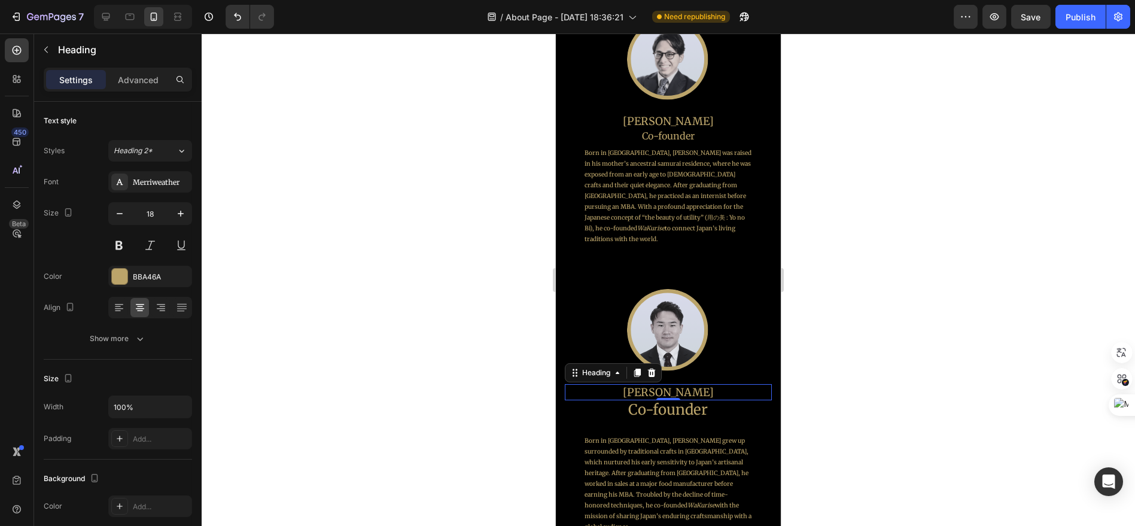
click at [662, 405] on div "0" at bounding box center [668, 410] width 12 height 10
click at [654, 129] on h2 "Co-founder" at bounding box center [667, 136] width 207 height 15
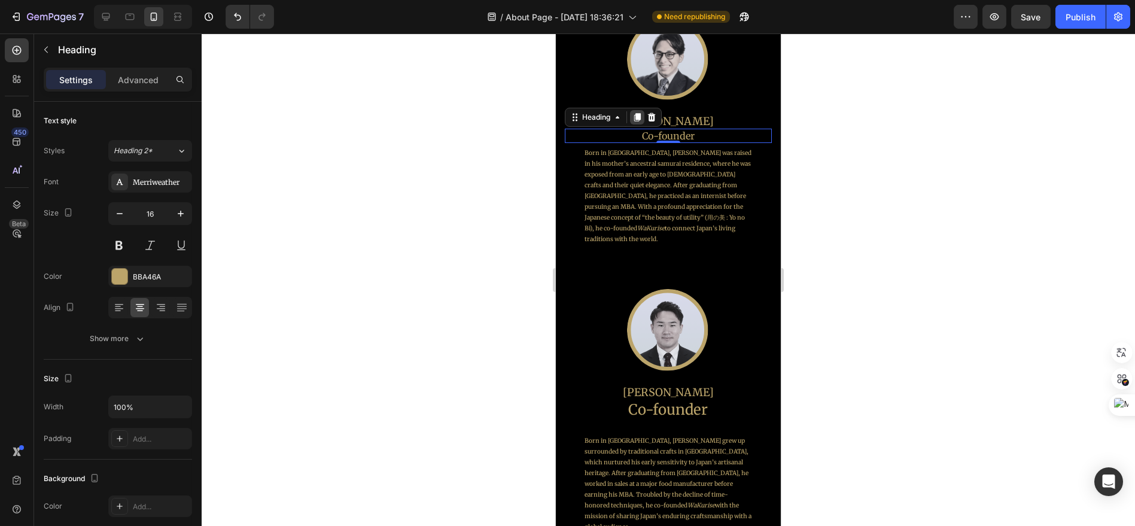
click at [640, 114] on icon at bounding box center [637, 117] width 7 height 8
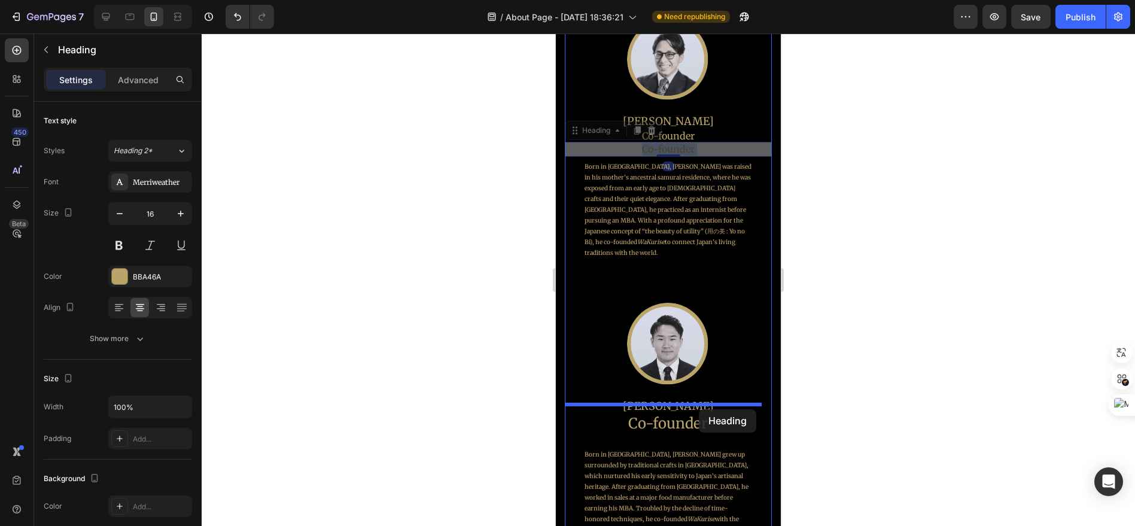
drag, startPoint x: 696, startPoint y: 142, endPoint x: 698, endPoint y: 409, distance: 266.9
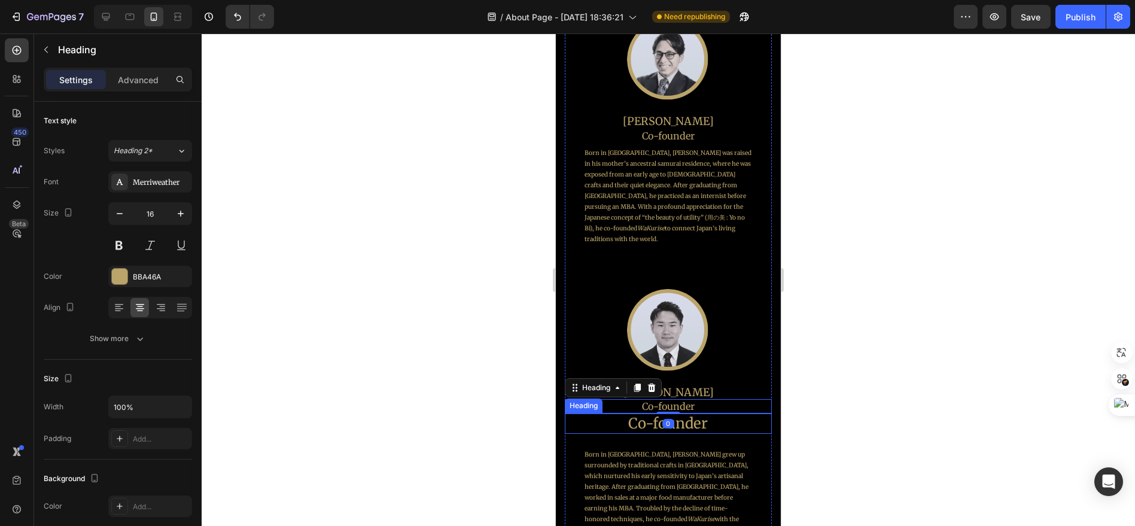
click at [698, 417] on h2 "Co-founder" at bounding box center [667, 423] width 207 height 21
click at [654, 397] on icon at bounding box center [652, 401] width 8 height 8
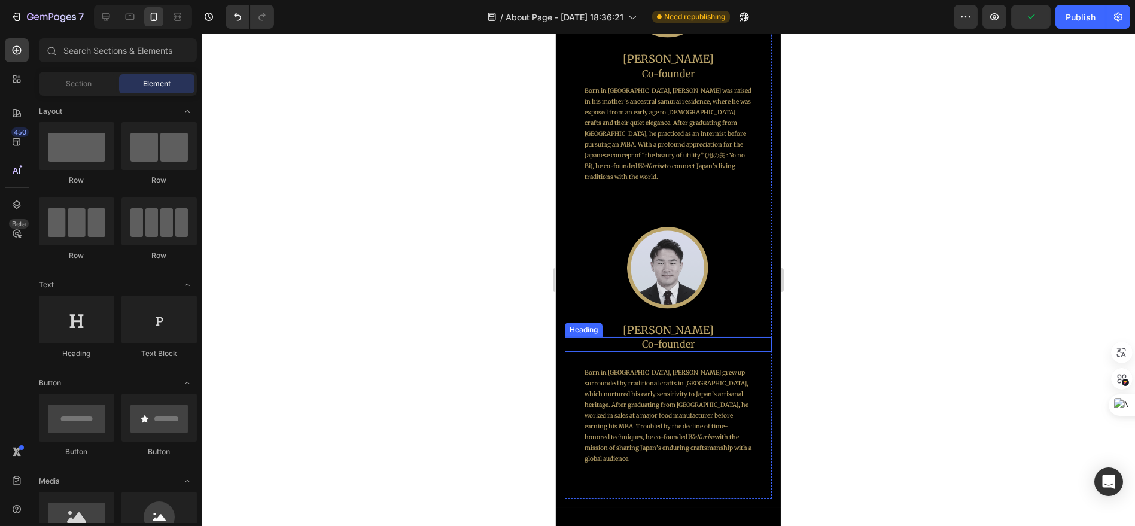
scroll to position [1010, 0]
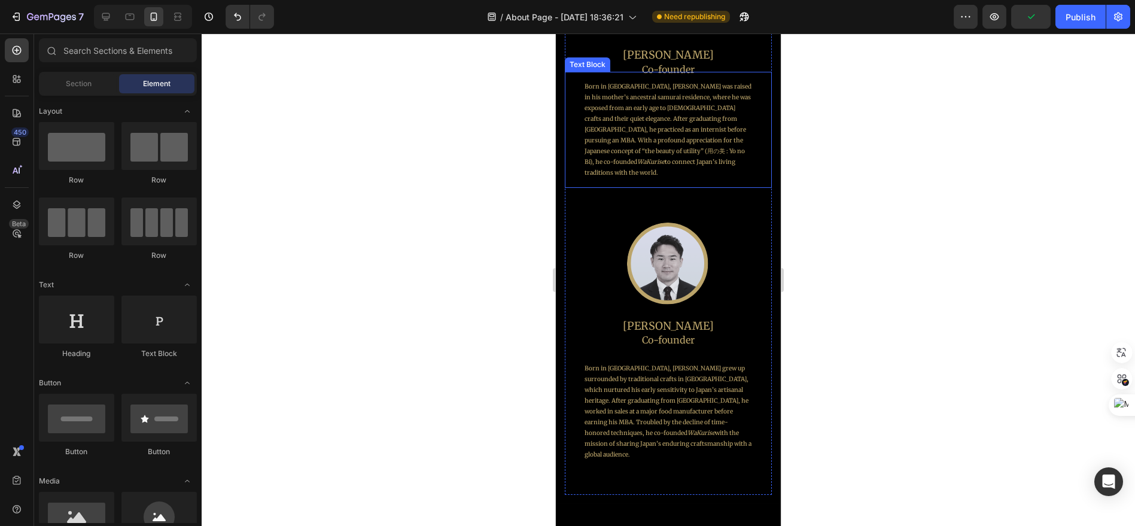
click at [705, 170] on p "Born in [GEOGRAPHIC_DATA], [PERSON_NAME] was raised in his mother’s ancestral s…" at bounding box center [667, 129] width 167 height 97
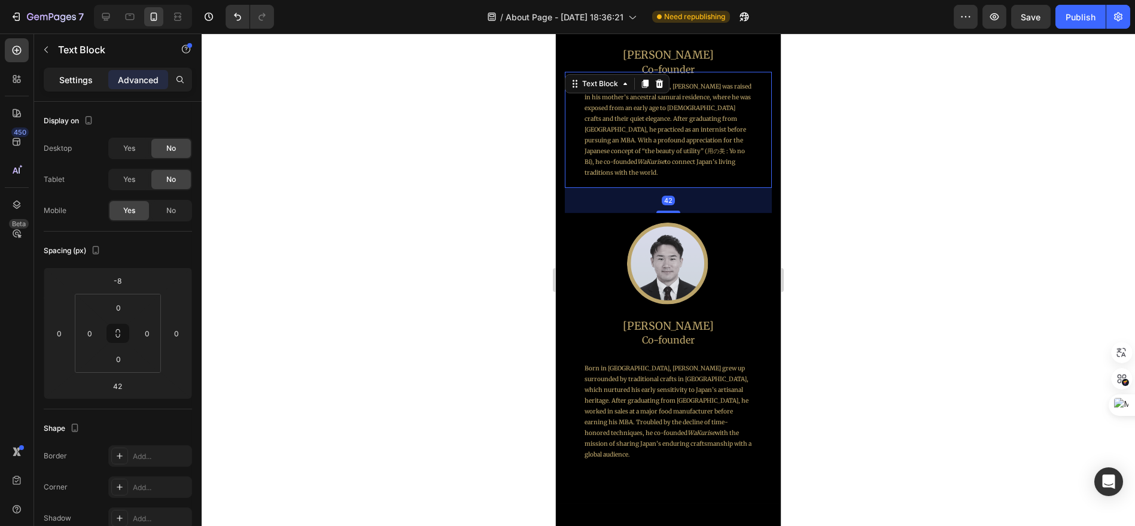
click at [96, 84] on div "Settings" at bounding box center [76, 79] width 60 height 19
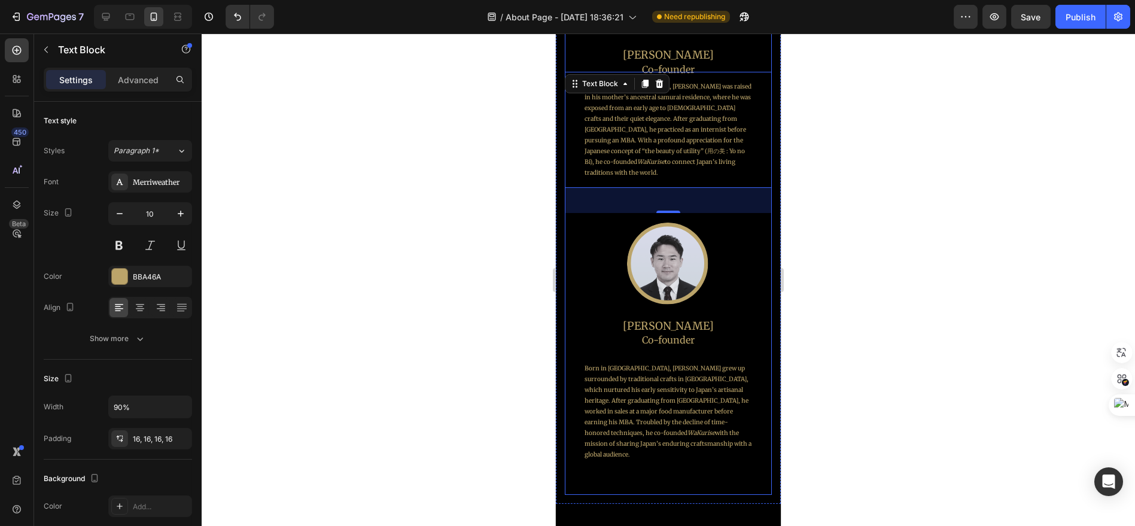
click at [721, 463] on div "Image [PERSON_NAME] Heading Co-founder Heading Born in [GEOGRAPHIC_DATA], [PERS…" at bounding box center [667, 359] width 207 height 272
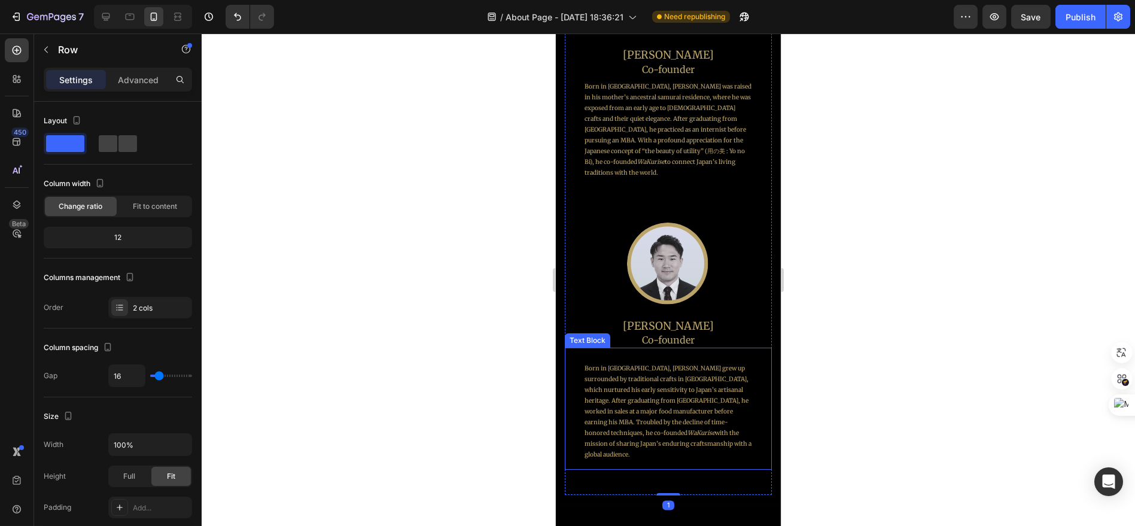
click at [704, 437] on p "Born in [GEOGRAPHIC_DATA], [PERSON_NAME] grew up surrounded by traditional craf…" at bounding box center [667, 411] width 167 height 97
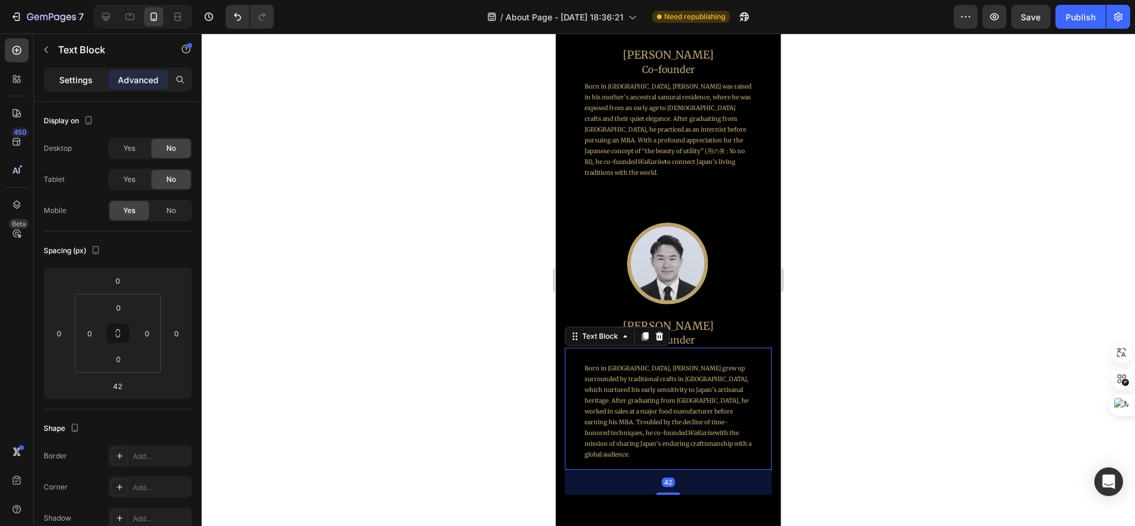
click at [87, 88] on div "Settings" at bounding box center [76, 79] width 60 height 19
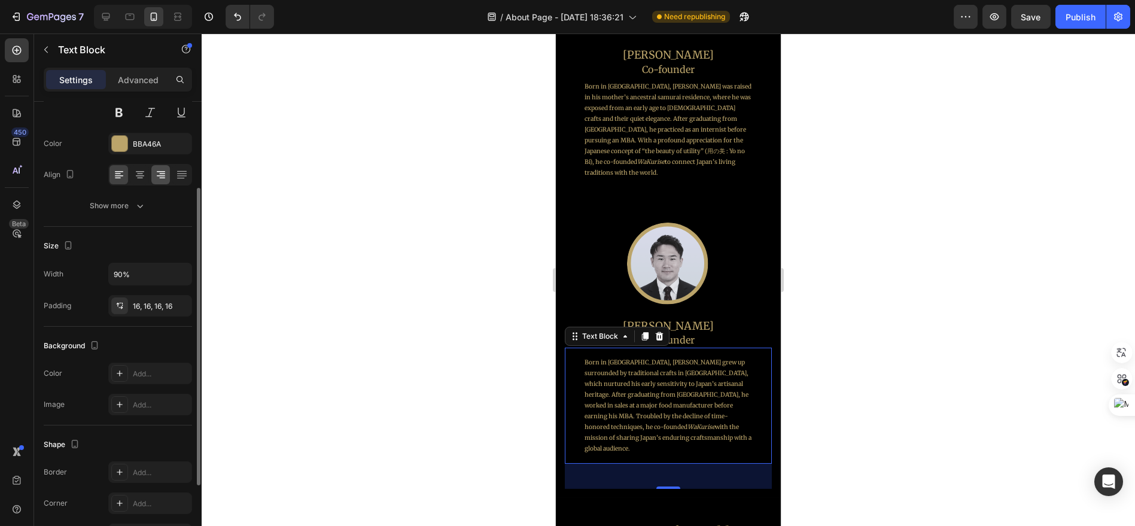
scroll to position [249, 0]
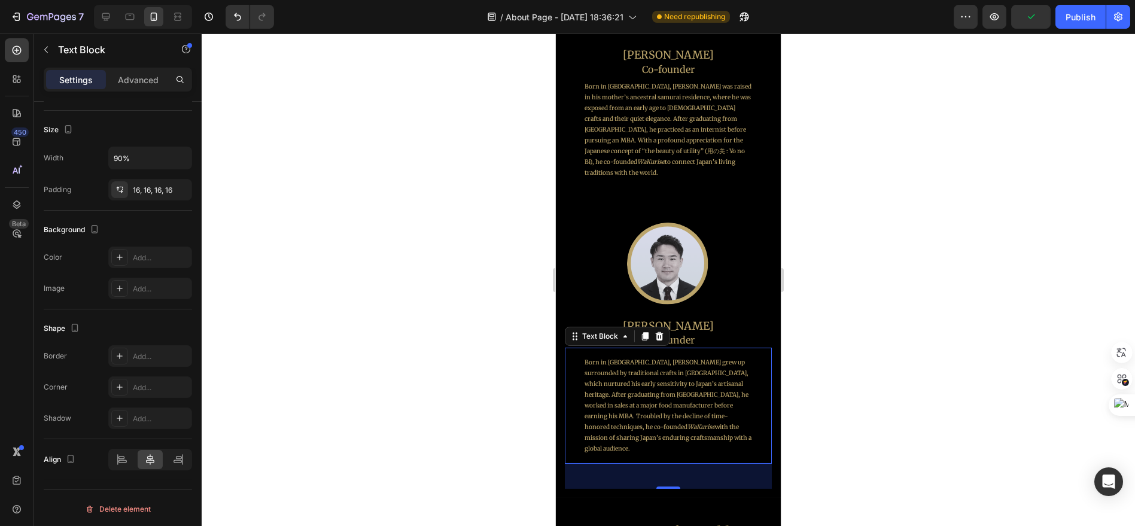
click at [753, 338] on h2 "Co-founder" at bounding box center [667, 340] width 207 height 15
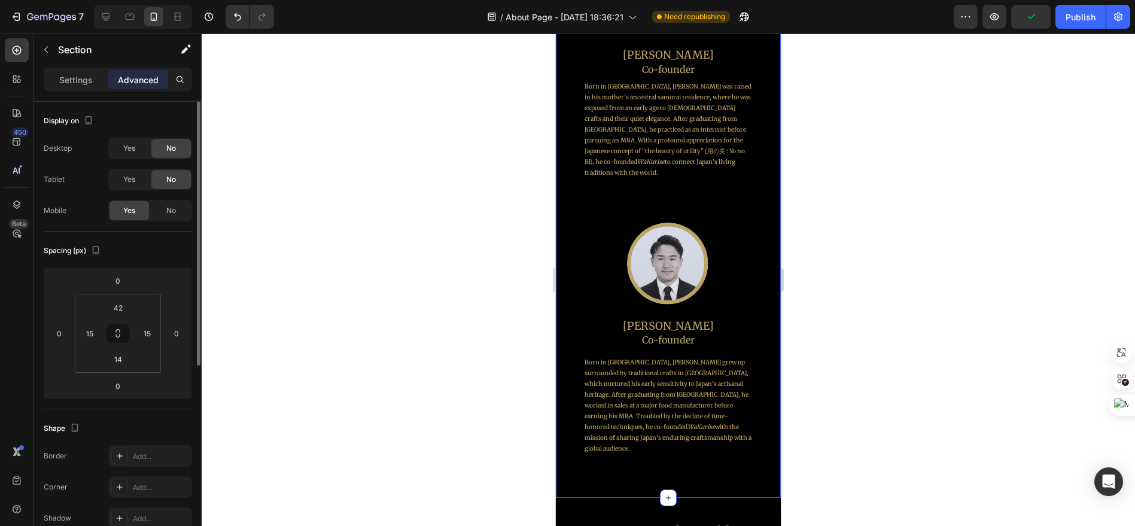
click at [762, 319] on div "Image 技ft. [Gift.] Heading Co-founders Heading Image [PERSON_NAME] Heading Co-f…" at bounding box center [667, 165] width 225 height 666
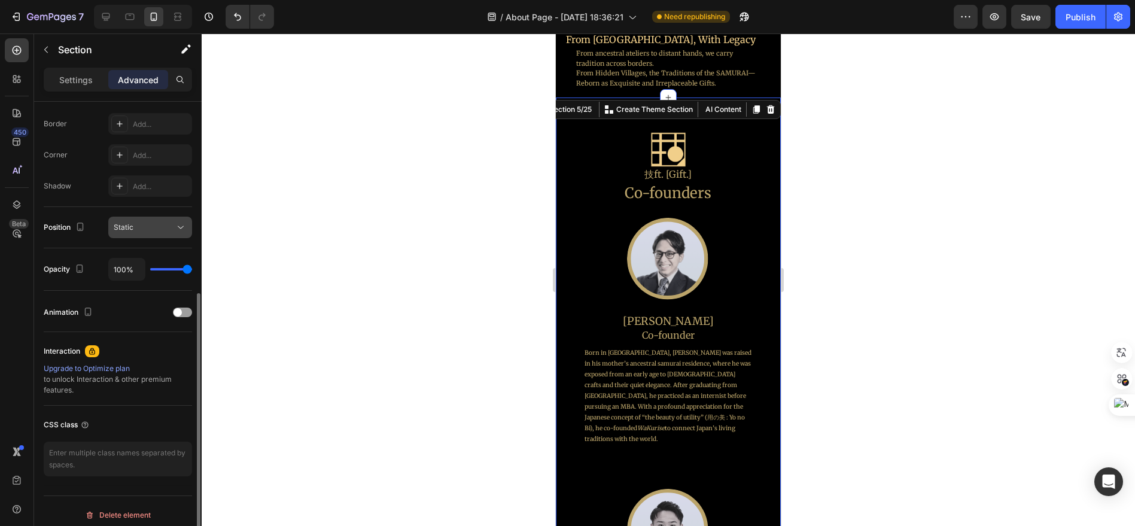
scroll to position [338, 0]
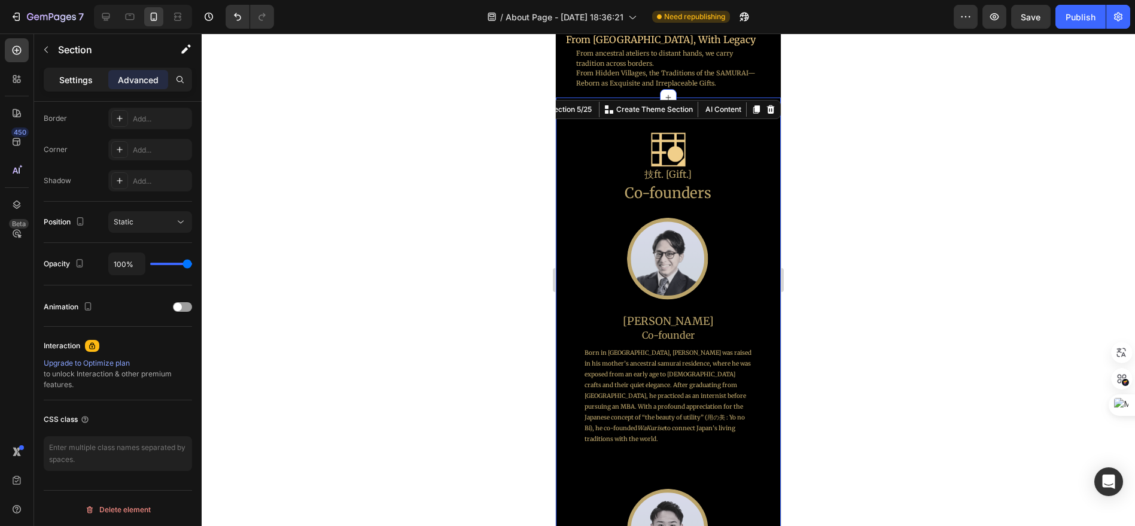
click at [72, 78] on p "Settings" at bounding box center [76, 80] width 34 height 13
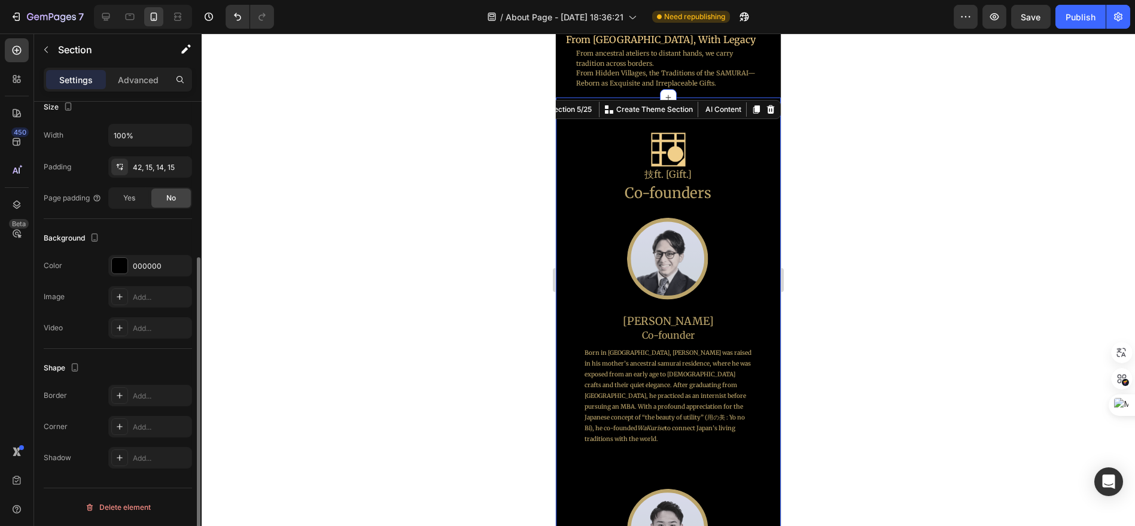
scroll to position [239, 0]
click at [48, 54] on button "button" at bounding box center [46, 49] width 19 height 19
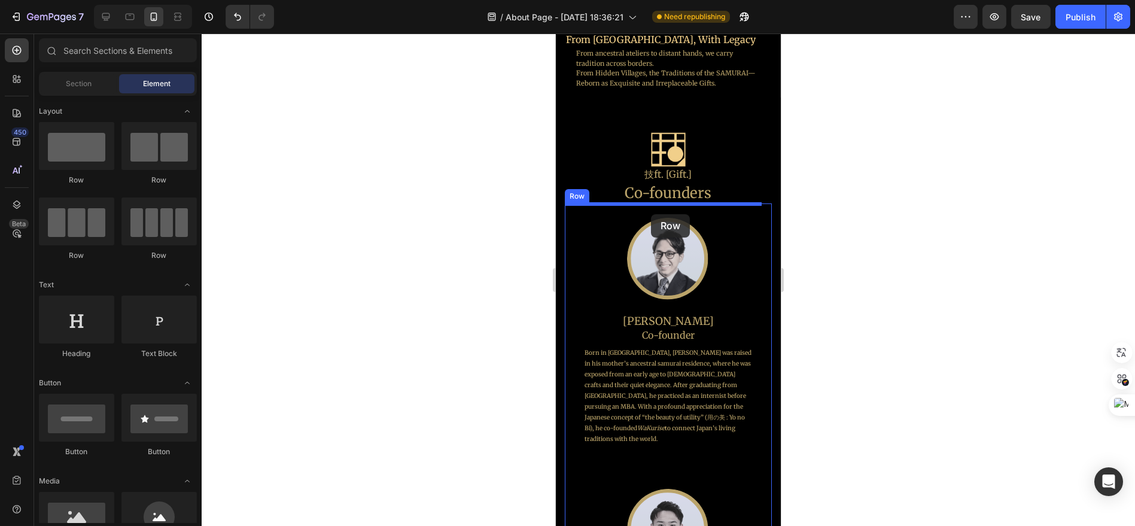
drag, startPoint x: 704, startPoint y: 186, endPoint x: 651, endPoint y: 214, distance: 60.2
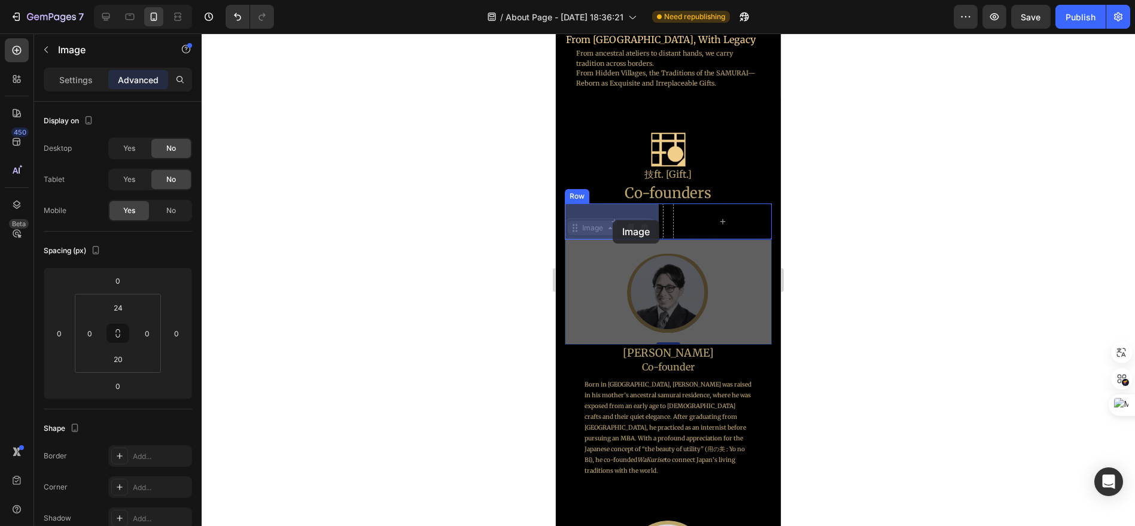
drag, startPoint x: 668, startPoint y: 300, endPoint x: 619, endPoint y: 230, distance: 85.8
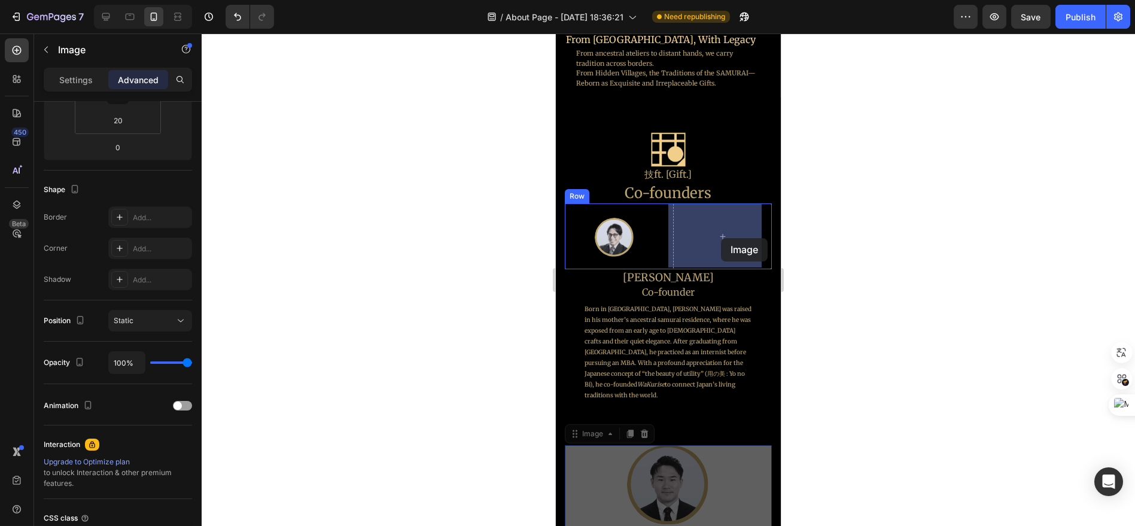
drag, startPoint x: 671, startPoint y: 475, endPoint x: 721, endPoint y: 238, distance: 242.1
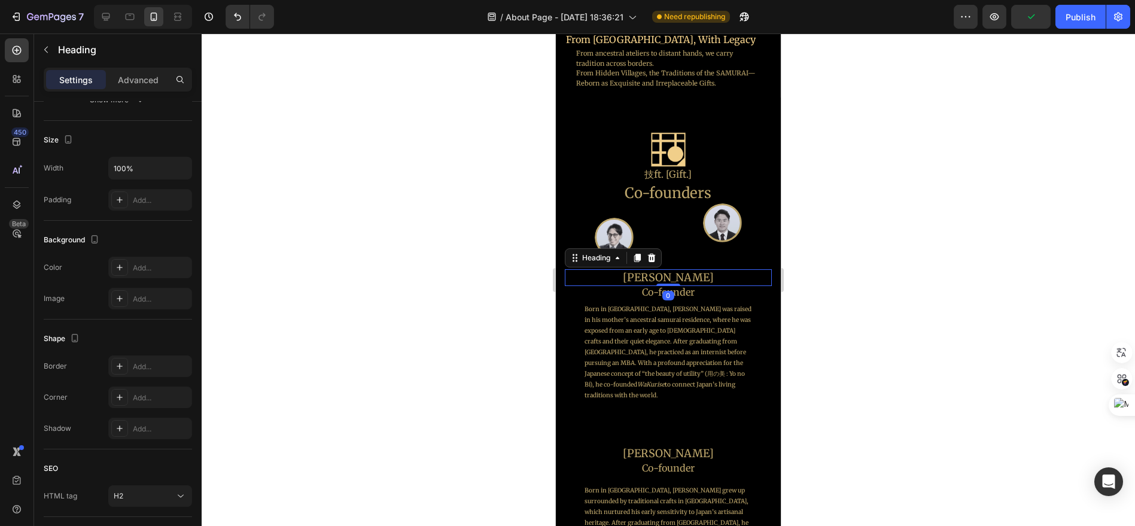
click at [676, 278] on h2 "[PERSON_NAME]" at bounding box center [667, 277] width 207 height 16
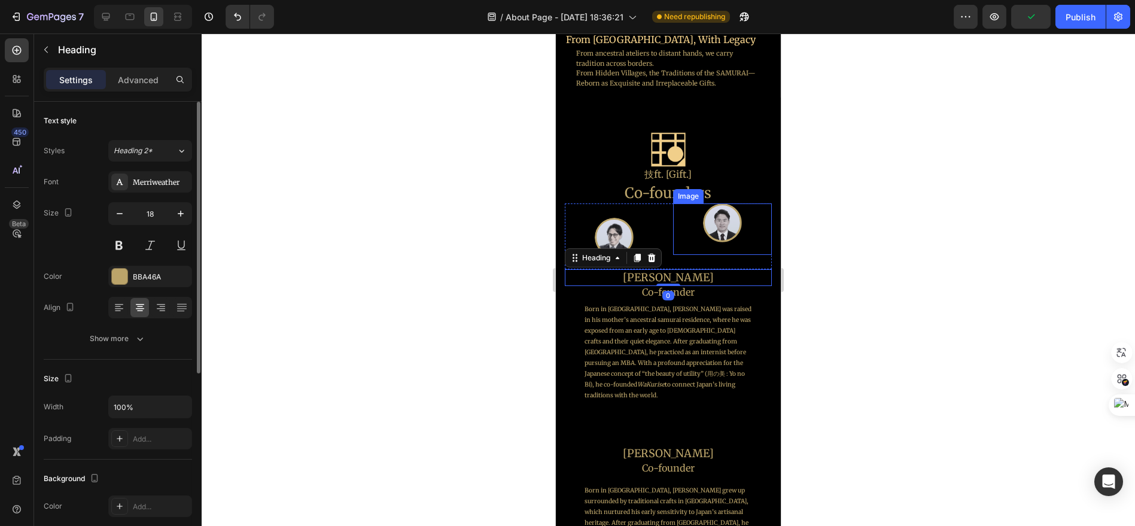
click at [719, 224] on img at bounding box center [722, 222] width 39 height 39
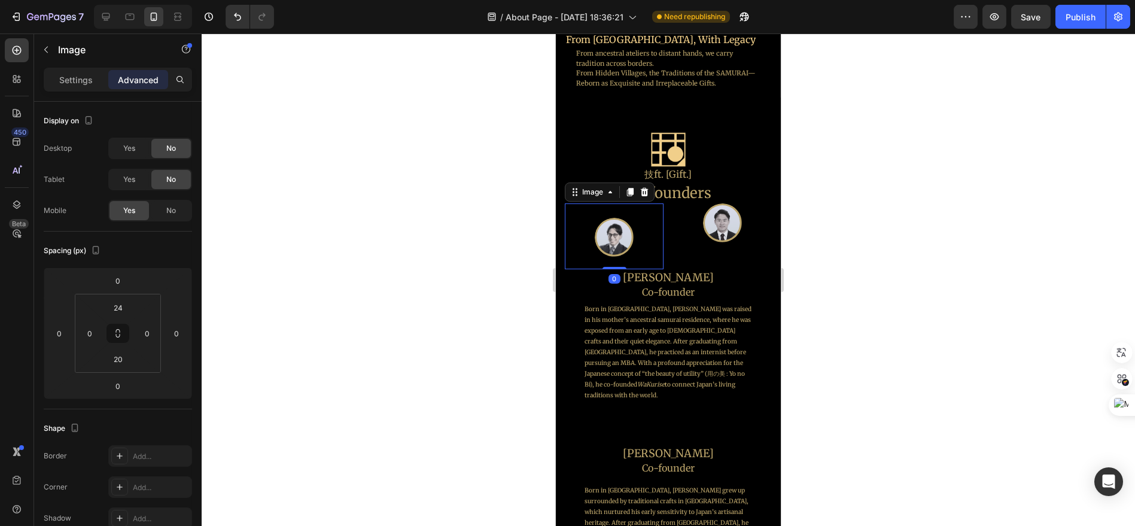
click at [649, 233] on div at bounding box center [613, 237] width 99 height 39
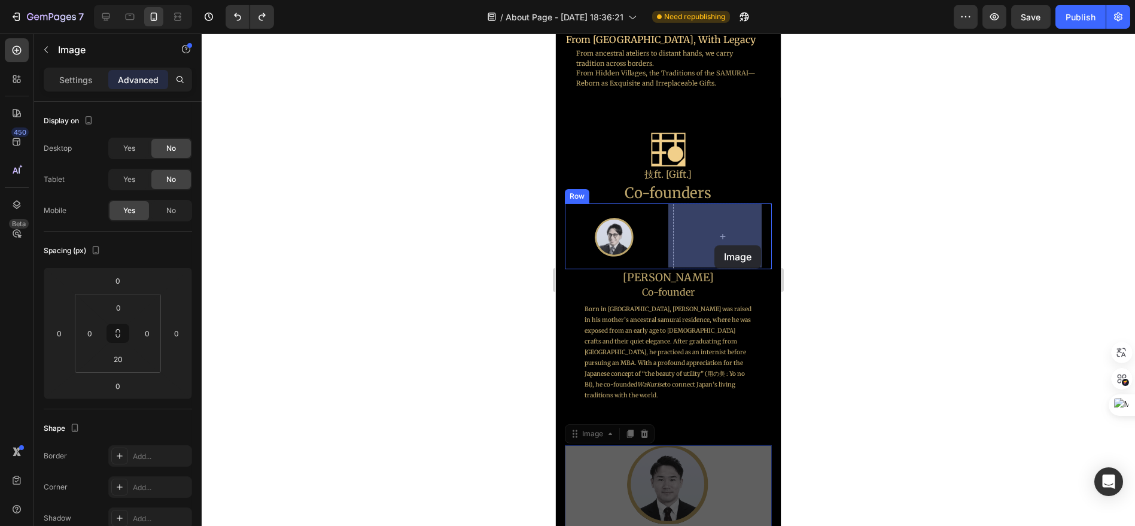
drag, startPoint x: 657, startPoint y: 471, endPoint x: 714, endPoint y: 245, distance: 232.7
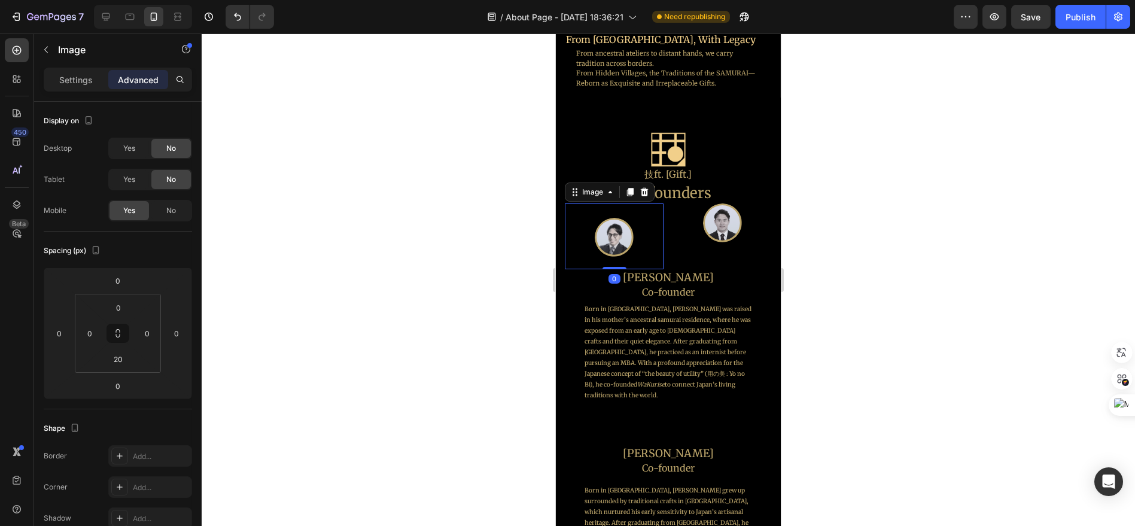
click at [618, 256] on div "Image 0" at bounding box center [613, 236] width 99 height 66
click at [733, 248] on div "Image" at bounding box center [722, 228] width 99 height 51
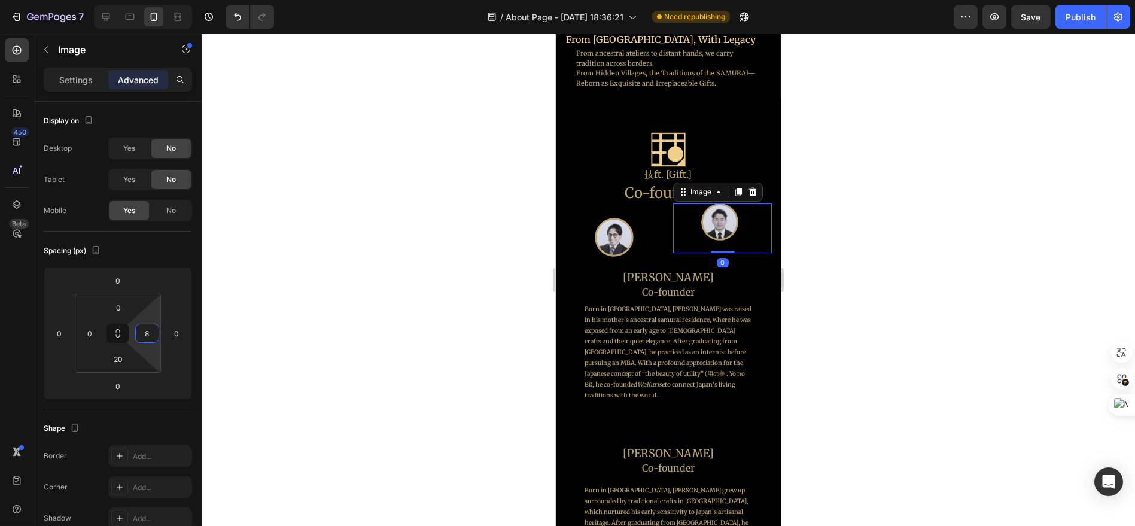
click at [148, 0] on html "7 Version history / About Page - [DATE] 18:36:21 Need republishing Preview Save…" at bounding box center [567, 0] width 1135 height 0
type input "0"
type input "22"
drag, startPoint x: 140, startPoint y: 305, endPoint x: 142, endPoint y: 297, distance: 8.0
click at [142, 0] on html "7 Version history / About Page - [DATE] 18:36:21 Need republishing Preview Save…" at bounding box center [567, 0] width 1135 height 0
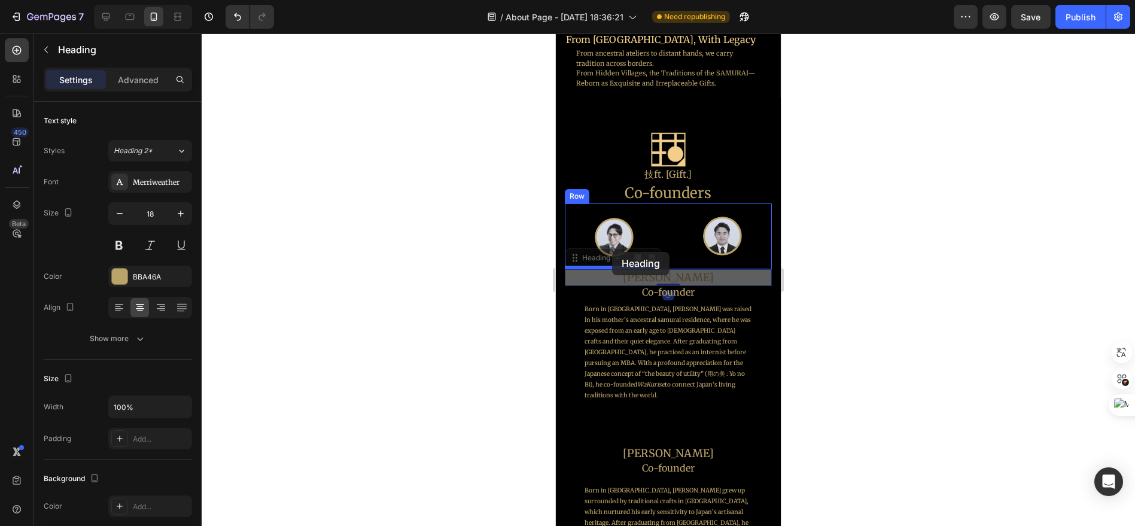
drag, startPoint x: 669, startPoint y: 275, endPoint x: 612, endPoint y: 252, distance: 62.0
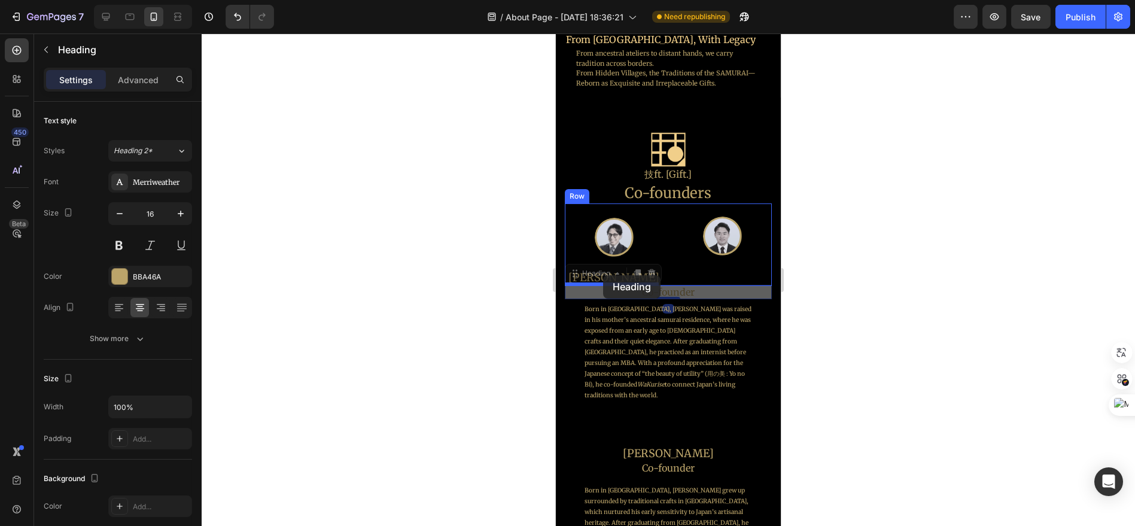
drag, startPoint x: 671, startPoint y: 288, endPoint x: 603, endPoint y: 276, distance: 69.3
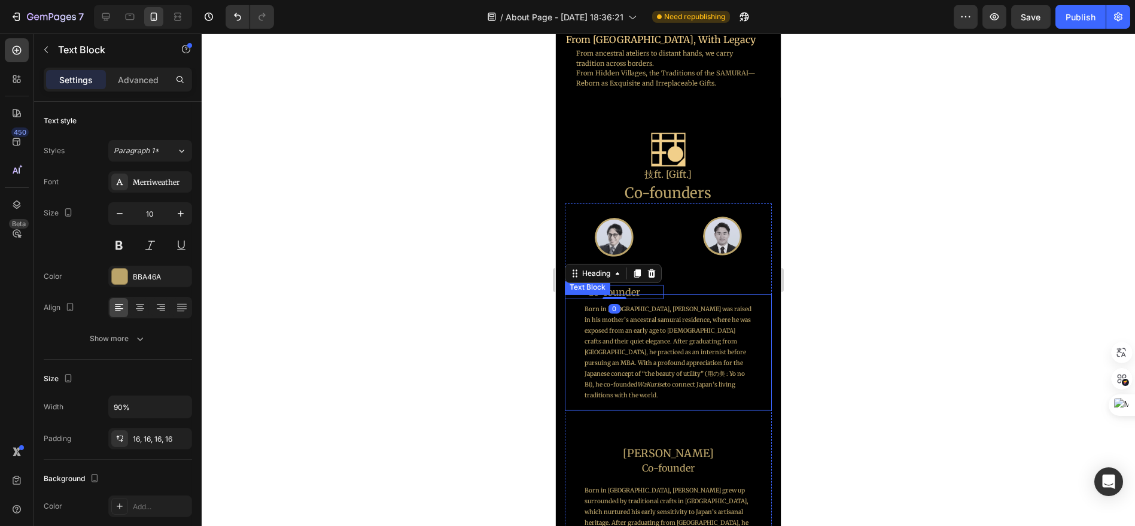
click at [642, 309] on p "Born in [GEOGRAPHIC_DATA], [PERSON_NAME] was raised in his mother’s ancestral s…" at bounding box center [667, 352] width 167 height 97
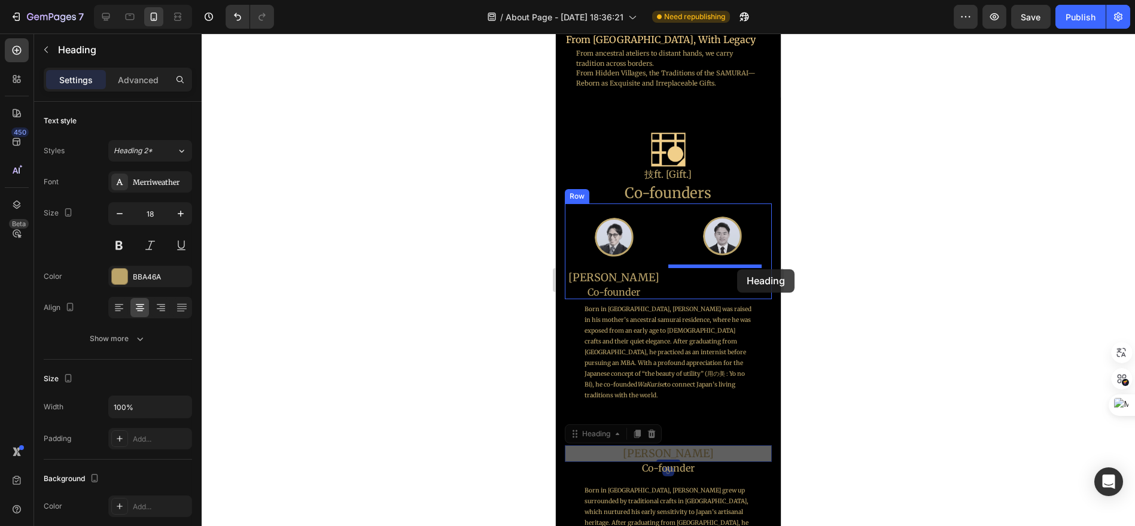
drag, startPoint x: 681, startPoint y: 449, endPoint x: 736, endPoint y: 271, distance: 186.1
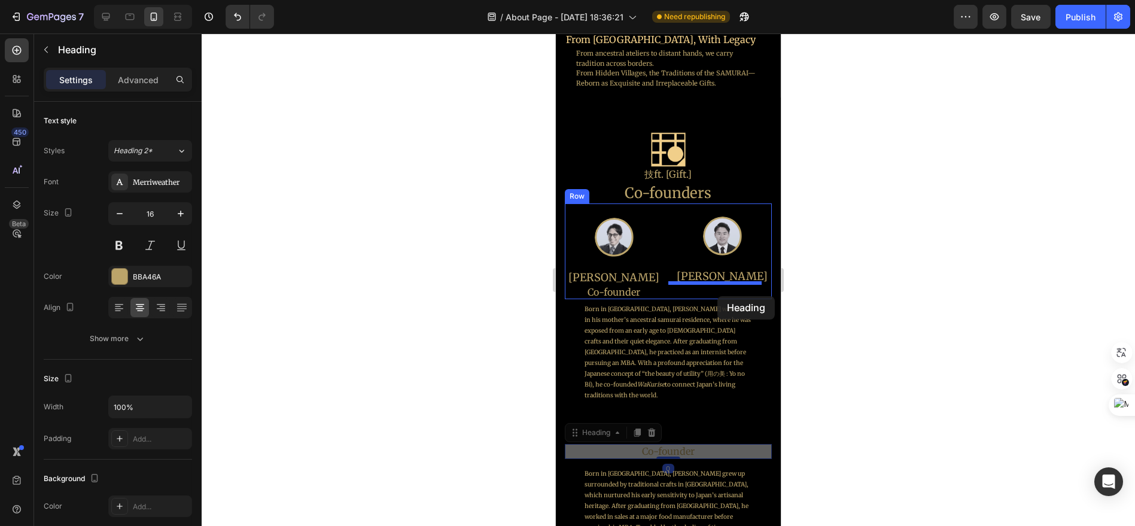
drag, startPoint x: 668, startPoint y: 450, endPoint x: 717, endPoint y: 296, distance: 161.4
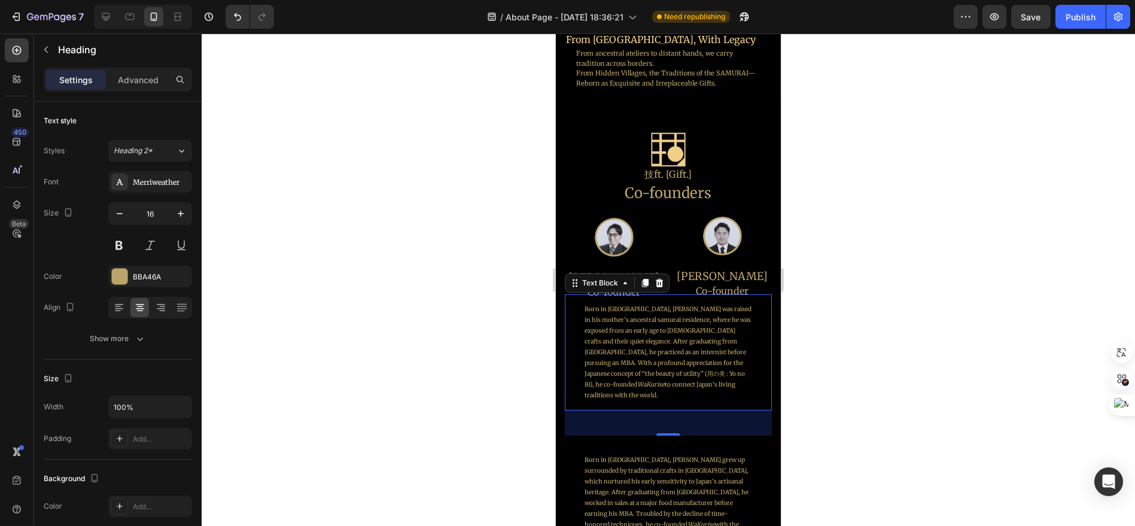
click at [749, 329] on div "Born in [GEOGRAPHIC_DATA], [PERSON_NAME] was raised in his mother’s ancestral s…" at bounding box center [668, 352] width 186 height 116
click at [790, 342] on div at bounding box center [669, 280] width 934 height 493
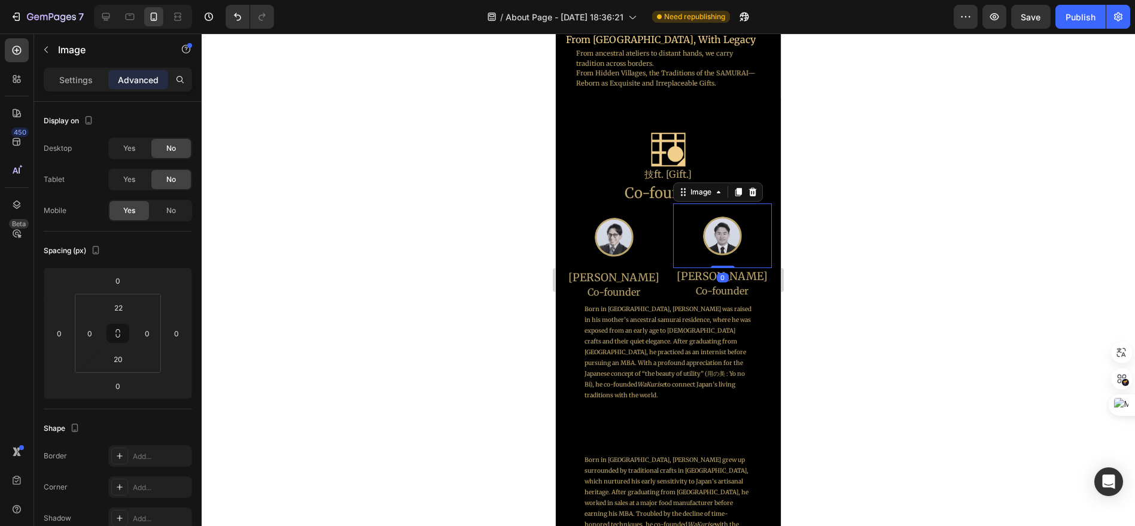
click at [714, 242] on img at bounding box center [722, 236] width 39 height 39
click at [640, 245] on div at bounding box center [613, 237] width 99 height 39
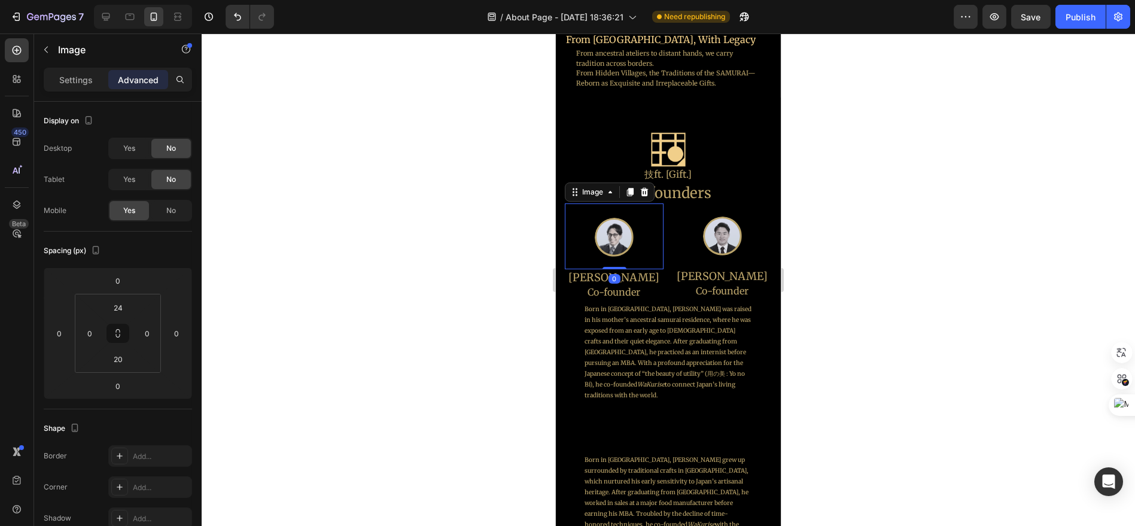
click at [652, 253] on div at bounding box center [613, 237] width 99 height 39
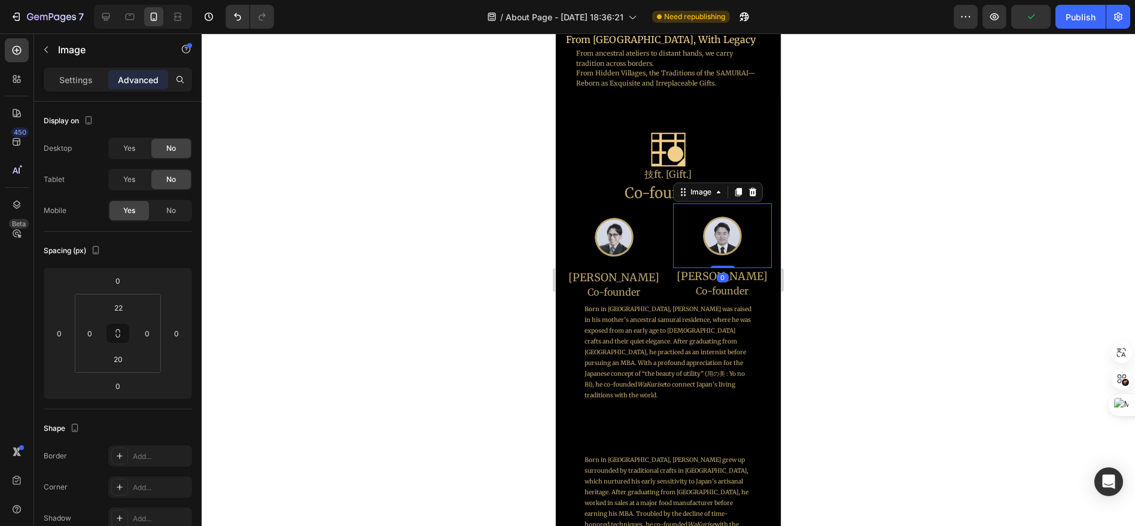
click at [673, 254] on div "Image 0" at bounding box center [722, 235] width 99 height 65
click at [631, 252] on div at bounding box center [613, 237] width 99 height 39
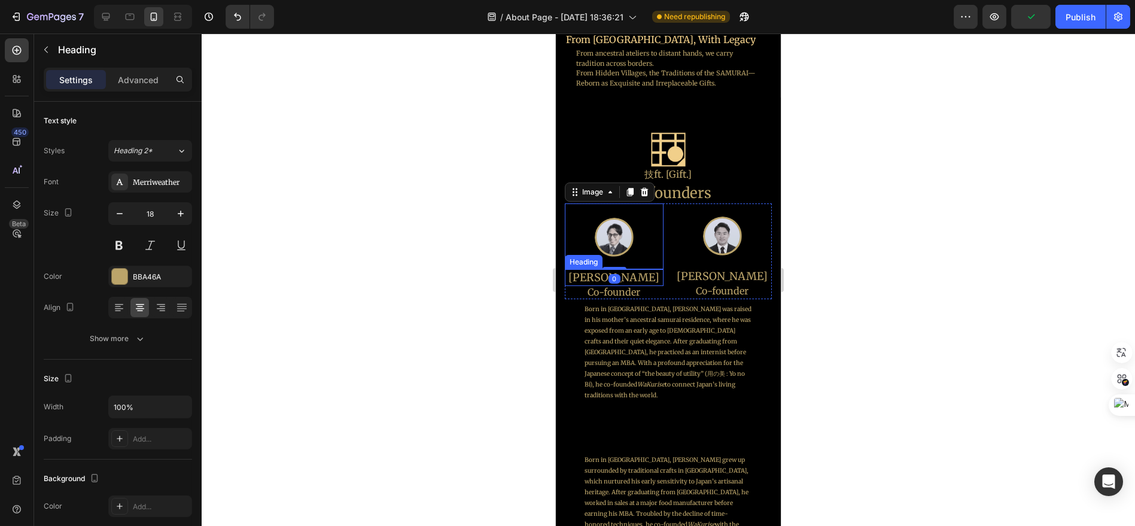
click at [652, 274] on h2 "[PERSON_NAME]" at bounding box center [613, 277] width 99 height 16
click at [157, 84] on p "Advanced" at bounding box center [138, 80] width 41 height 13
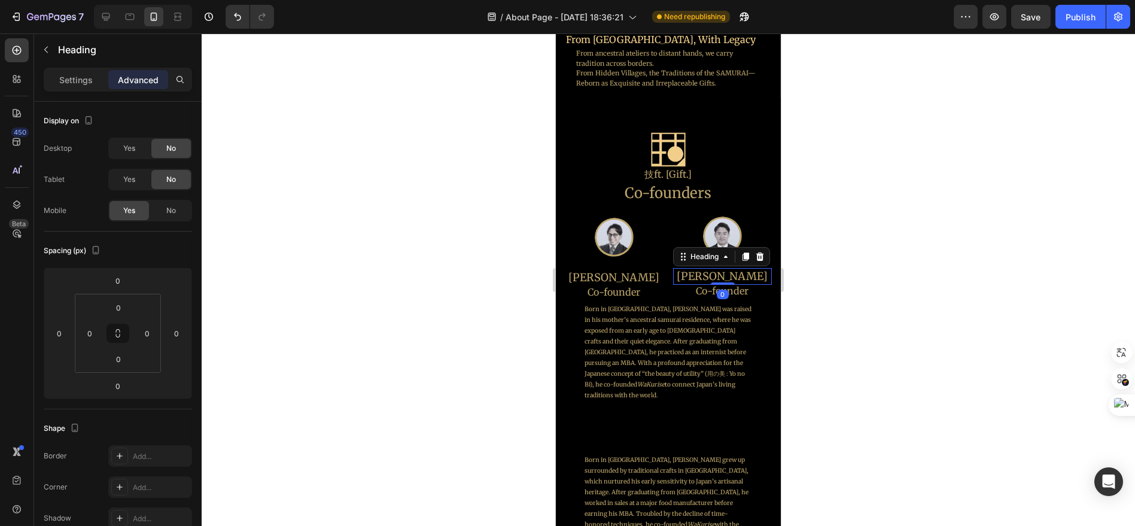
click at [717, 272] on h2 "[PERSON_NAME]" at bounding box center [722, 276] width 99 height 16
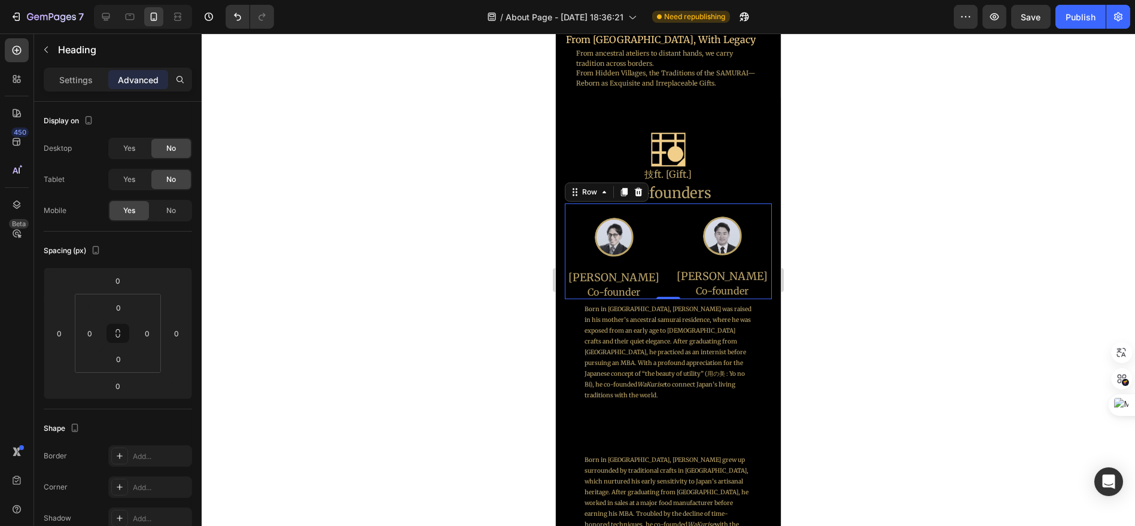
click at [660, 269] on div "Image [PERSON_NAME] Heading Co-founder Heading Image [PERSON_NAME] Heading Co-f…" at bounding box center [667, 251] width 207 height 96
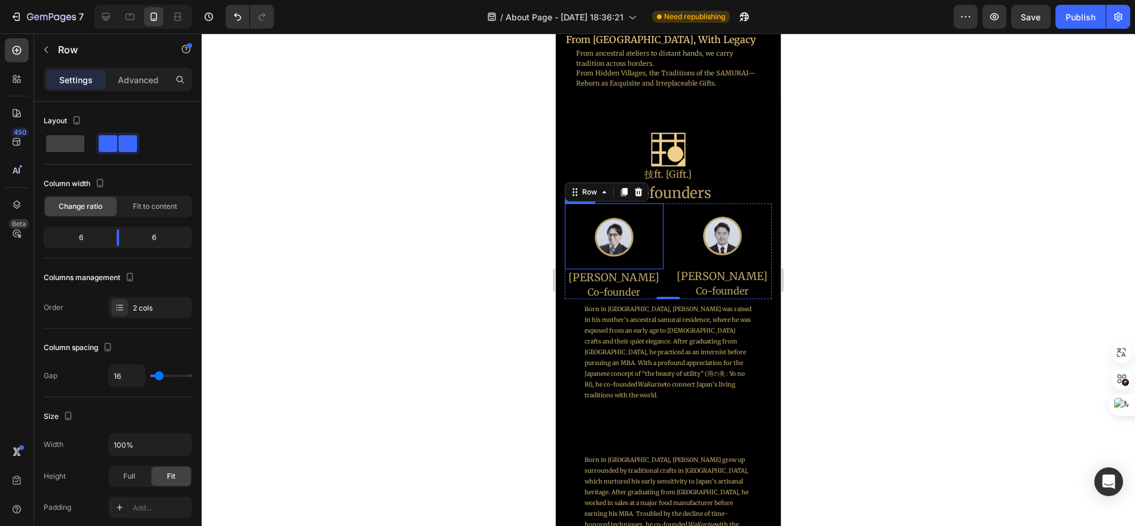
click at [626, 243] on img at bounding box center [613, 237] width 39 height 39
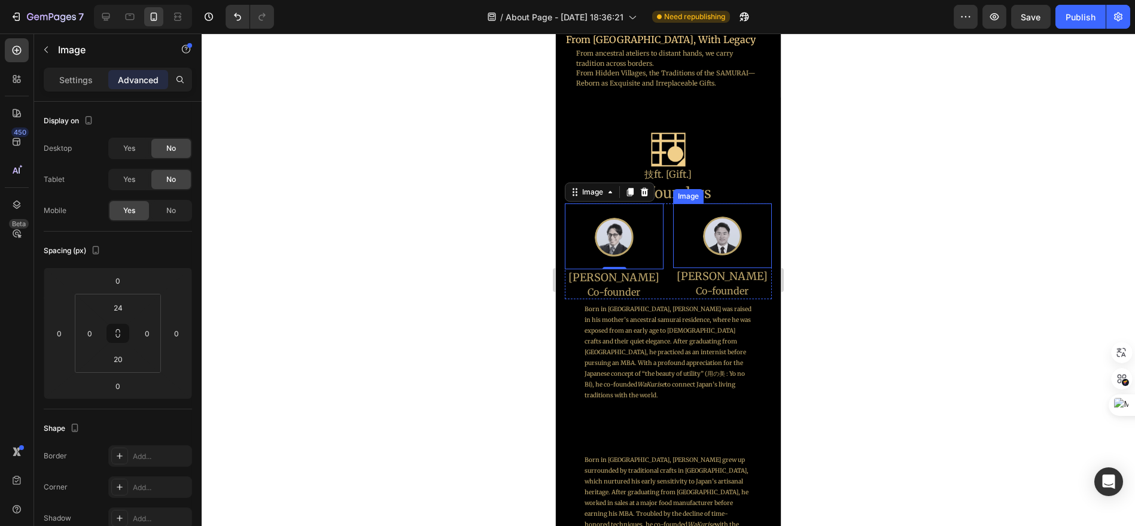
click at [741, 244] on div at bounding box center [722, 236] width 99 height 39
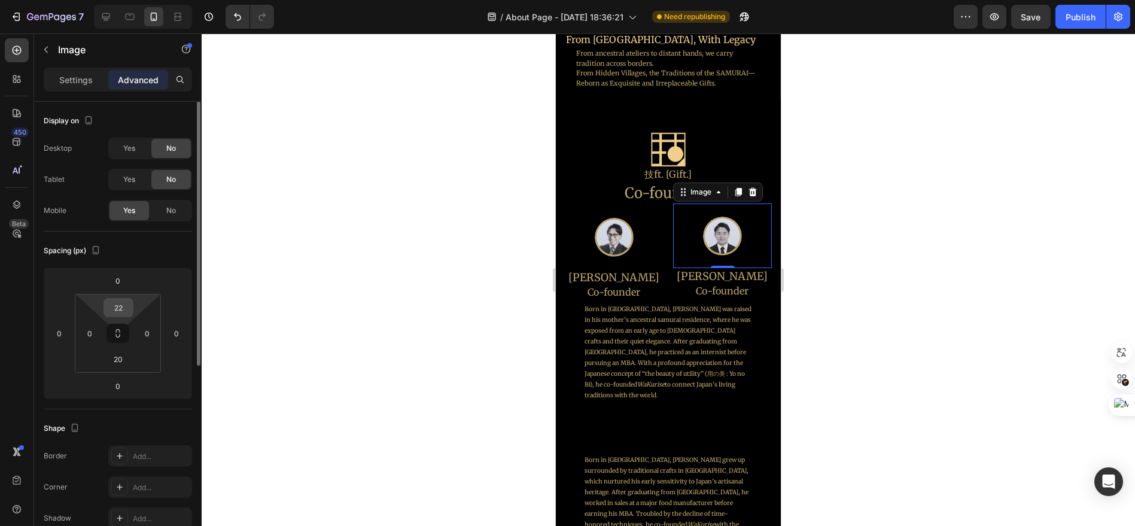
click at [132, 302] on div "22" at bounding box center [119, 307] width 30 height 19
type input "24"
click at [138, 0] on html "7 Version history / About Page - [DATE] 18:36:21 Need republishing Preview Save…" at bounding box center [567, 0] width 1135 height 0
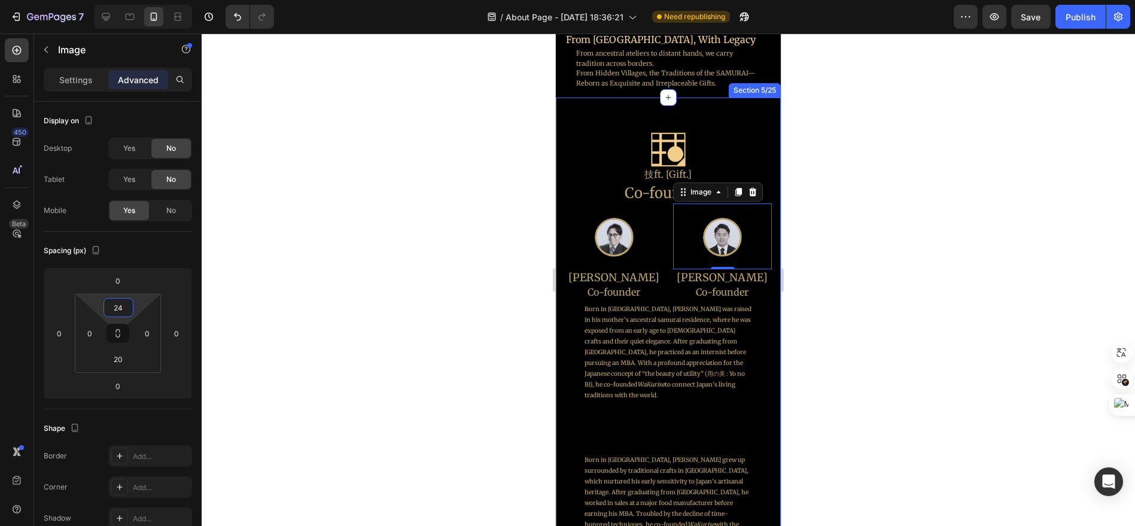
click at [764, 323] on div "Image 技ft. [Gift.] Heading Co-founders Heading Image [PERSON_NAME] Heading Co-f…" at bounding box center [667, 347] width 225 height 498
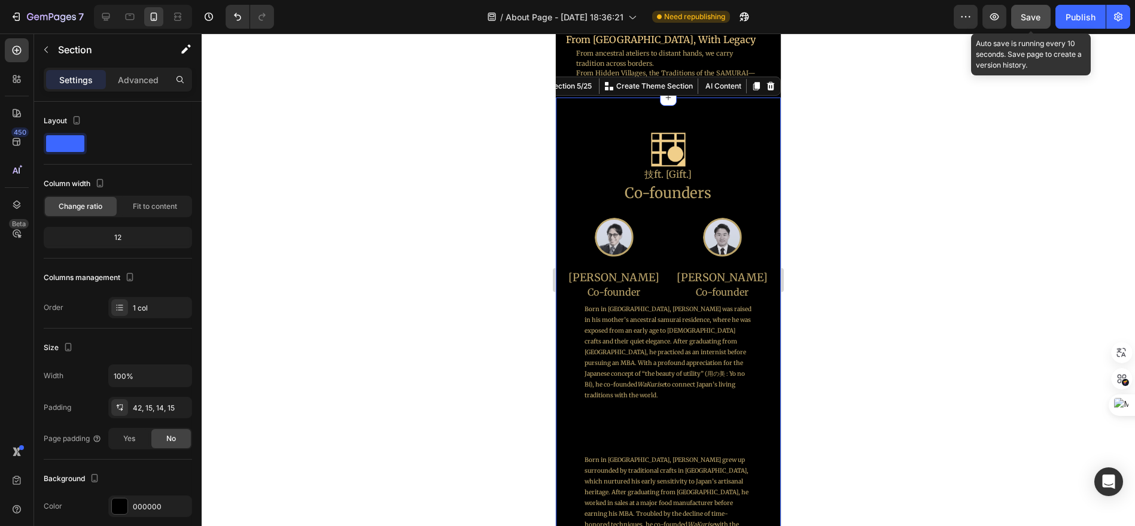
click at [1041, 16] on span "Save" at bounding box center [1032, 17] width 20 height 10
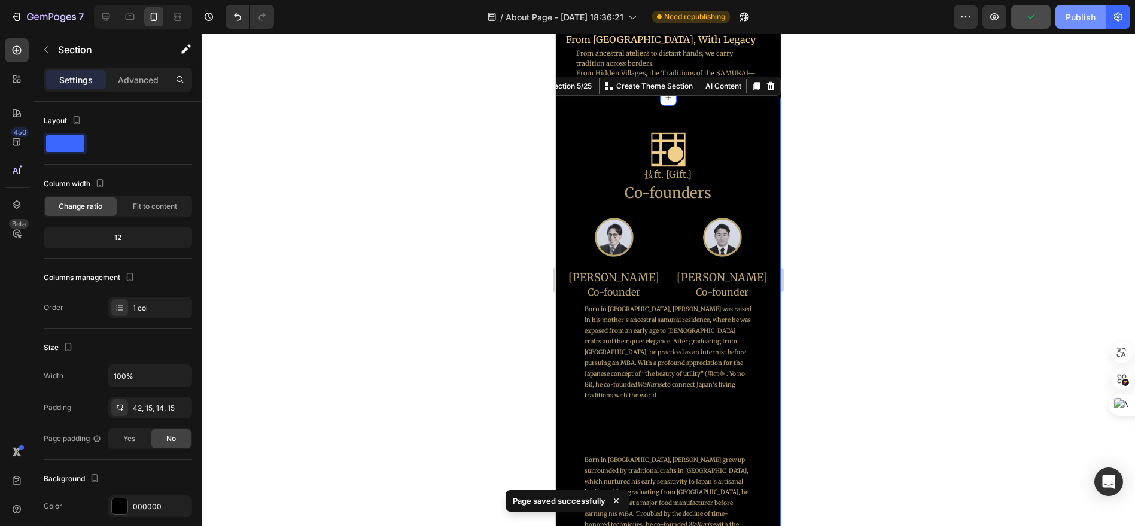
click at [1070, 19] on div "Publish" at bounding box center [1081, 17] width 30 height 13
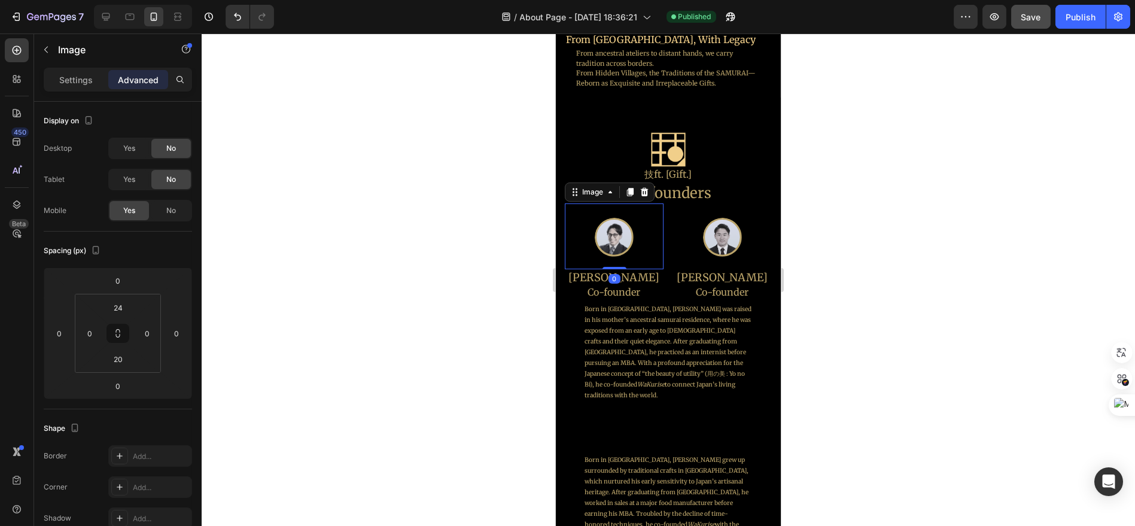
click at [615, 229] on img at bounding box center [613, 237] width 39 height 39
click at [72, 84] on p "Settings" at bounding box center [76, 80] width 34 height 13
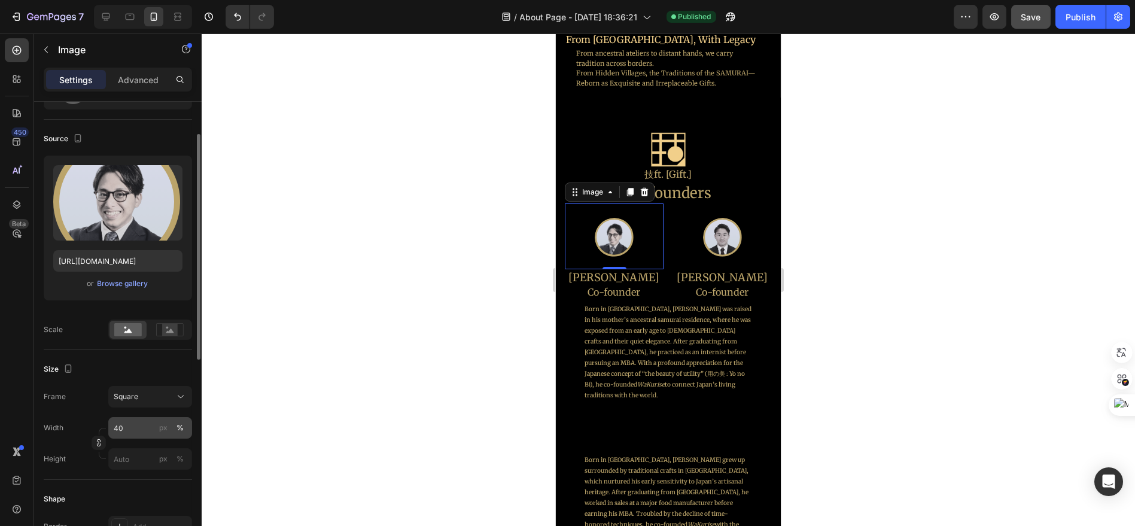
scroll to position [133, 0]
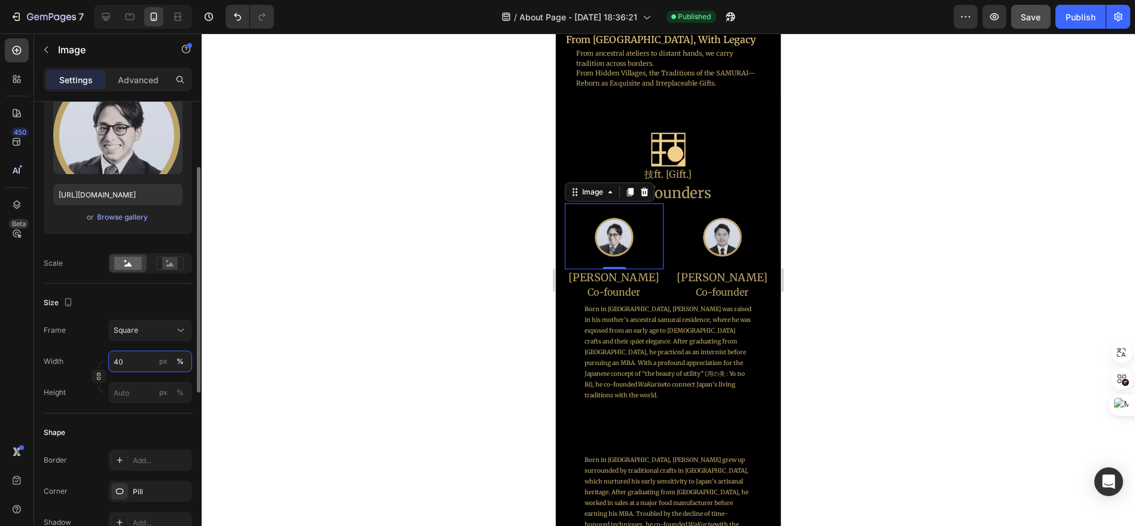
click at [141, 361] on input "40" at bounding box center [150, 362] width 84 height 22
type input "60"
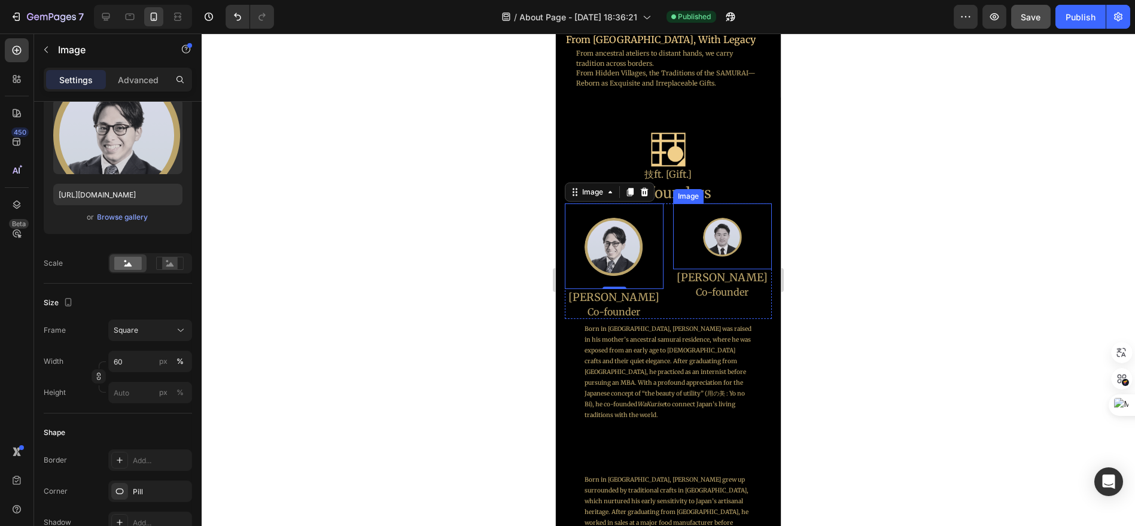
click at [733, 247] on div at bounding box center [722, 237] width 99 height 39
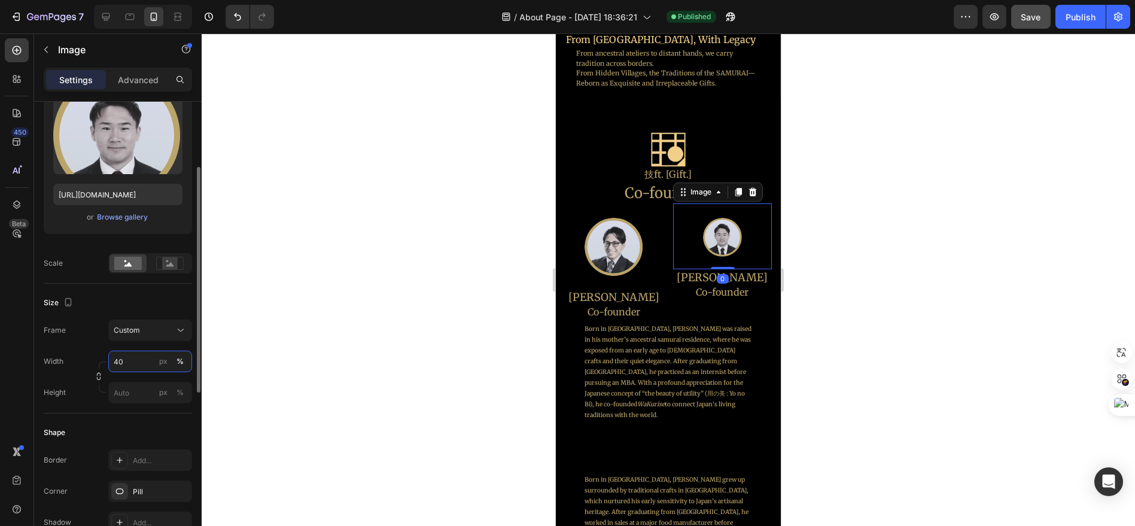
click at [144, 358] on input "40" at bounding box center [150, 362] width 84 height 22
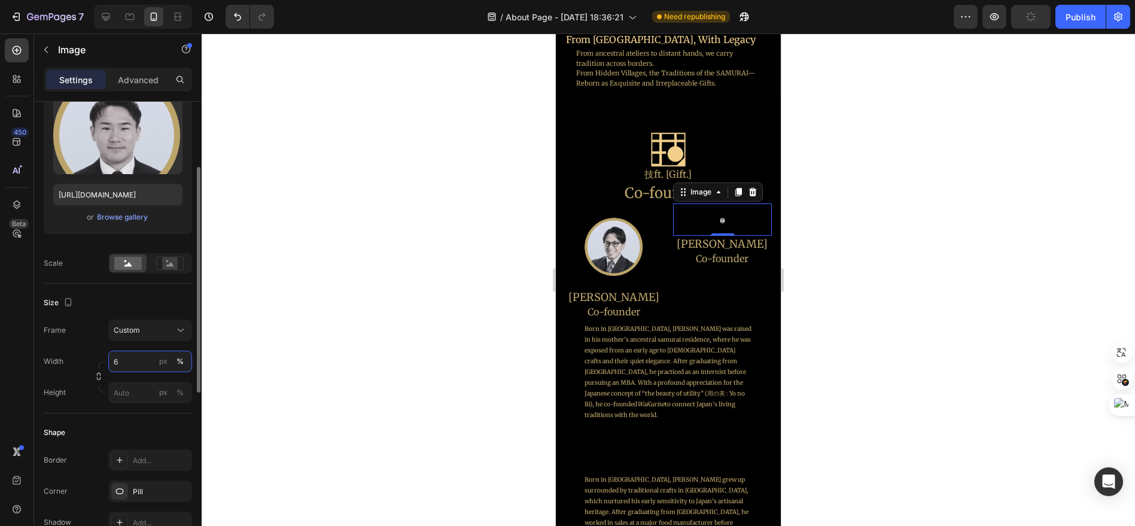
type input "60"
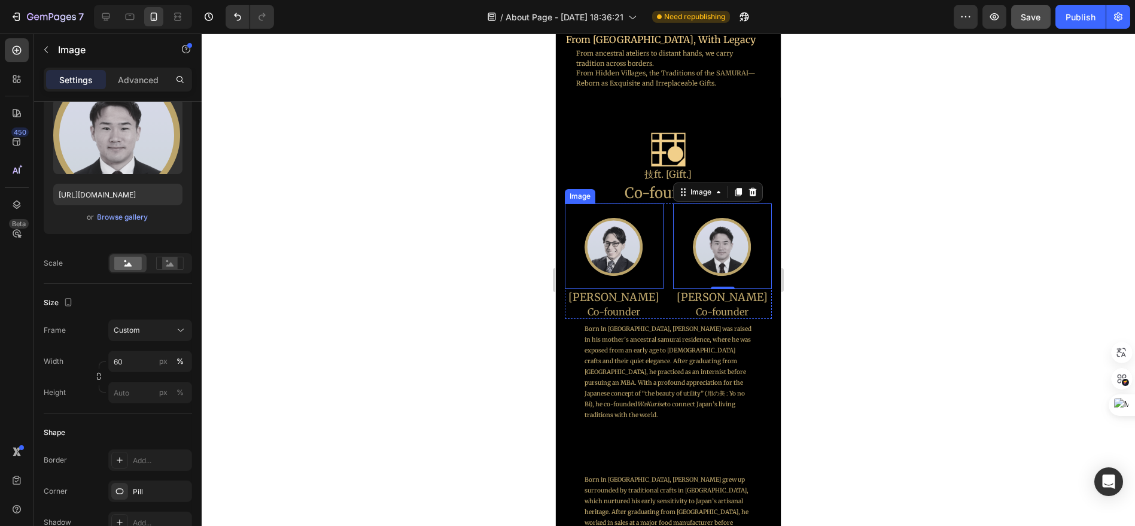
click at [651, 281] on div "Image" at bounding box center [613, 246] width 99 height 86
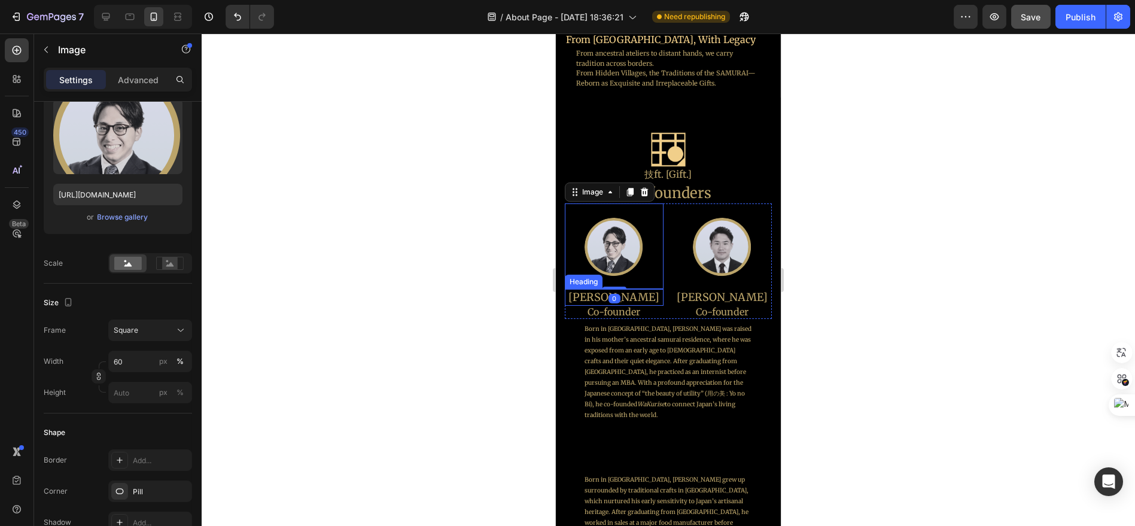
click at [646, 293] on h2 "[PERSON_NAME]" at bounding box center [613, 297] width 99 height 16
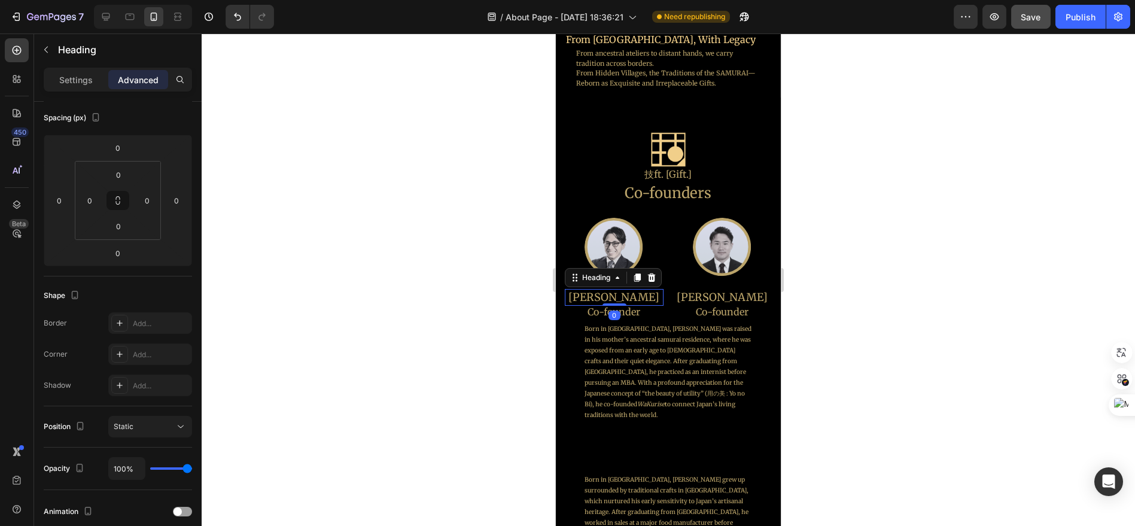
scroll to position [0, 0]
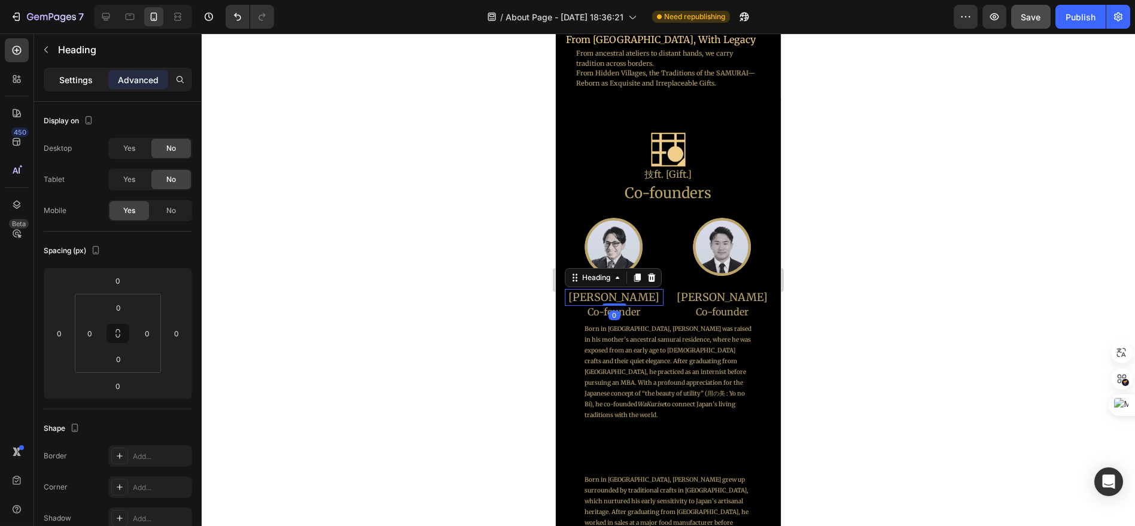
click at [92, 79] on p "Settings" at bounding box center [76, 80] width 34 height 13
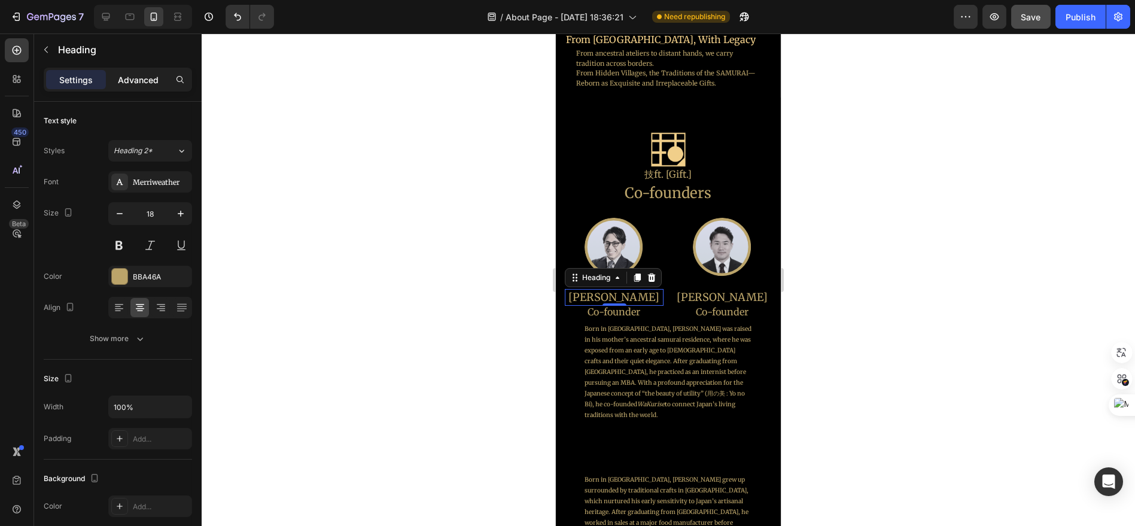
click at [136, 83] on p "Advanced" at bounding box center [138, 80] width 41 height 13
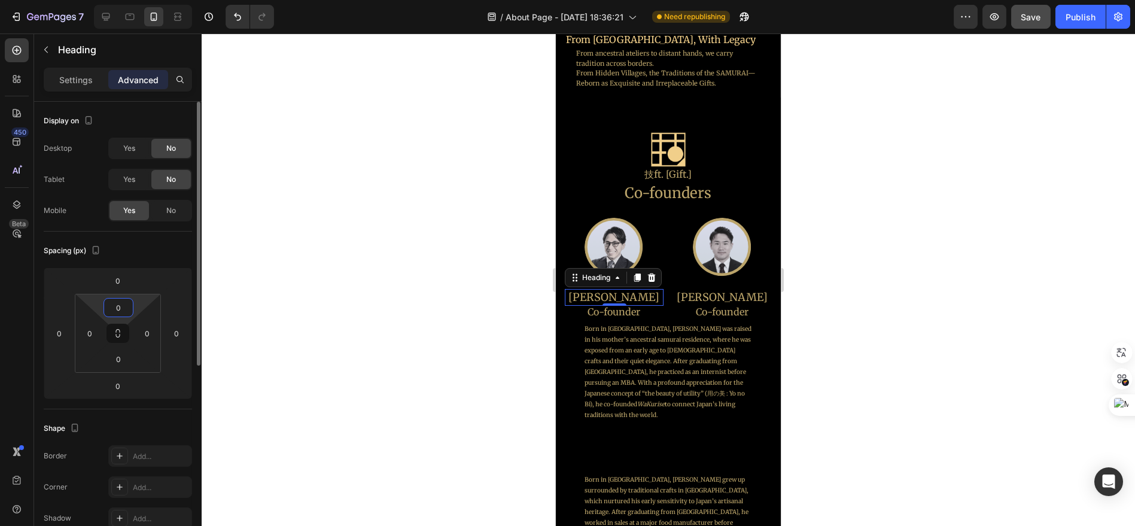
click at [142, 0] on html "7 Version history / About Page - [DATE] 18:36:21 Need republishing Preview Save…" at bounding box center [567, 0] width 1135 height 0
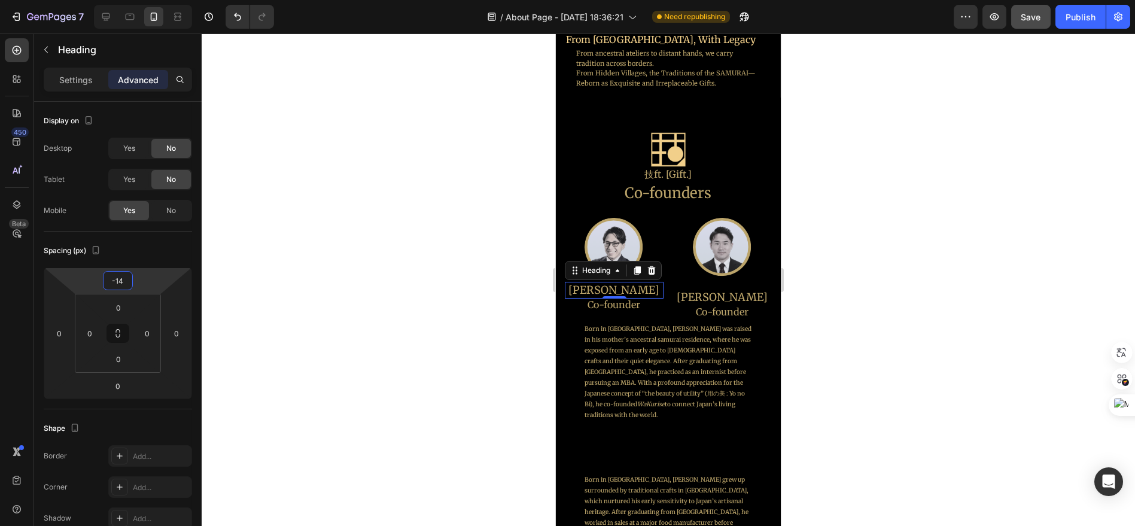
type input "-18"
click at [150, 0] on html "7 Version history / About Page - [DATE] 18:36:21 Need republishing Preview Save…" at bounding box center [567, 0] width 1135 height 0
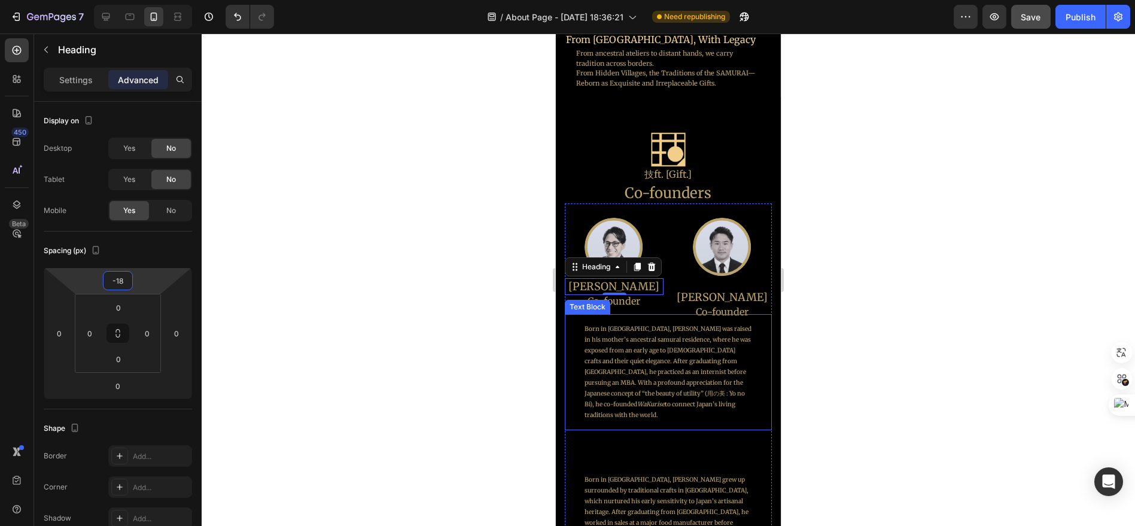
click at [645, 324] on p "Born in [GEOGRAPHIC_DATA], [PERSON_NAME] was raised in his mother’s ancestral s…" at bounding box center [667, 372] width 167 height 97
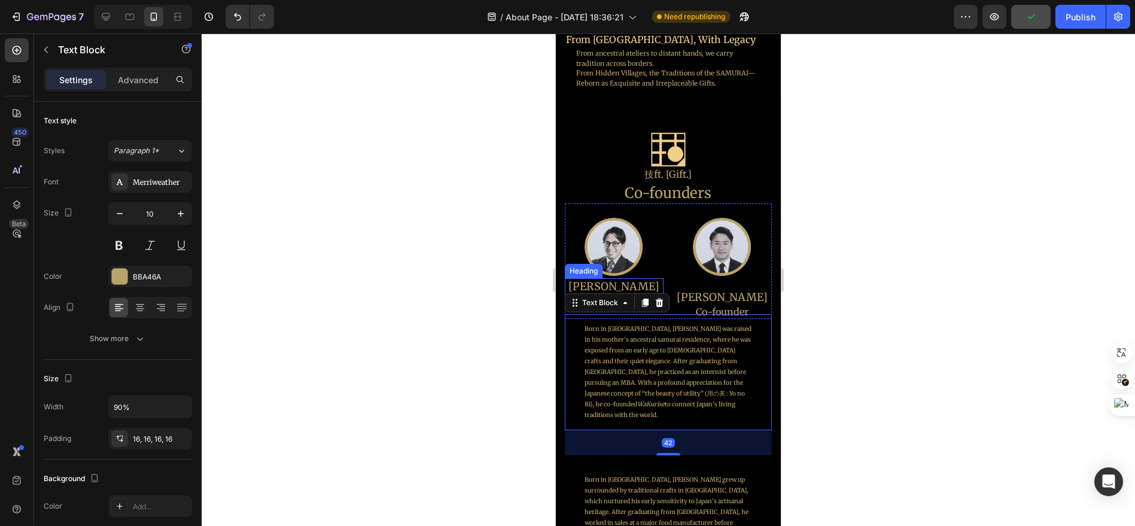
click at [631, 281] on h2 "[PERSON_NAME]" at bounding box center [613, 286] width 99 height 16
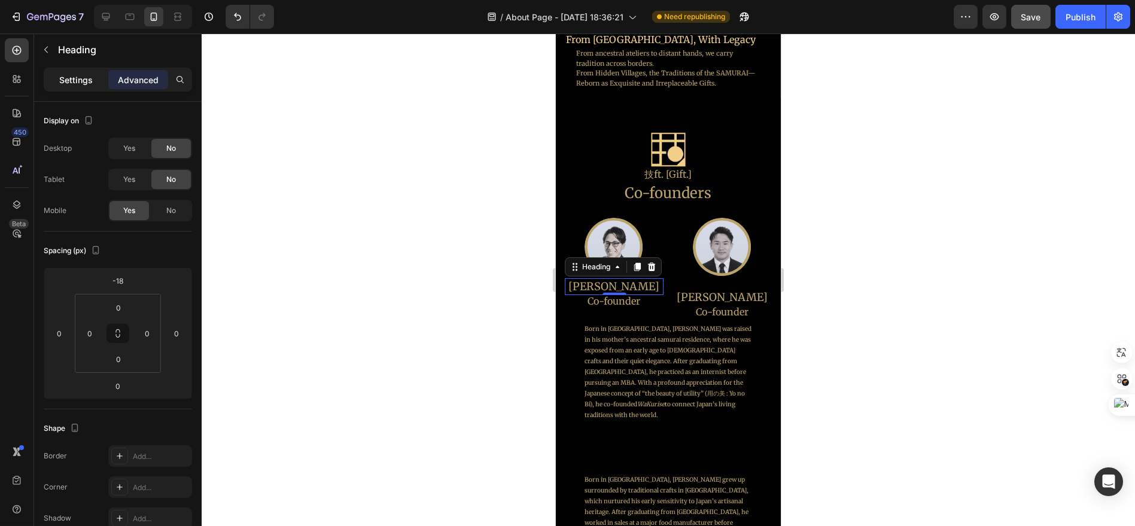
click at [75, 75] on p "Settings" at bounding box center [76, 80] width 34 height 13
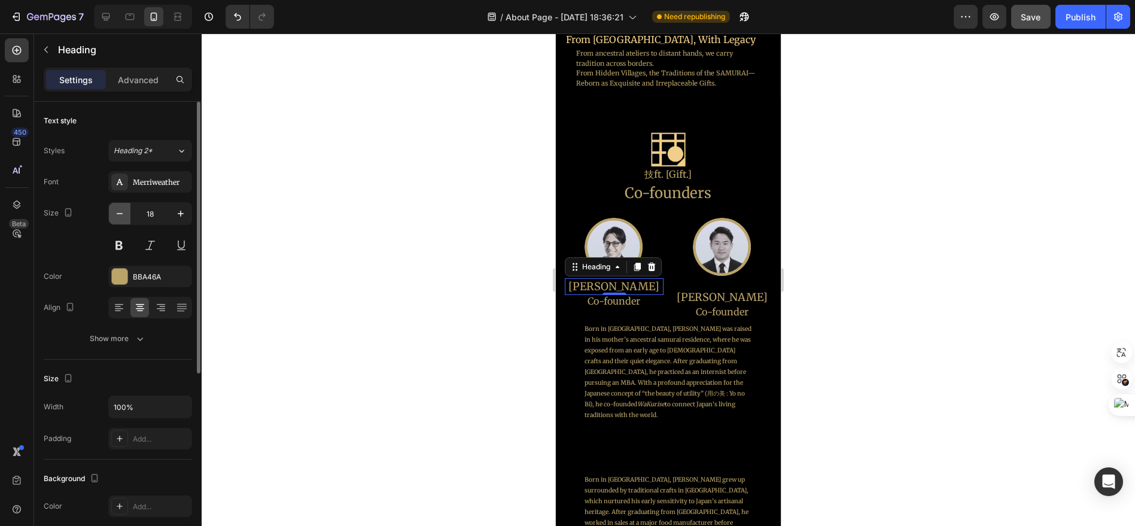
click at [120, 218] on icon "button" at bounding box center [120, 214] width 12 height 12
click at [120, 217] on icon "button" at bounding box center [120, 214] width 12 height 12
type input "15"
click at [621, 294] on h2 "Co-founder" at bounding box center [613, 298] width 99 height 15
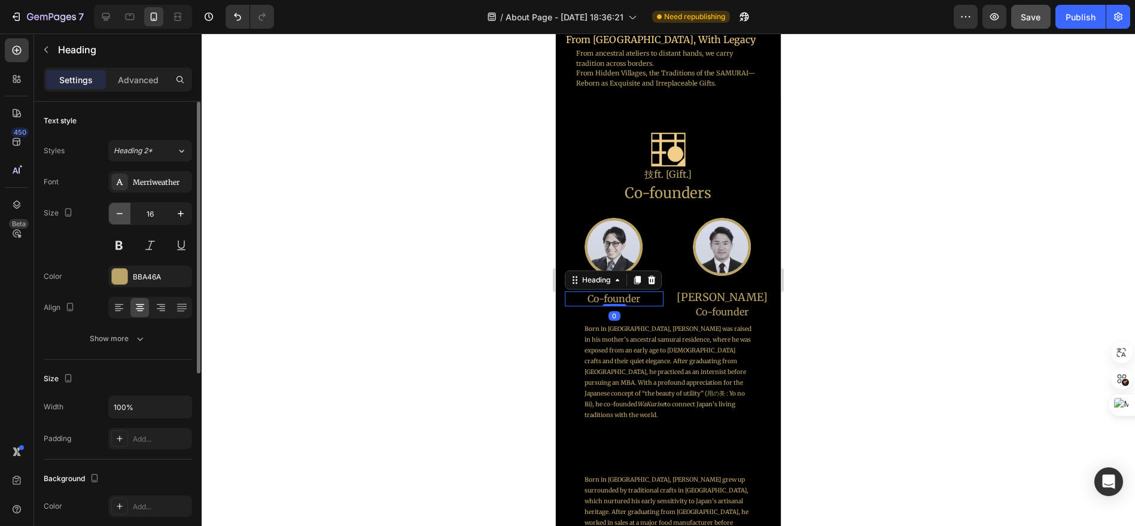
click at [119, 218] on icon "button" at bounding box center [120, 214] width 12 height 12
type input "13"
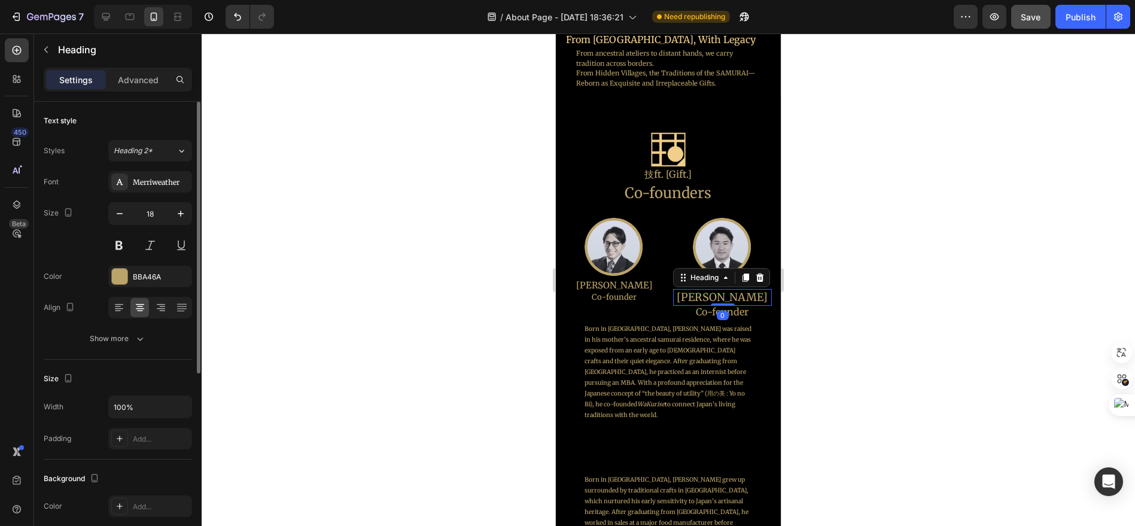
click at [722, 296] on h2 "[PERSON_NAME]" at bounding box center [722, 297] width 99 height 16
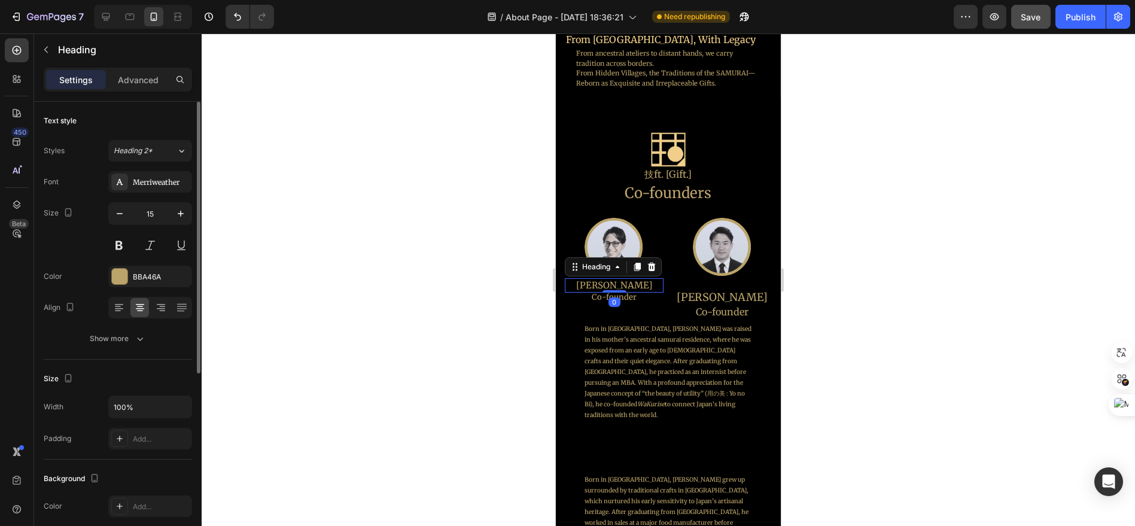
click at [628, 278] on h2 "[PERSON_NAME]" at bounding box center [613, 285] width 99 height 14
click at [139, 86] on div "Advanced" at bounding box center [138, 79] width 60 height 19
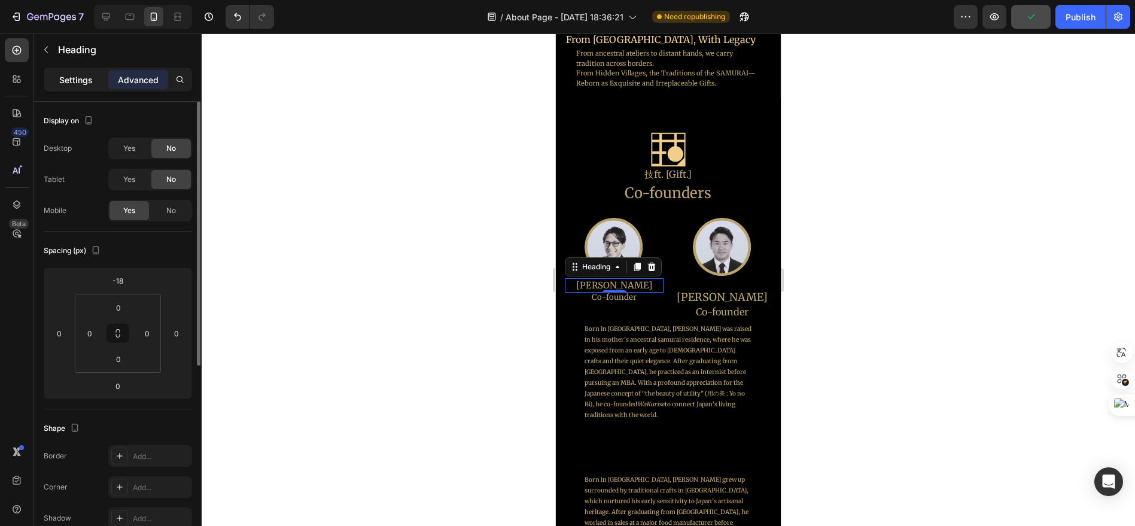
click at [77, 81] on p "Settings" at bounding box center [76, 80] width 34 height 13
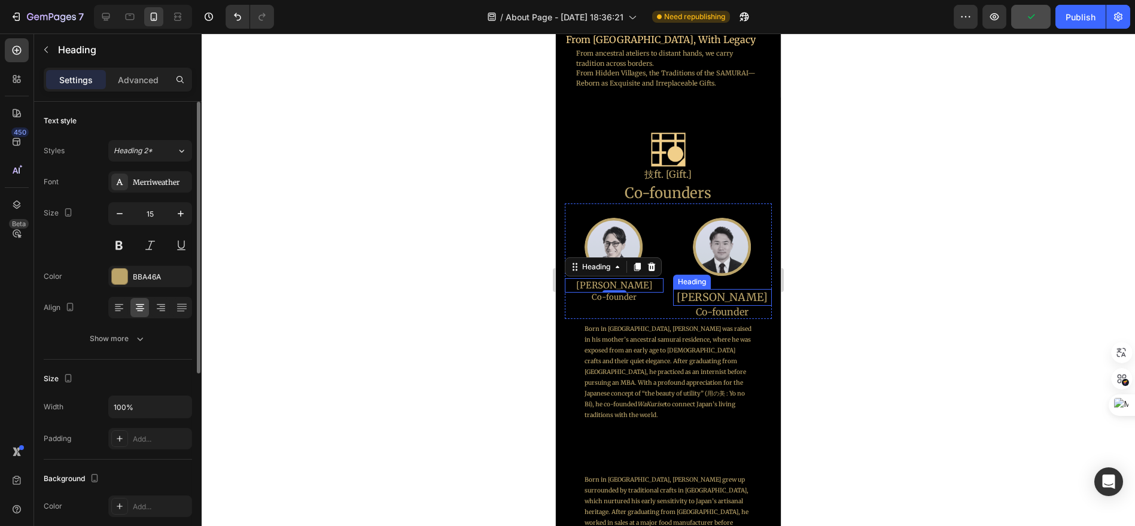
click at [731, 292] on h2 "[PERSON_NAME]" at bounding box center [722, 297] width 99 height 16
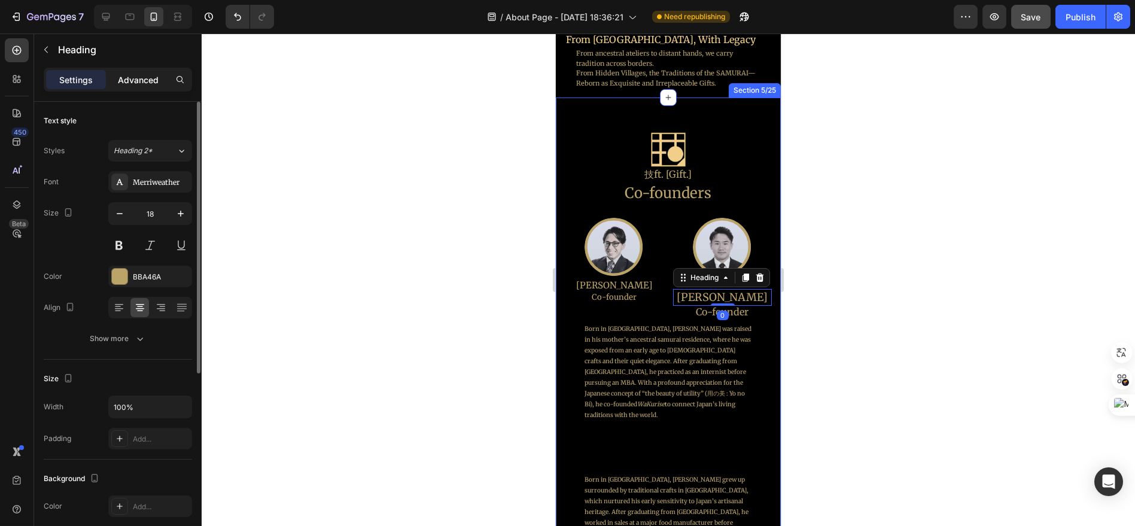
click at [156, 85] on p "Advanced" at bounding box center [138, 80] width 41 height 13
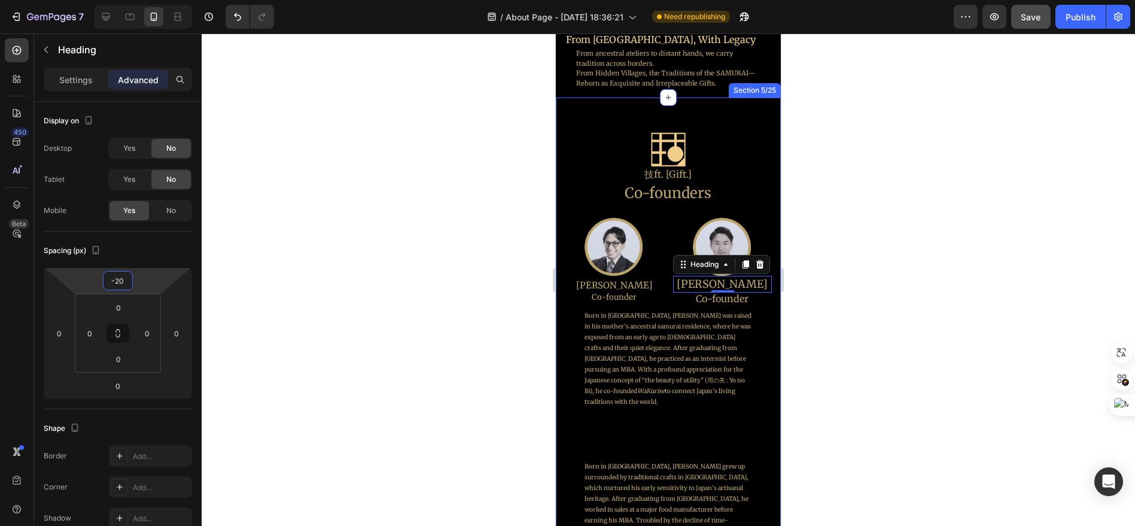
type input "-18"
drag, startPoint x: 144, startPoint y: 280, endPoint x: 153, endPoint y: 286, distance: 10.8
click at [153, 0] on html "7 Version history / About Page - [DATE] 18:36:21 Need republishing Preview Save…" at bounding box center [567, 0] width 1135 height 0
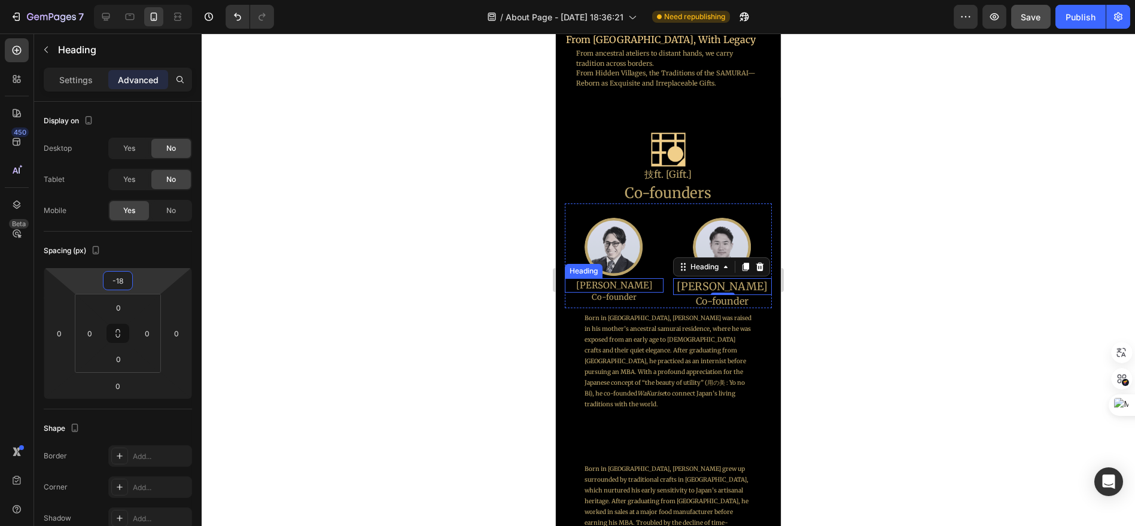
click at [635, 284] on h2 "[PERSON_NAME]" at bounding box center [613, 285] width 99 height 14
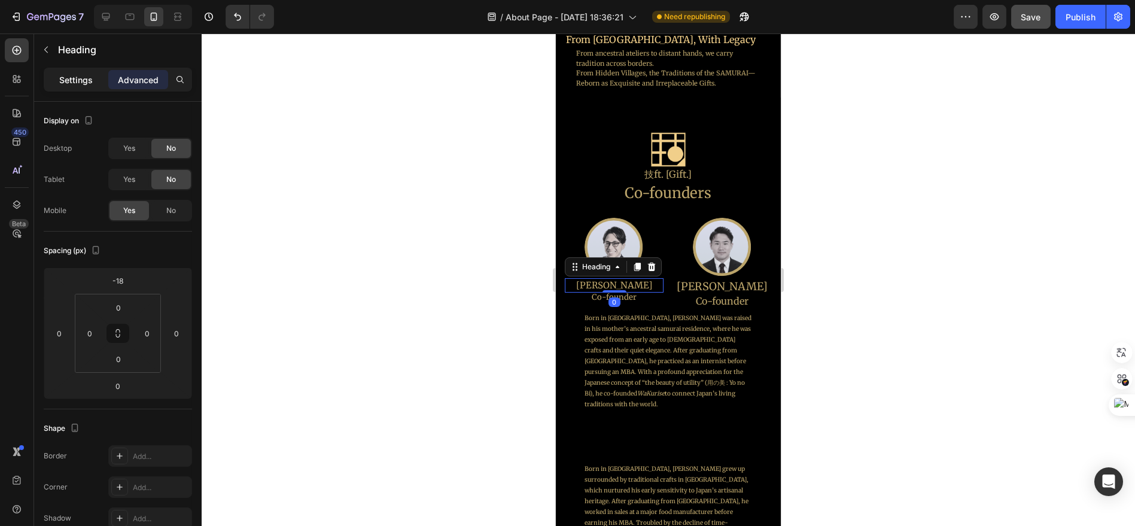
click at [94, 78] on div "Settings" at bounding box center [76, 79] width 60 height 19
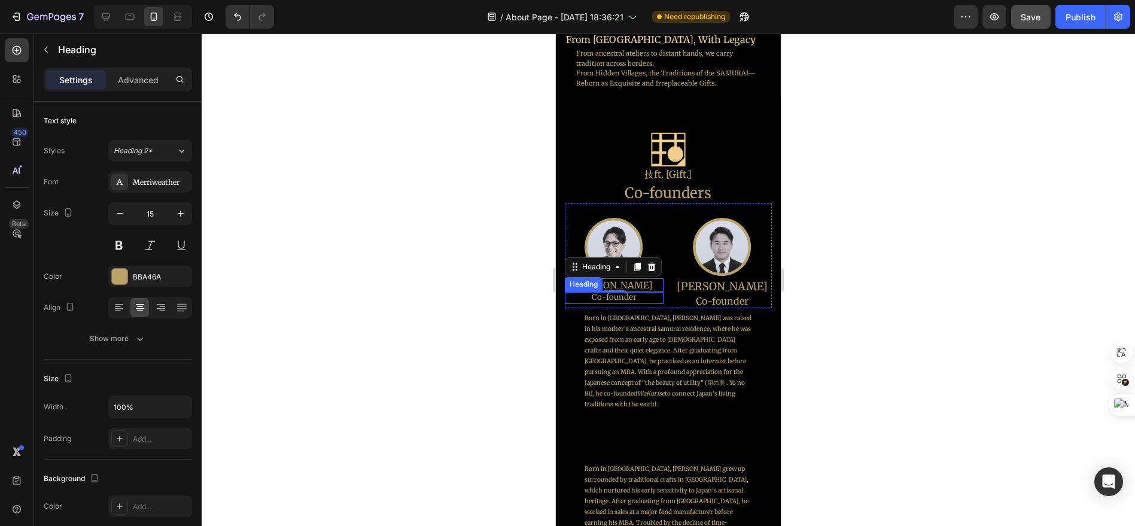
click at [654, 293] on h2 "Co-founder" at bounding box center [613, 297] width 99 height 13
click at [722, 286] on h2 "[PERSON_NAME]" at bounding box center [722, 286] width 99 height 16
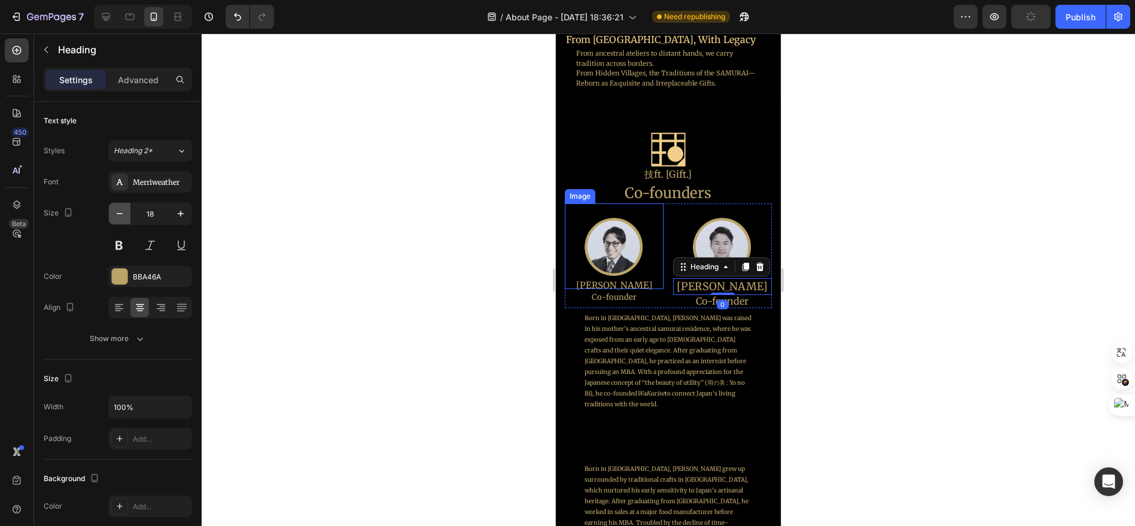
click at [120, 213] on icon "button" at bounding box center [120, 213] width 6 height 1
type input "15"
click at [719, 293] on h2 "Co-founder" at bounding box center [722, 298] width 99 height 15
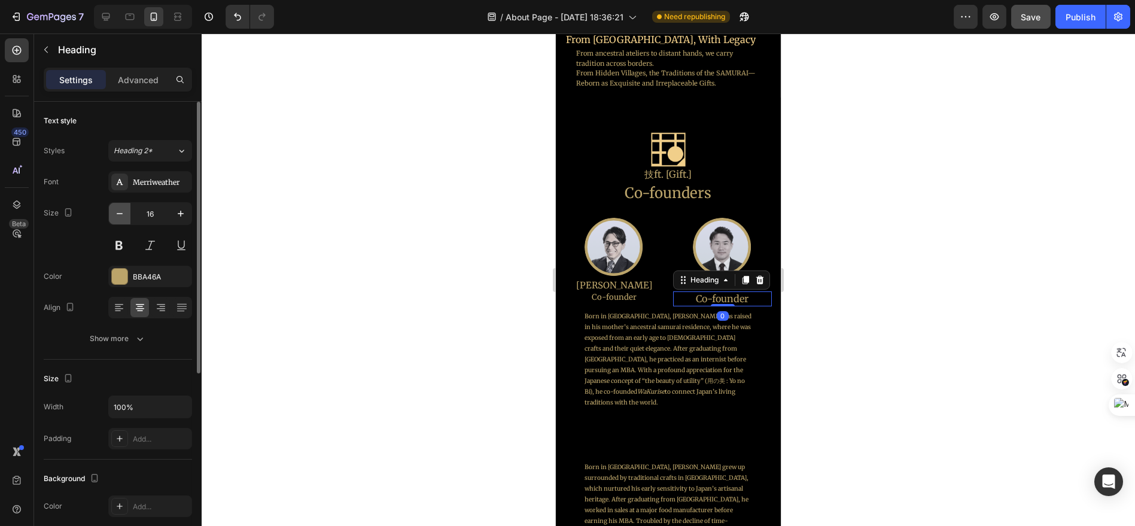
click at [112, 212] on button "button" at bounding box center [120, 214] width 22 height 22
click at [113, 212] on button "button" at bounding box center [120, 214] width 22 height 22
type input "13"
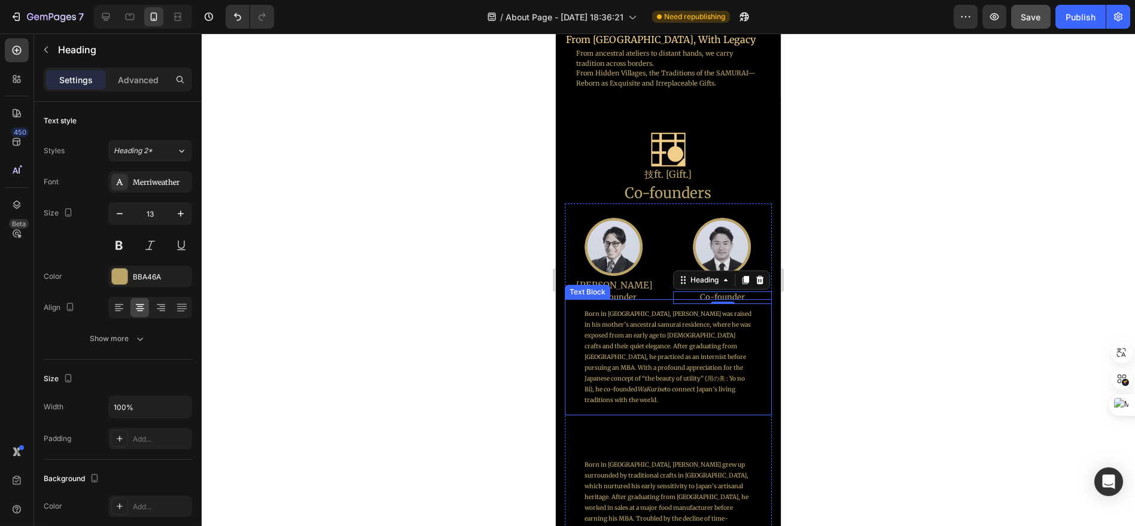
click at [723, 341] on p "Born in [GEOGRAPHIC_DATA], [PERSON_NAME] was raised in his mother’s ancestral s…" at bounding box center [667, 357] width 167 height 97
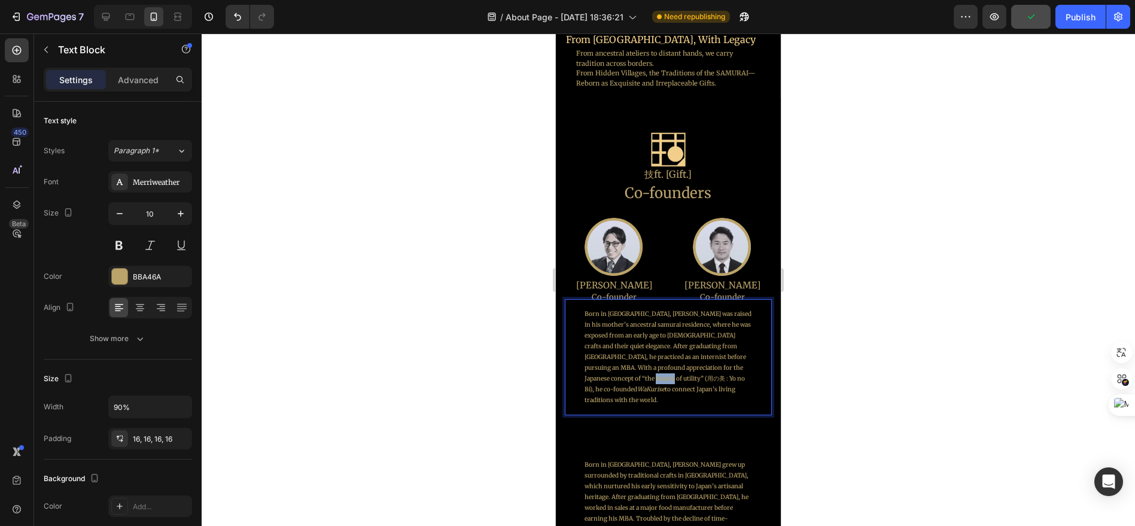
drag, startPoint x: 681, startPoint y: 372, endPoint x: 700, endPoint y: 374, distance: 19.2
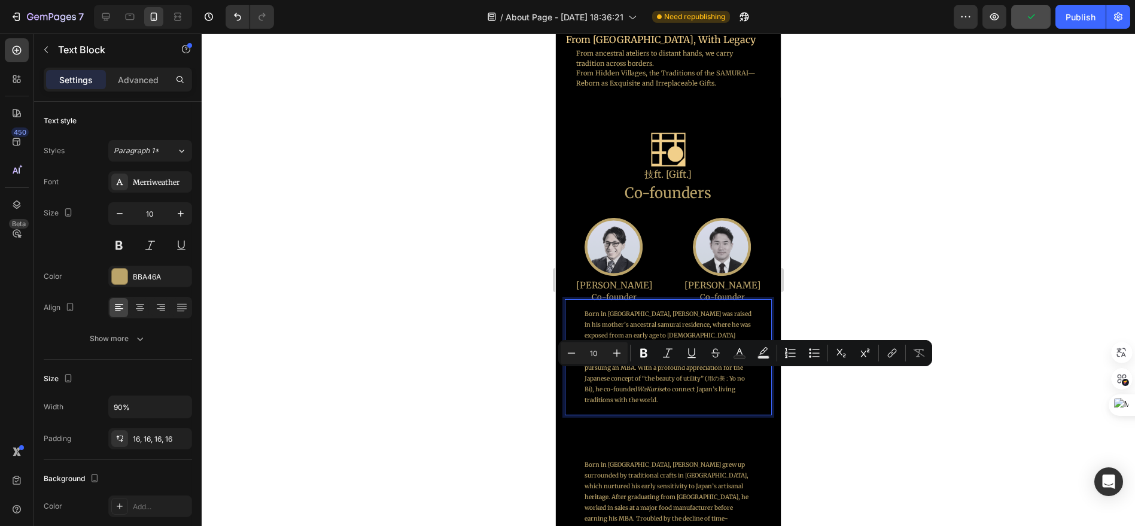
click at [703, 392] on p "Born in [GEOGRAPHIC_DATA], [PERSON_NAME] was raised in his mother’s ancestral s…" at bounding box center [667, 357] width 167 height 97
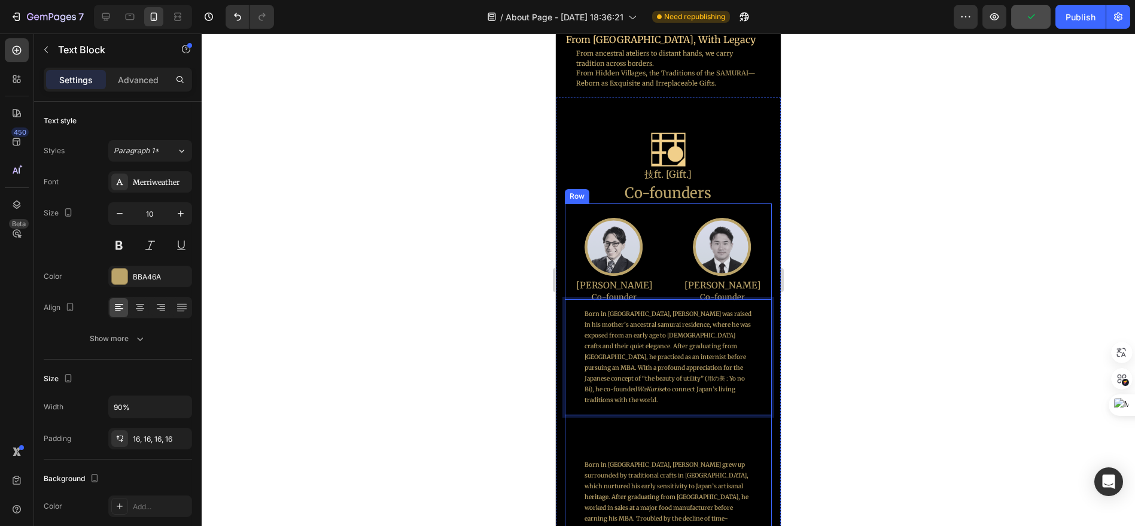
click at [743, 424] on div "Image [PERSON_NAME] Heading Co-founder Heading Image [PERSON_NAME] Heading Co-f…" at bounding box center [667, 321] width 207 height 236
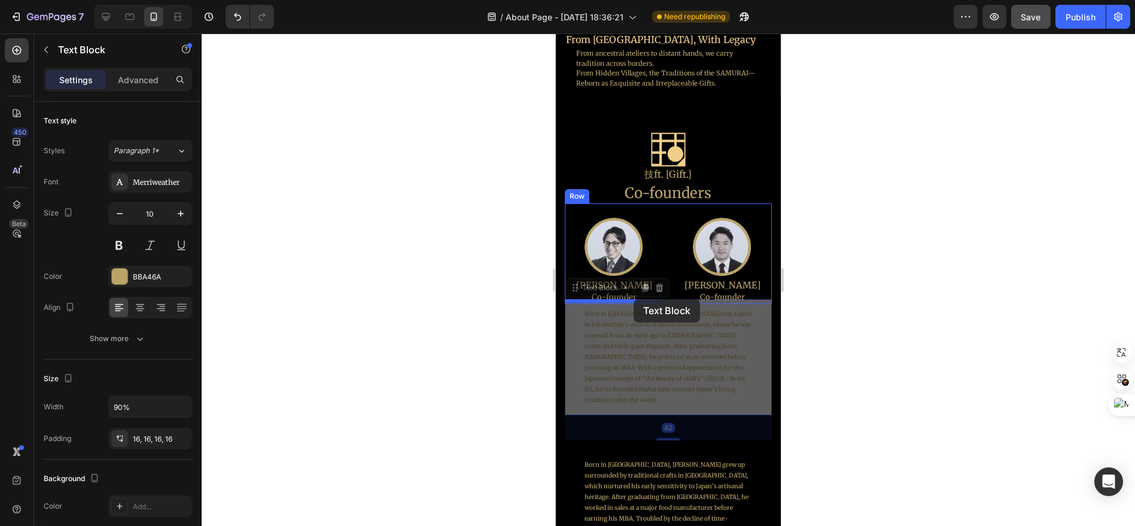
drag, startPoint x: 654, startPoint y: 336, endPoint x: 633, endPoint y: 300, distance: 41.6
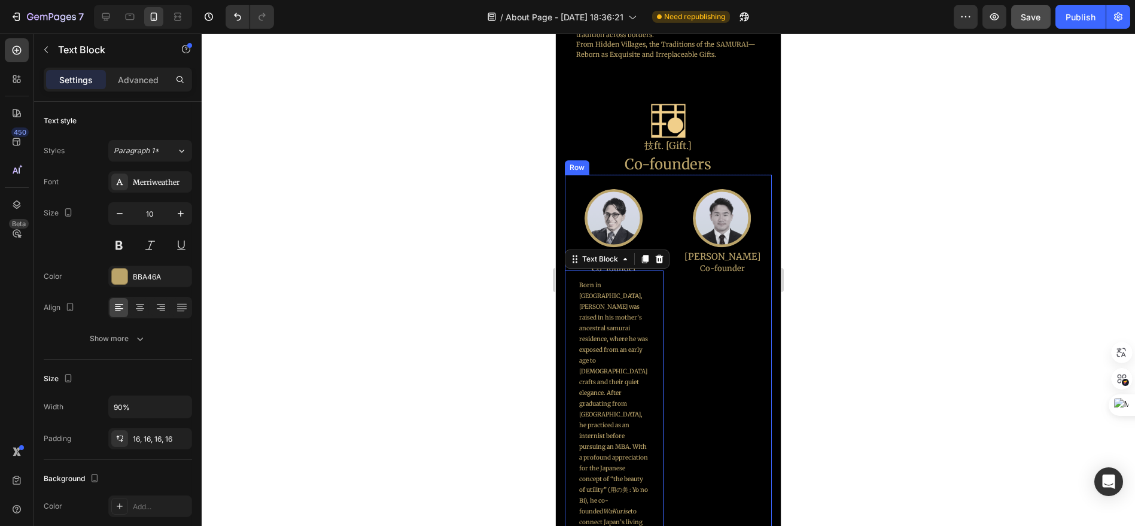
scroll to position [943, 0]
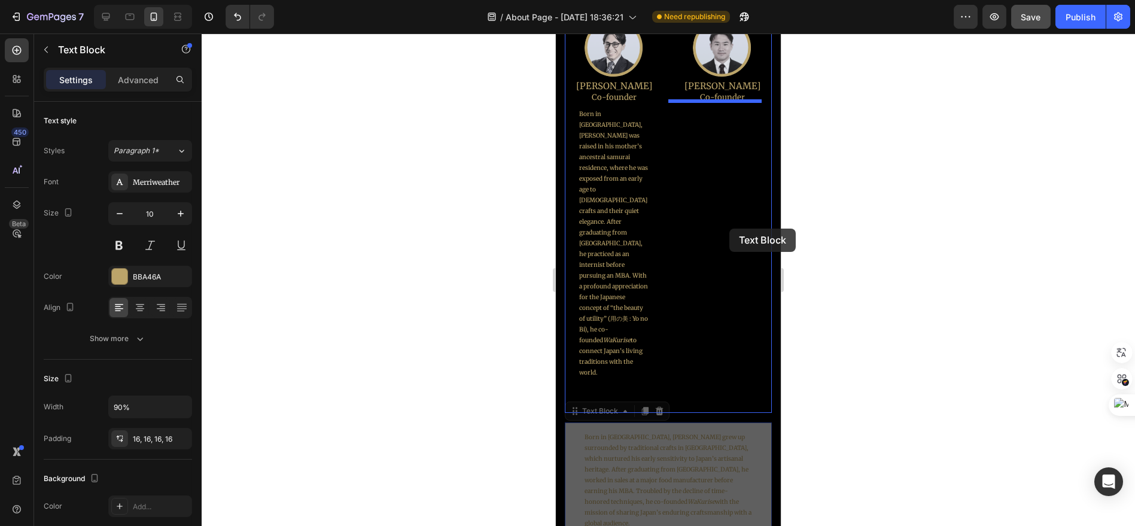
drag, startPoint x: 699, startPoint y: 426, endPoint x: 728, endPoint y: 226, distance: 201.3
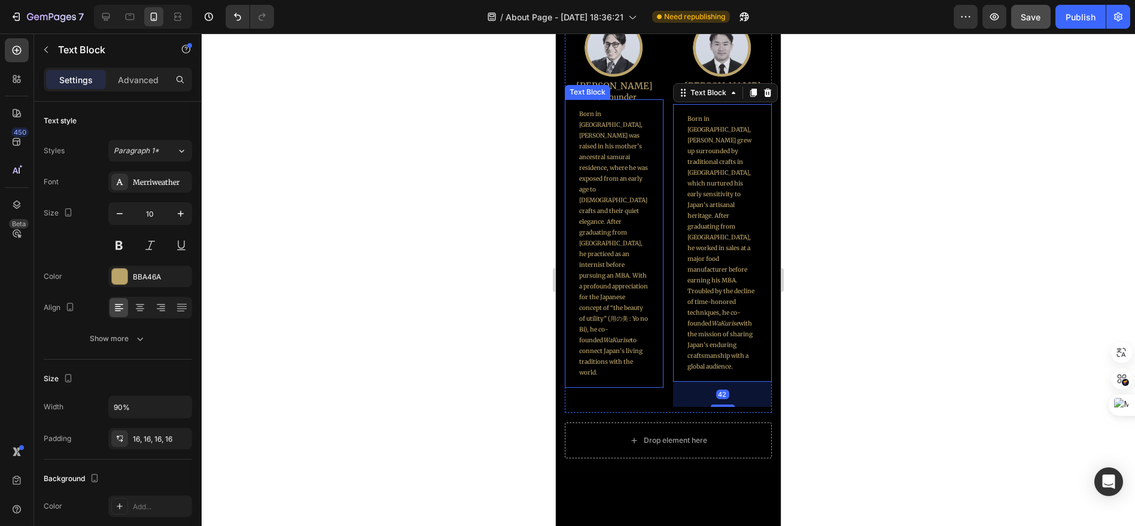
click at [616, 197] on p "Born in [GEOGRAPHIC_DATA], [PERSON_NAME] was raised in his mother’s ancestral s…" at bounding box center [614, 243] width 70 height 269
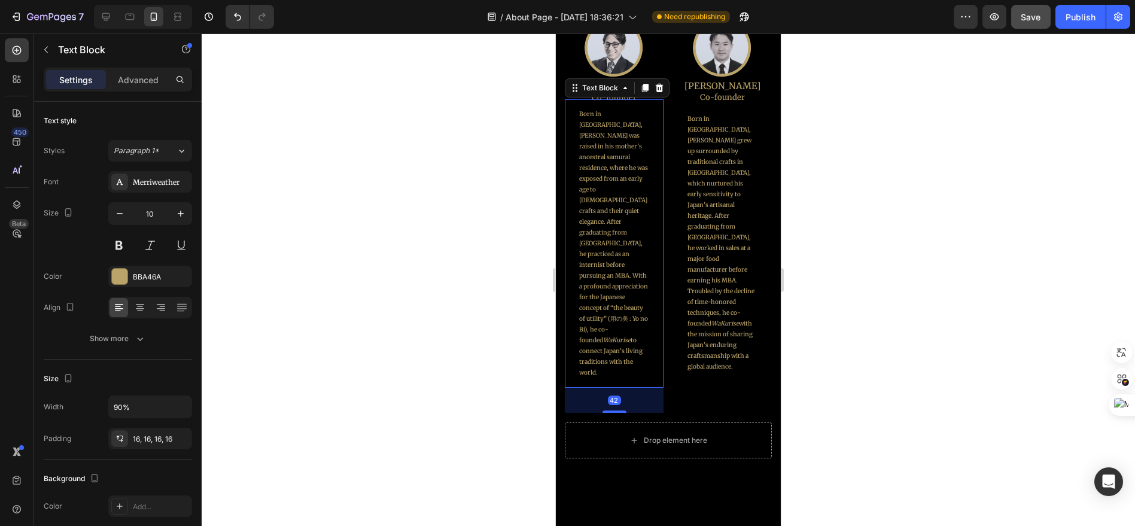
drag, startPoint x: 139, startPoint y: 93, endPoint x: 142, endPoint y: 86, distance: 7.0
click at [139, 92] on div "Settings Advanced" at bounding box center [118, 85] width 168 height 34
click at [142, 84] on p "Advanced" at bounding box center [138, 80] width 41 height 13
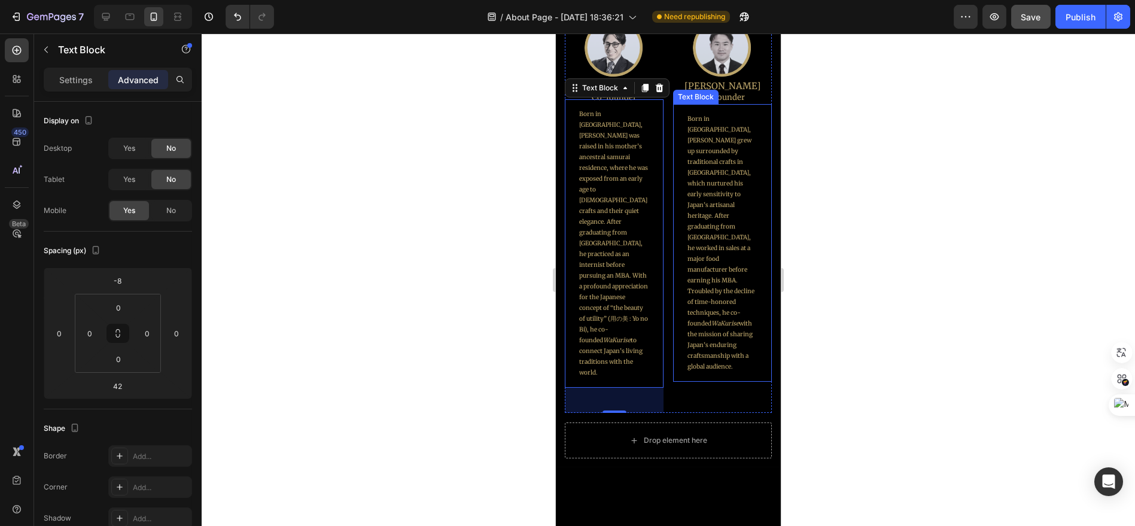
click at [687, 192] on p "Born in [GEOGRAPHIC_DATA], [PERSON_NAME] grew up surrounded by traditional craf…" at bounding box center [722, 243] width 70 height 259
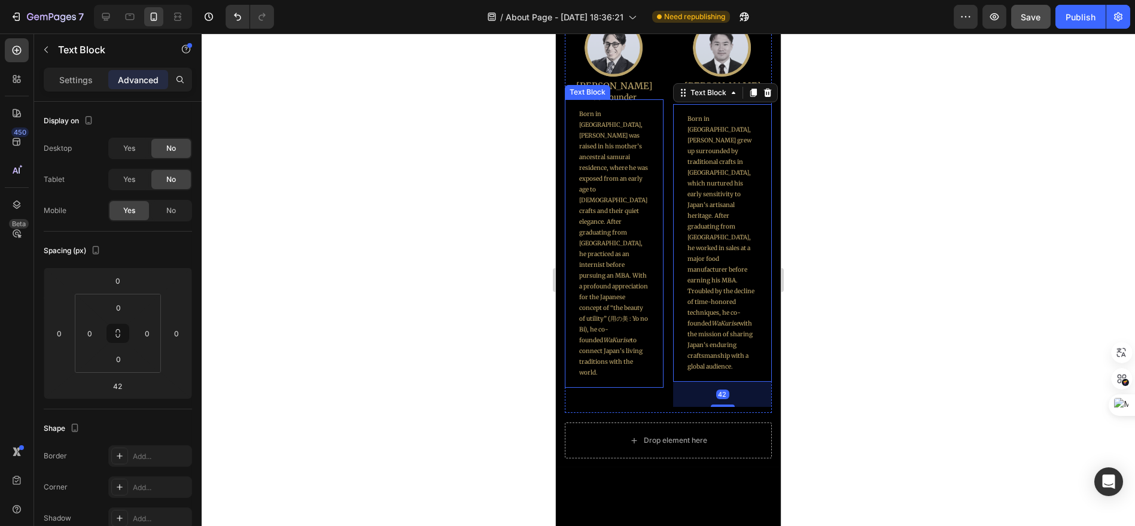
click at [604, 191] on p "Born in [GEOGRAPHIC_DATA], [PERSON_NAME] was raised in his mother’s ancestral s…" at bounding box center [614, 243] width 70 height 269
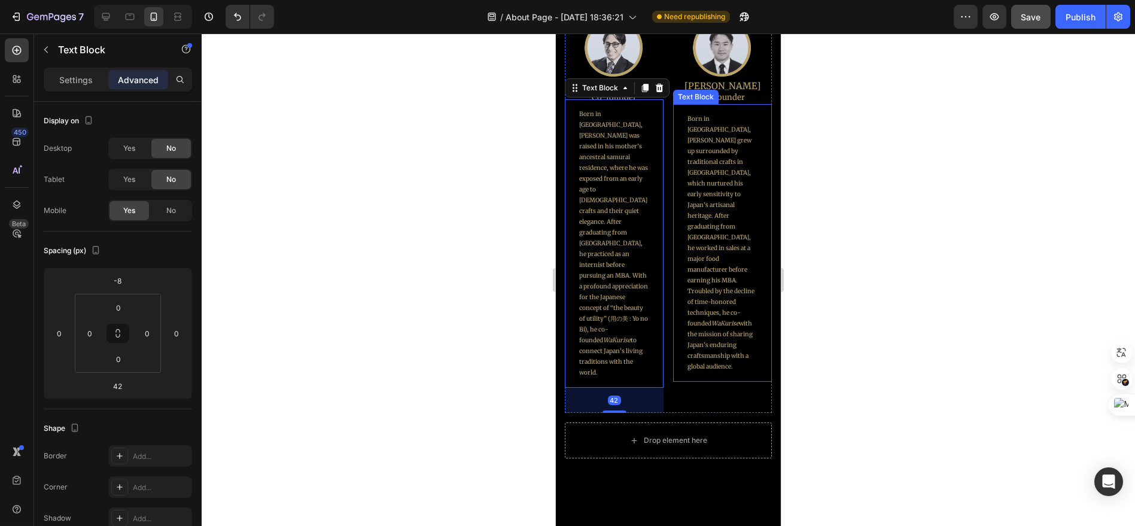
click at [706, 193] on p "Born in [GEOGRAPHIC_DATA], [PERSON_NAME] grew up surrounded by traditional craf…" at bounding box center [722, 243] width 70 height 259
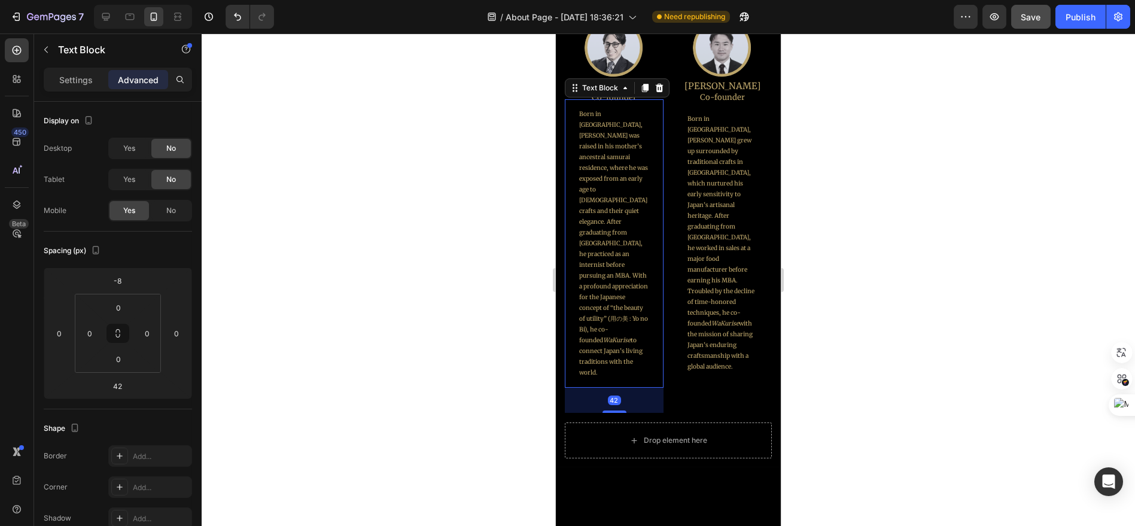
drag, startPoint x: 625, startPoint y: 192, endPoint x: 1054, endPoint y: 248, distance: 433.4
click at [625, 192] on p "Born in [GEOGRAPHIC_DATA], [PERSON_NAME] was raised in his mother’s ancestral s…" at bounding box center [614, 243] width 70 height 269
click at [136, 0] on html "7 Version history / About Page - [DATE] 18:36:21 Need republishing Preview Publ…" at bounding box center [567, 0] width 1135 height 0
click at [124, 280] on input "-8" at bounding box center [118, 281] width 24 height 18
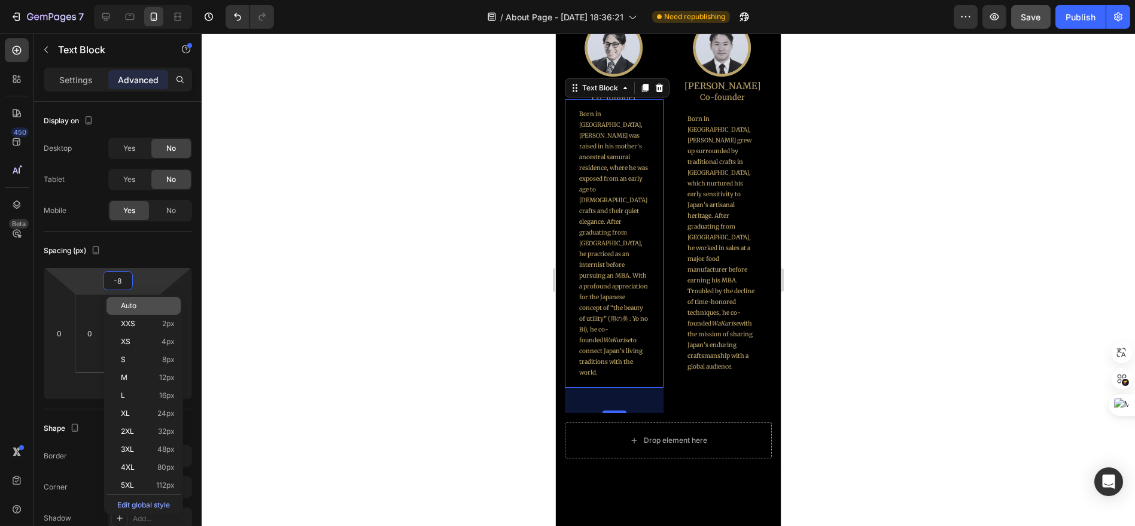
click at [147, 300] on div "Auto" at bounding box center [144, 306] width 74 height 18
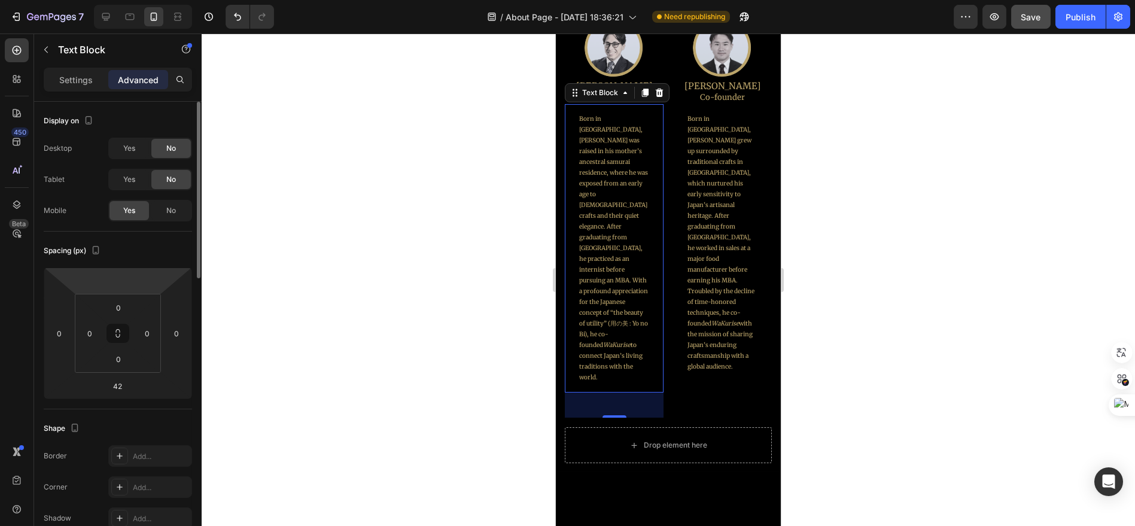
click at [136, 0] on html "7 Version history / About Page - [DATE] 18:36:21 Need republishing Preview Save…" at bounding box center [567, 0] width 1135 height 0
type input "0"
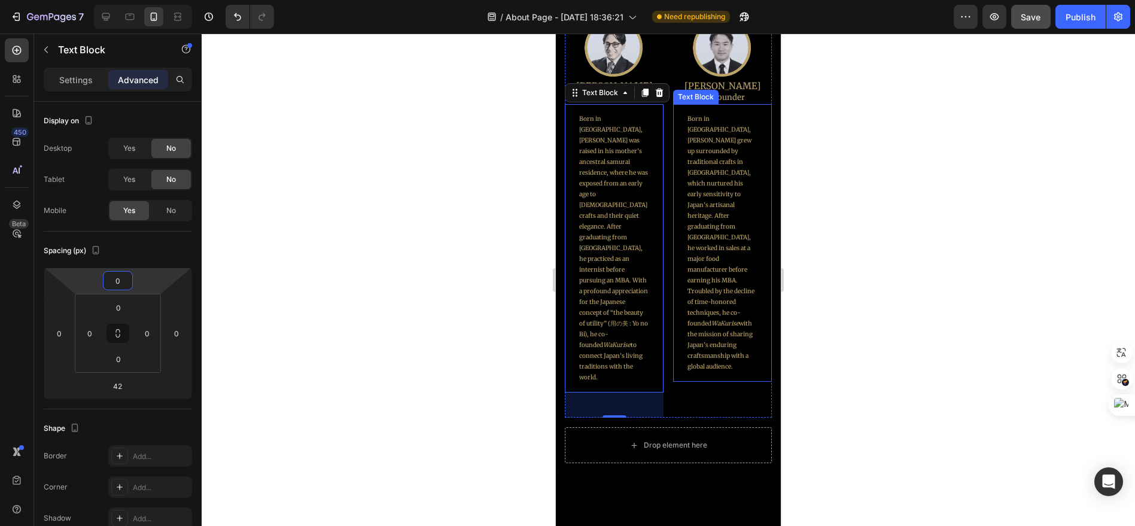
click at [722, 201] on p "Born in [GEOGRAPHIC_DATA], [PERSON_NAME] grew up surrounded by traditional craf…" at bounding box center [722, 243] width 70 height 259
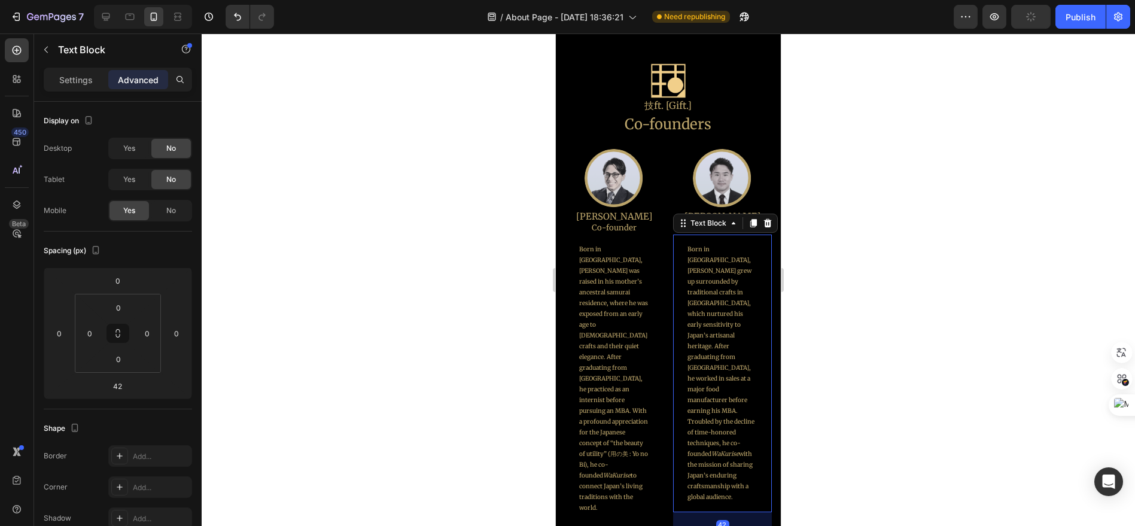
scroll to position [810, 0]
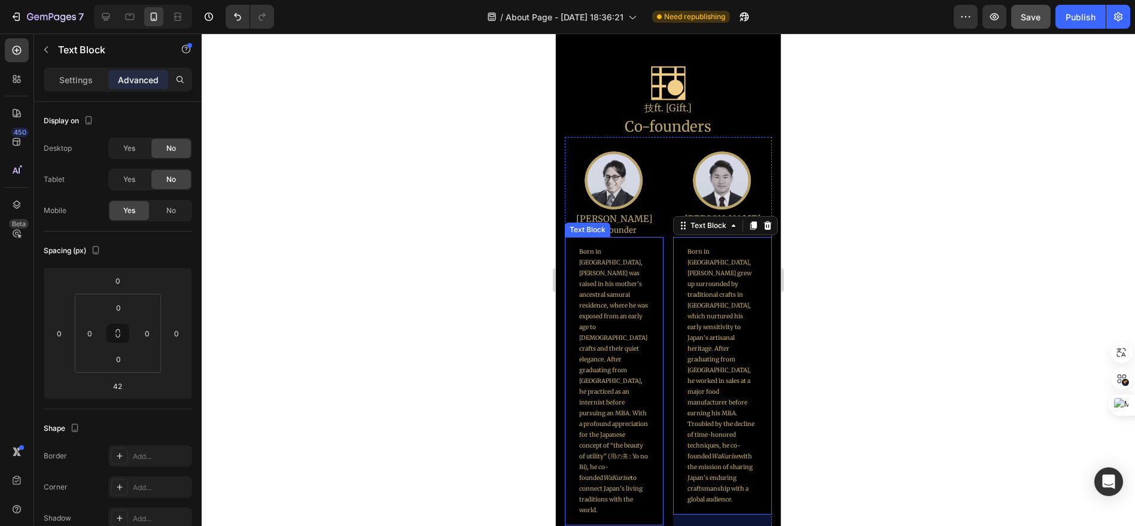
click at [625, 296] on p "Born in [GEOGRAPHIC_DATA], [PERSON_NAME] was raised in his mother’s ancestral s…" at bounding box center [614, 381] width 70 height 269
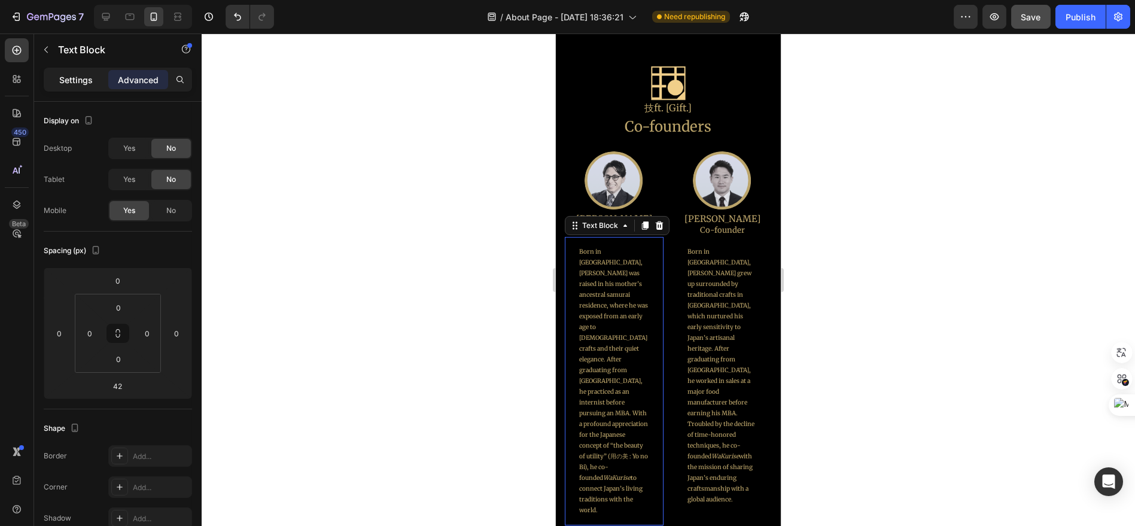
drag, startPoint x: 69, startPoint y: 78, endPoint x: 77, endPoint y: 80, distance: 8.1
click at [70, 78] on p "Settings" at bounding box center [76, 80] width 34 height 13
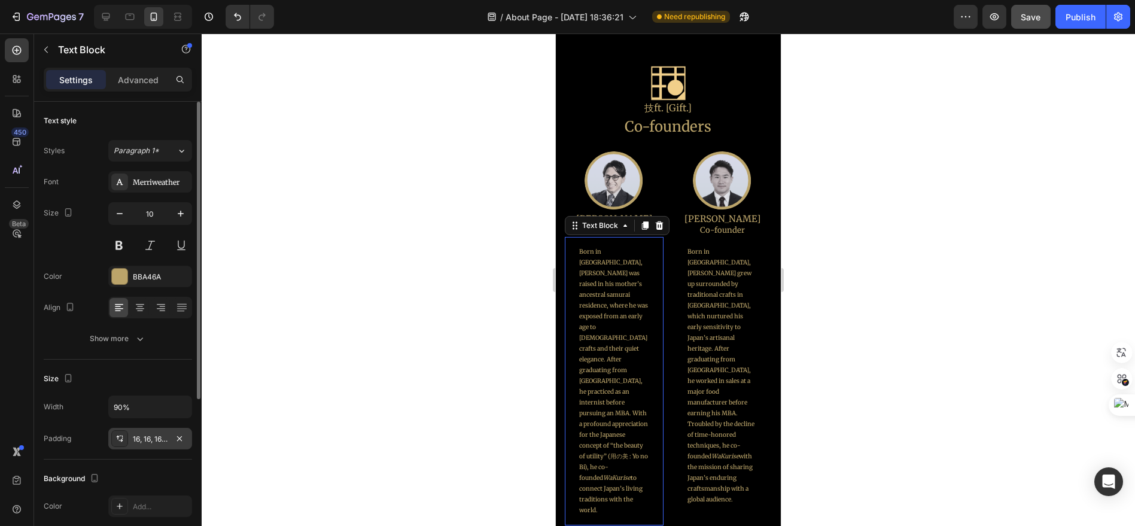
scroll to position [66, 0]
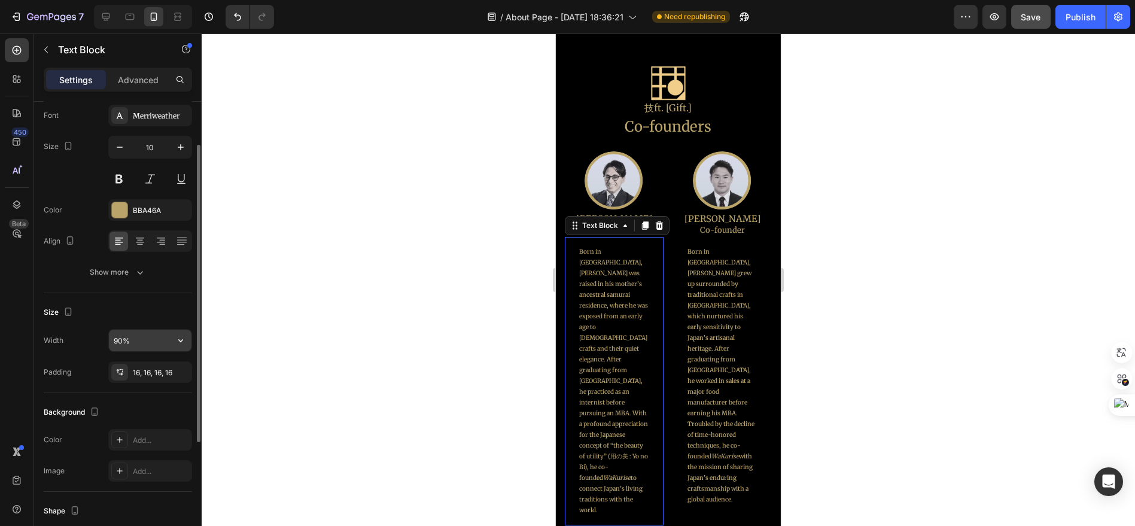
click at [147, 337] on input "90%" at bounding box center [150, 341] width 83 height 22
click at [180, 345] on button "button" at bounding box center [181, 341] width 22 height 22
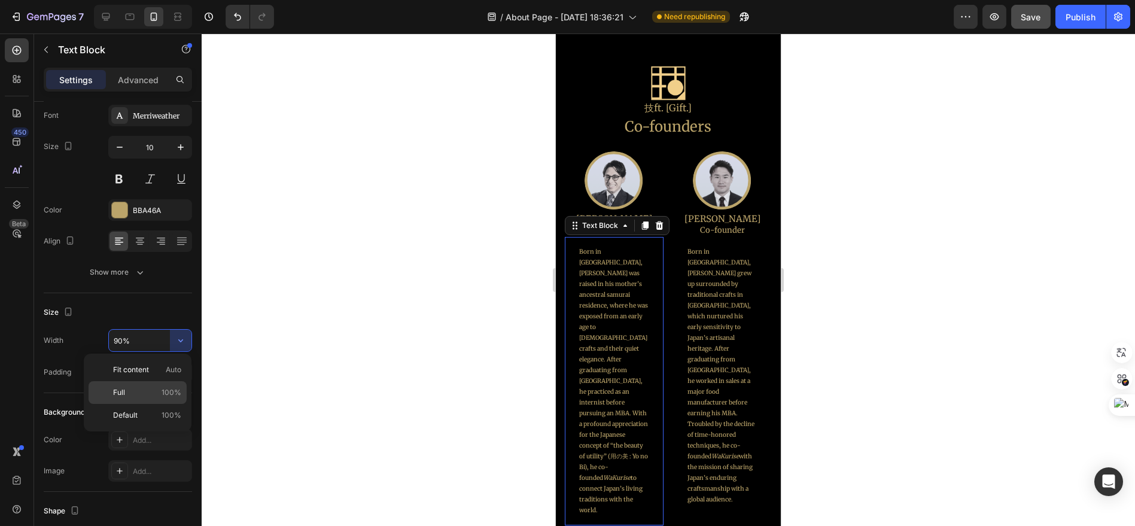
click at [176, 388] on span "100%" at bounding box center [172, 392] width 20 height 11
type input "100%"
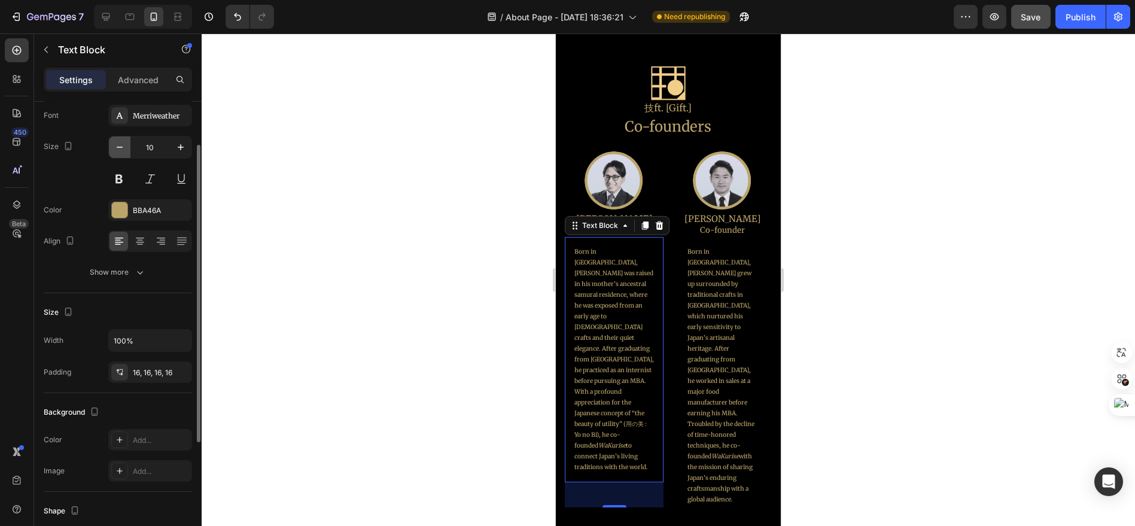
click at [118, 145] on icon "button" at bounding box center [120, 147] width 12 height 12
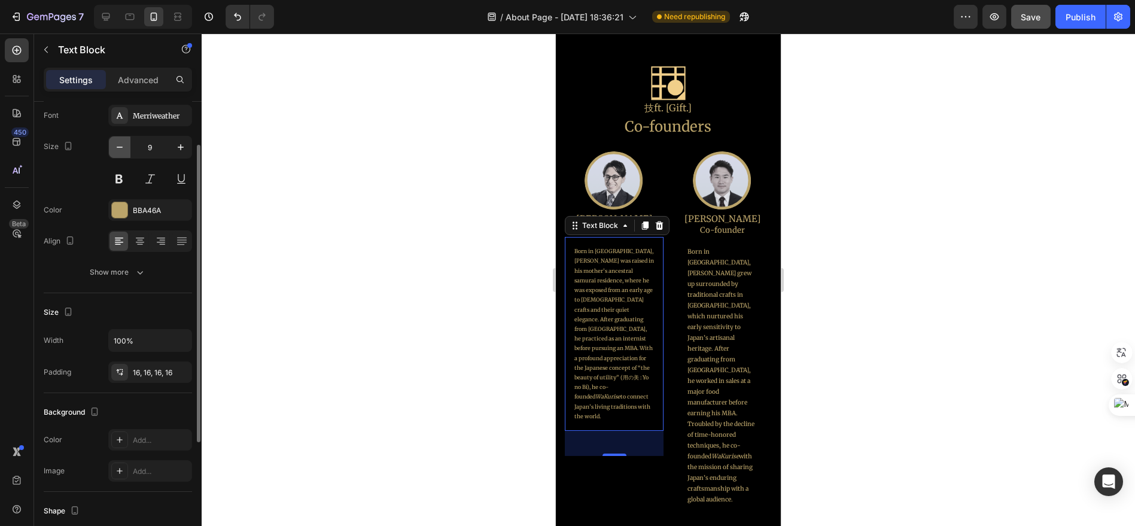
click at [118, 145] on icon "button" at bounding box center [120, 147] width 12 height 12
type input "7"
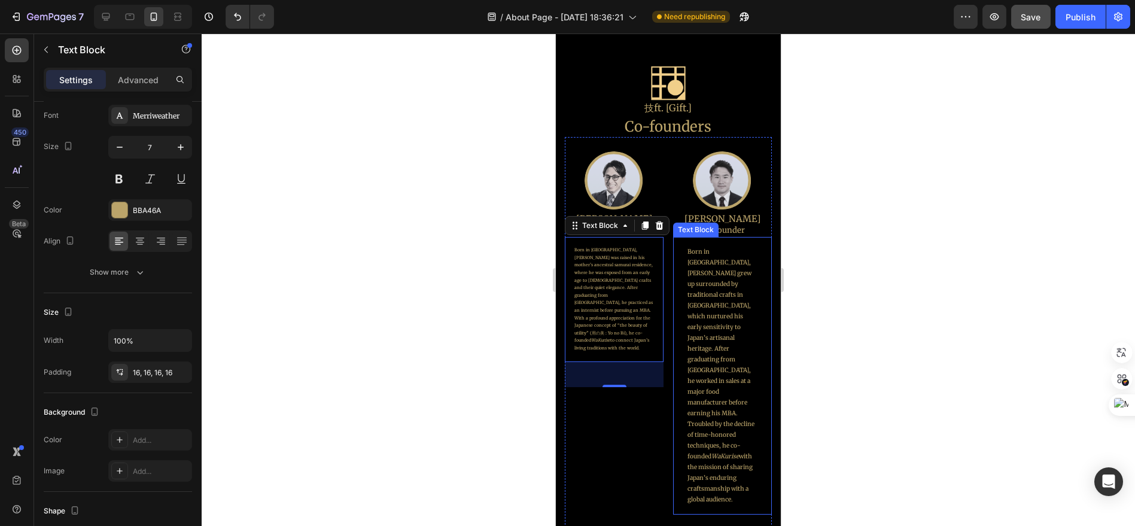
click at [726, 351] on p "Born in [GEOGRAPHIC_DATA], [PERSON_NAME] grew up surrounded by traditional craf…" at bounding box center [722, 376] width 70 height 259
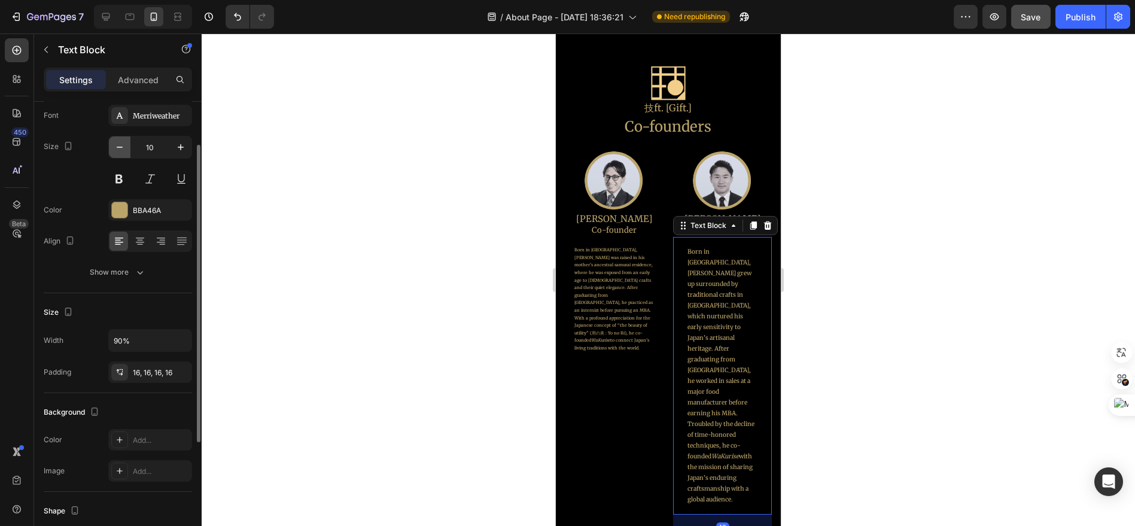
click at [121, 149] on icon "button" at bounding box center [120, 147] width 12 height 12
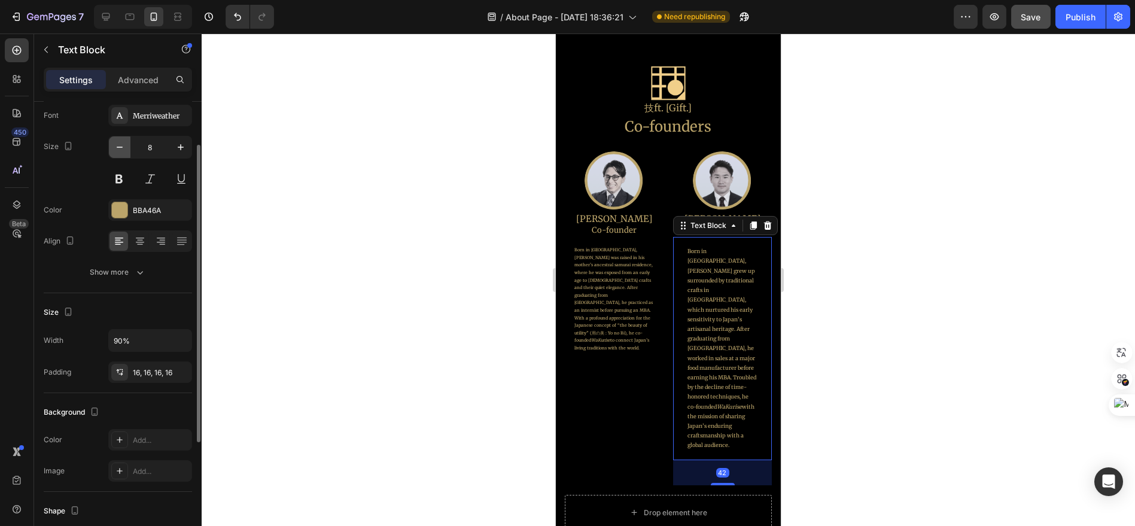
click at [121, 149] on icon "button" at bounding box center [120, 147] width 12 height 12
type input "7"
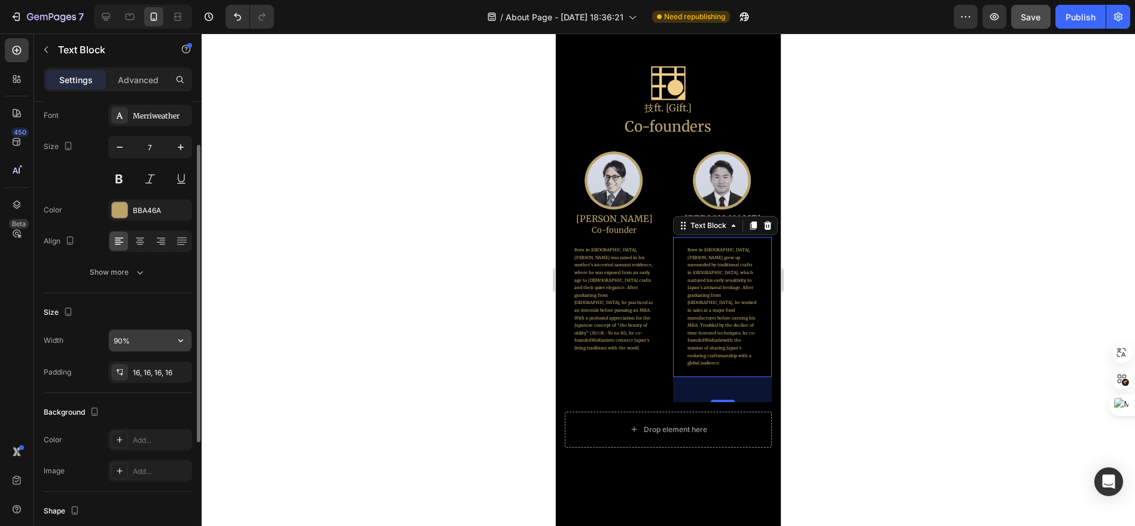
click at [165, 341] on input "90%" at bounding box center [150, 341] width 83 height 22
click at [186, 344] on icon "button" at bounding box center [181, 341] width 12 height 12
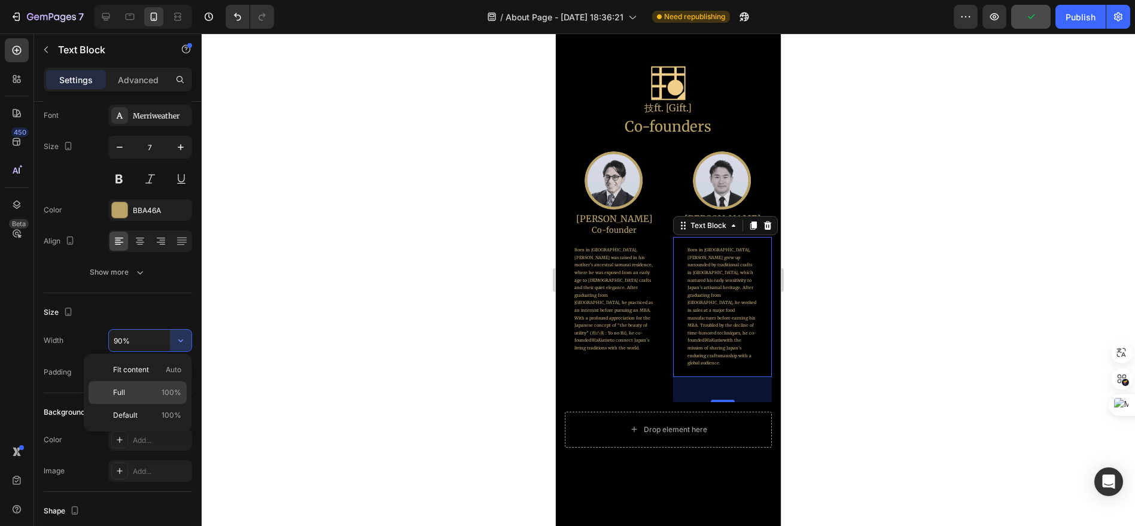
click at [178, 387] on span "100%" at bounding box center [172, 392] width 20 height 11
type input "100%"
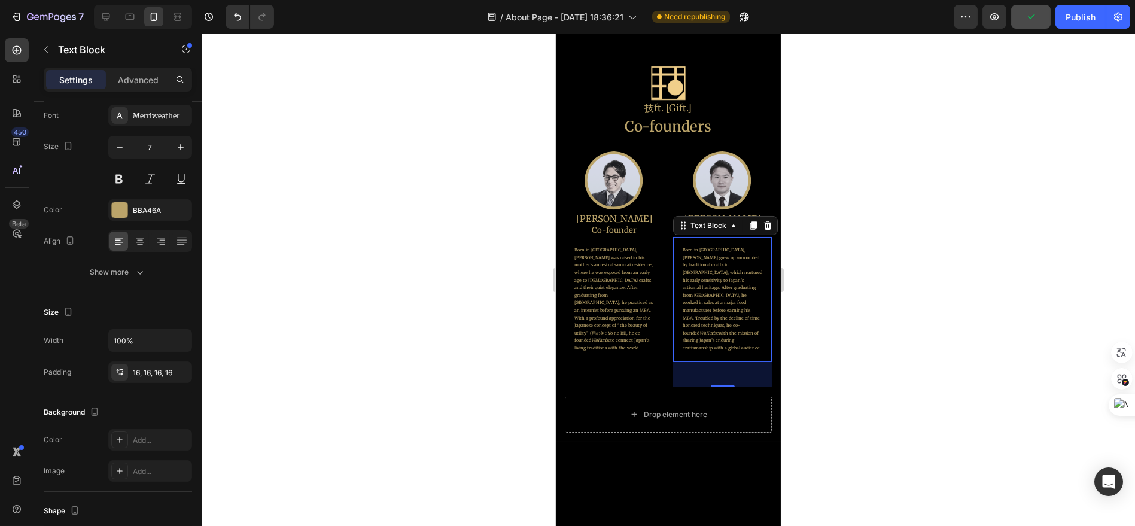
click at [758, 377] on div "42" at bounding box center [722, 374] width 99 height 25
click at [744, 380] on div "42" at bounding box center [722, 374] width 99 height 25
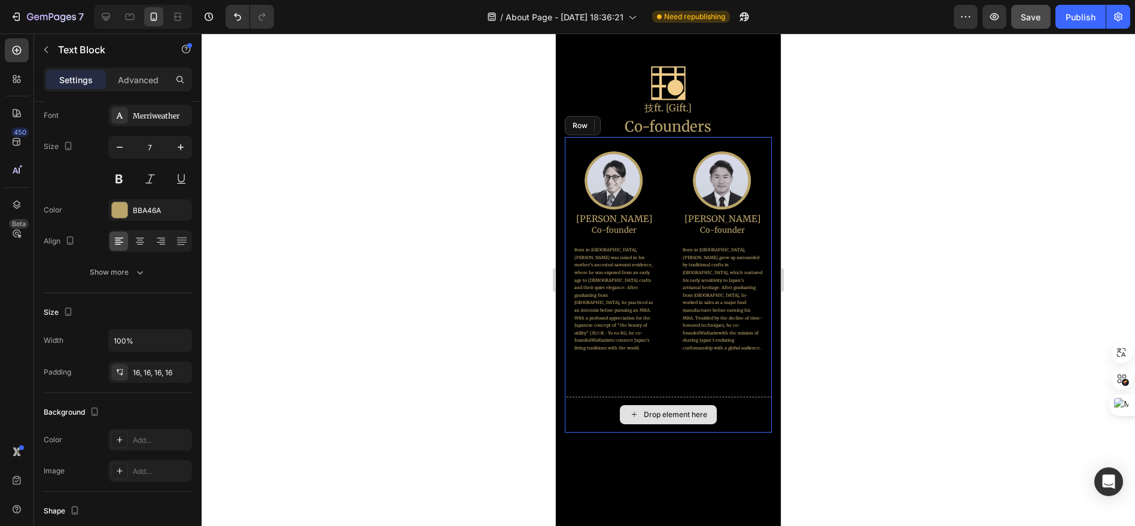
click at [750, 413] on div "Drop element here" at bounding box center [667, 415] width 207 height 36
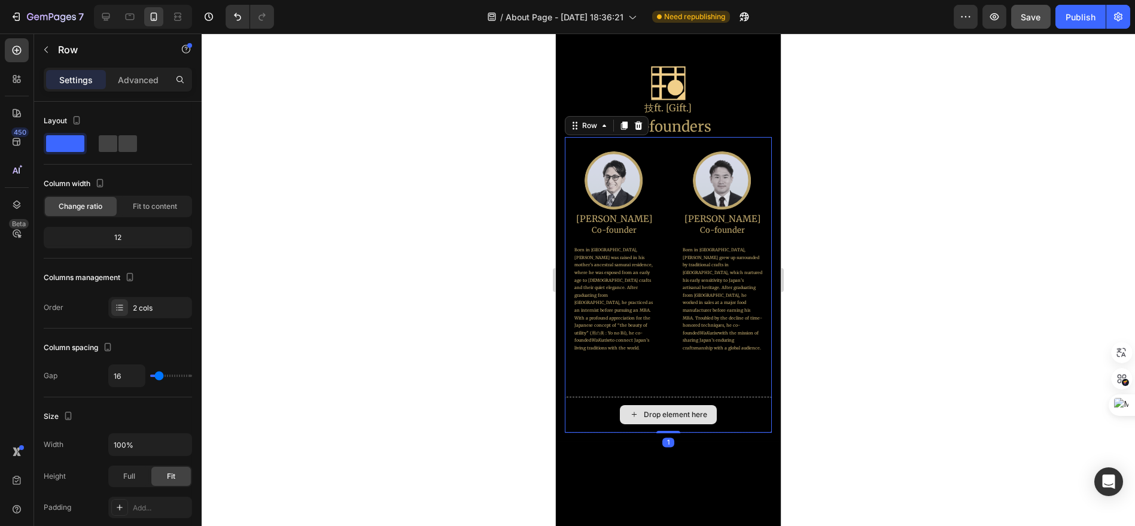
click at [718, 408] on div "Drop element here" at bounding box center [667, 415] width 207 height 36
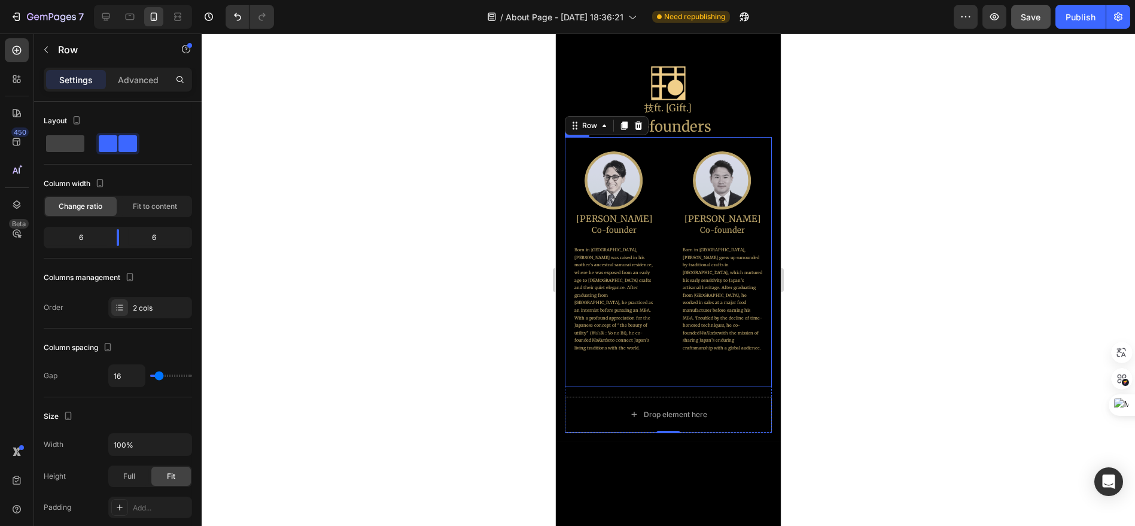
click at [722, 374] on div "Image [PERSON_NAME] Heading Co-founder Heading Born in [GEOGRAPHIC_DATA], [PERS…" at bounding box center [722, 262] width 99 height 250
click at [709, 412] on div "Drop element here" at bounding box center [667, 414] width 97 height 19
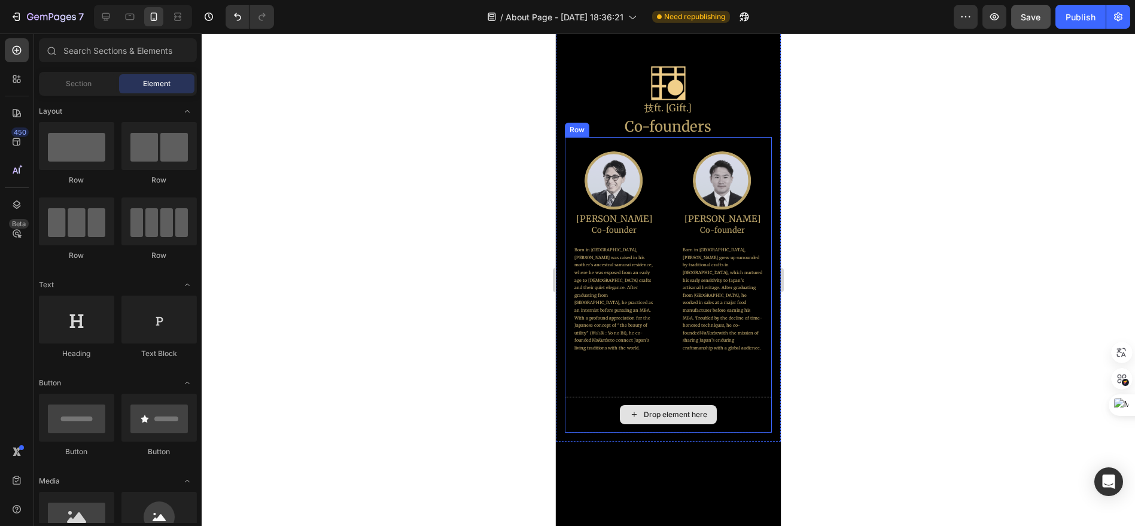
click at [603, 410] on div "Drop element here" at bounding box center [667, 415] width 207 height 36
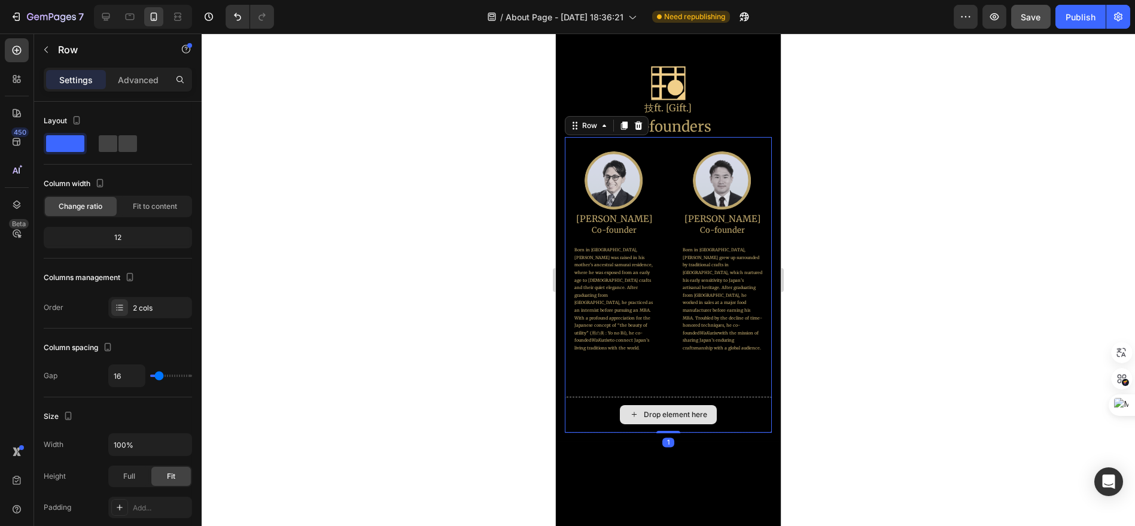
click at [590, 409] on div "Drop element here" at bounding box center [667, 415] width 207 height 36
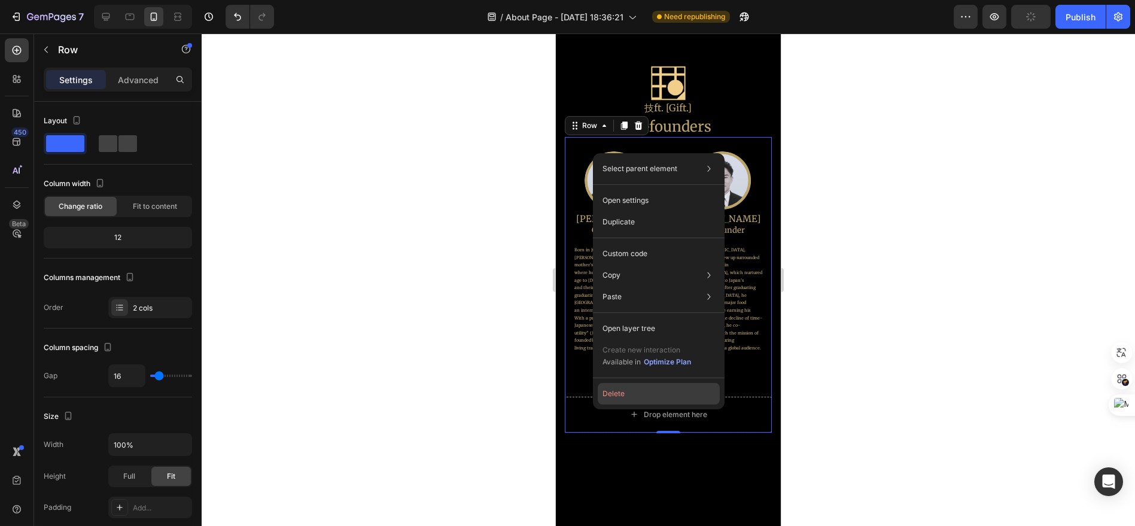
click at [609, 399] on button "Delete" at bounding box center [659, 394] width 122 height 22
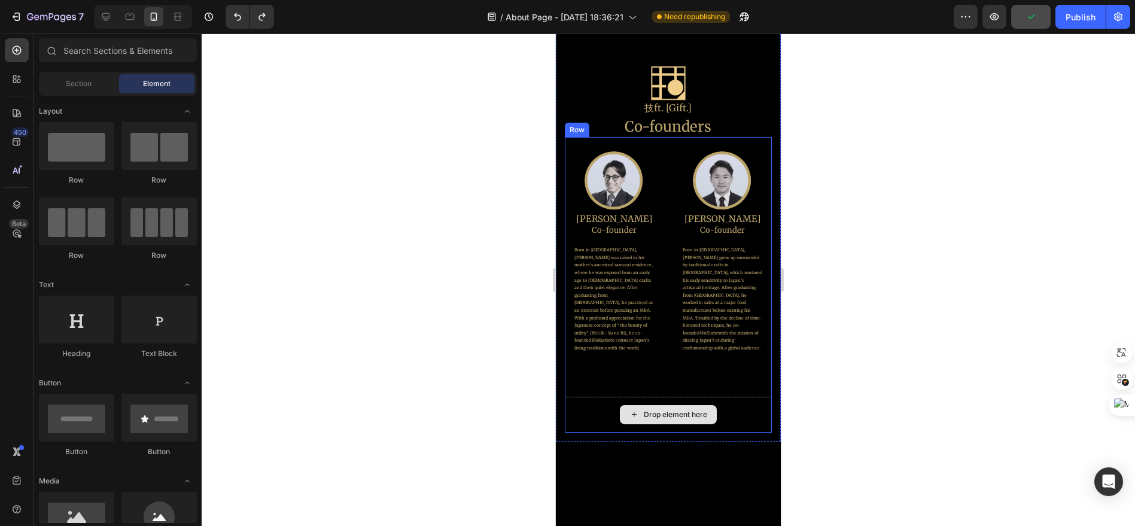
click at [712, 425] on div "Drop element here" at bounding box center [667, 415] width 207 height 36
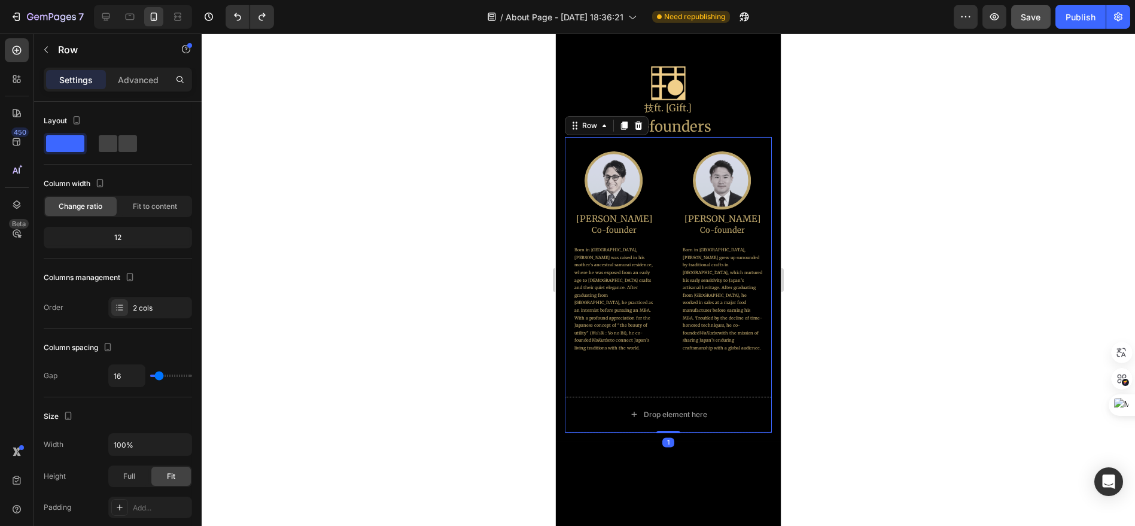
click at [713, 442] on div at bounding box center [667, 532] width 225 height 180
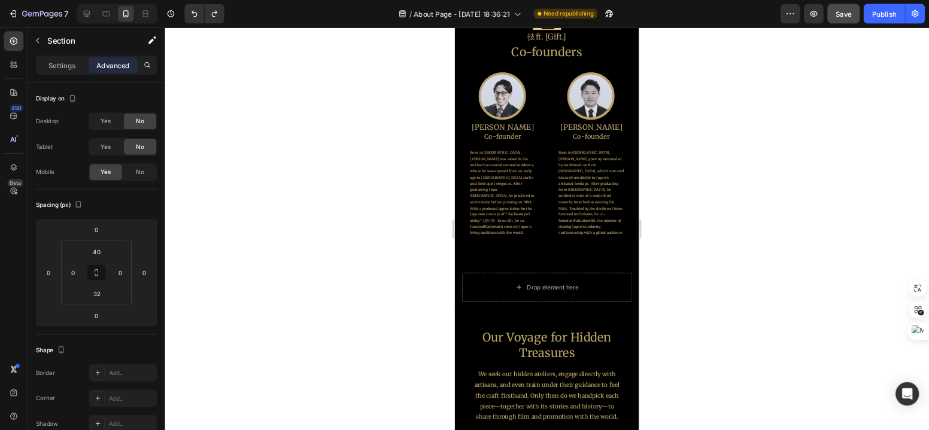
scroll to position [877, 0]
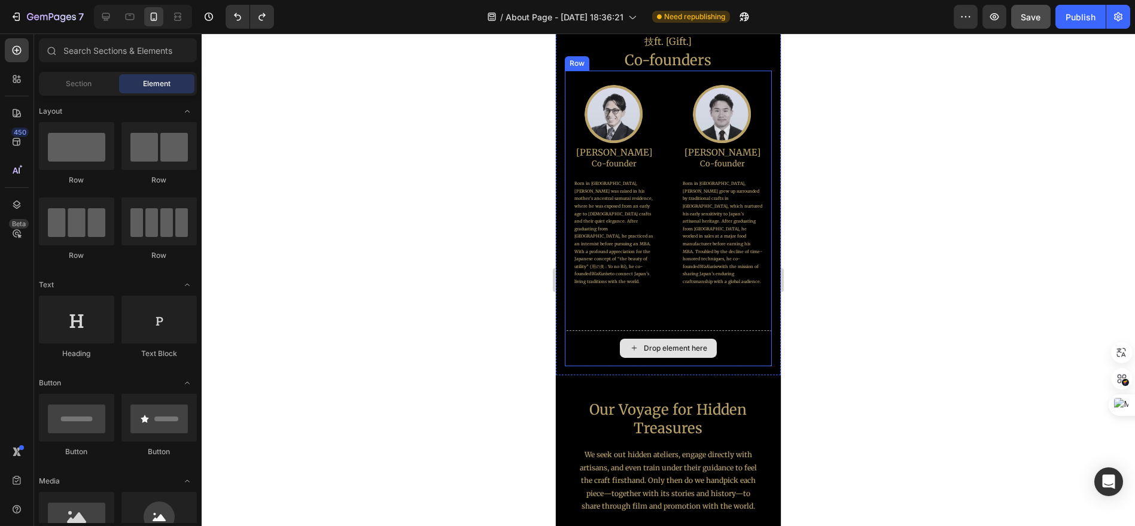
click at [656, 344] on div "Drop element here" at bounding box center [674, 349] width 63 height 10
click at [746, 348] on div "Drop element here" at bounding box center [667, 348] width 207 height 36
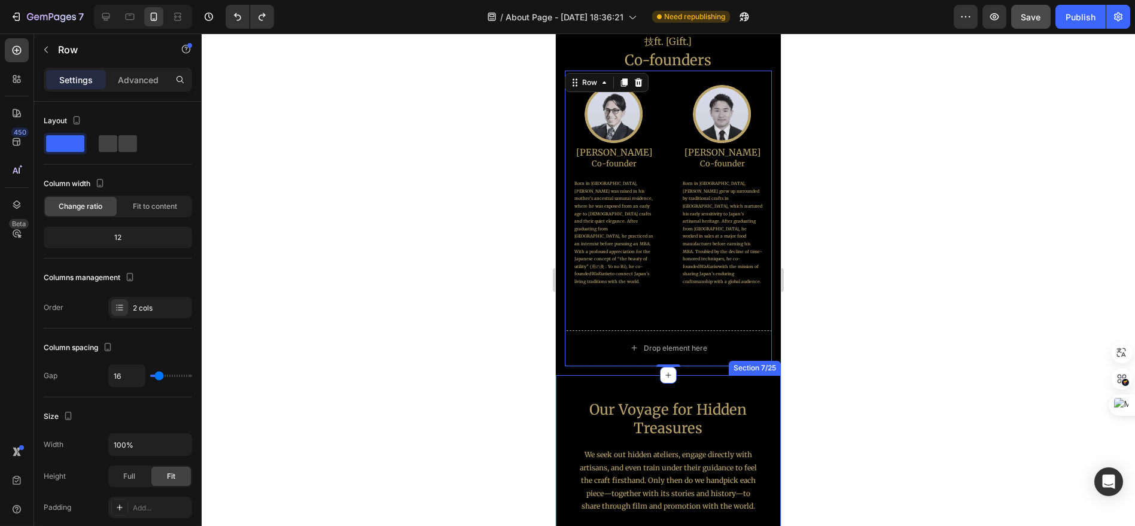
click at [760, 391] on div "Our Voyage for Hidden Treasures Heading We seek out hidden ateliers, engage dir…" at bounding box center [667, 458] width 225 height 166
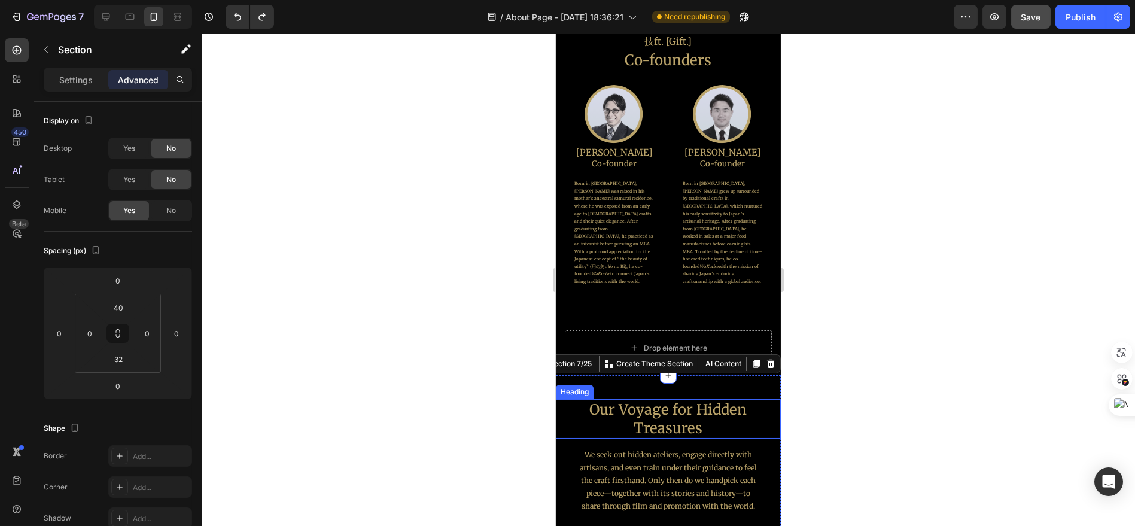
click at [768, 403] on h2 "Our Voyage for Hidden Treasures" at bounding box center [667, 418] width 225 height 39
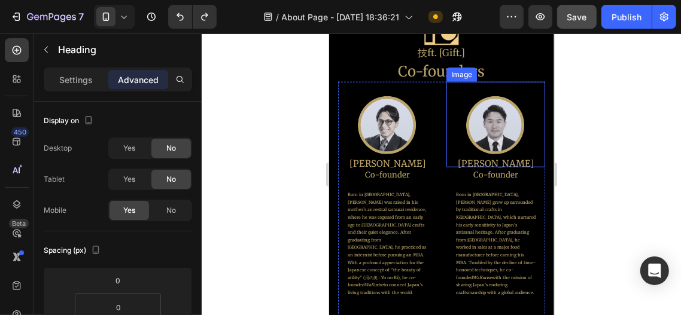
scroll to position [837, 0]
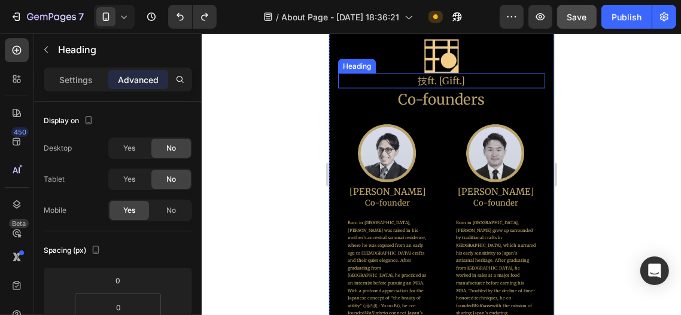
click at [457, 83] on h2 "技ft. [Gift.]" at bounding box center [441, 80] width 207 height 15
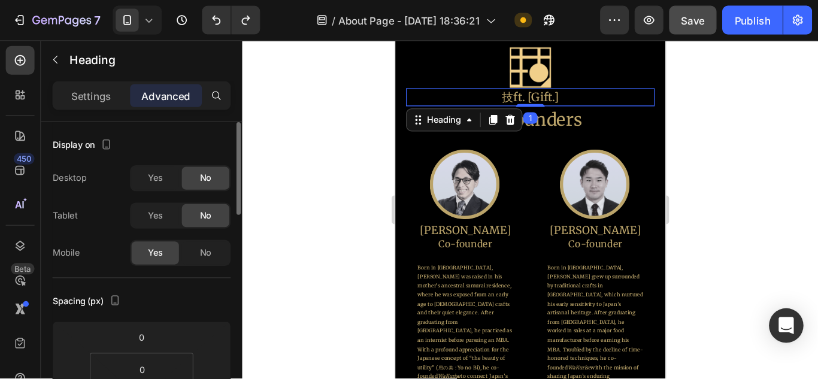
scroll to position [837, 0]
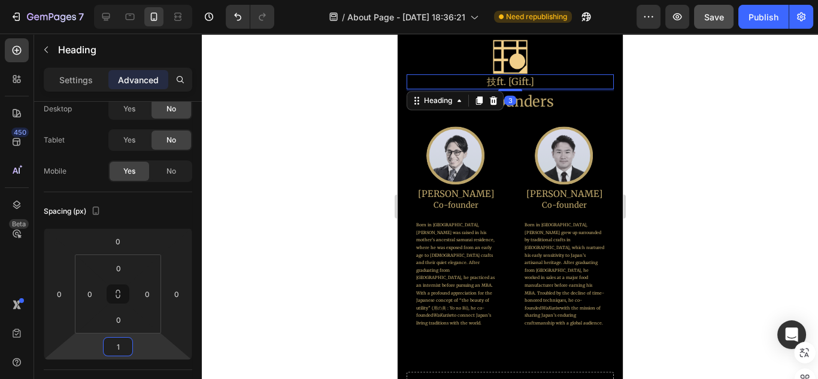
type input "-1"
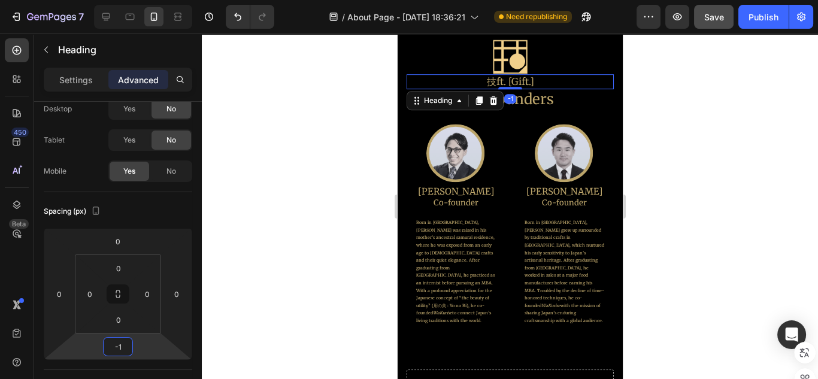
click at [154, 0] on html "7 Version history / About Page - [DATE] 18:36:21 Need republishing Preview Save…" at bounding box center [409, 0] width 818 height 0
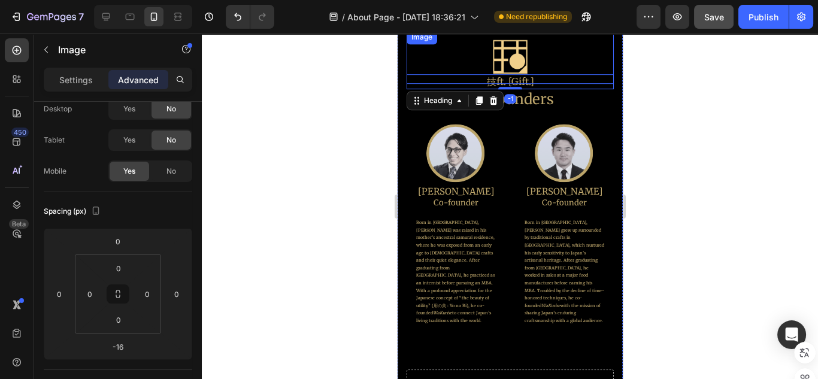
click at [515, 63] on img at bounding box center [509, 57] width 54 height 54
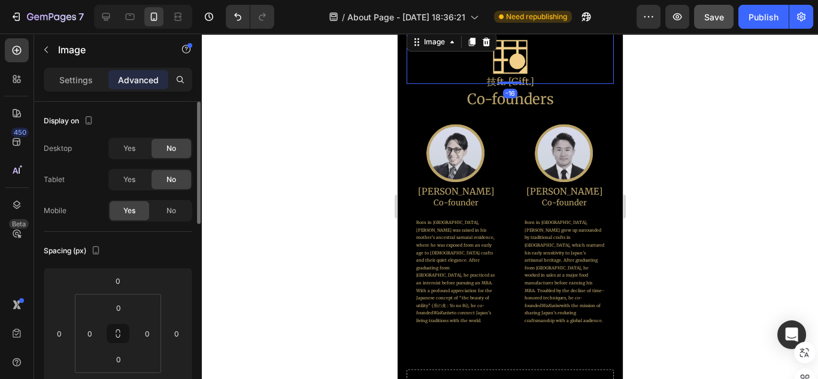
scroll to position [48, 0]
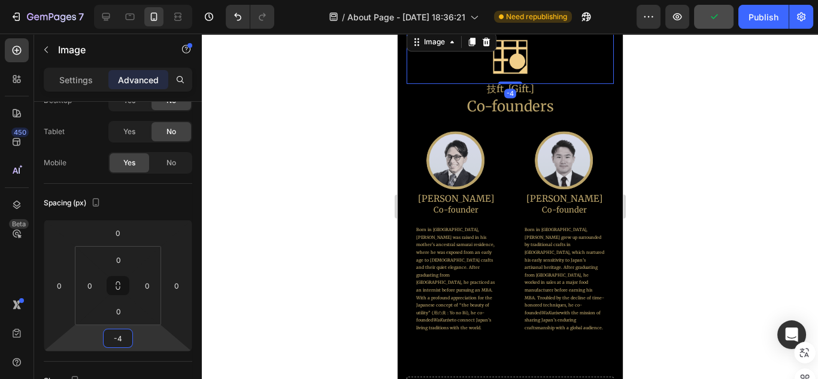
type input "-8"
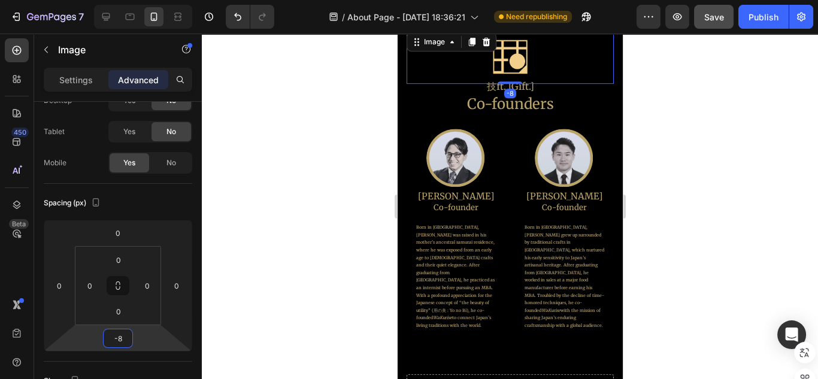
click at [136, 0] on html "7 Version history / About Page - [DATE] 18:36:21 Need republishing Preview Save…" at bounding box center [409, 0] width 818 height 0
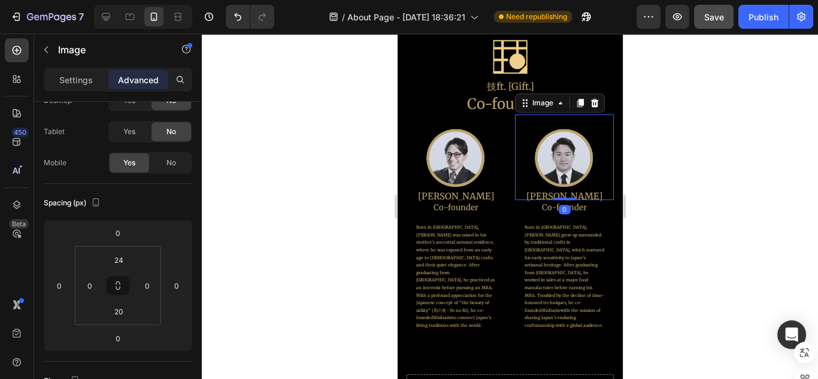
click at [596, 134] on div at bounding box center [563, 158] width 99 height 59
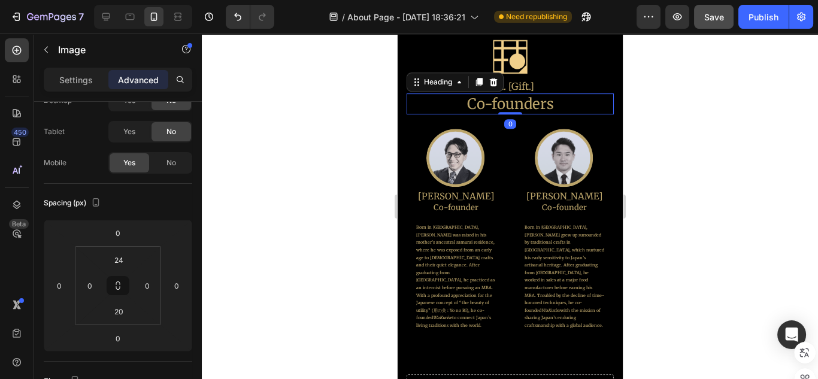
click at [485, 104] on h2 "Co-founders" at bounding box center [509, 103] width 207 height 21
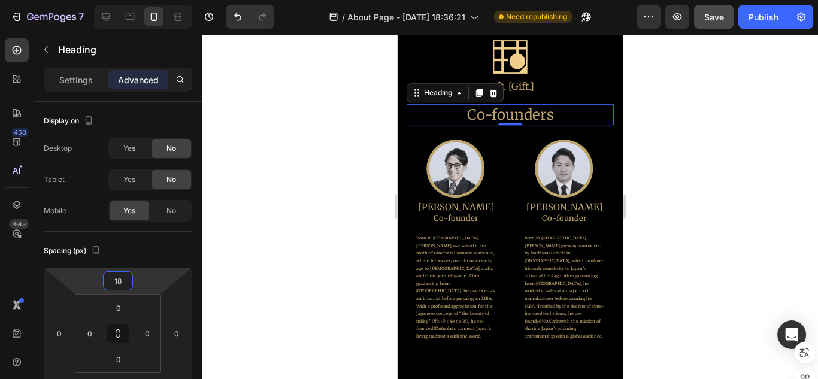
type input "20"
click at [139, 0] on html "7 Version history / About Page - [DATE] 18:36:21 Need republishing Preview Save…" at bounding box center [409, 0] width 818 height 0
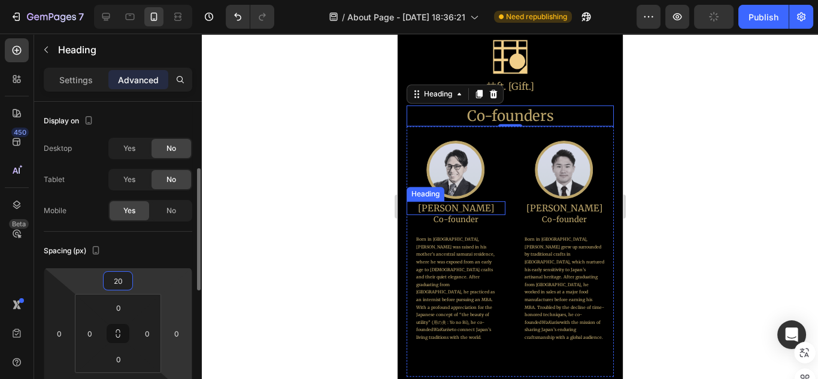
scroll to position [48, 0]
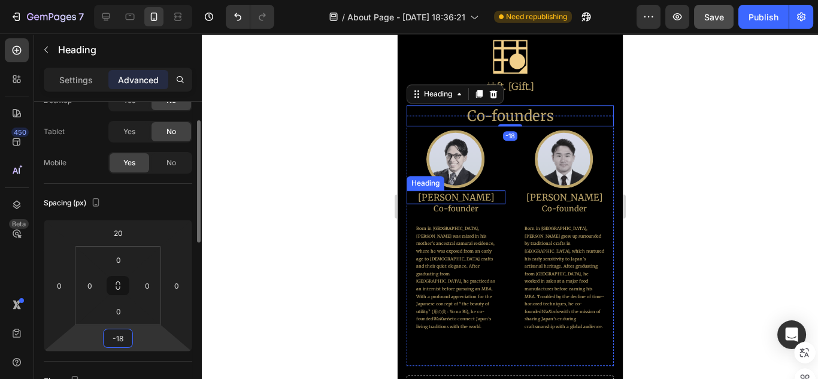
type input "-16"
click at [150, 0] on html "7 Version history / About Page - [DATE] 18:36:21 Need republishing Preview Save…" at bounding box center [409, 0] width 818 height 0
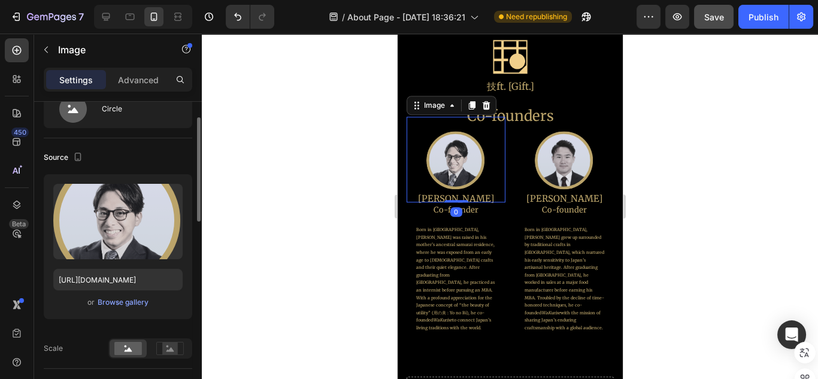
click at [476, 165] on img at bounding box center [455, 160] width 59 height 59
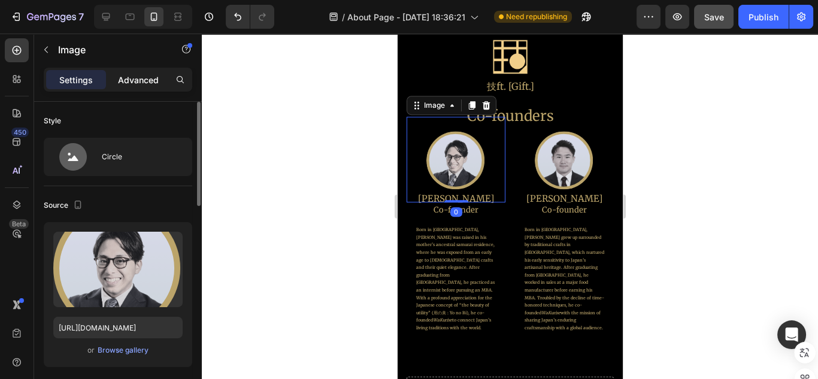
click at [141, 74] on p "Advanced" at bounding box center [138, 80] width 41 height 13
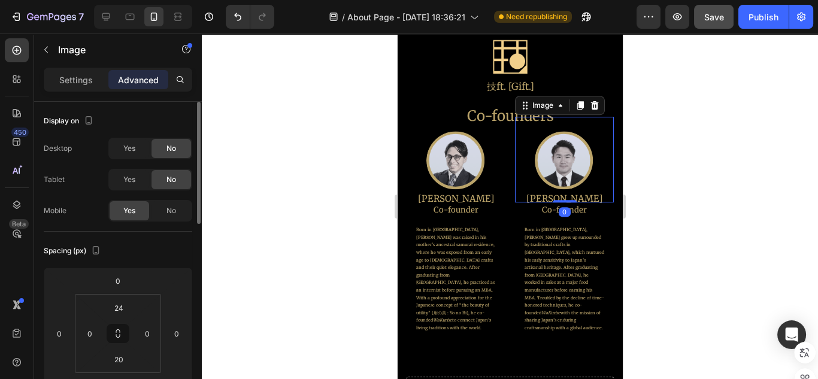
click at [567, 172] on img at bounding box center [563, 160] width 59 height 59
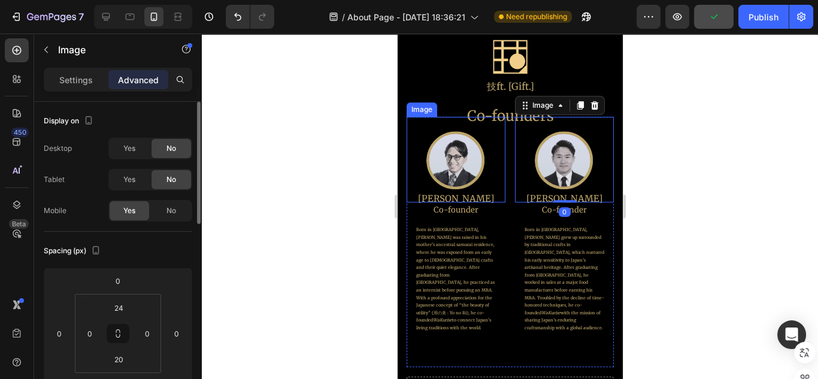
click at [466, 178] on img at bounding box center [455, 160] width 59 height 59
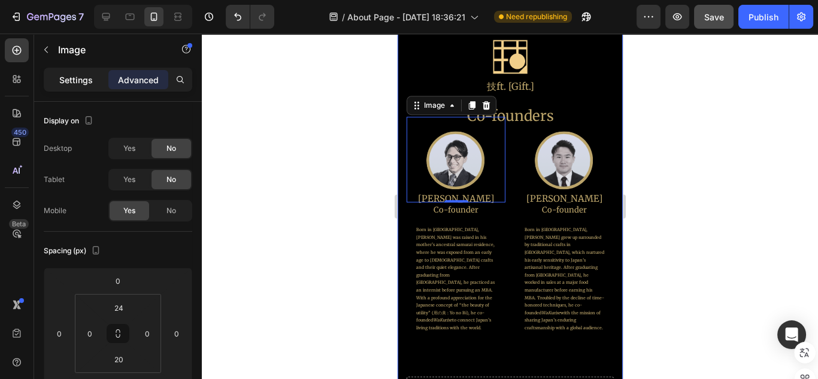
click at [93, 84] on div "Settings" at bounding box center [76, 79] width 60 height 19
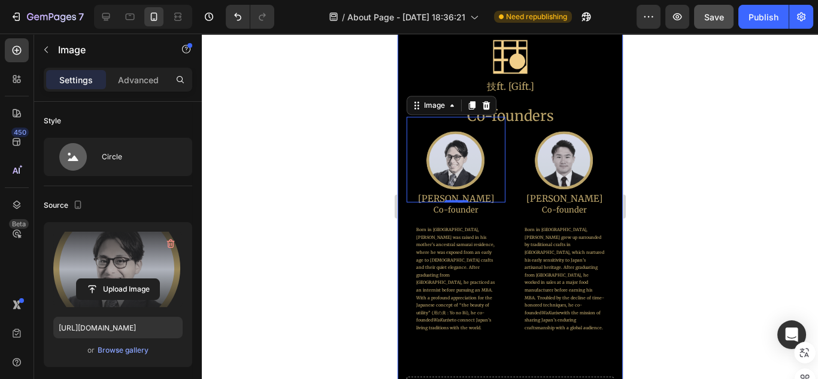
scroll to position [192, 0]
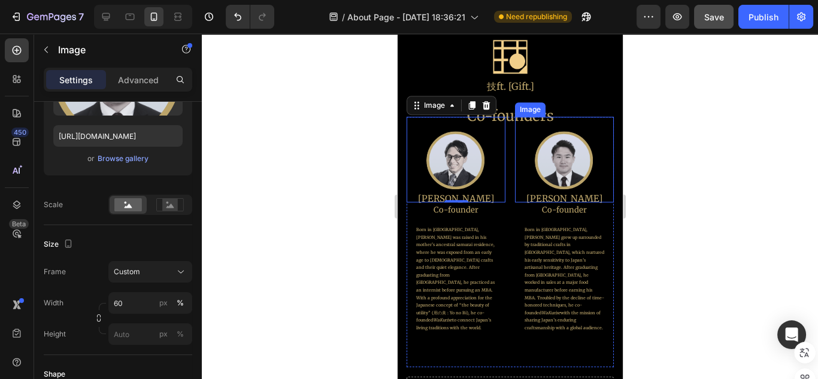
click at [576, 172] on img at bounding box center [563, 160] width 59 height 59
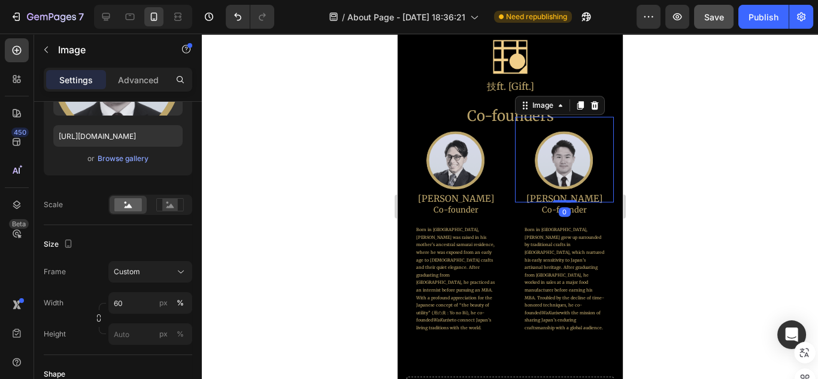
click at [674, 214] on div at bounding box center [510, 206] width 616 height 345
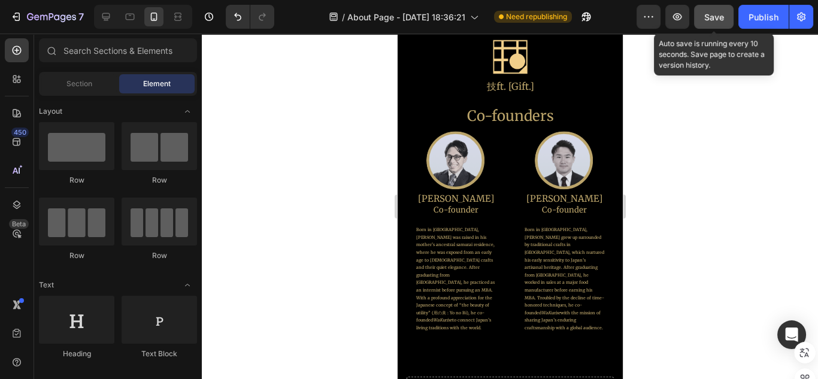
click at [722, 12] on span "Save" at bounding box center [714, 17] width 20 height 10
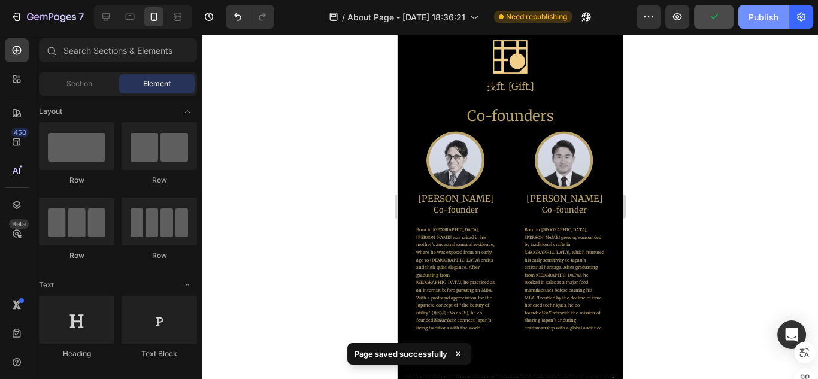
click at [756, 17] on div "Publish" at bounding box center [763, 17] width 30 height 13
